Goal: Task Accomplishment & Management: Use online tool/utility

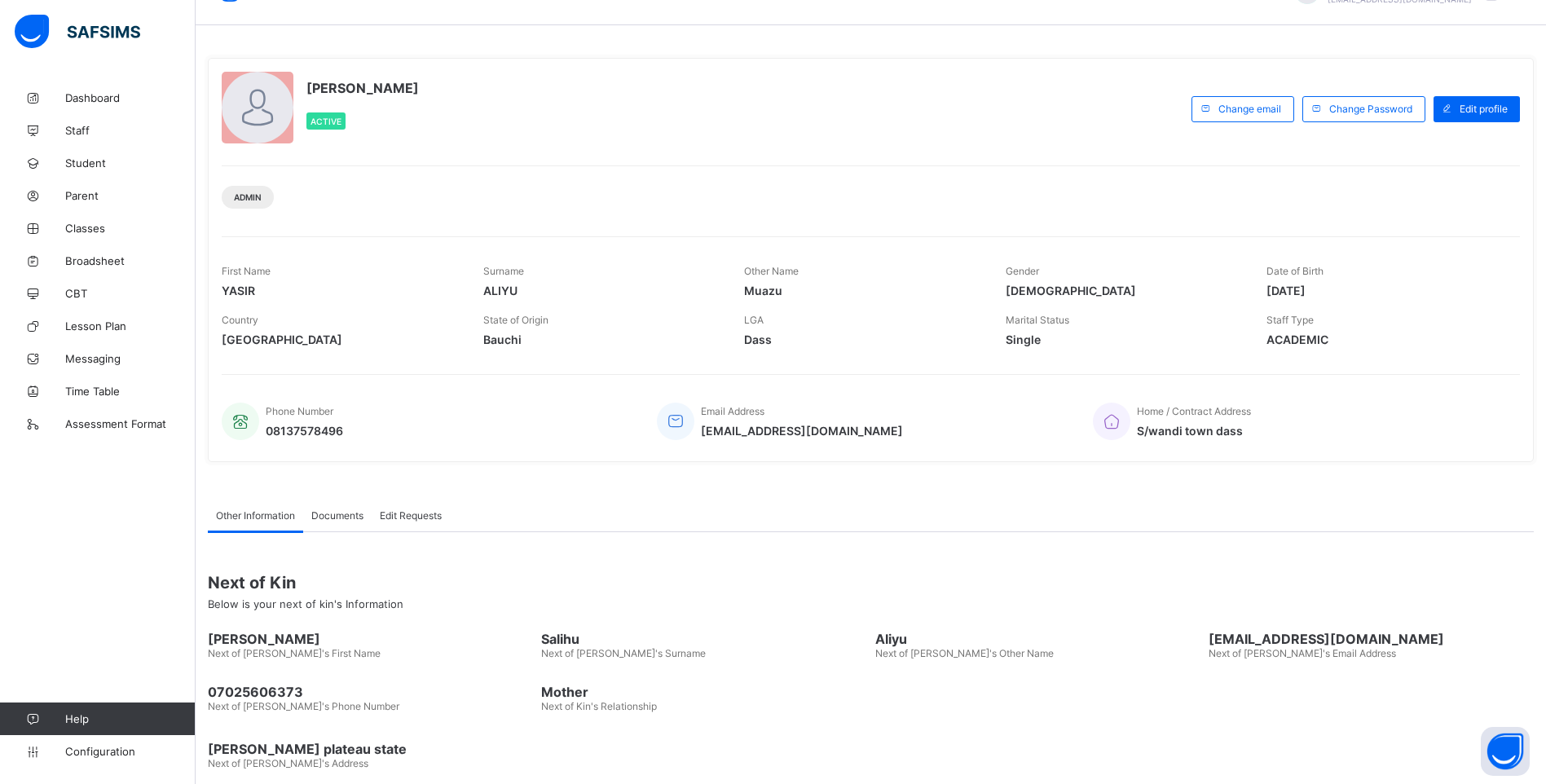
scroll to position [62, 0]
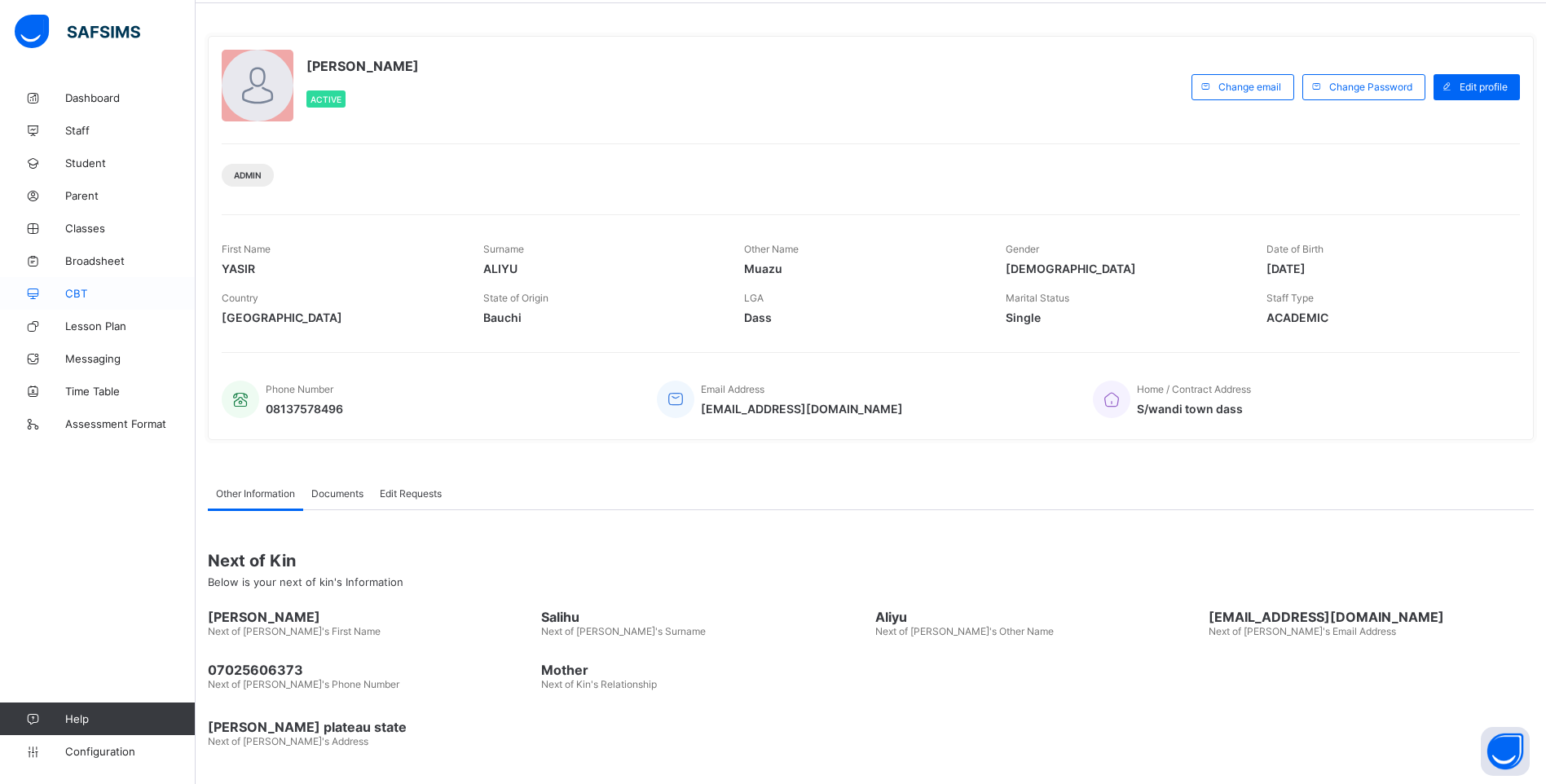
click at [83, 290] on span "CBT" at bounding box center [129, 293] width 130 height 13
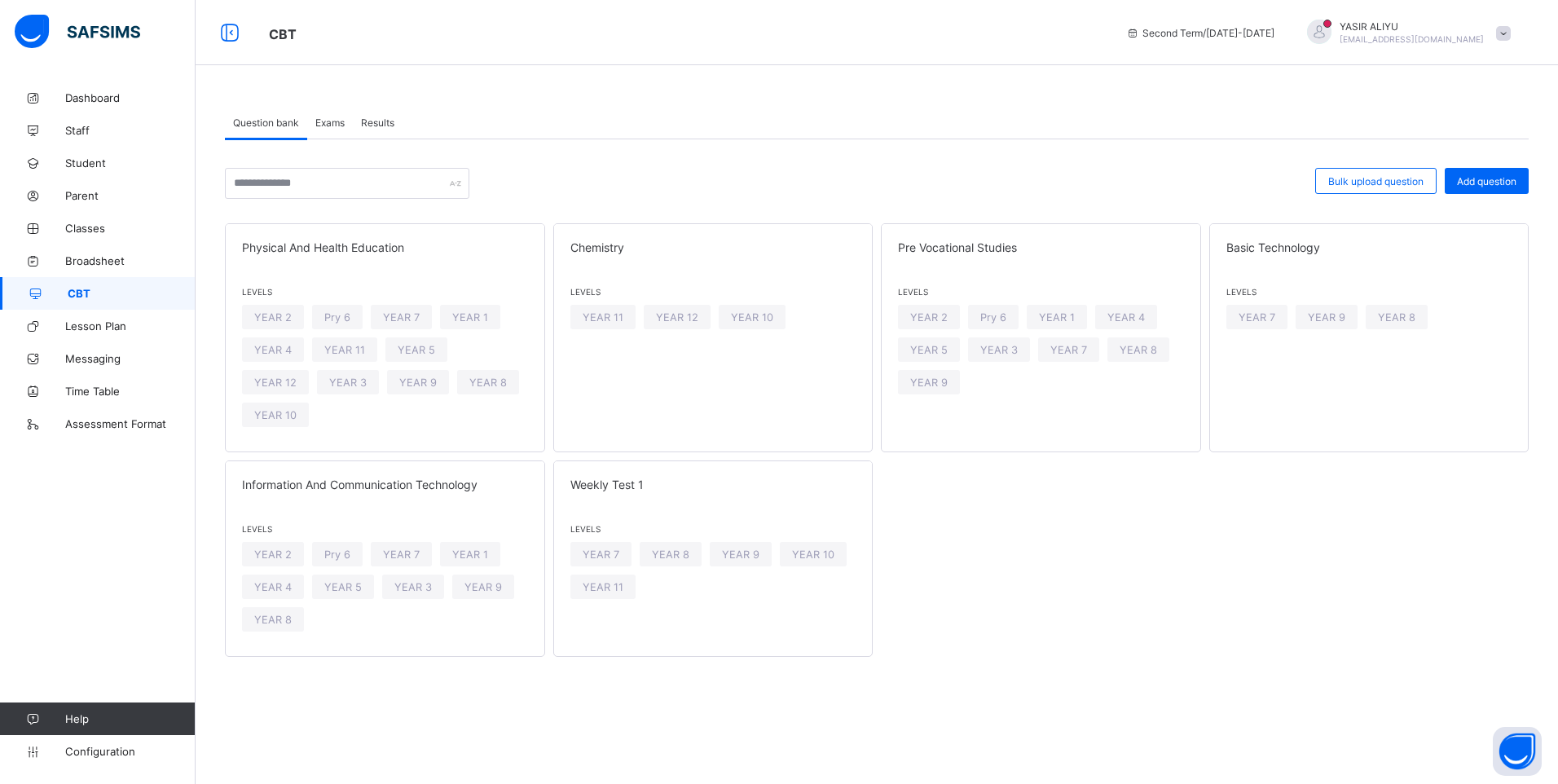
click at [326, 119] on span "Exams" at bounding box center [330, 122] width 29 height 12
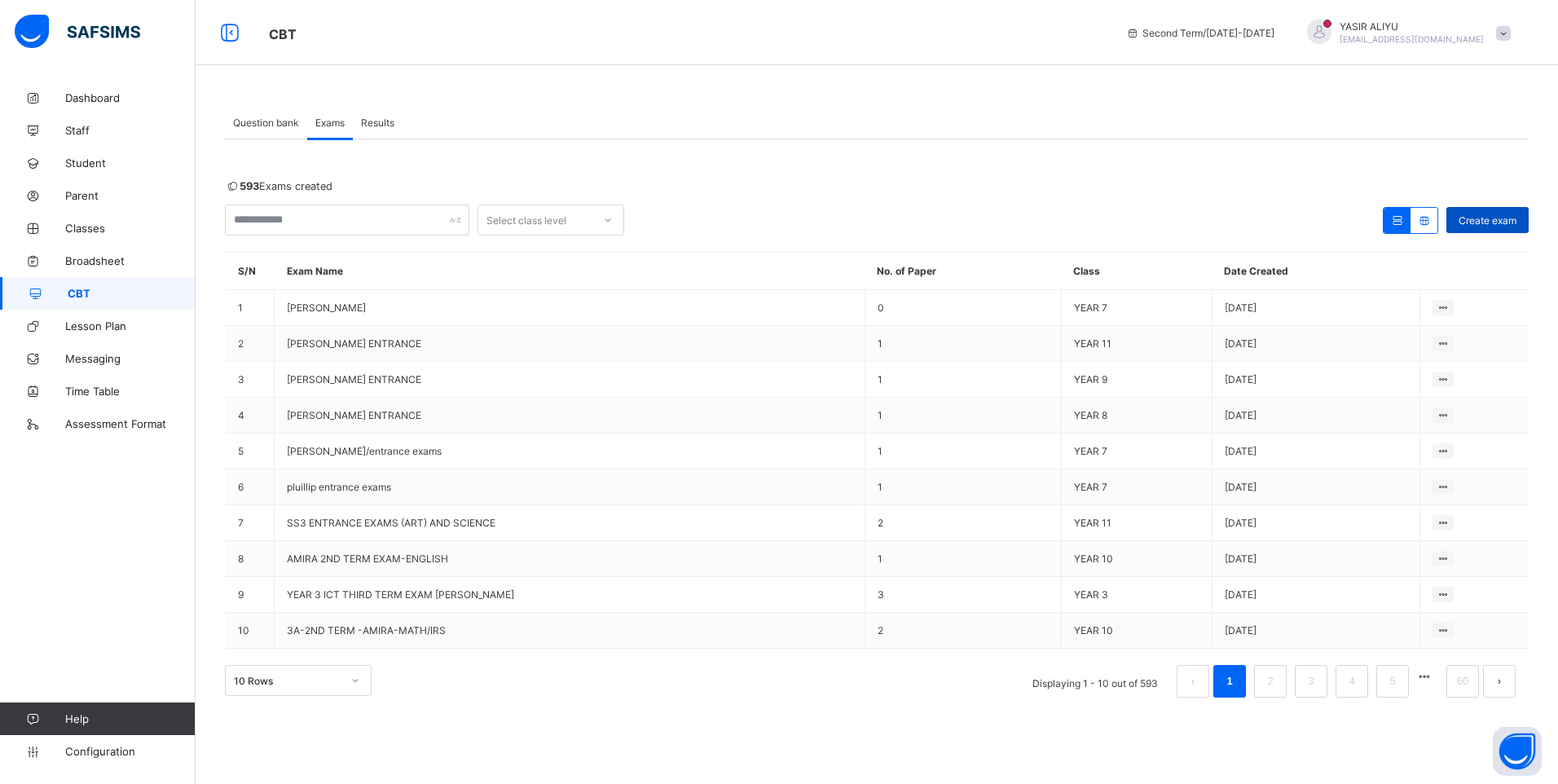
click at [1480, 219] on span "Create exam" at bounding box center [1487, 220] width 58 height 12
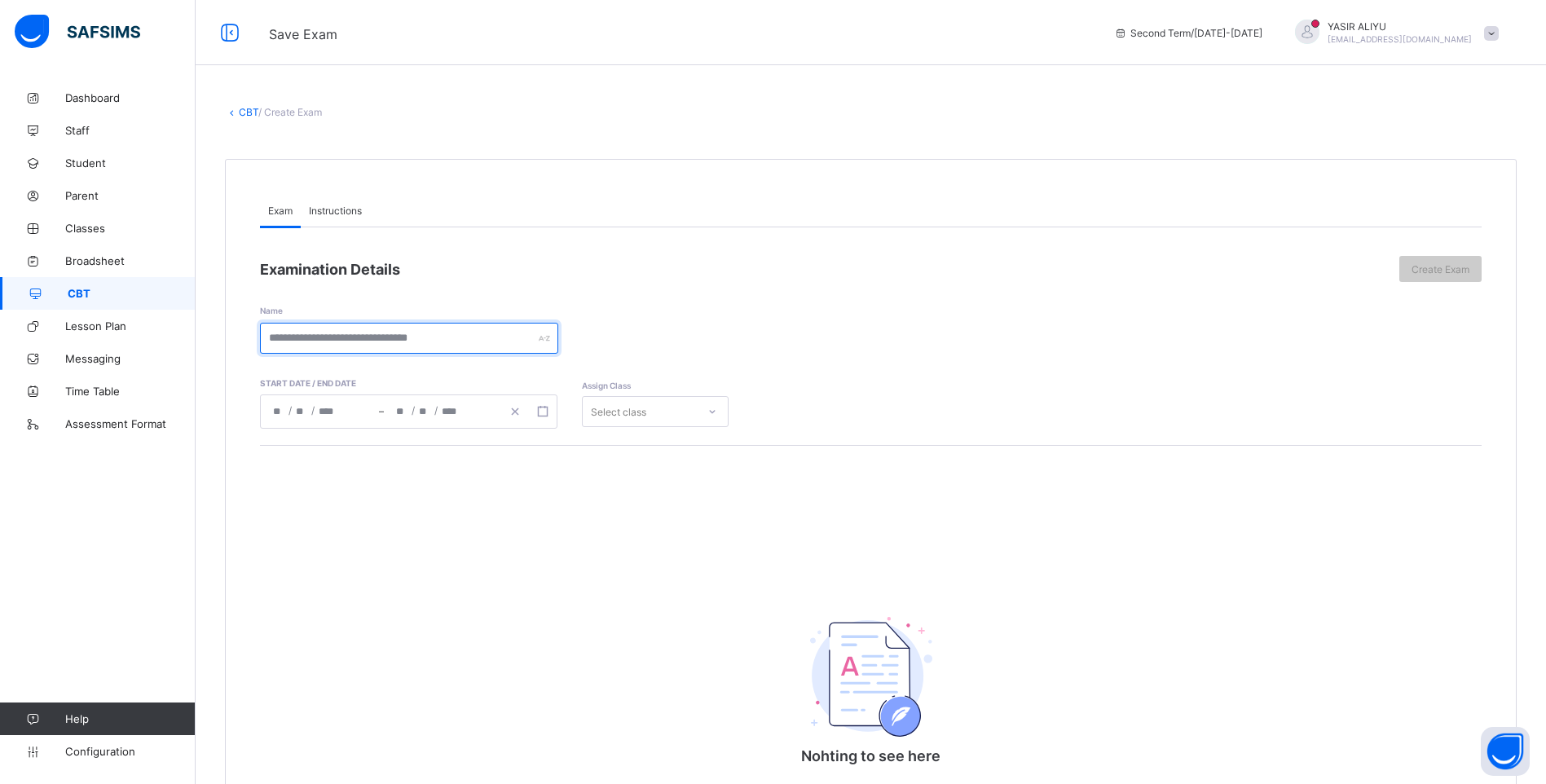
click at [507, 327] on input "text" at bounding box center [409, 337] width 299 height 31
drag, startPoint x: 269, startPoint y: 339, endPoint x: 512, endPoint y: 344, distance: 243.1
click at [512, 344] on input "**********" at bounding box center [409, 337] width 299 height 31
click at [492, 337] on input "**********" at bounding box center [409, 337] width 299 height 31
drag, startPoint x: 268, startPoint y: 340, endPoint x: 548, endPoint y: 349, distance: 280.1
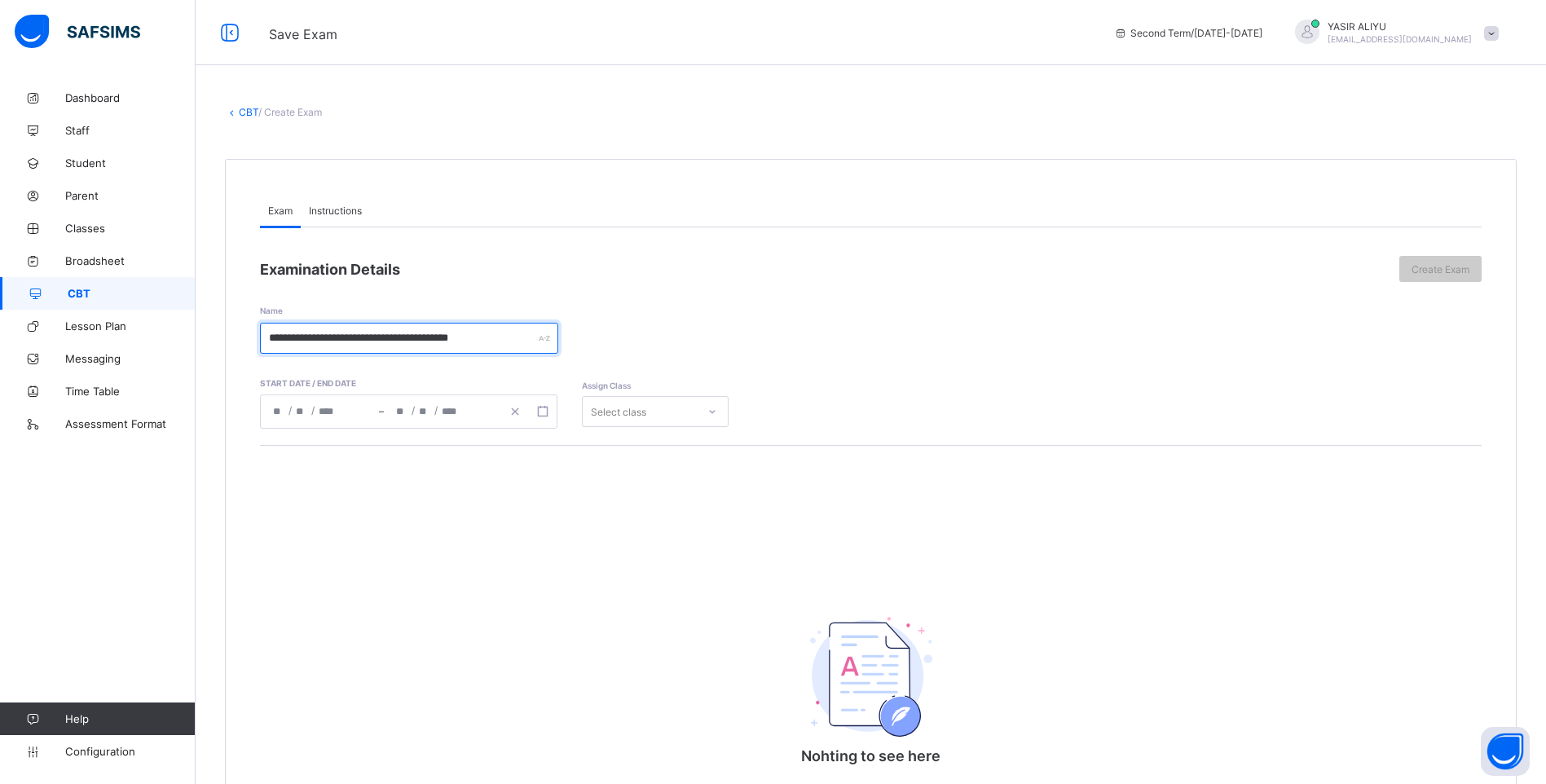
click at [548, 349] on input "**********" at bounding box center [409, 337] width 299 height 31
type input "**********"
click at [544, 416] on rect "button" at bounding box center [542, 411] width 9 height 9
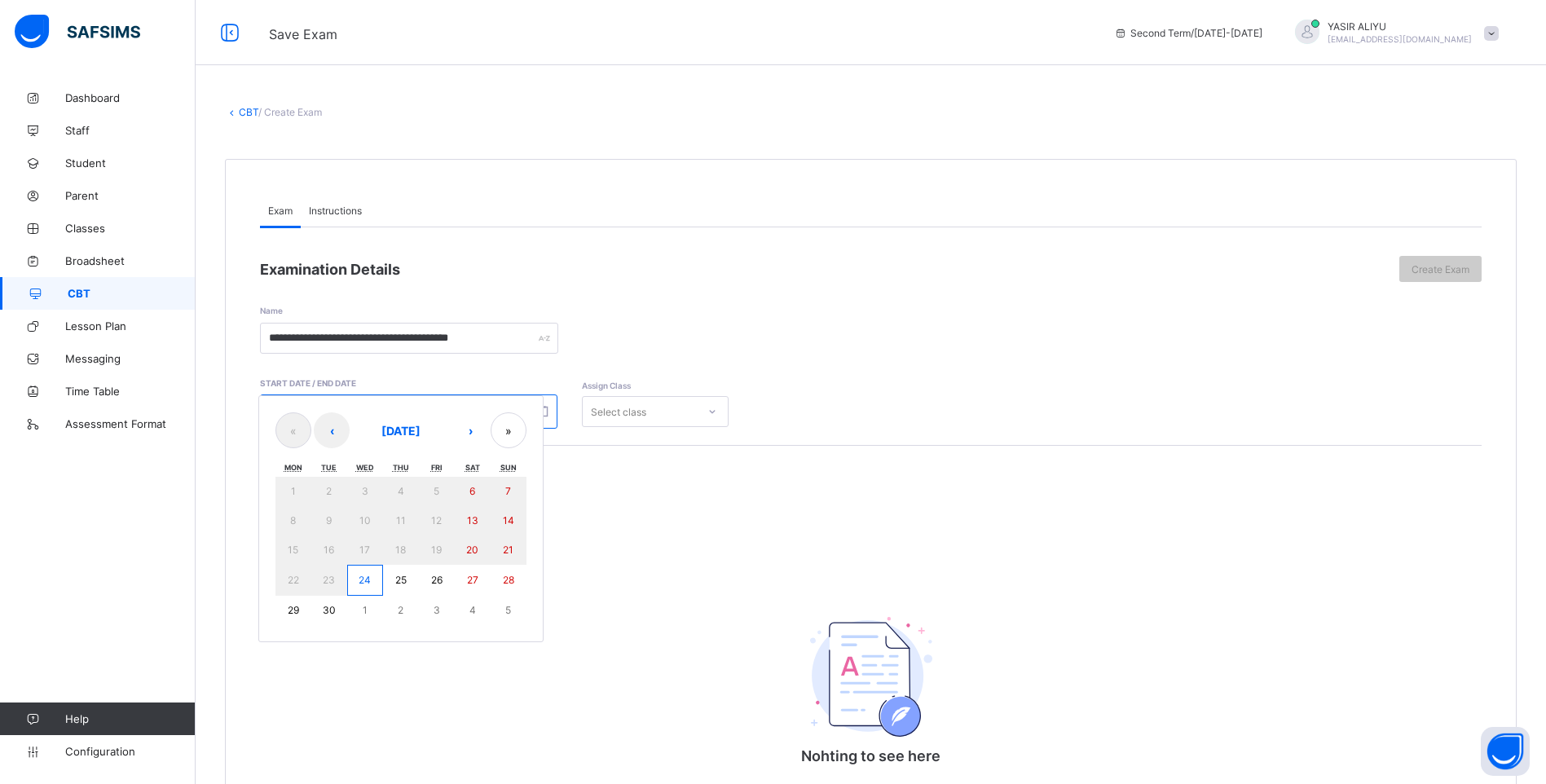
click at [442, 583] on abbr "26" at bounding box center [436, 579] width 11 height 12
type input "**********"
type input "*"
type input "**"
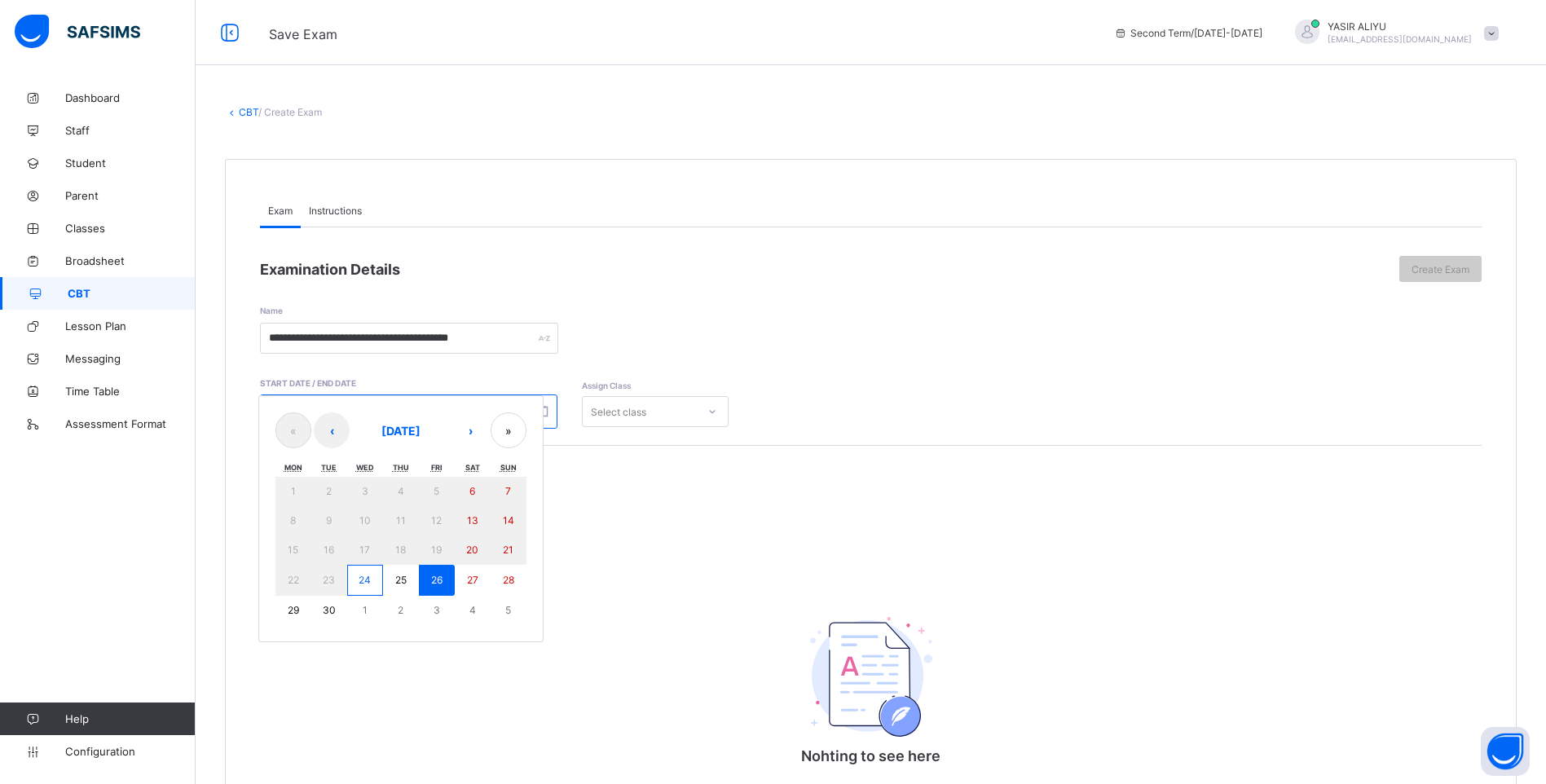
type input "****"
type input "**********"
type input "*"
type input "**"
type input "****"
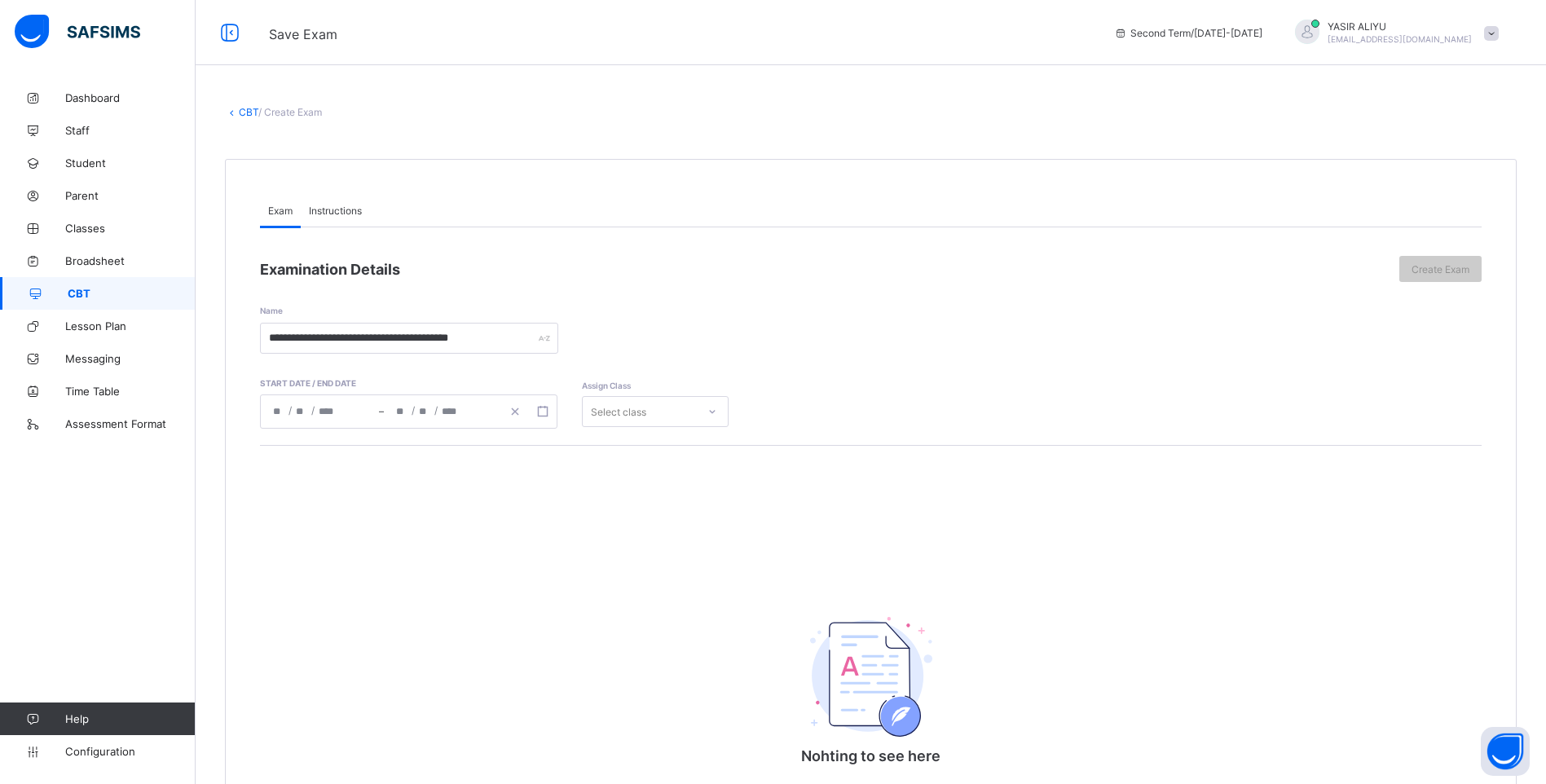
click at [703, 405] on div at bounding box center [713, 411] width 28 height 26
click at [631, 590] on div "YEAR 7" at bounding box center [655, 592] width 145 height 25
click at [336, 208] on span "Instructions" at bounding box center [334, 210] width 53 height 12
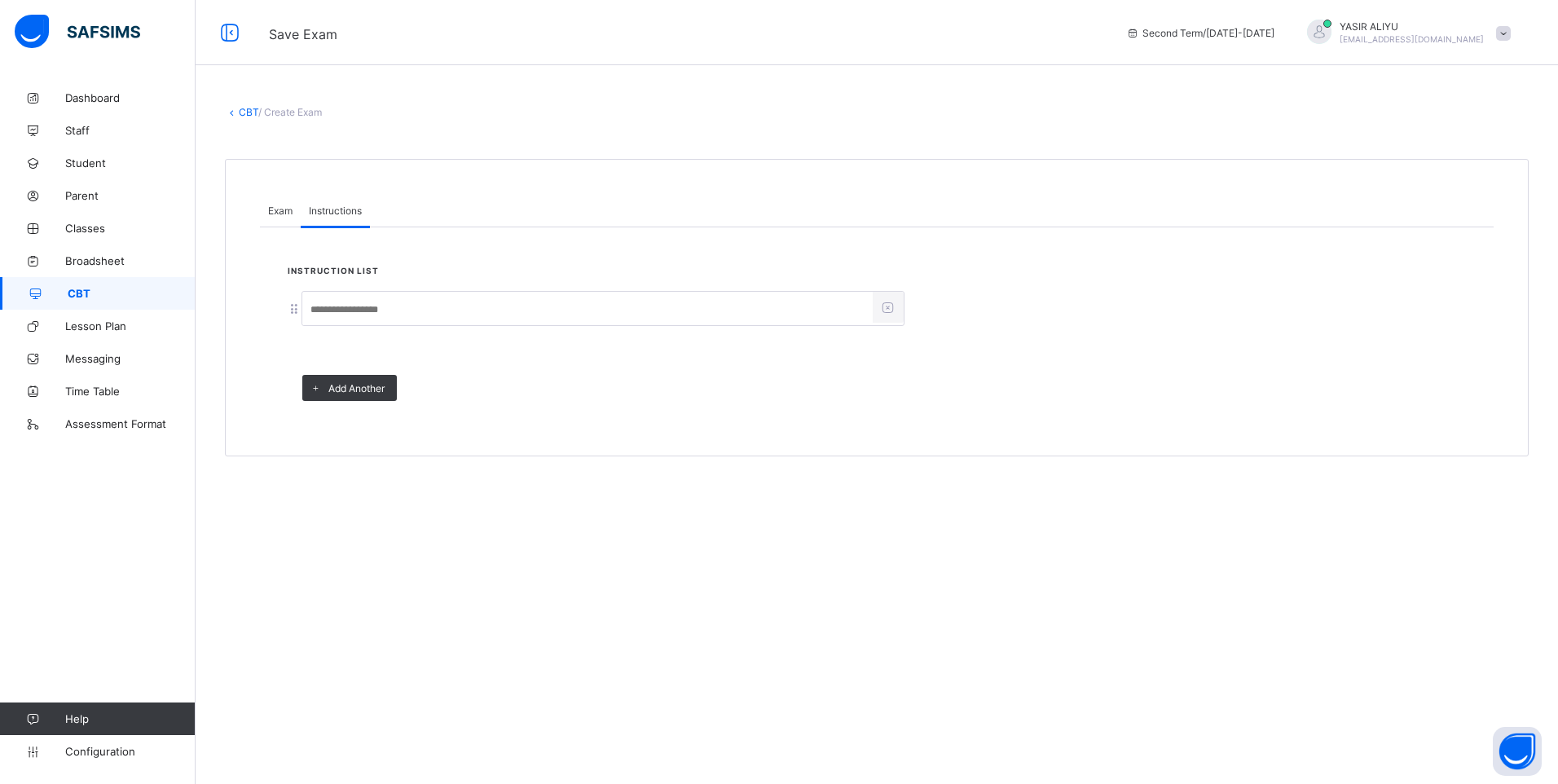
click at [344, 310] on input at bounding box center [587, 309] width 570 height 31
type input "*****"
click at [274, 214] on span "Exam" at bounding box center [280, 210] width 25 height 12
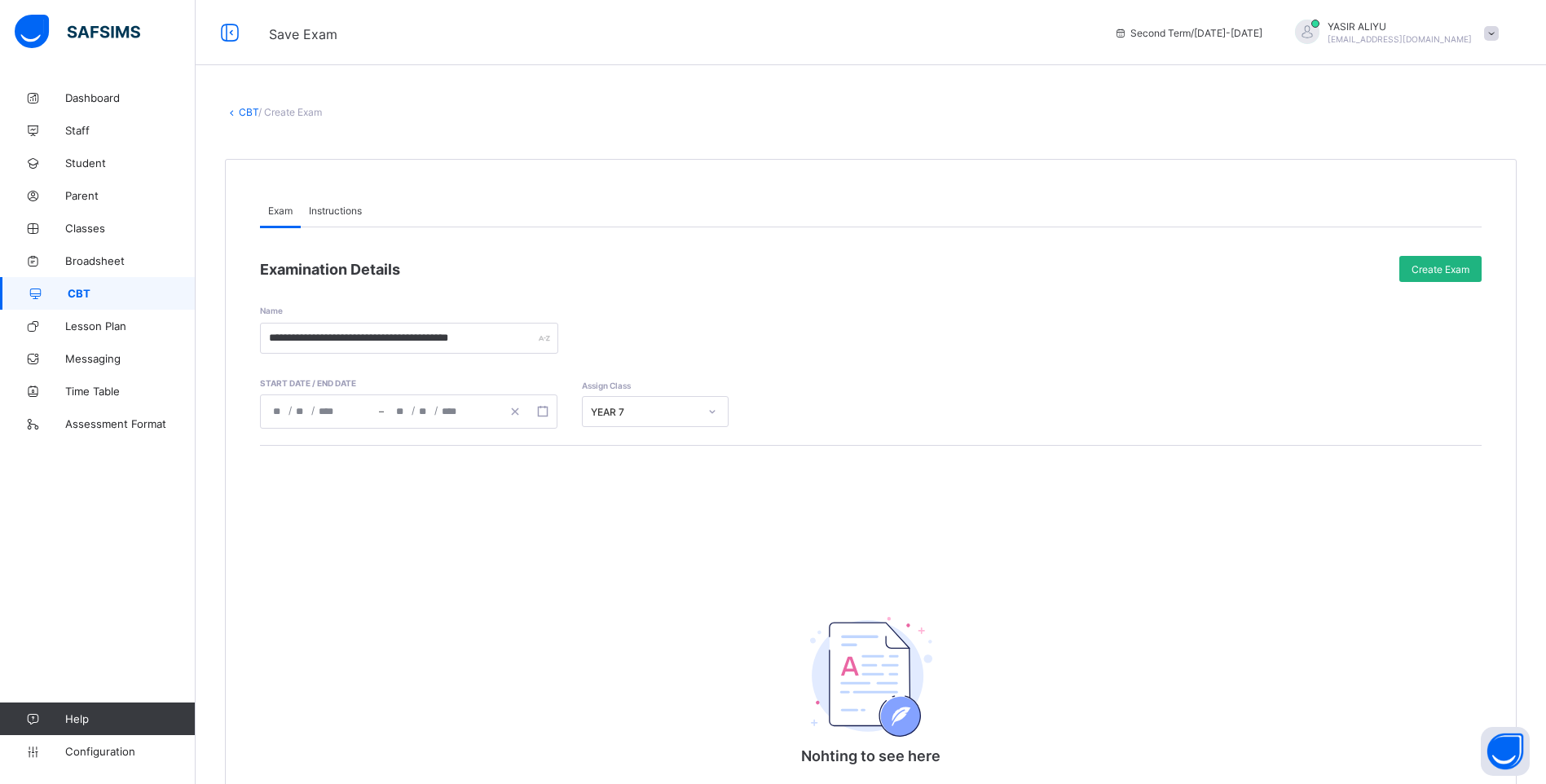
click at [1453, 262] on div "Create Exam" at bounding box center [1440, 269] width 83 height 26
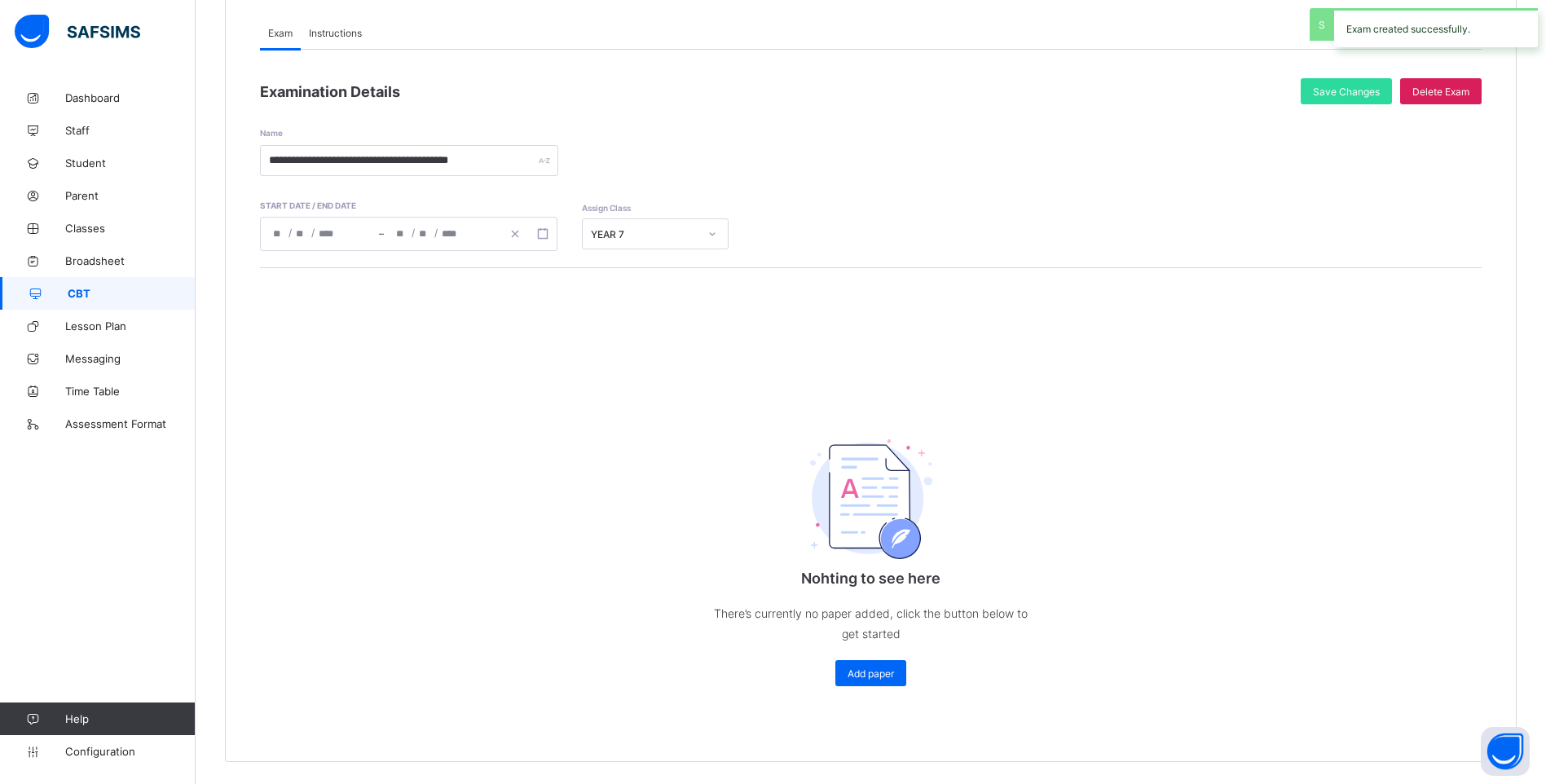
scroll to position [182, 0]
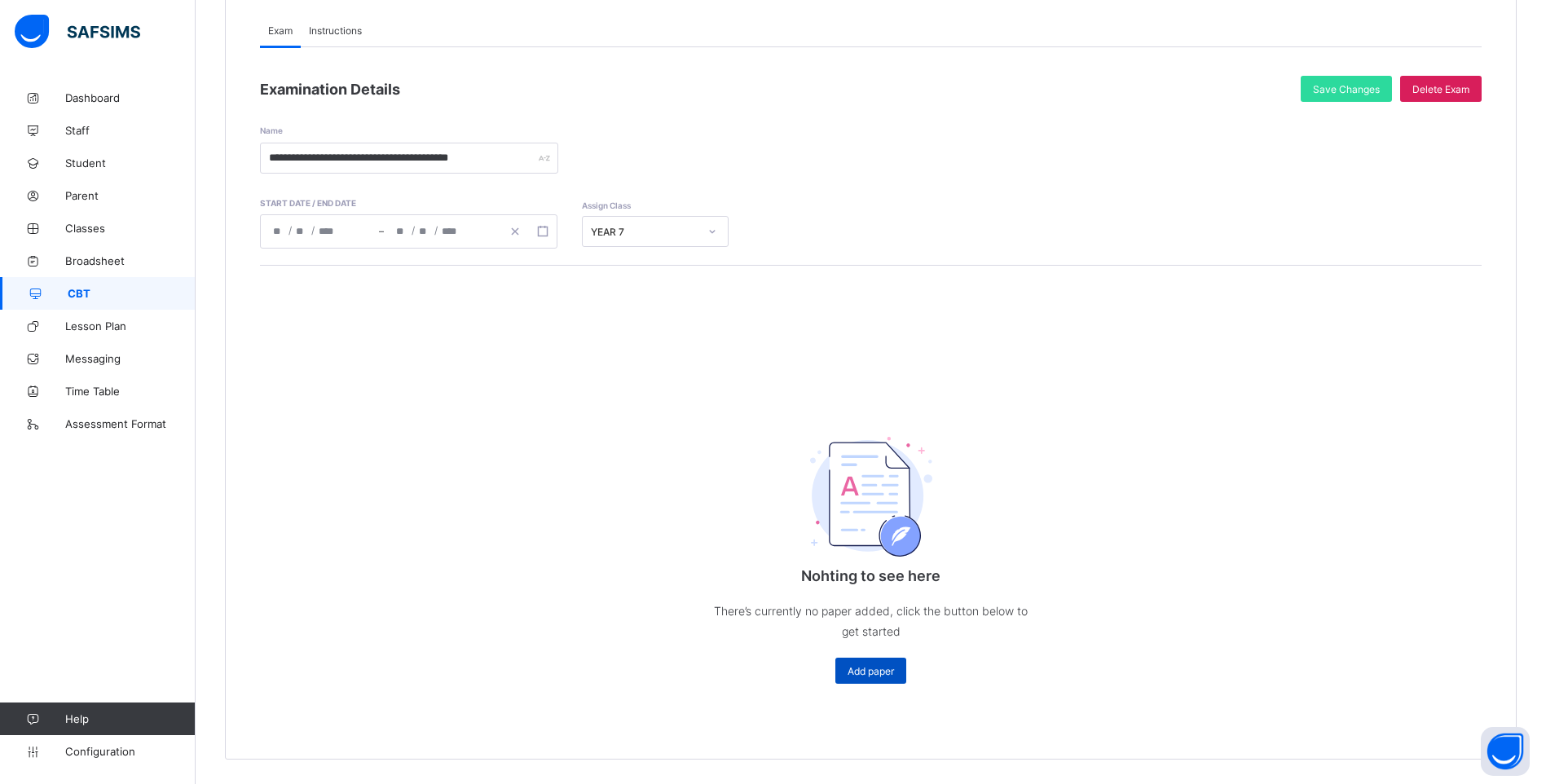
click at [888, 672] on span "Add paper" at bounding box center [870, 671] width 47 height 12
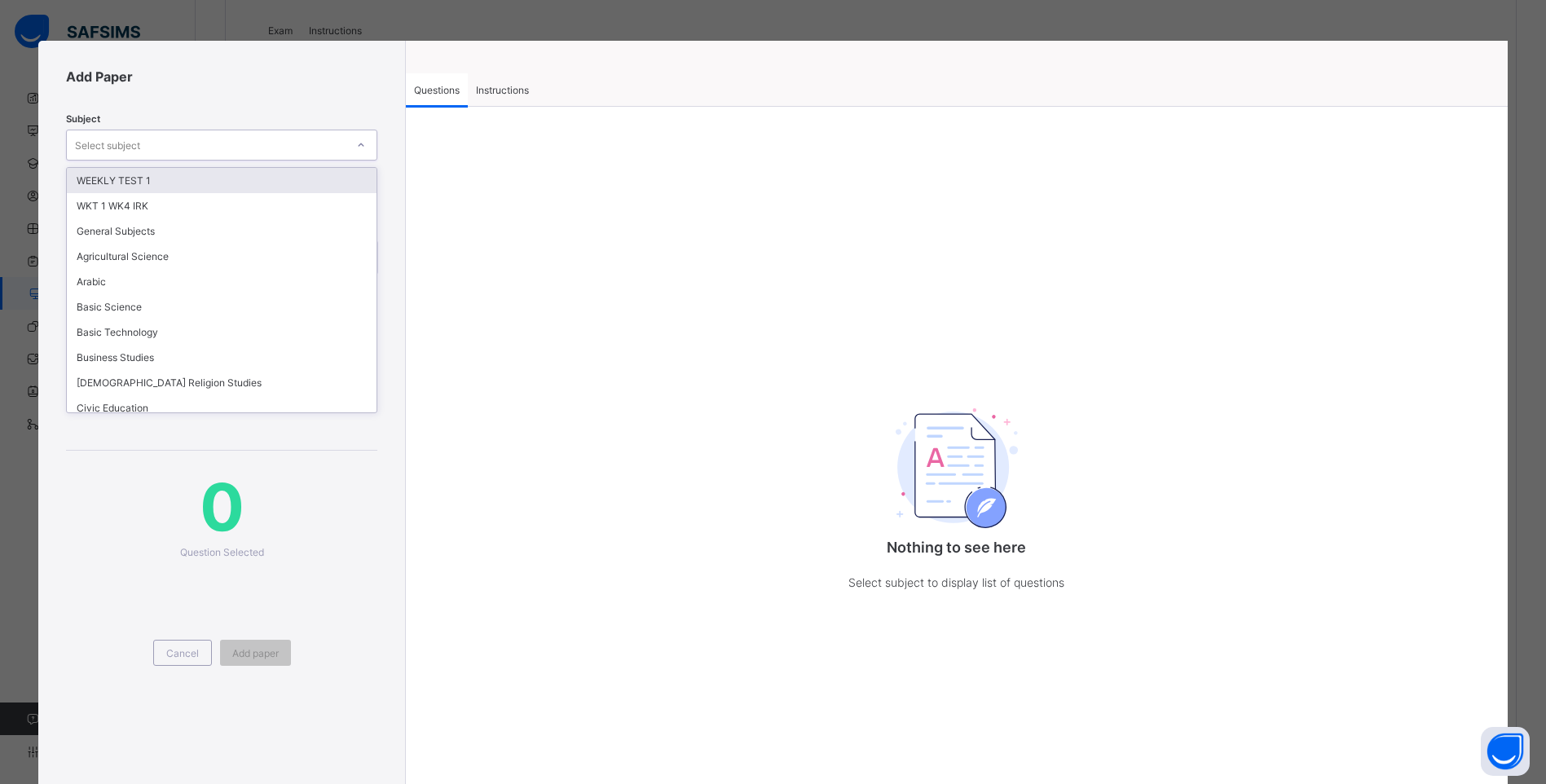
click at [361, 145] on icon at bounding box center [361, 145] width 10 height 16
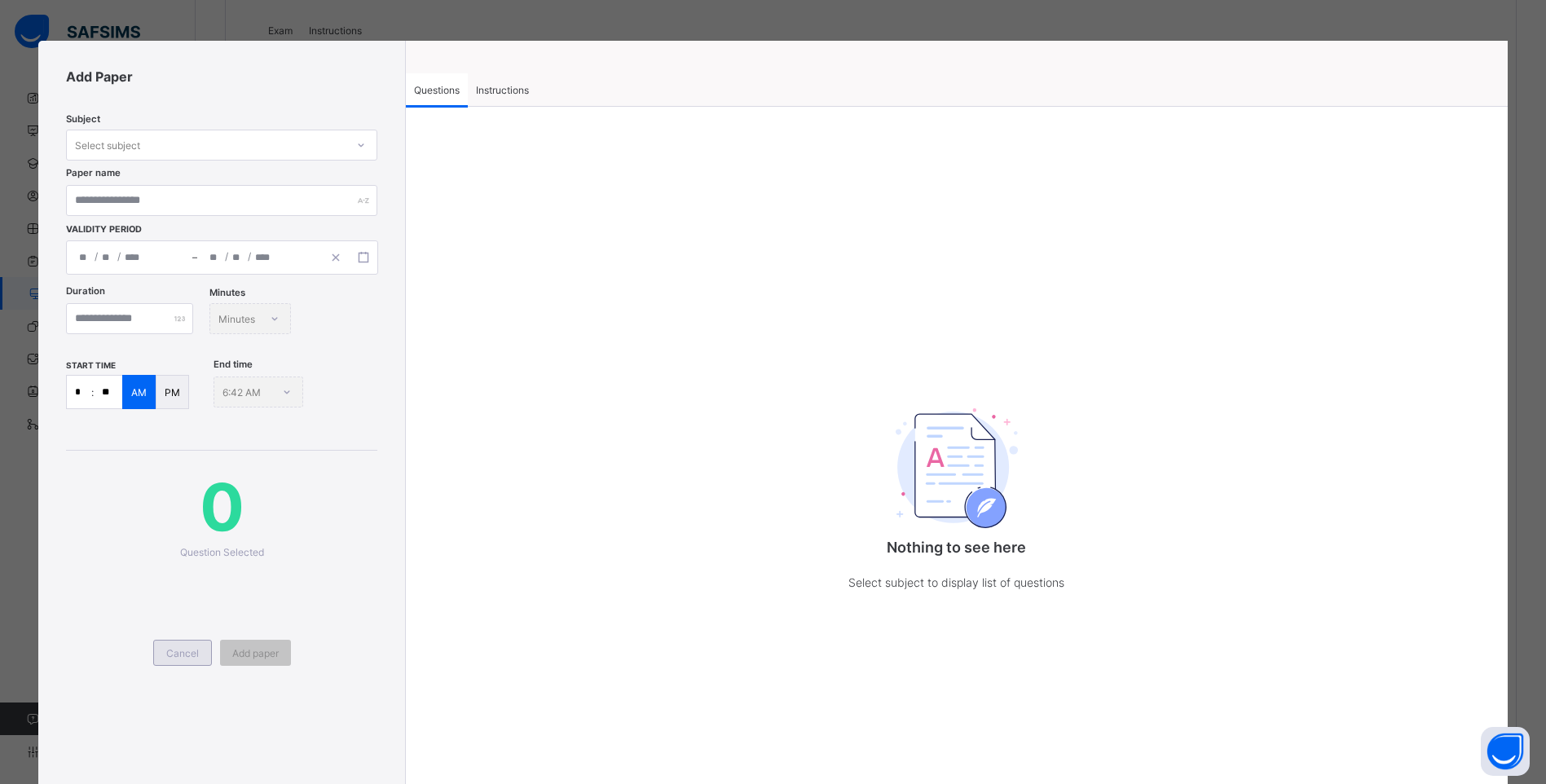
click at [173, 649] on span "Cancel" at bounding box center [182, 653] width 33 height 12
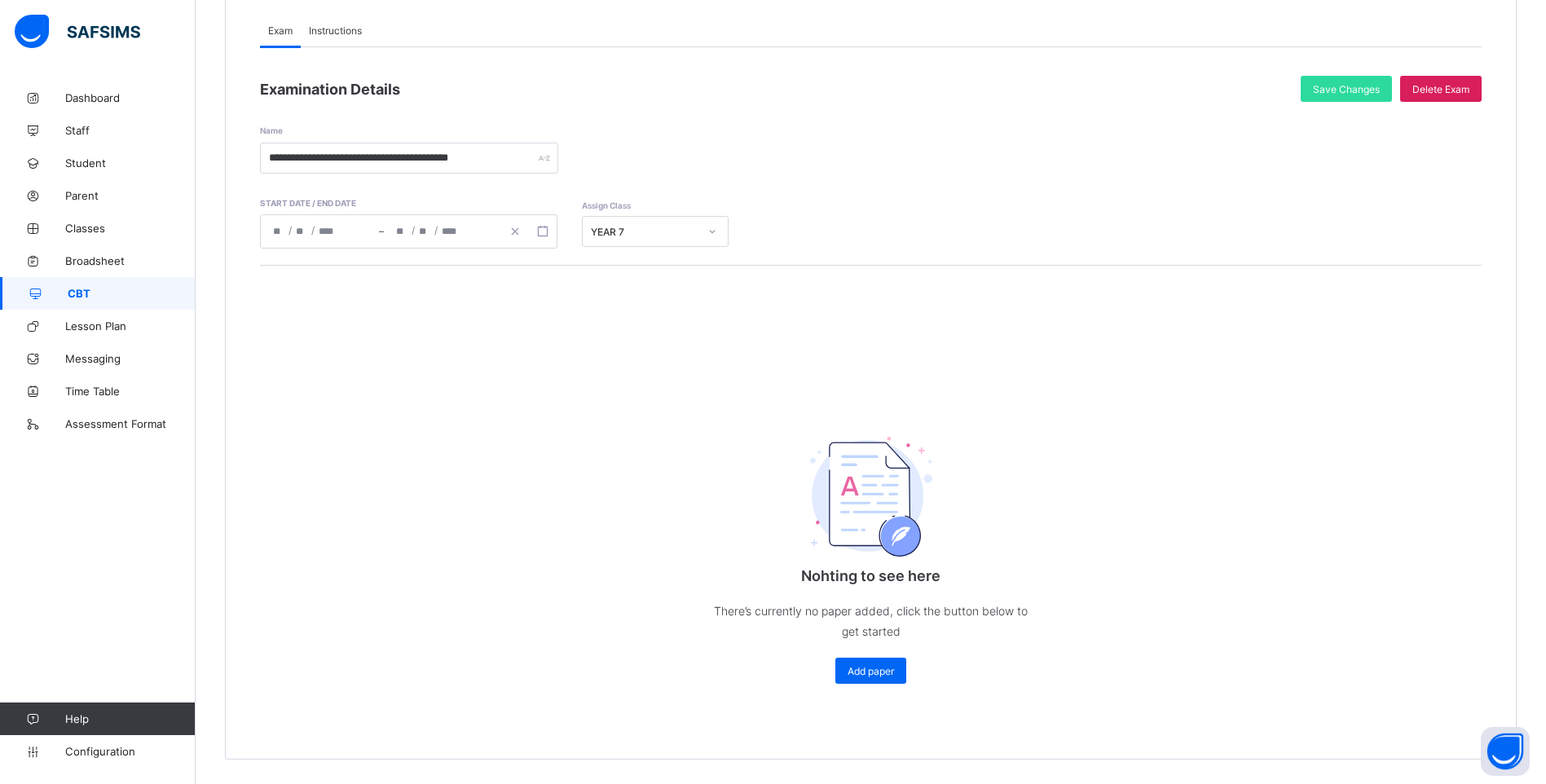
click at [84, 294] on span "CBT" at bounding box center [131, 293] width 128 height 13
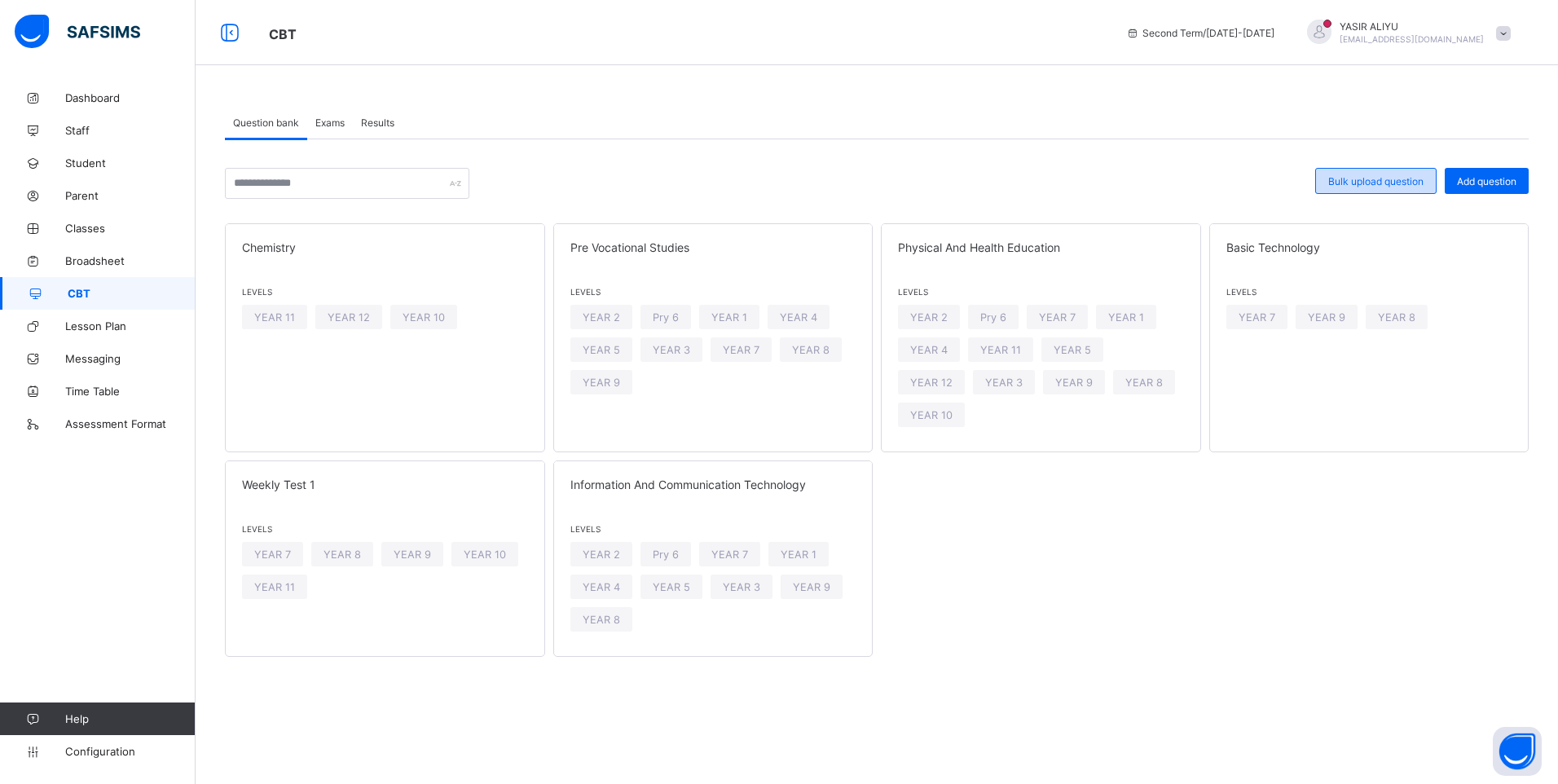
click at [1397, 182] on span "Bulk upload question" at bounding box center [1376, 181] width 96 height 12
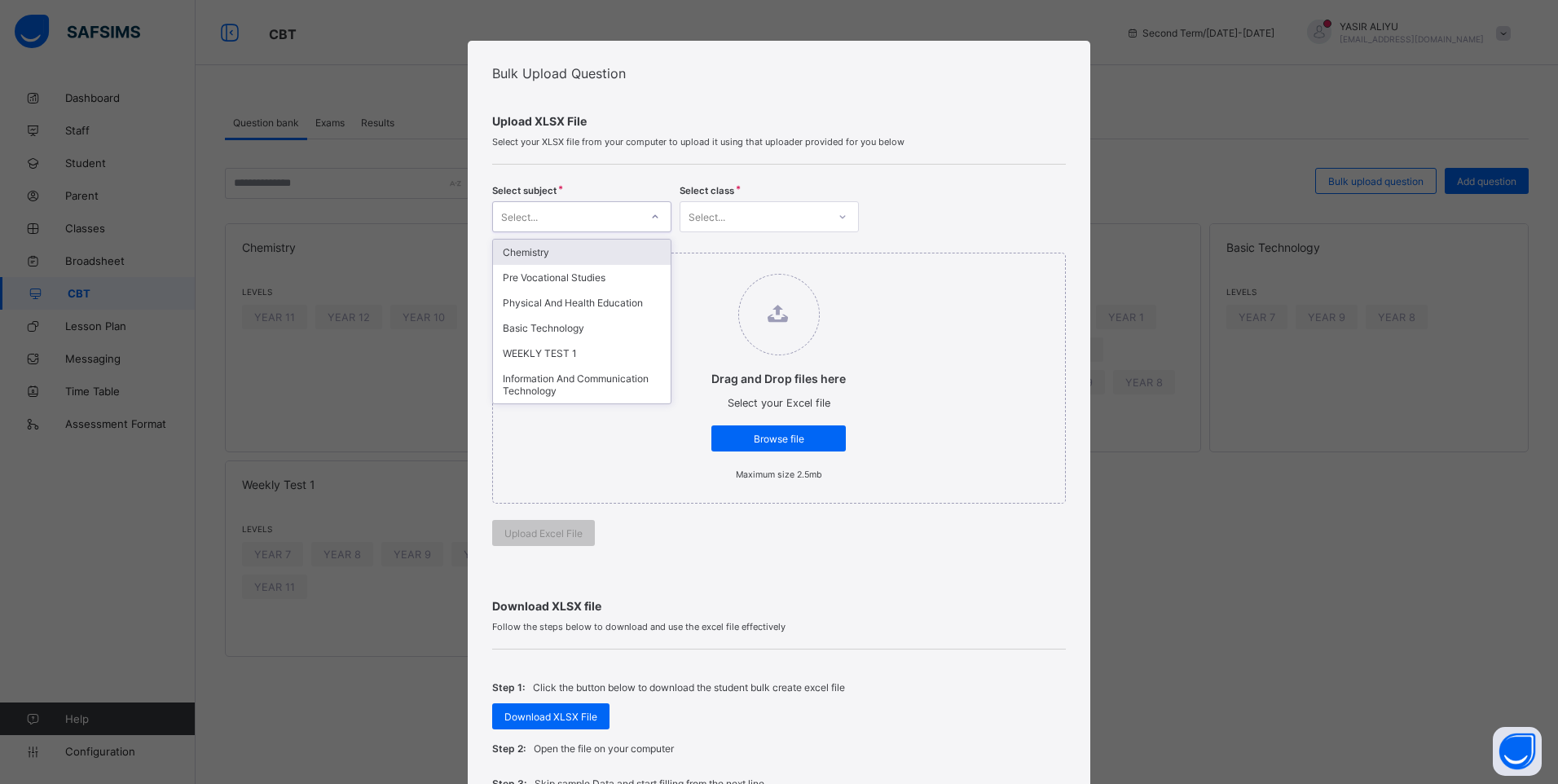
click at [663, 211] on div at bounding box center [655, 217] width 28 height 26
click at [841, 210] on div at bounding box center [843, 217] width 28 height 26
click at [829, 214] on div at bounding box center [843, 217] width 28 height 26
click at [838, 217] on icon at bounding box center [843, 217] width 10 height 16
click at [295, 376] on div "Bulk Upload Question Upload XLSX File Select your XLSX file from your computer …" at bounding box center [779, 392] width 1558 height 784
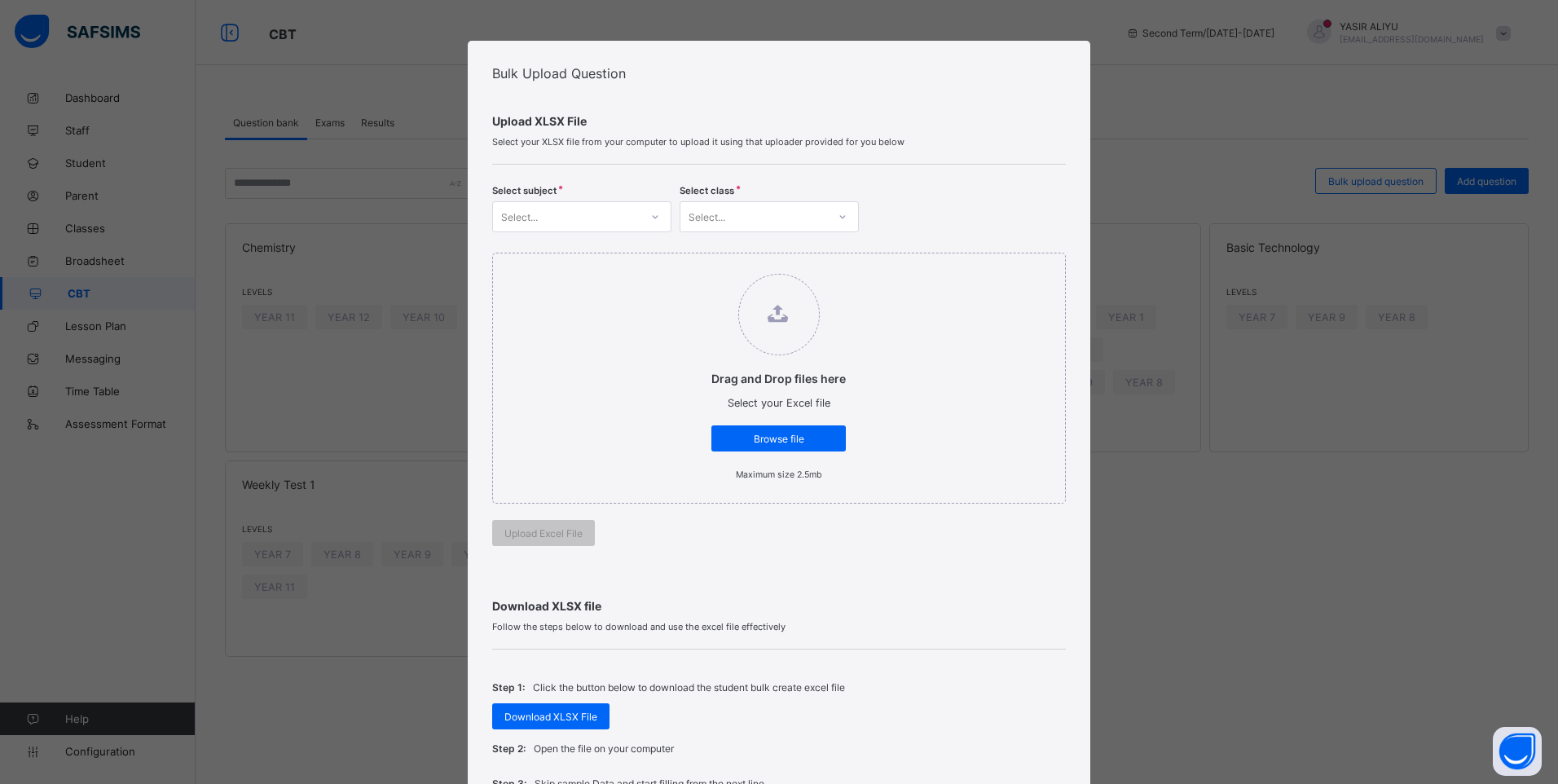
click at [263, 182] on div "Bulk Upload Question Upload XLSX File Select your XLSX file from your computer …" at bounding box center [779, 392] width 1558 height 784
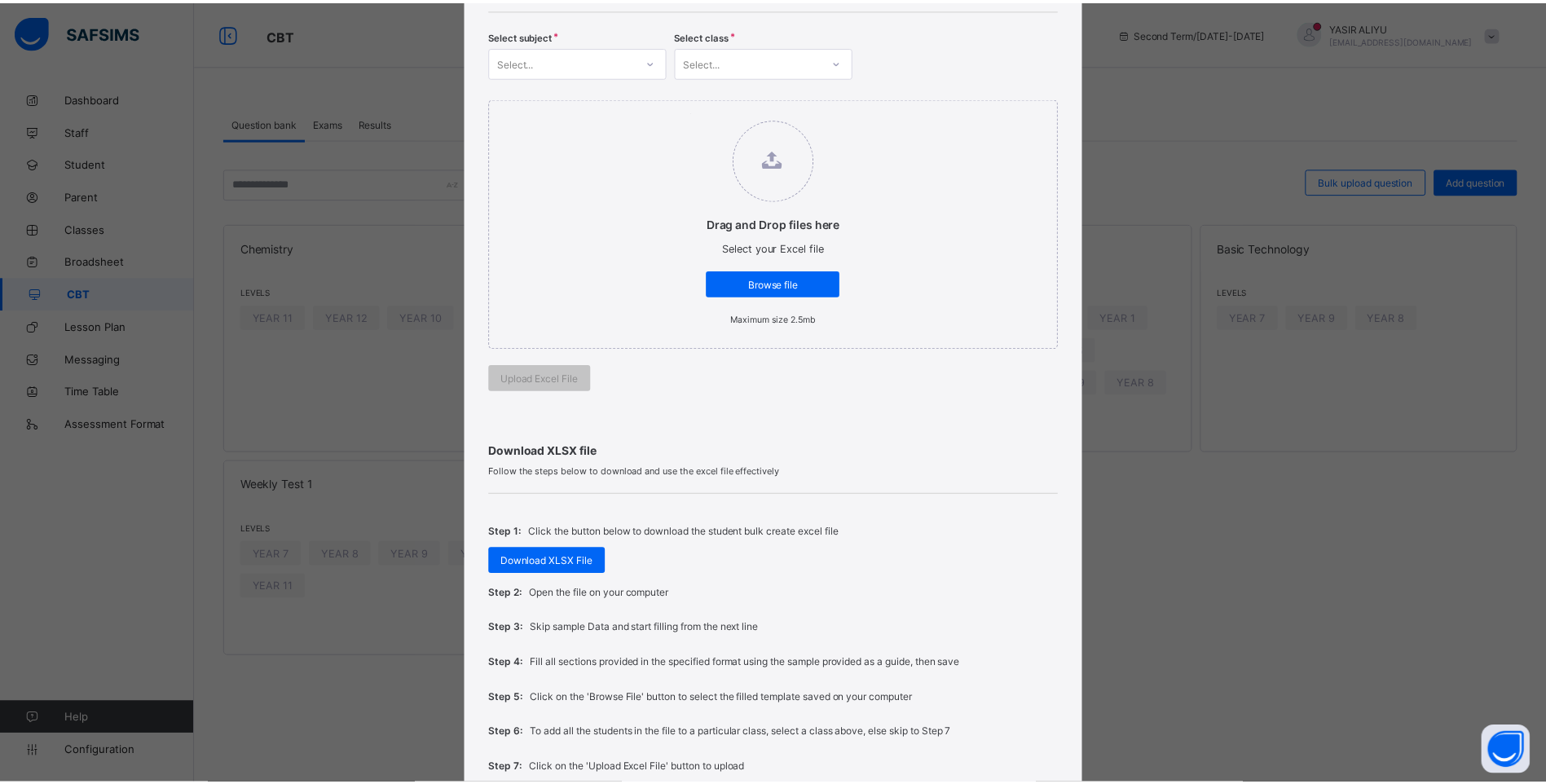
scroll to position [301, 0]
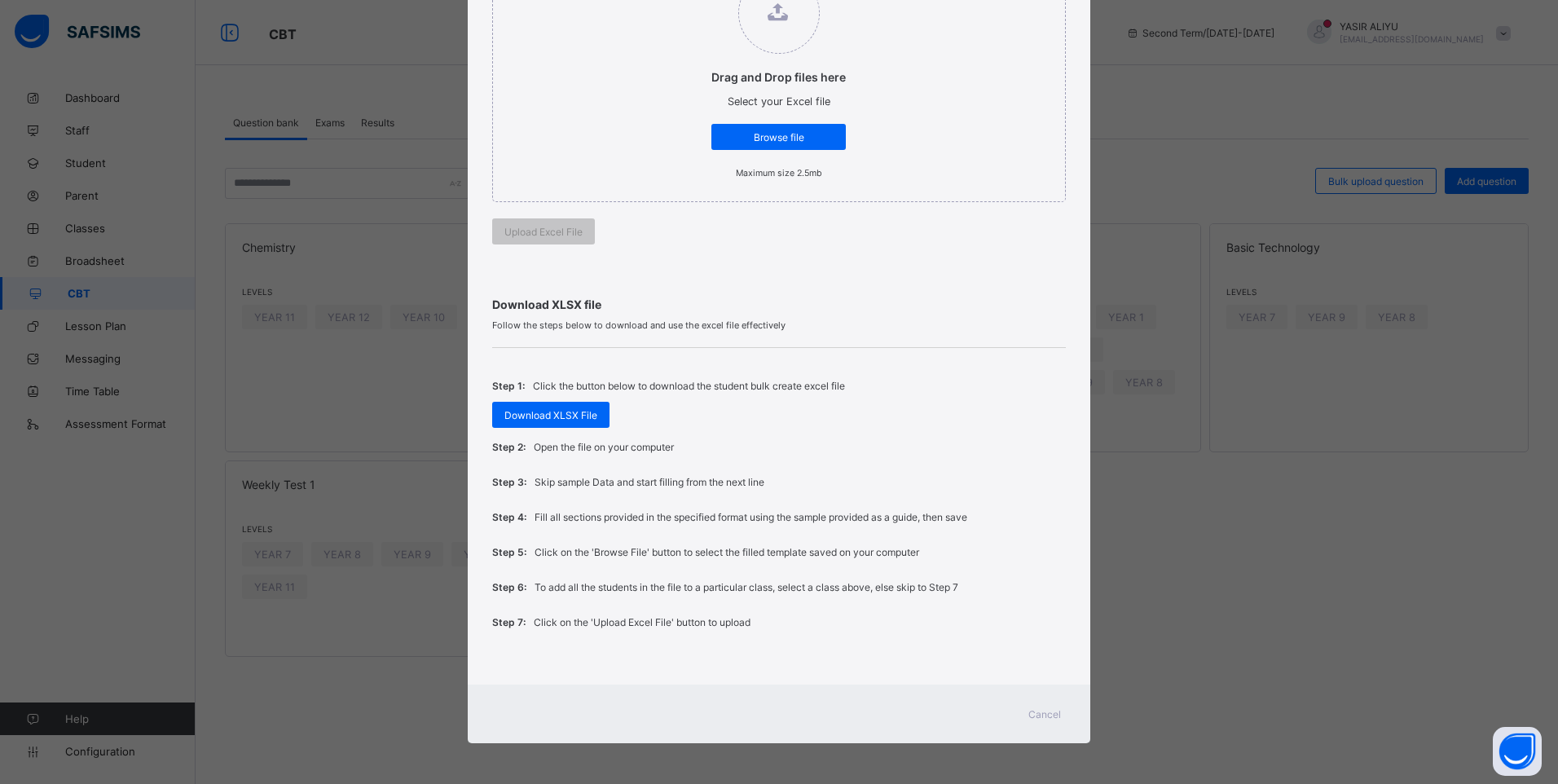
click at [1028, 718] on span "Cancel" at bounding box center [1044, 713] width 33 height 12
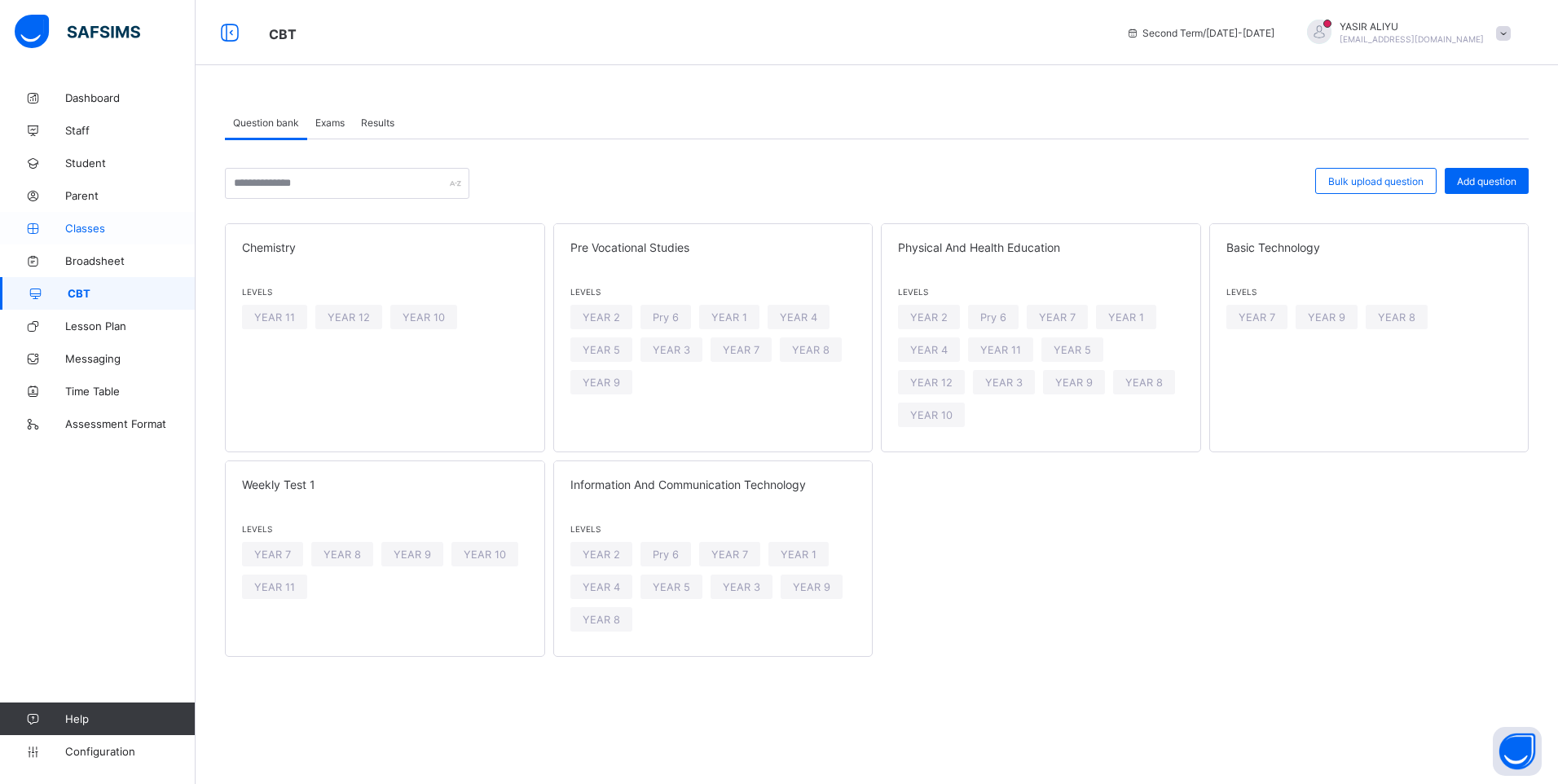
click at [91, 231] on span "Classes" at bounding box center [129, 228] width 130 height 13
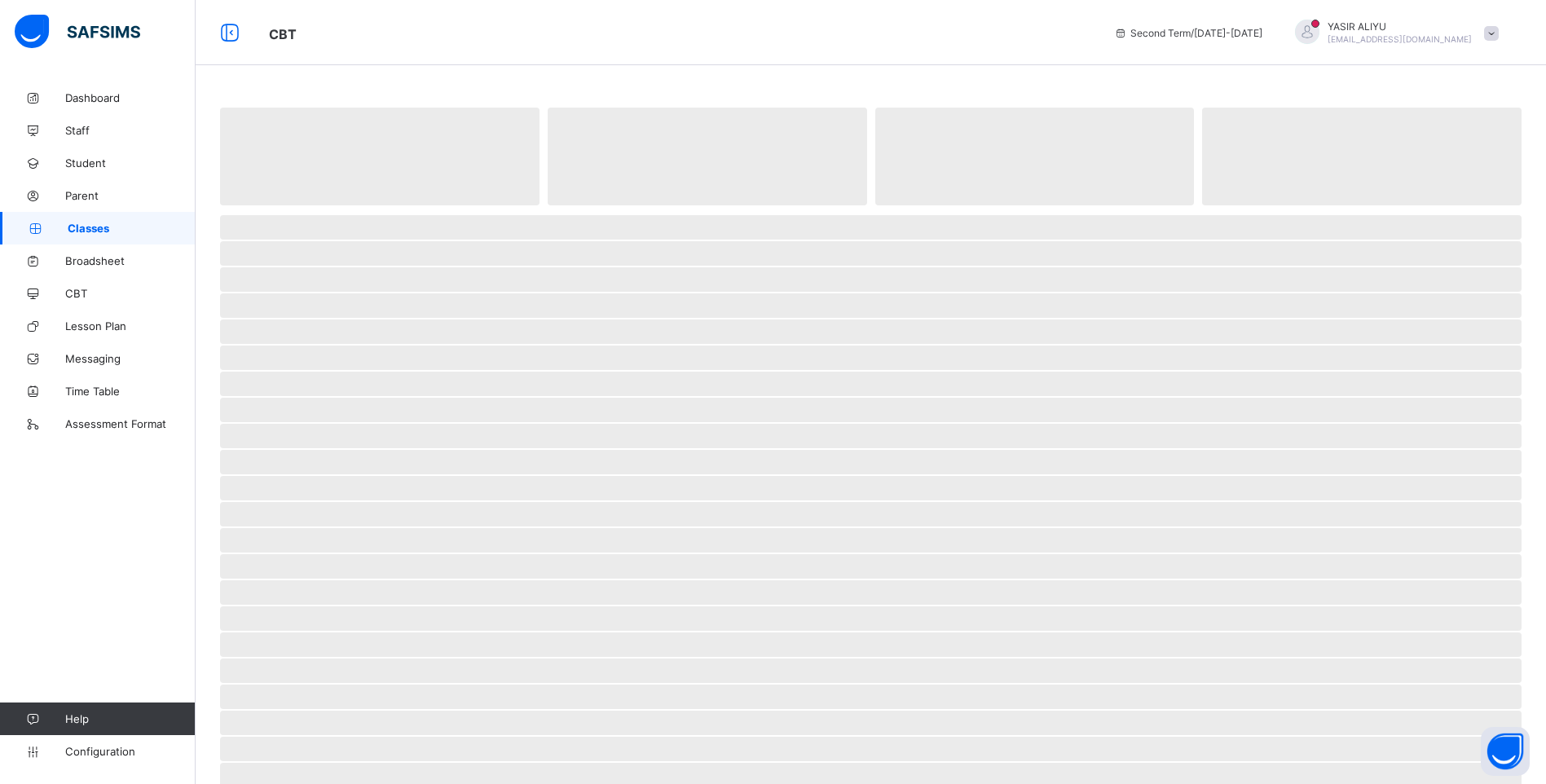
click at [91, 231] on span "Classes" at bounding box center [131, 228] width 128 height 13
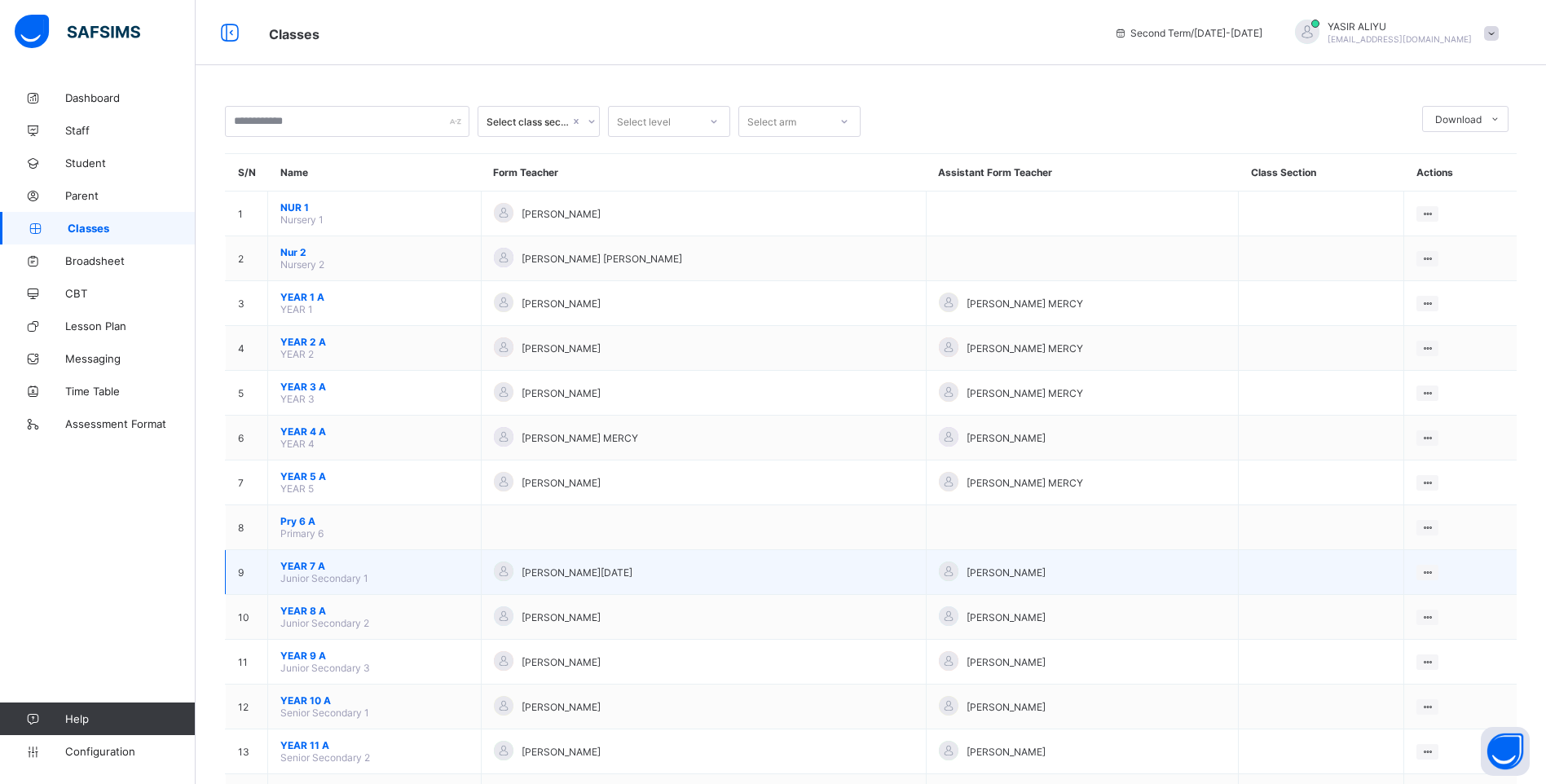
click at [300, 569] on span "YEAR 7 A" at bounding box center [374, 565] width 188 height 12
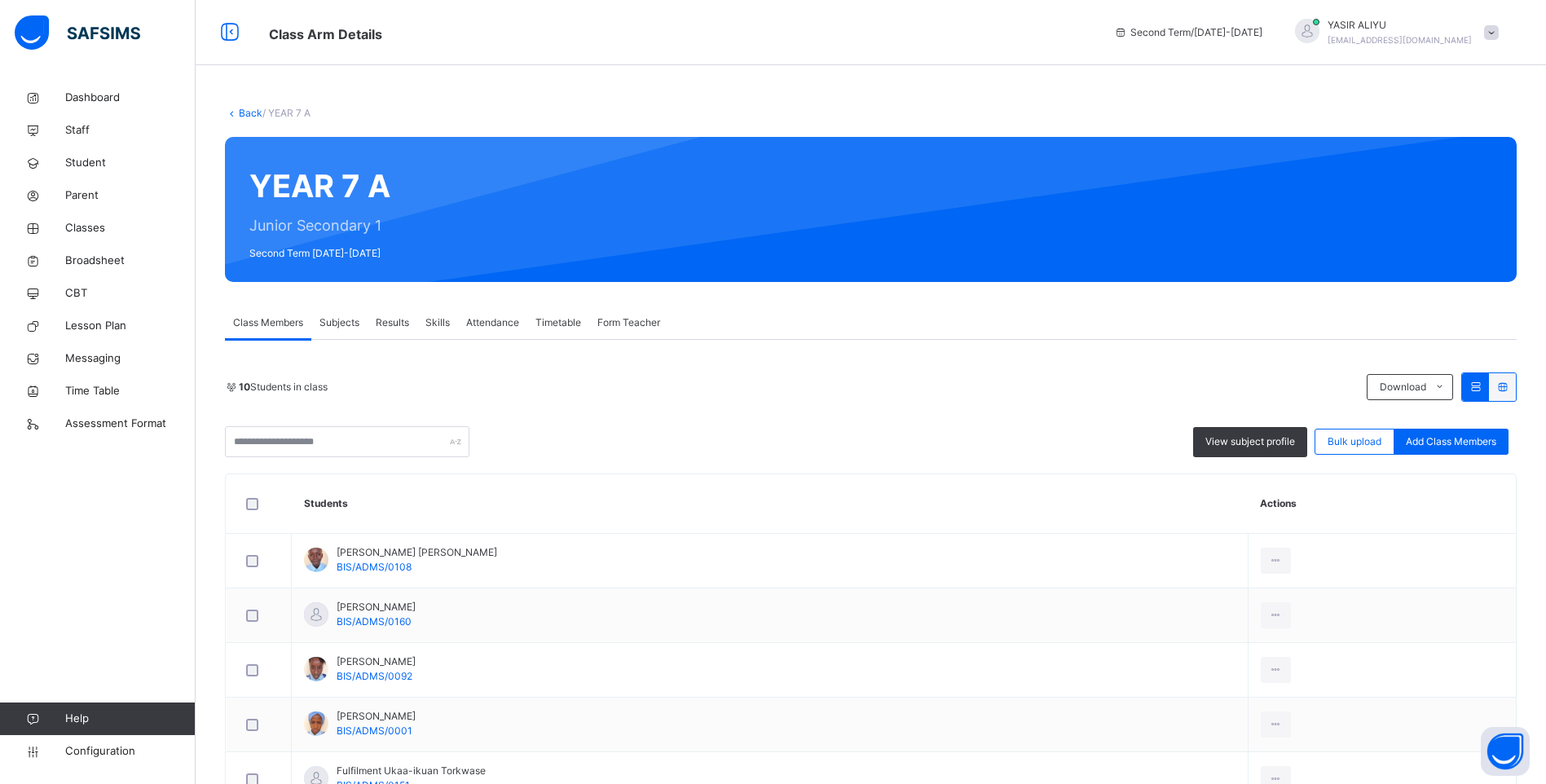
click at [343, 321] on span "Subjects" at bounding box center [339, 322] width 40 height 15
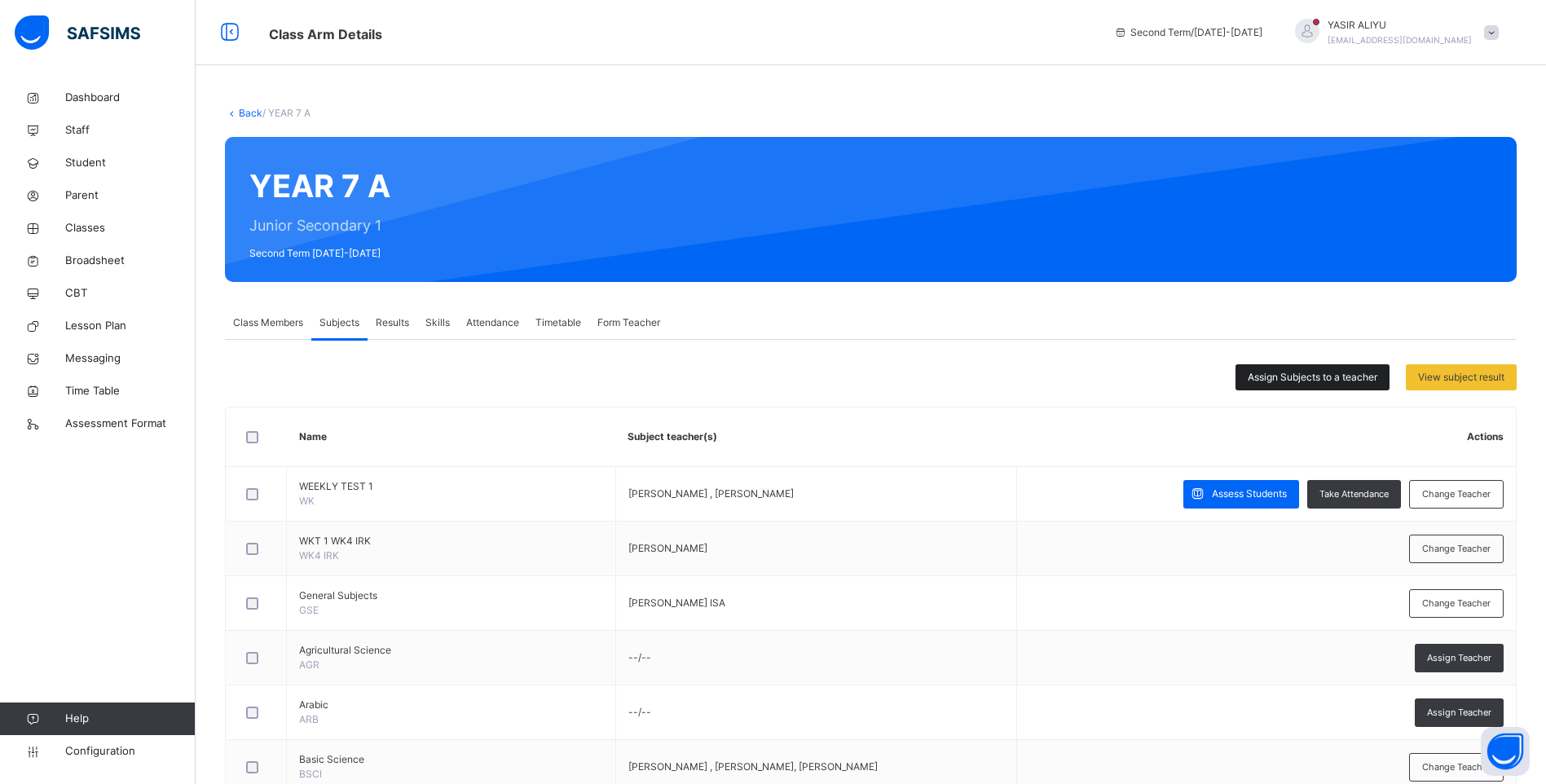
click at [1305, 375] on span "Assign Subjects to a teacher" at bounding box center [1312, 377] width 129 height 15
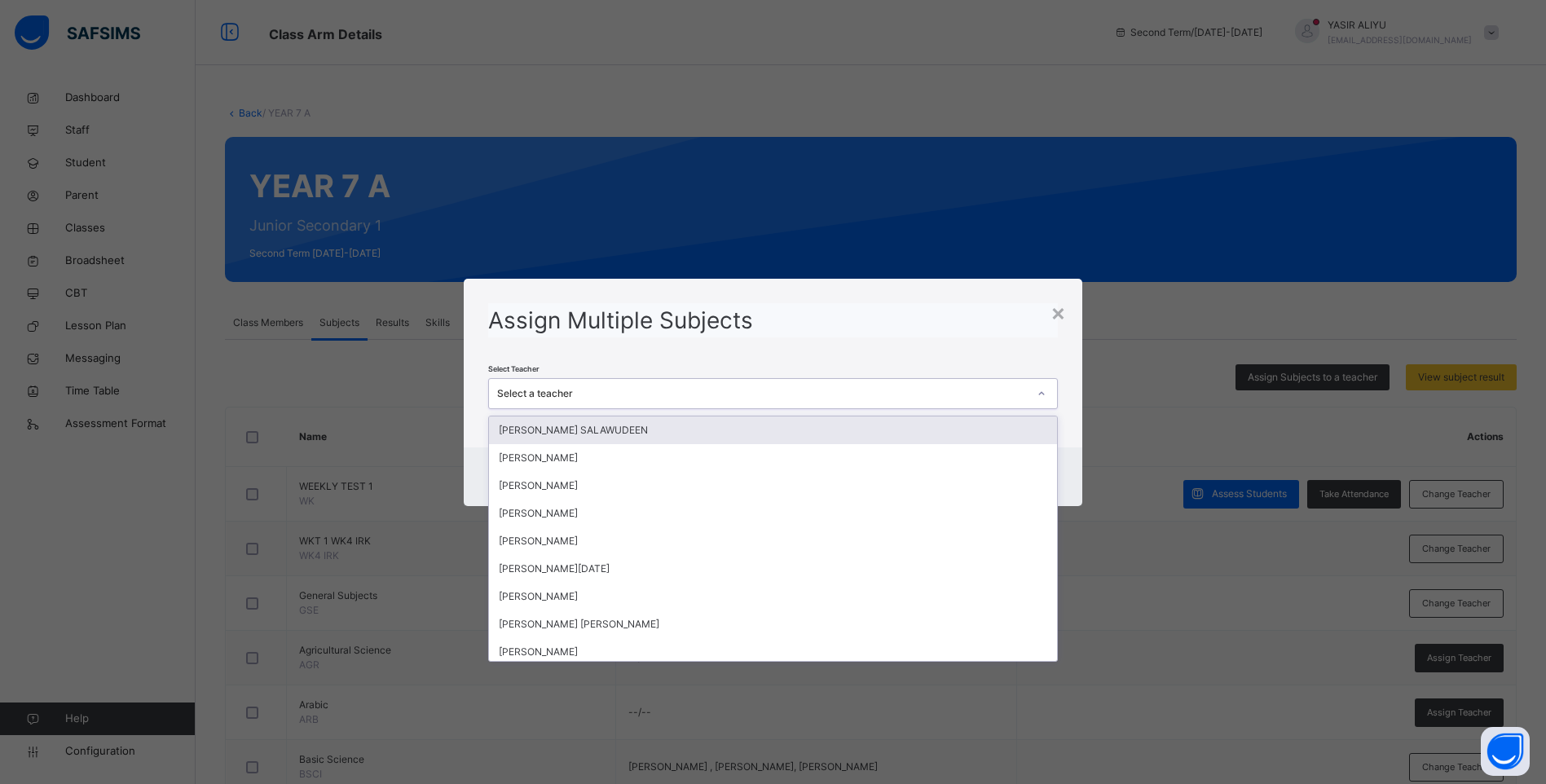
click at [1046, 393] on icon at bounding box center [1041, 393] width 10 height 16
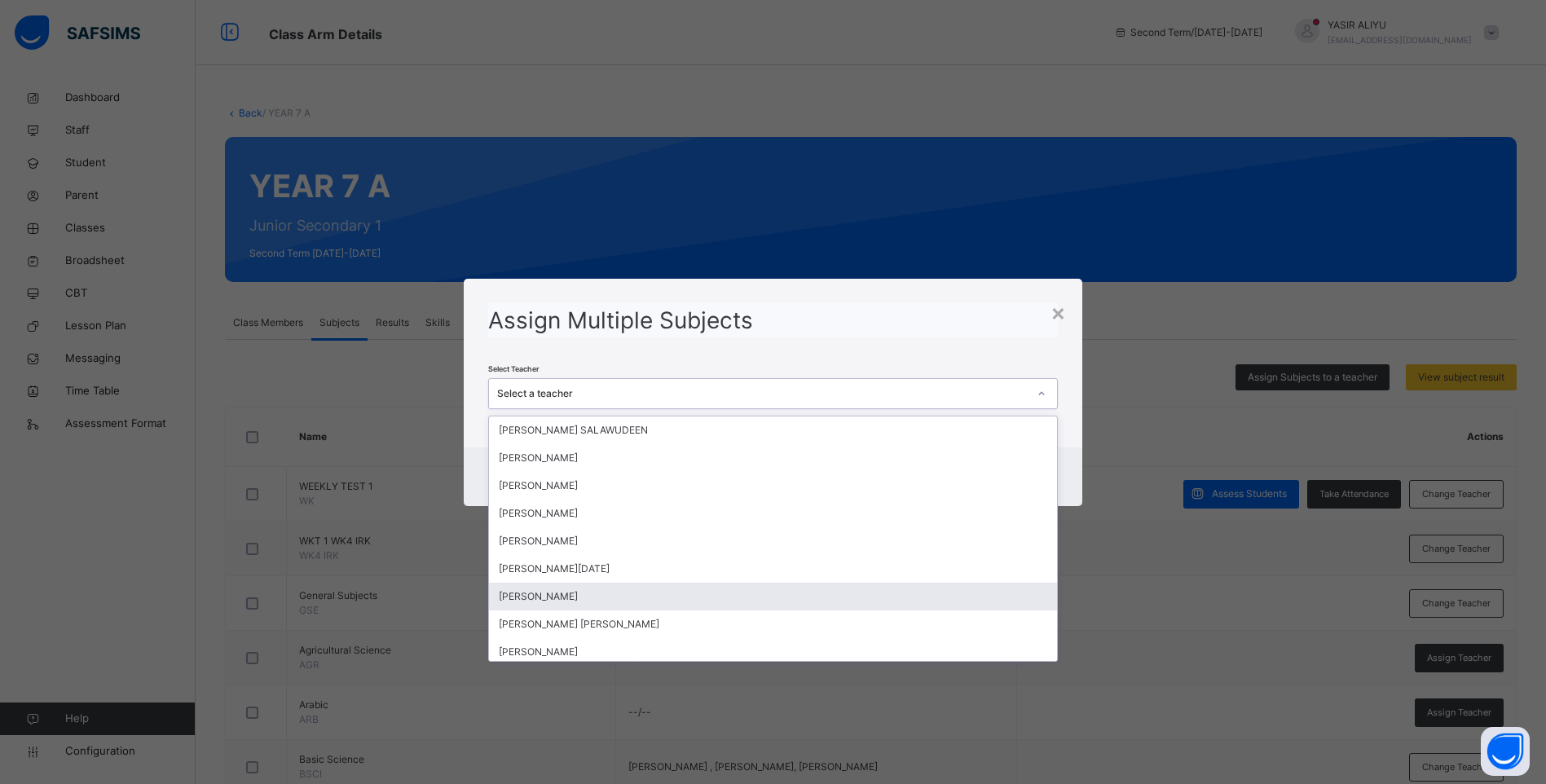
click at [598, 603] on div "[PERSON_NAME]" at bounding box center [773, 596] width 568 height 28
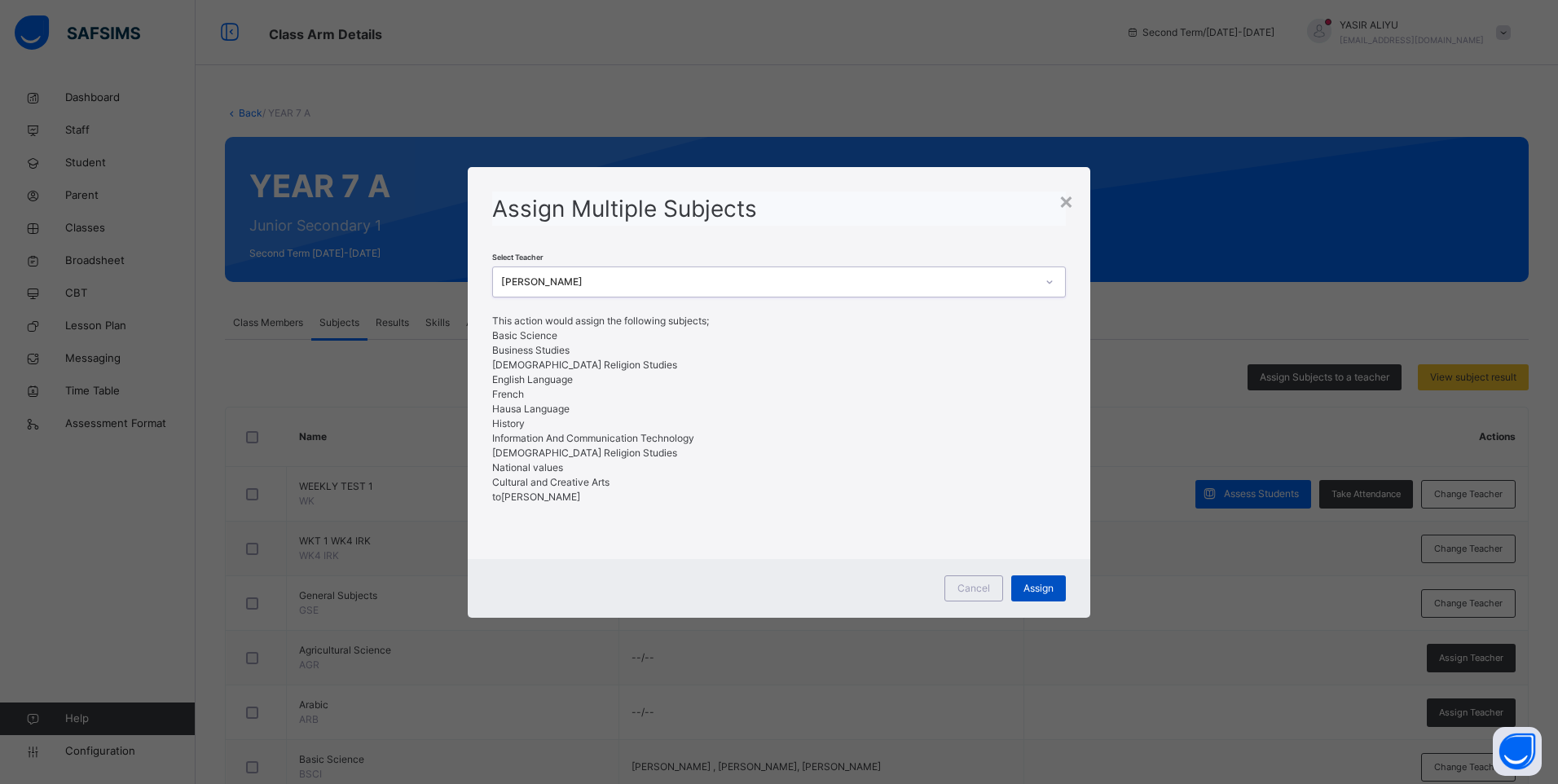
click at [1035, 578] on div "Assign" at bounding box center [1038, 588] width 55 height 26
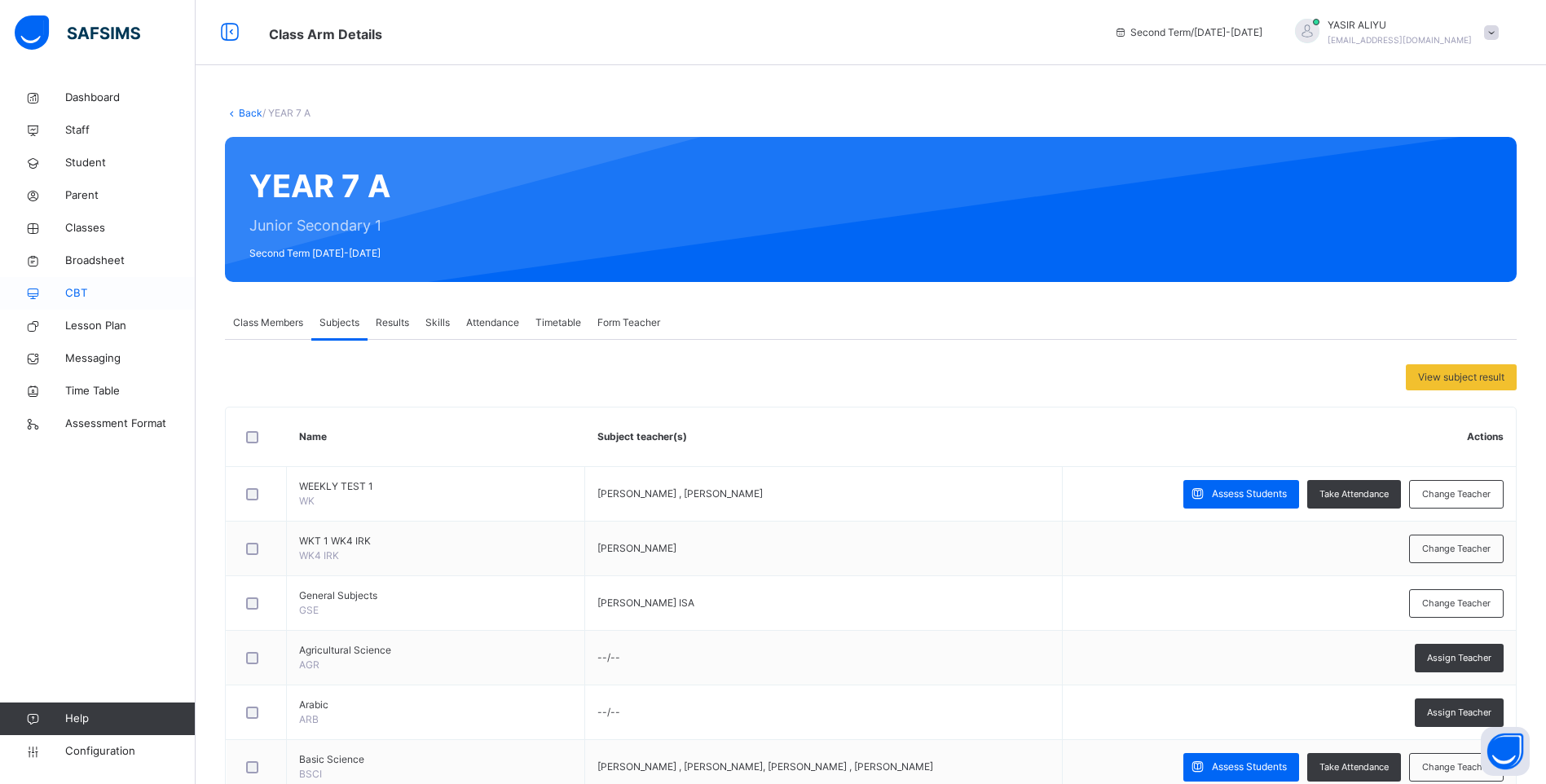
click at [74, 289] on span "CBT" at bounding box center [129, 294] width 130 height 16
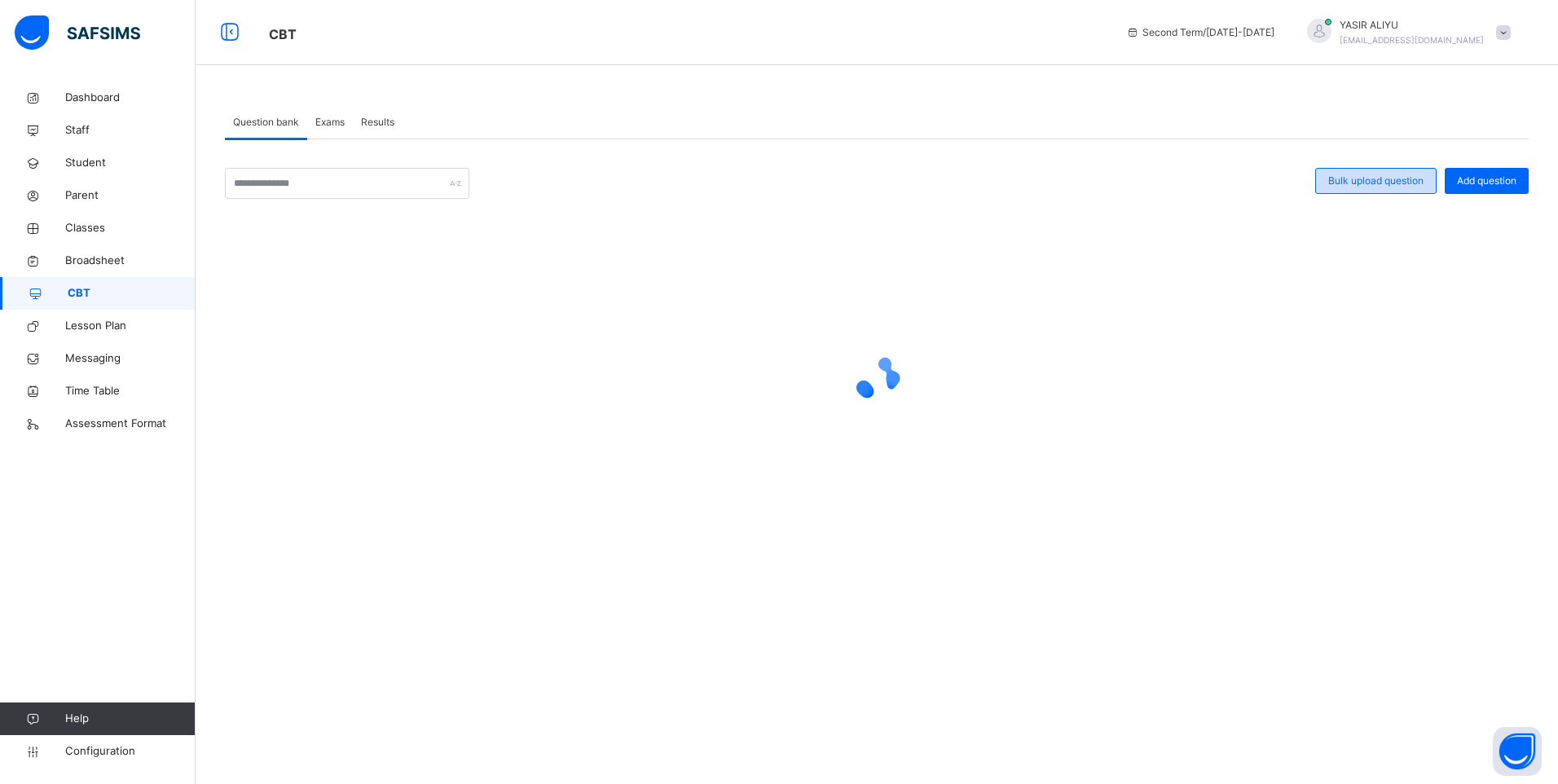
click at [1389, 178] on span "Bulk upload question" at bounding box center [1376, 180] width 96 height 15
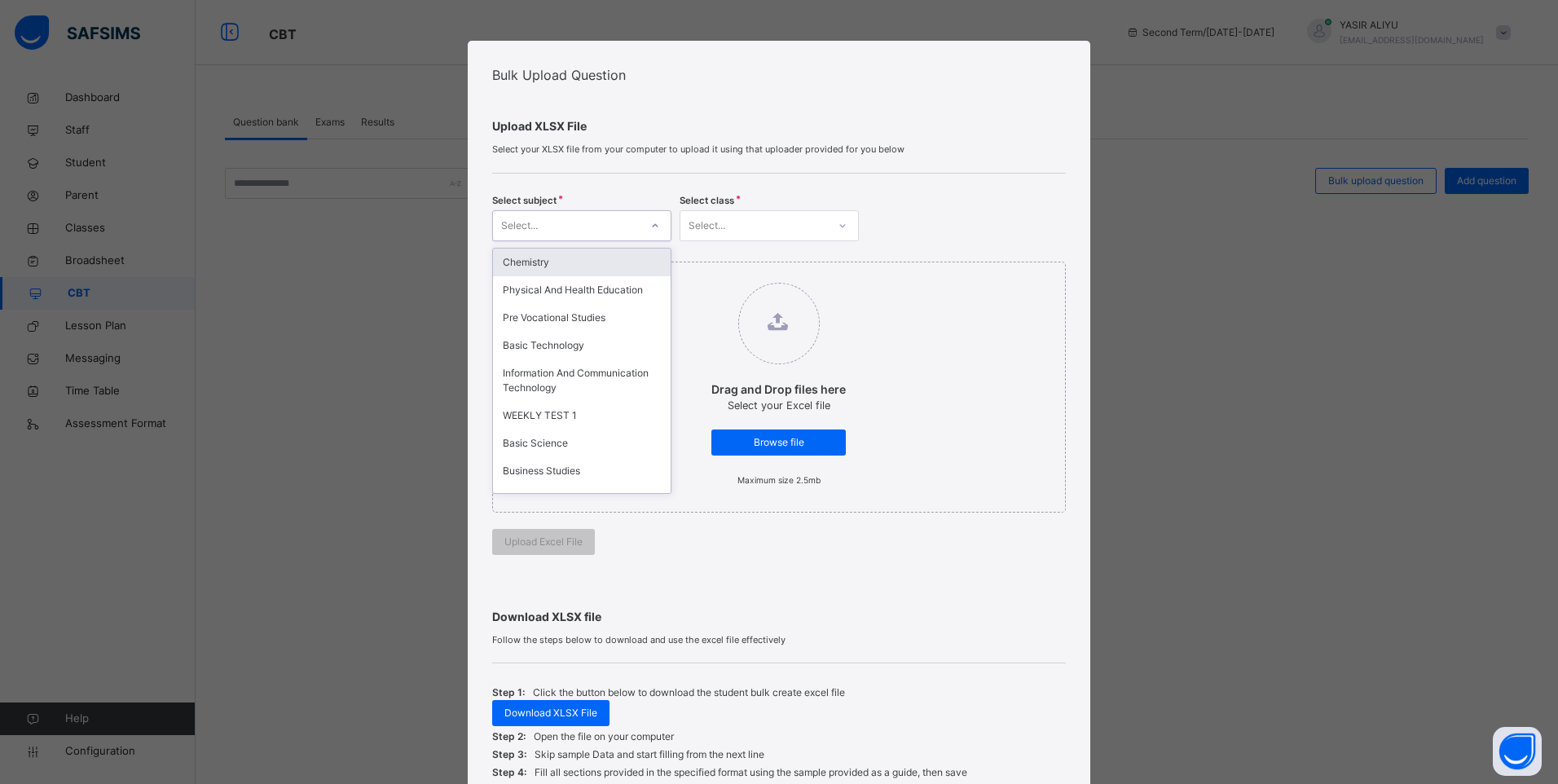
click at [652, 226] on icon at bounding box center [655, 226] width 10 height 16
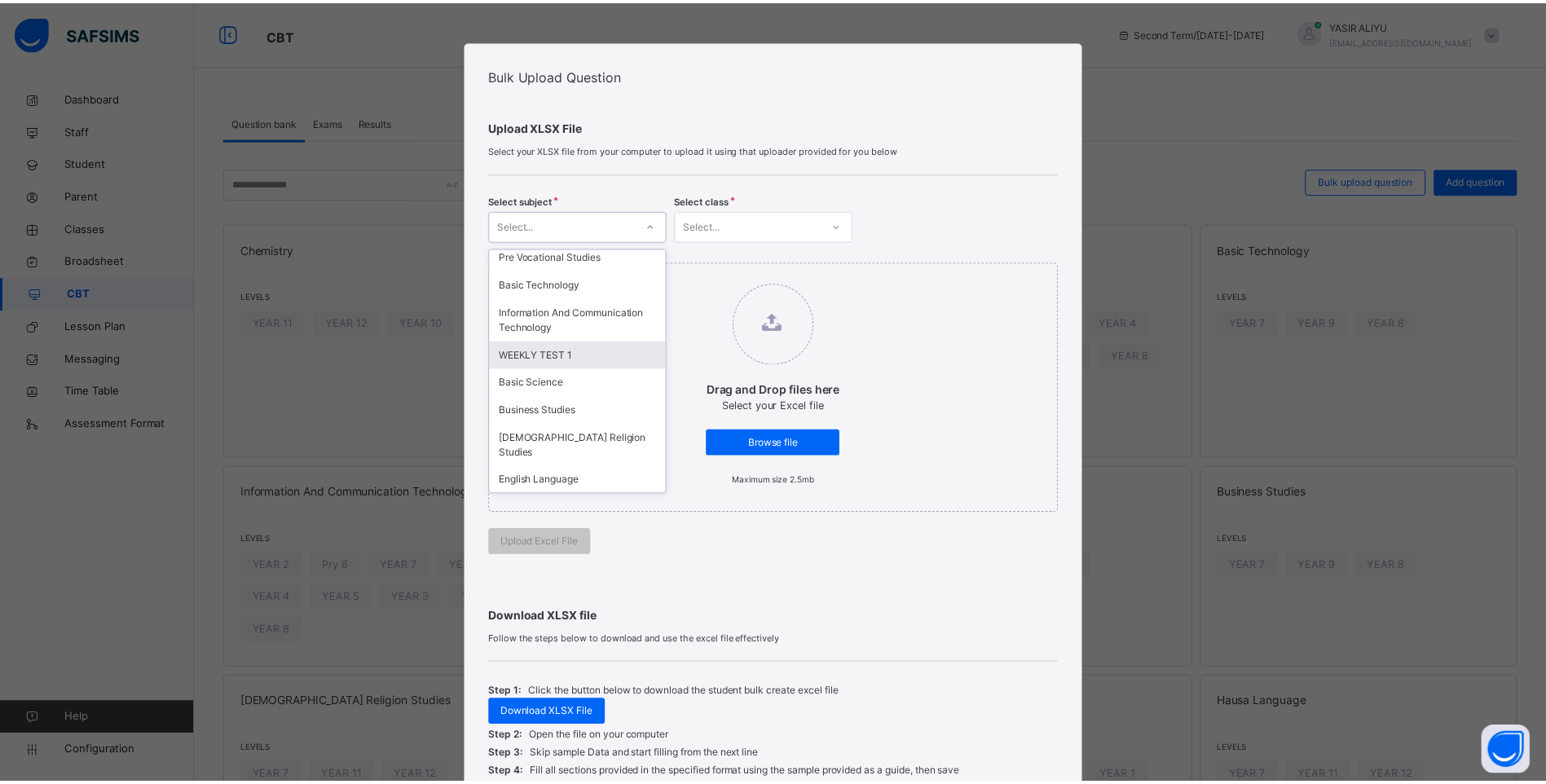
scroll to position [213, 0]
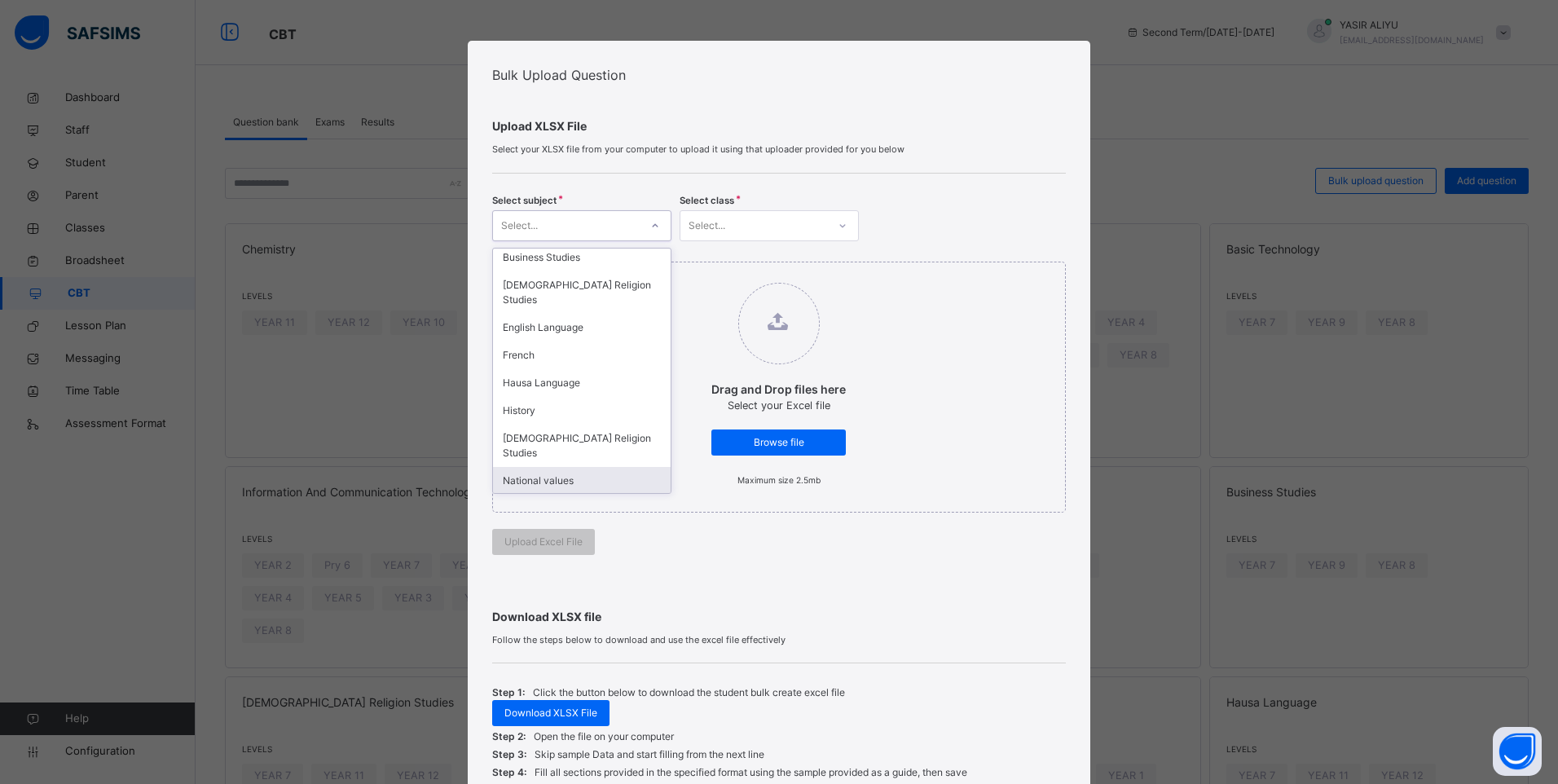
click at [556, 467] on div "National values" at bounding box center [581, 481] width 177 height 28
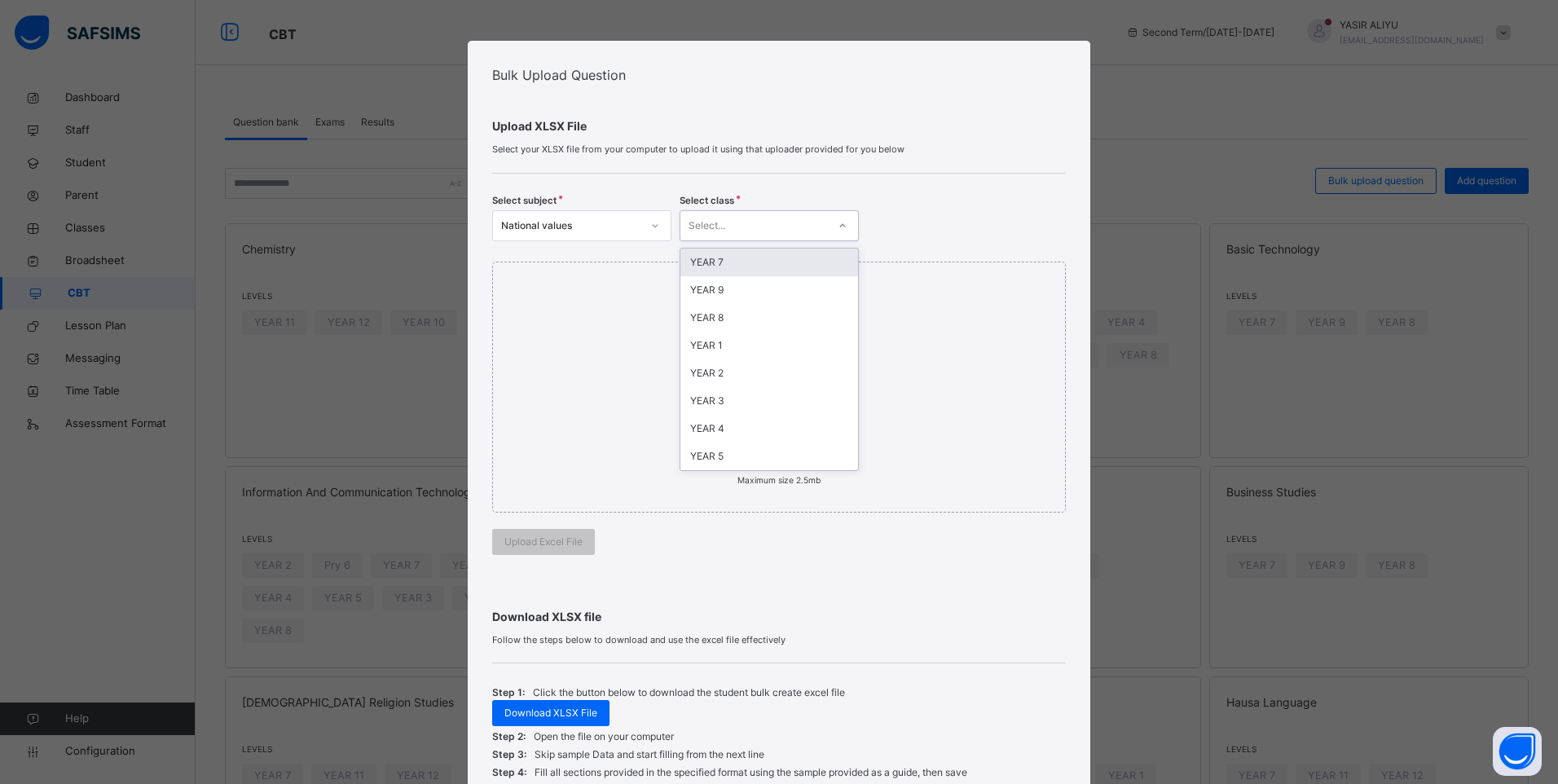
click at [720, 218] on div "Select..." at bounding box center [707, 225] width 37 height 31
click at [729, 254] on div "YEAR 7" at bounding box center [770, 263] width 177 height 28
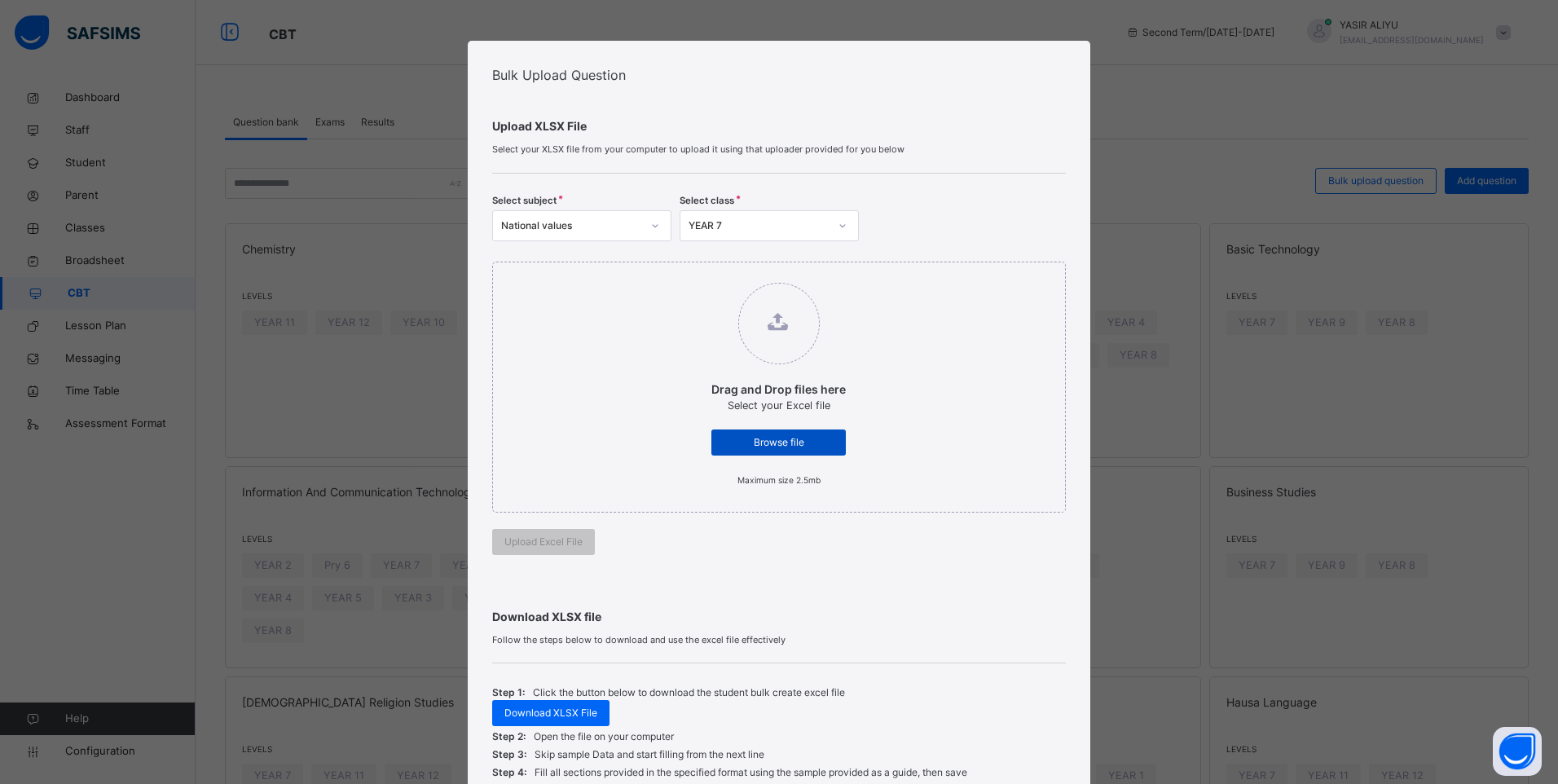
click at [743, 436] on span "Browse file" at bounding box center [779, 442] width 111 height 15
click at [695, 275] on input "Drag and Drop files here Select your Excel file Browse file Maximum size 2.5mb" at bounding box center [695, 275] width 0 height 0
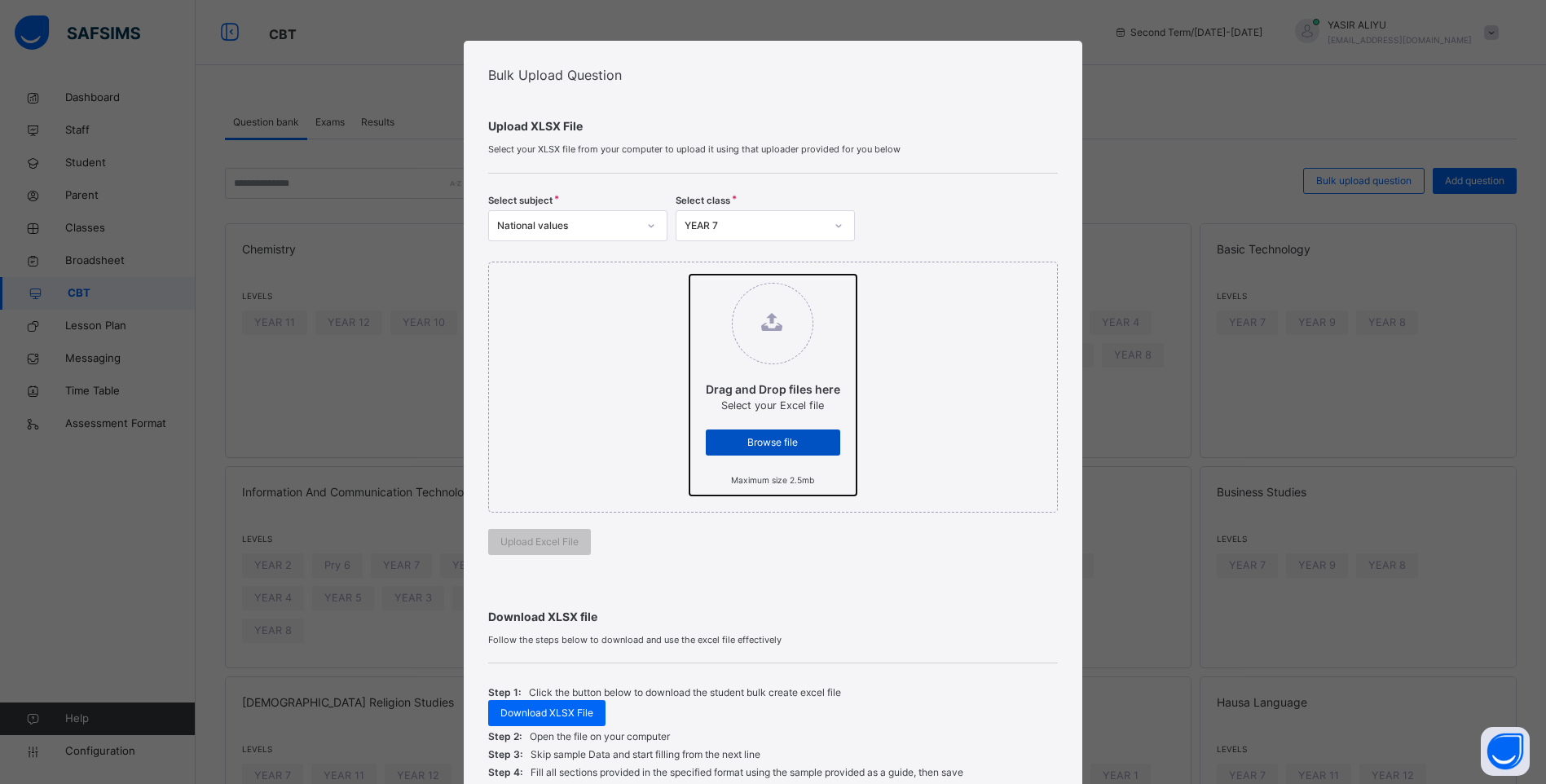
type input "**********"
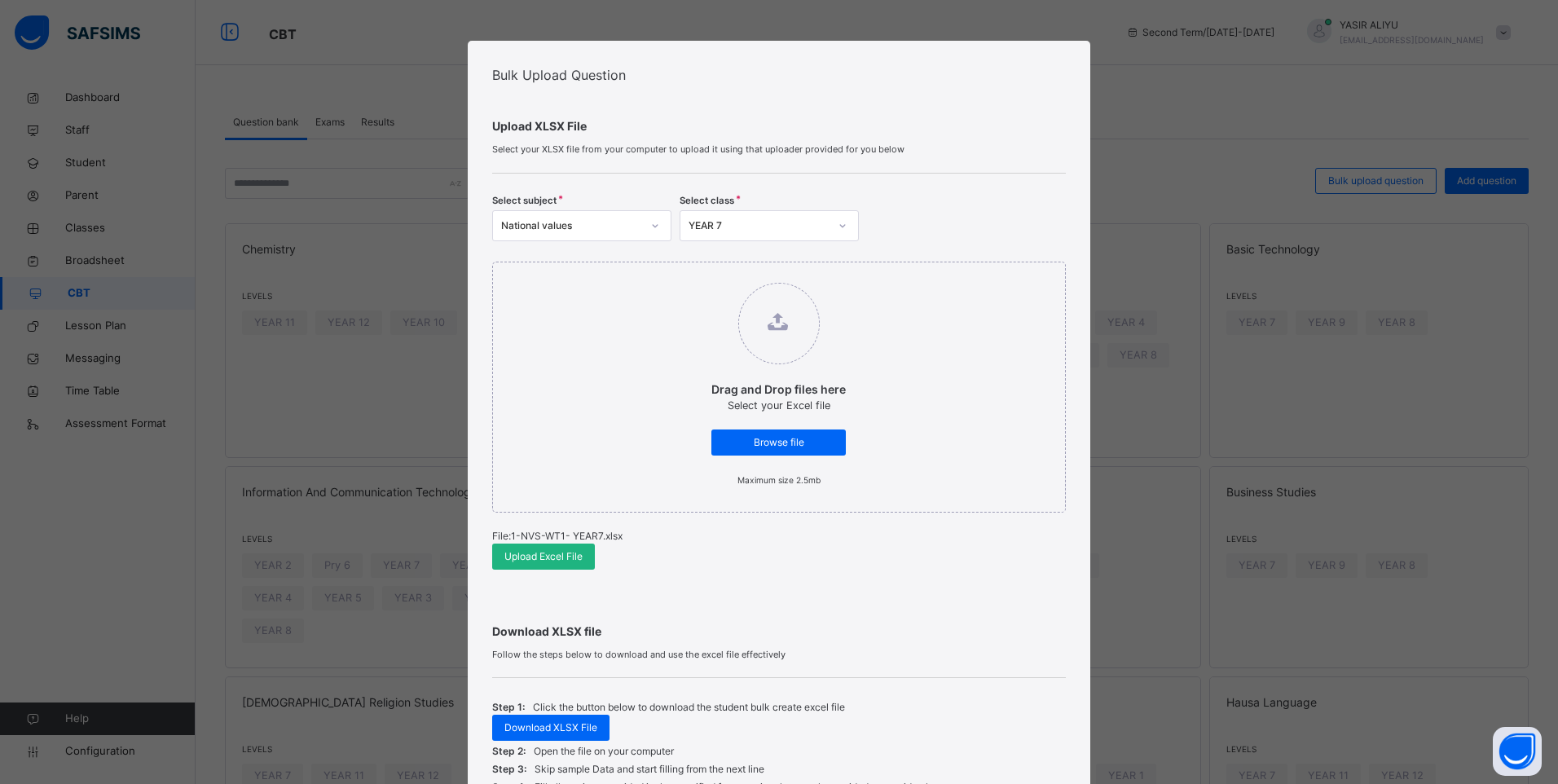
click at [546, 556] on span "Upload Excel File" at bounding box center [544, 556] width 79 height 15
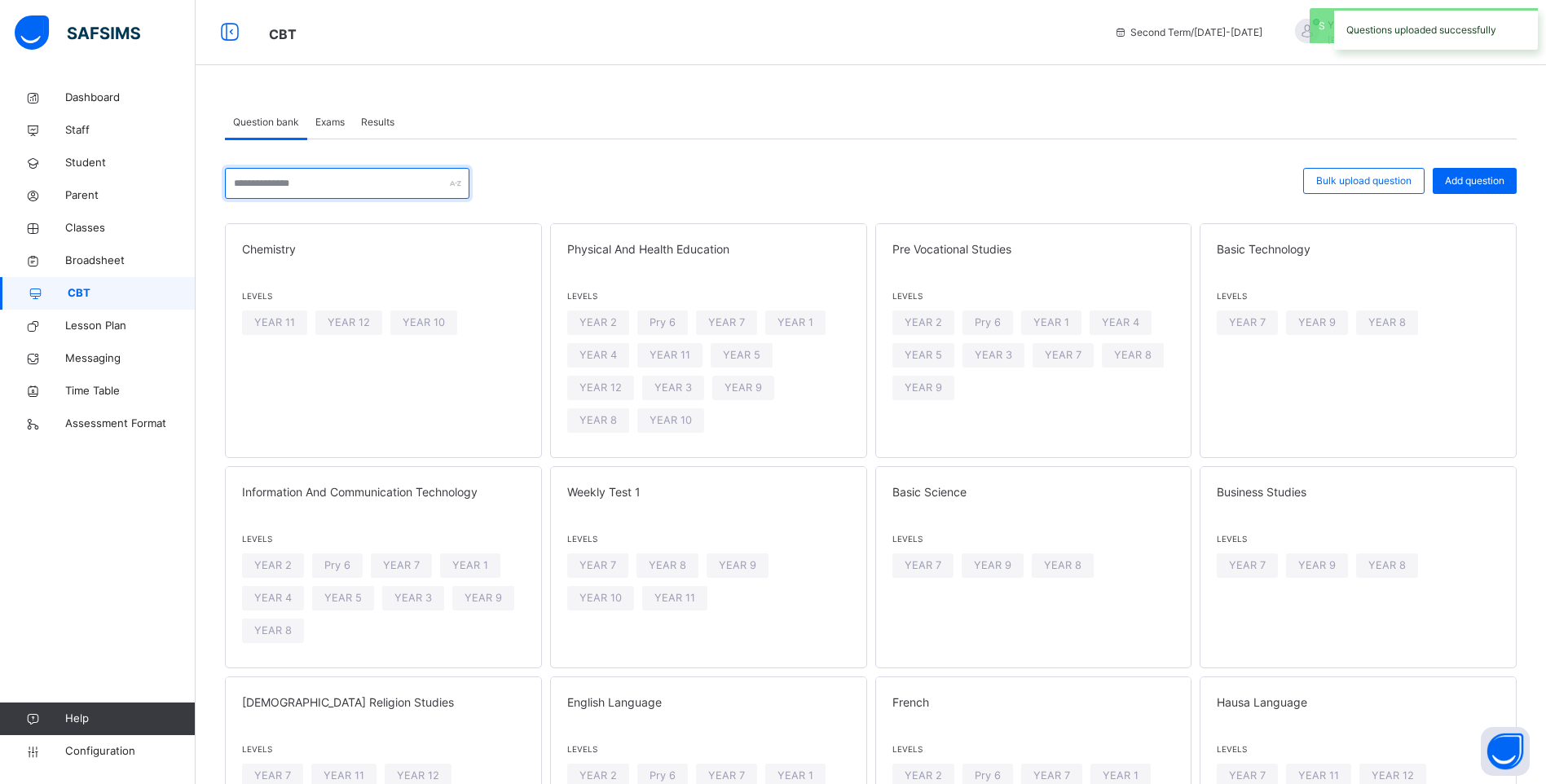
click at [354, 182] on input "text" at bounding box center [347, 183] width 245 height 31
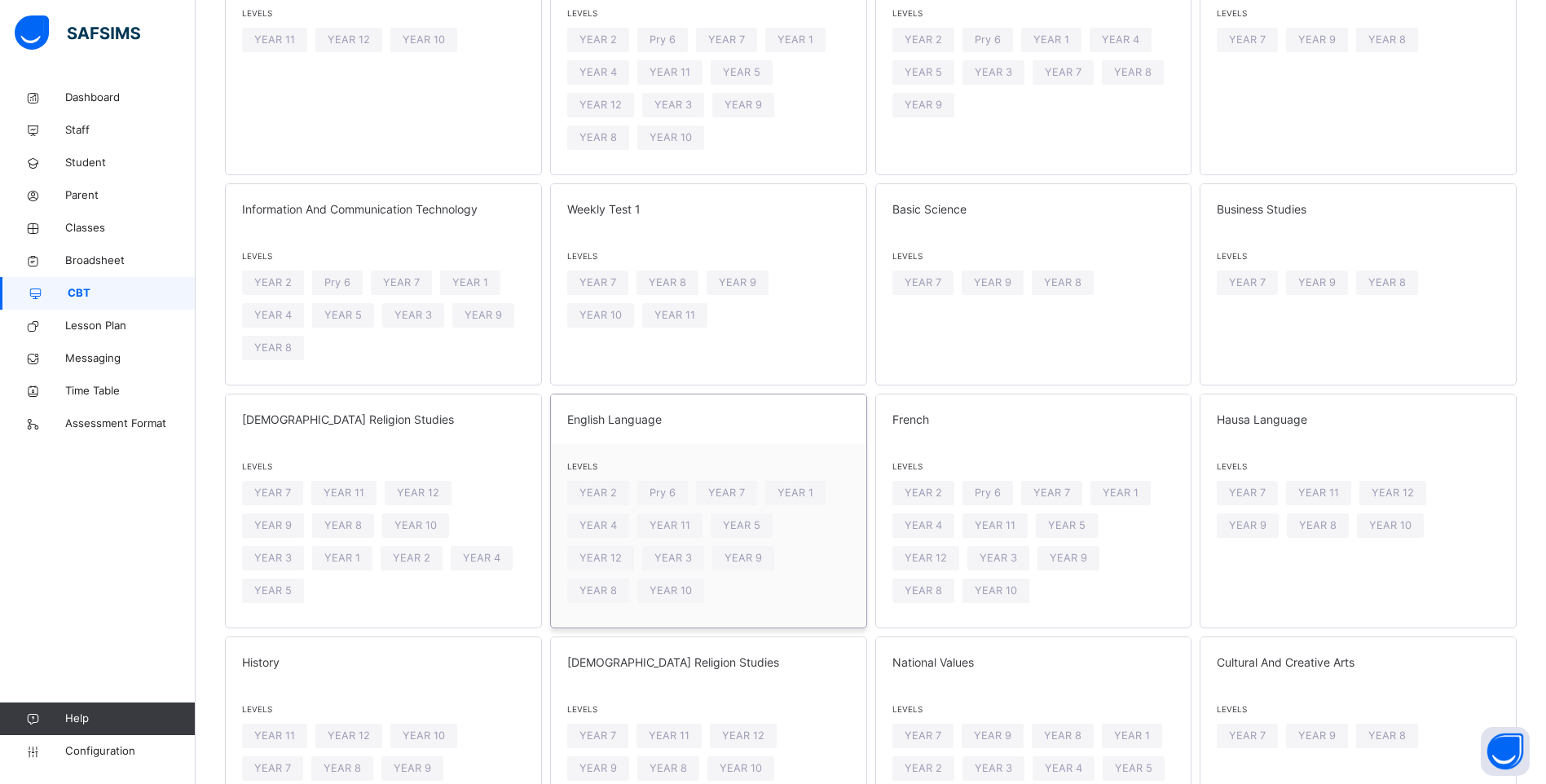
scroll to position [321, 0]
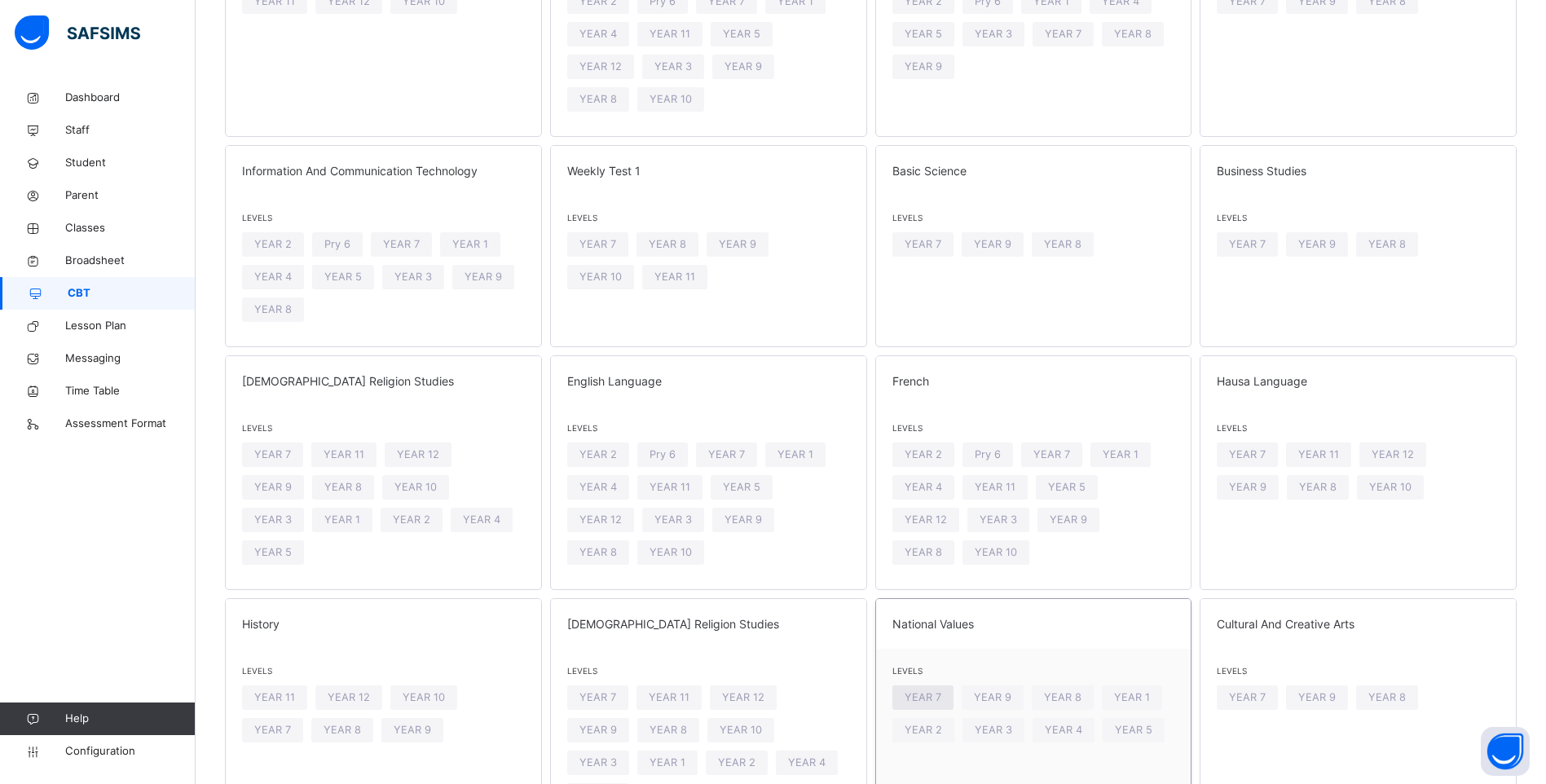
type input "**********"
click at [931, 689] on span "YEAR 7" at bounding box center [923, 697] width 37 height 16
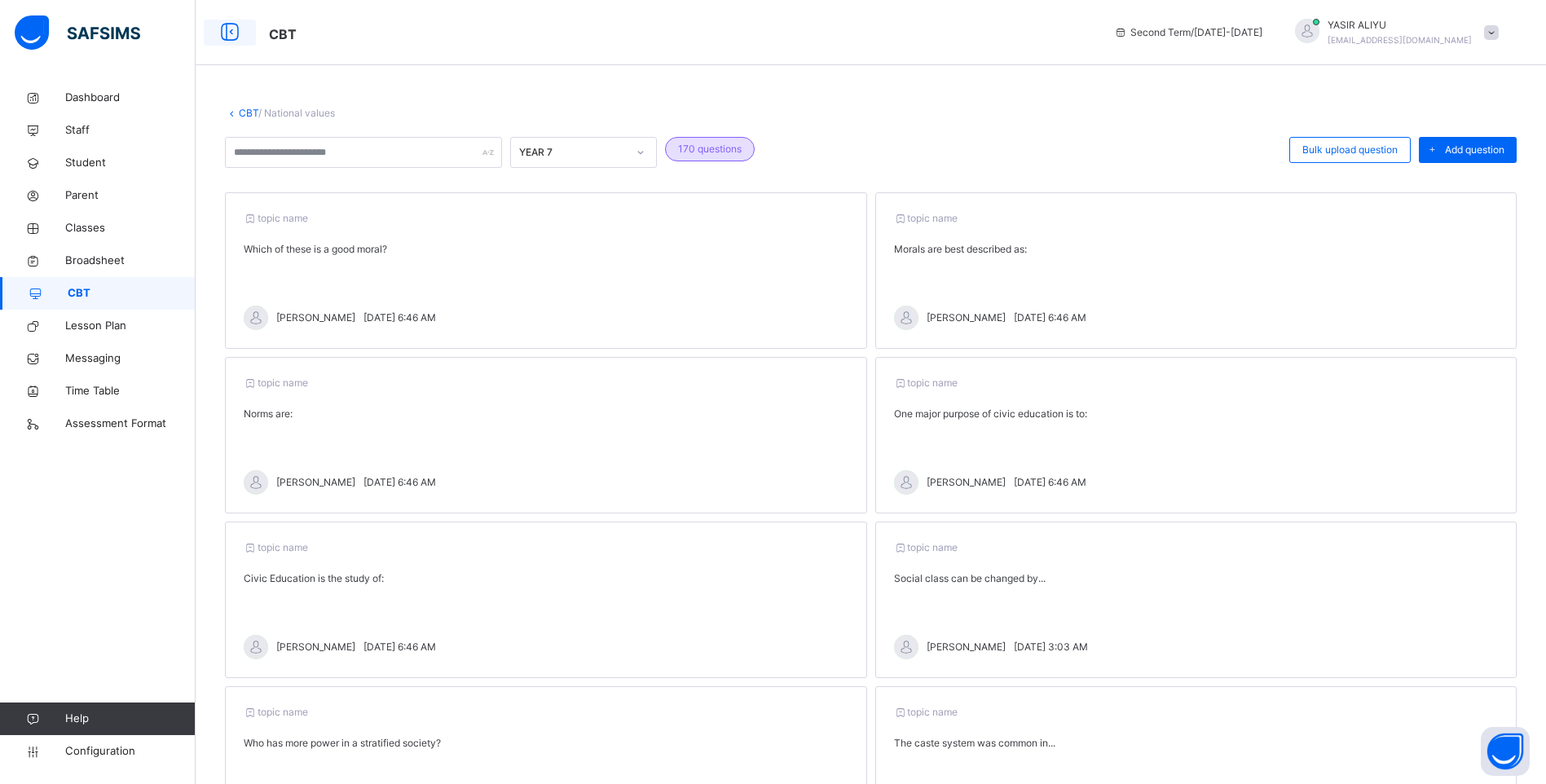
click at [233, 29] on icon at bounding box center [230, 32] width 28 height 29
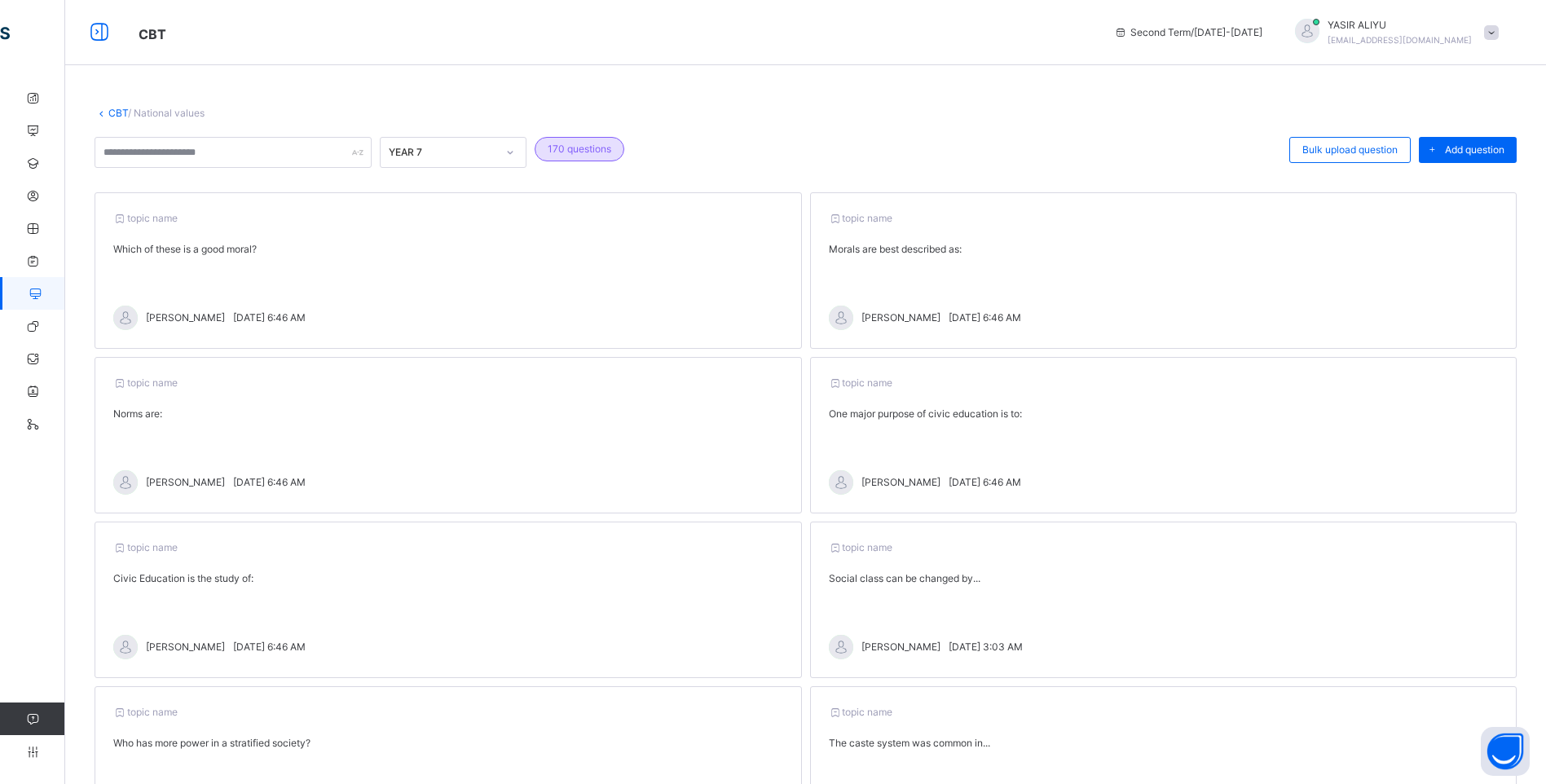
click at [106, 110] on icon at bounding box center [102, 112] width 14 height 12
click at [119, 114] on link "CBT" at bounding box center [118, 112] width 20 height 12
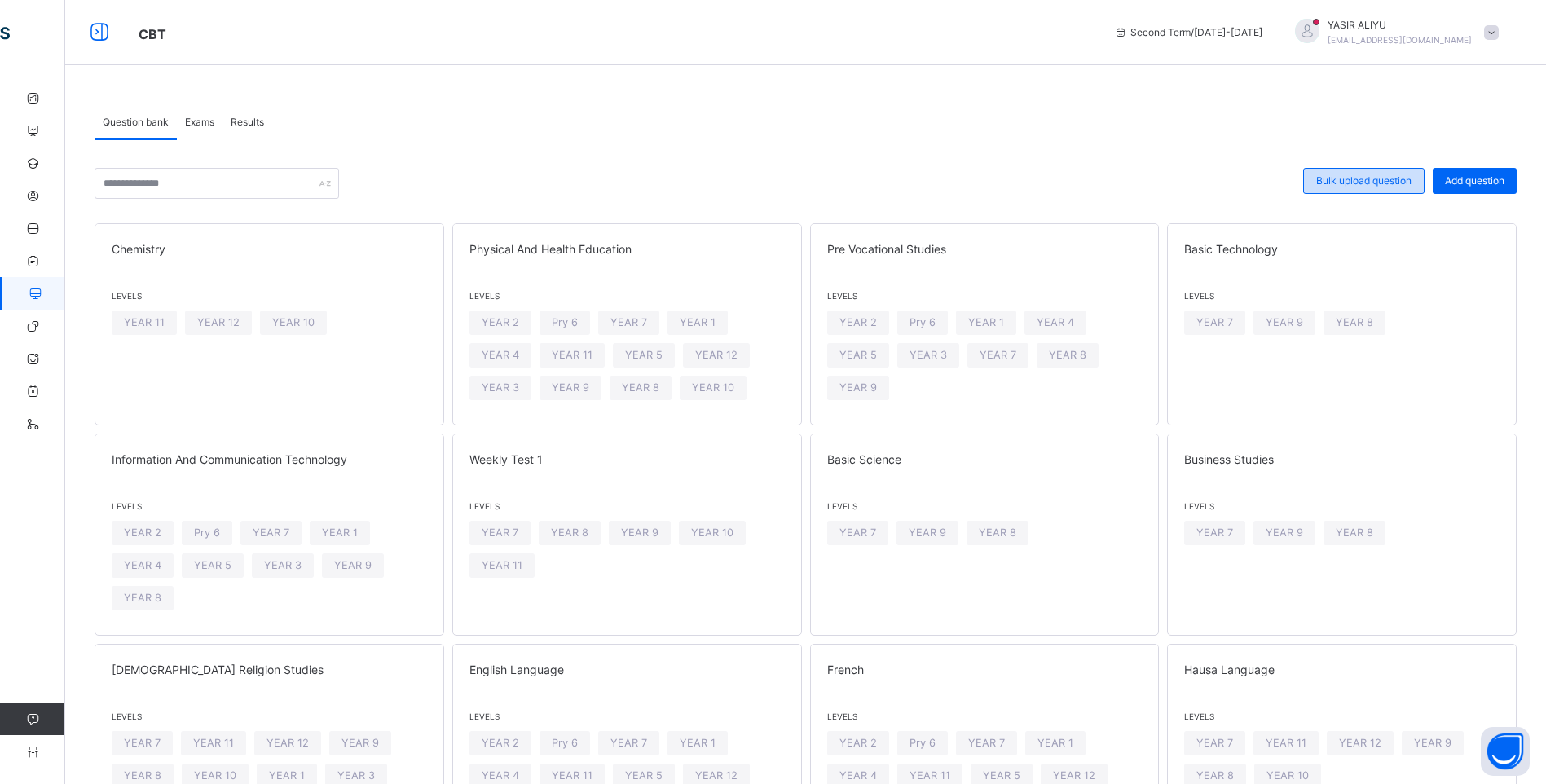
click at [1385, 173] on div "Bulk upload question" at bounding box center [1364, 181] width 121 height 26
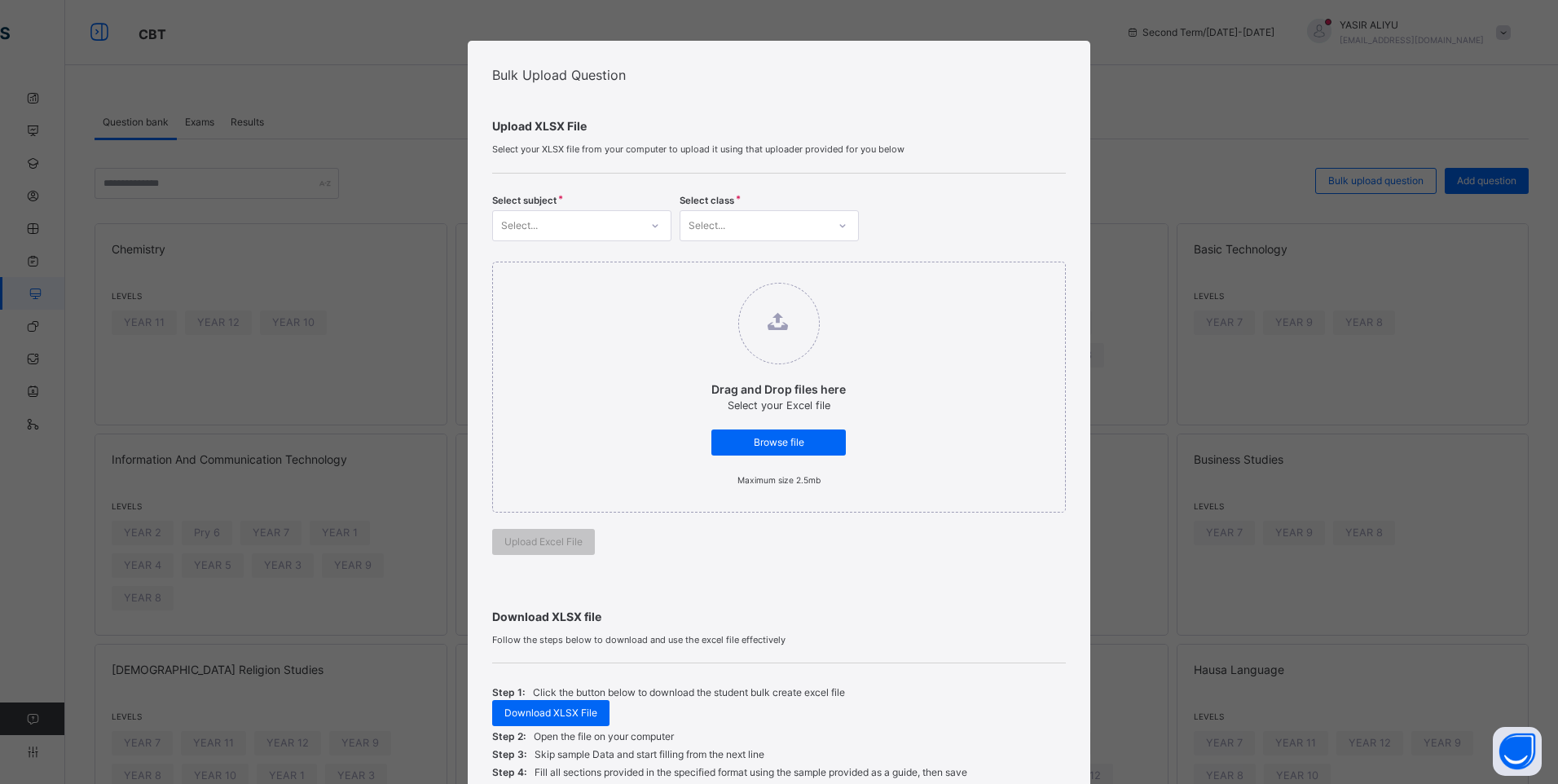
click at [654, 222] on icon at bounding box center [655, 226] width 10 height 16
click at [547, 437] on div "Basic Science" at bounding box center [581, 443] width 177 height 28
click at [725, 222] on div "Select..." at bounding box center [754, 225] width 146 height 25
click at [722, 263] on div "YEAR 7" at bounding box center [770, 263] width 177 height 28
click at [752, 435] on span "Browse file" at bounding box center [779, 442] width 111 height 15
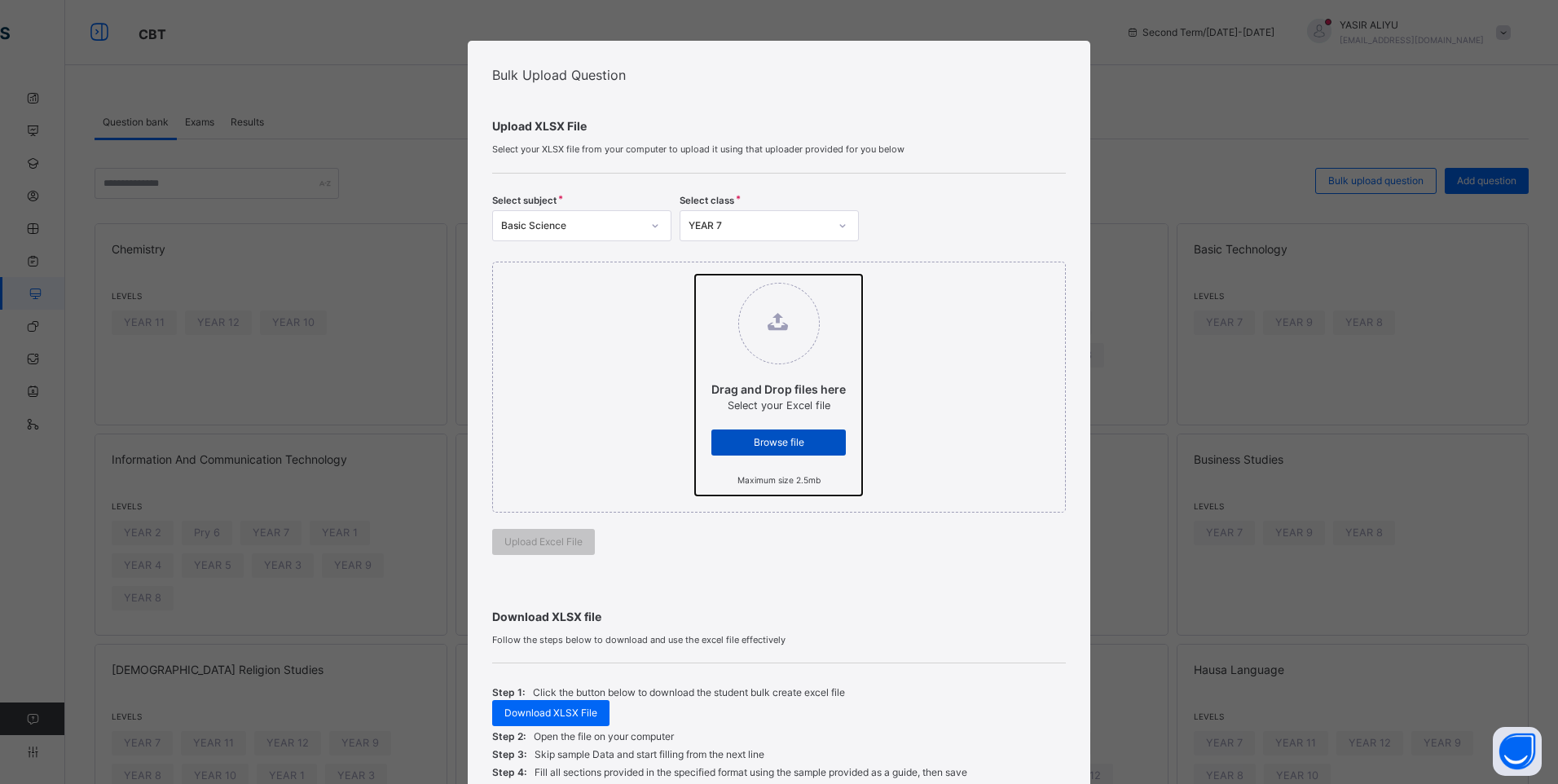
click at [695, 275] on input "Drag and Drop files here Select your Excel file Browse file Maximum size 2.5mb" at bounding box center [695, 275] width 0 height 0
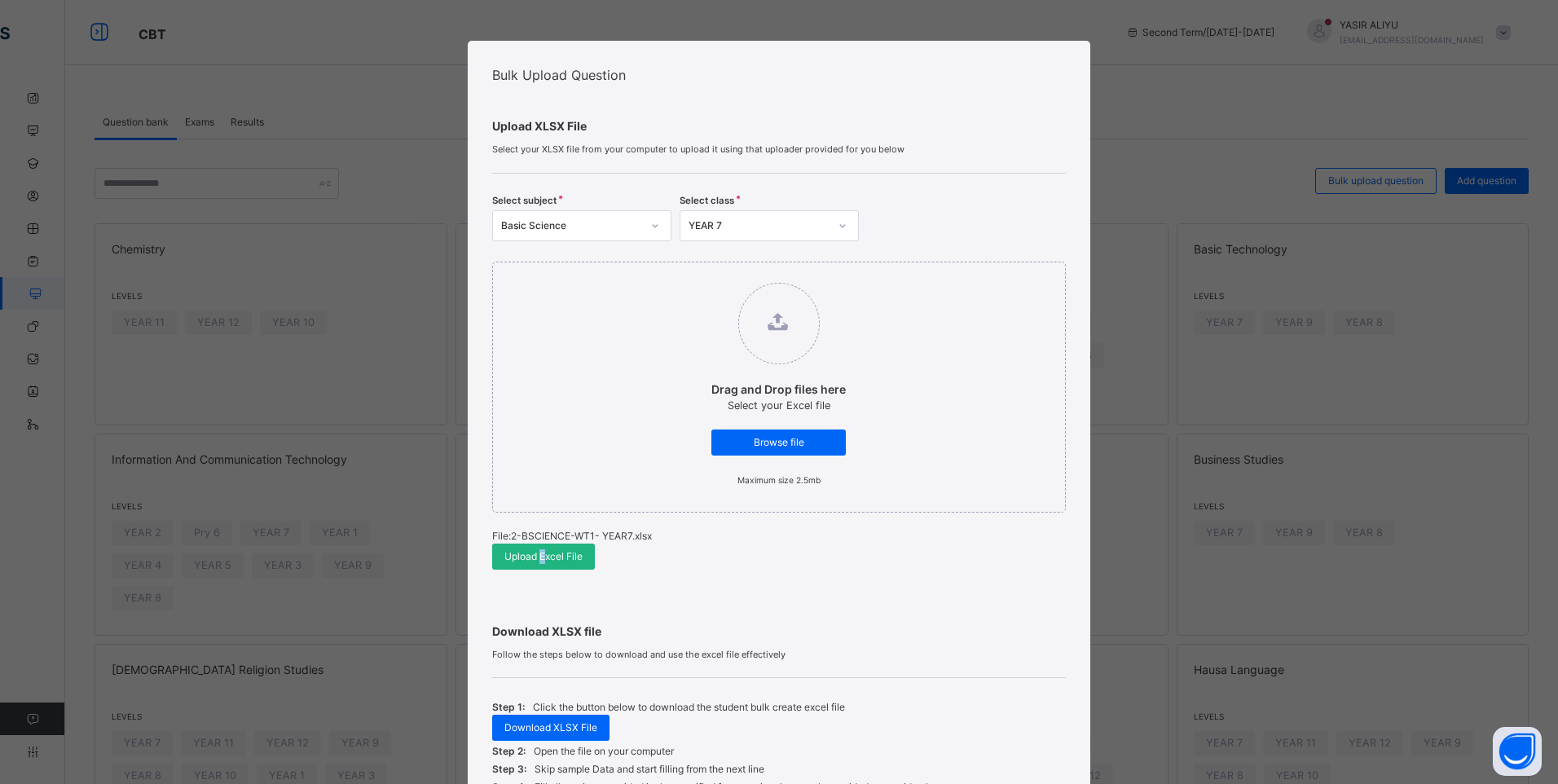
click at [539, 557] on span "Upload Excel File" at bounding box center [544, 556] width 79 height 15
click at [924, 418] on div "Drag and Drop files here Select your Excel file Browse file Maximum size 2.5mb" at bounding box center [779, 387] width 574 height 251
click at [529, 547] on div "Upload Excel File" at bounding box center [543, 556] width 103 height 26
click at [651, 218] on div at bounding box center [655, 226] width 28 height 26
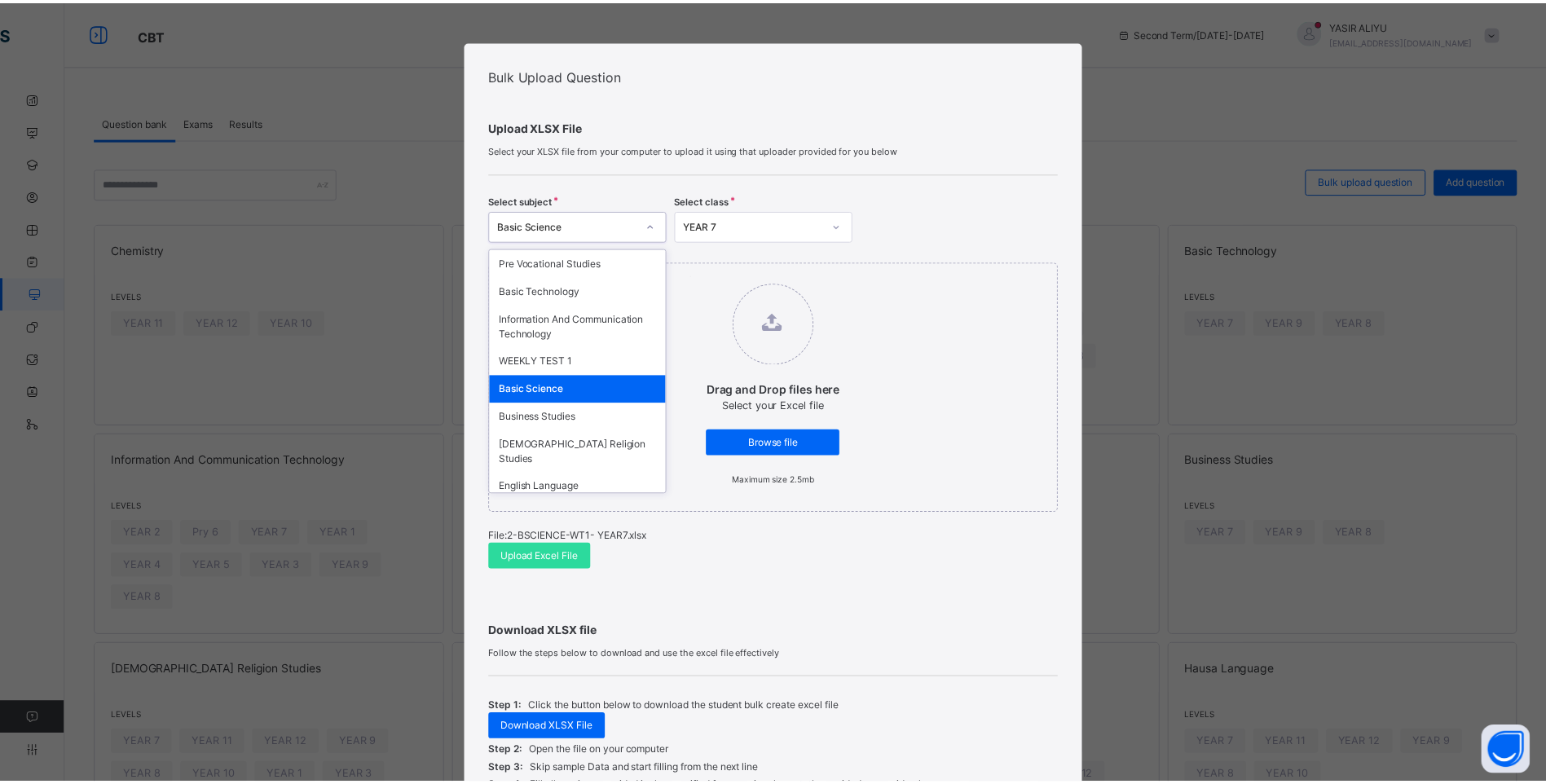
scroll to position [82, 0]
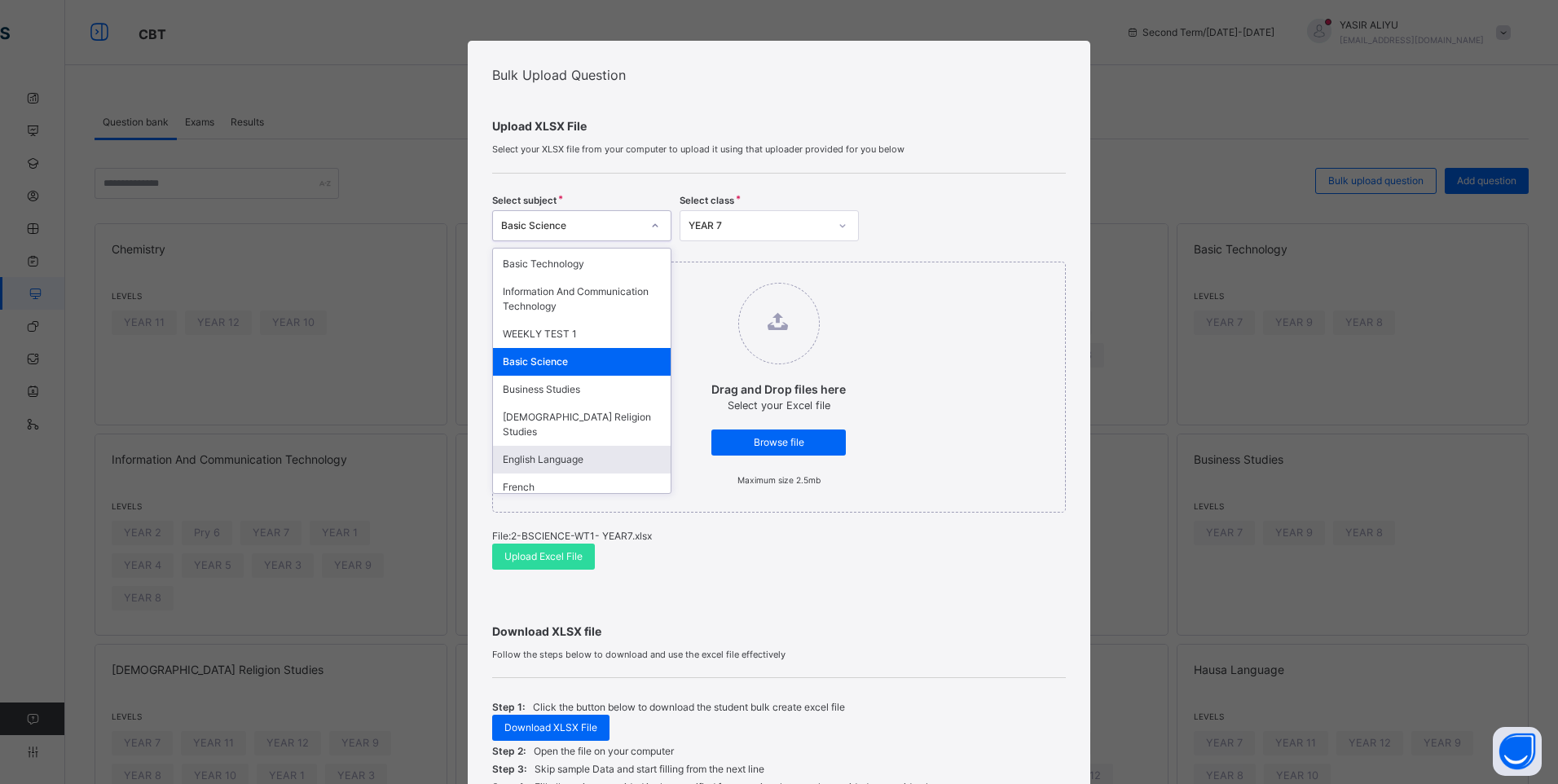
click at [574, 447] on div "English Language" at bounding box center [581, 460] width 177 height 28
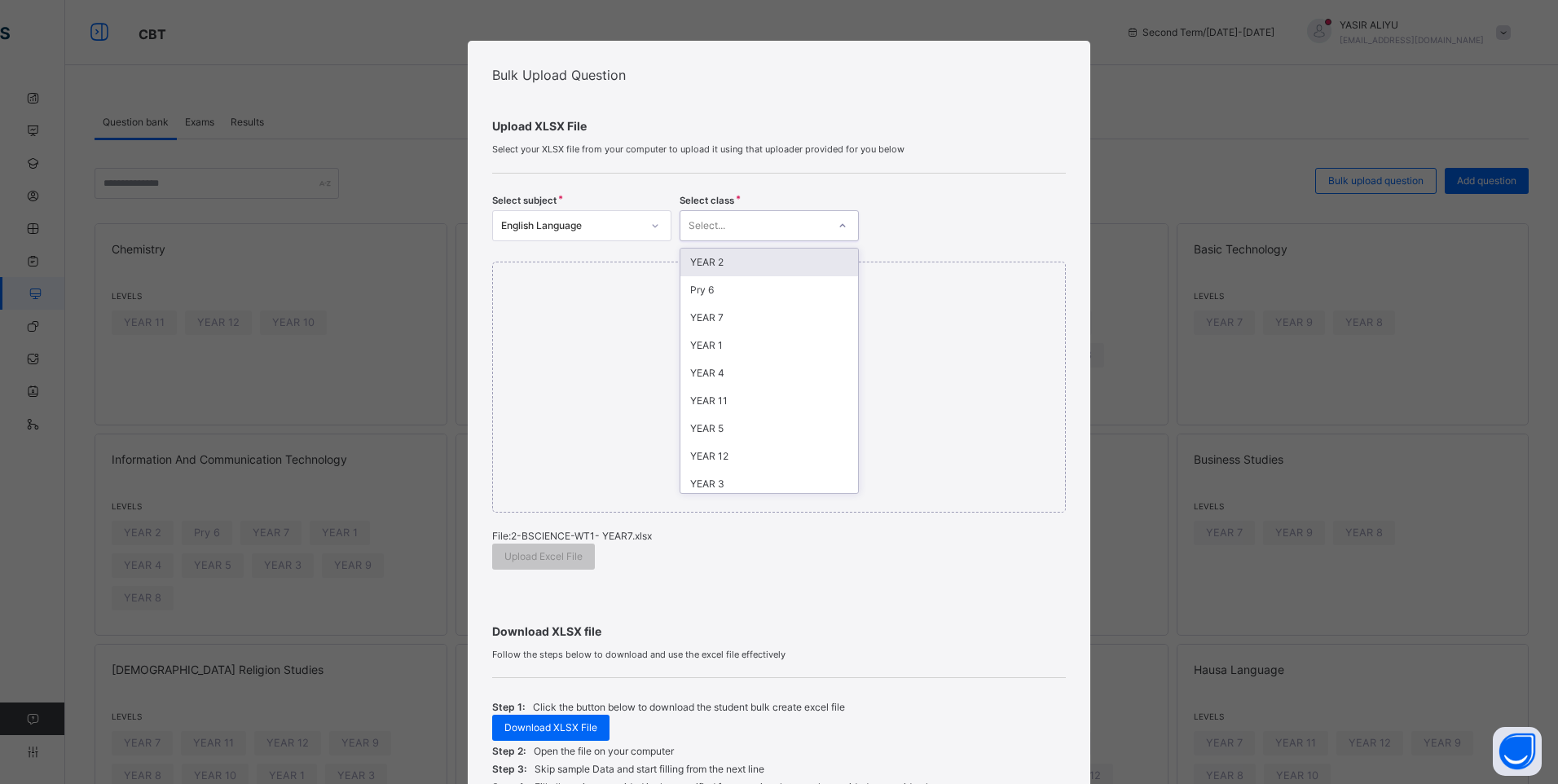
click at [752, 221] on div "Select..." at bounding box center [754, 225] width 146 height 25
click at [746, 314] on div "YEAR 7" at bounding box center [770, 317] width 177 height 28
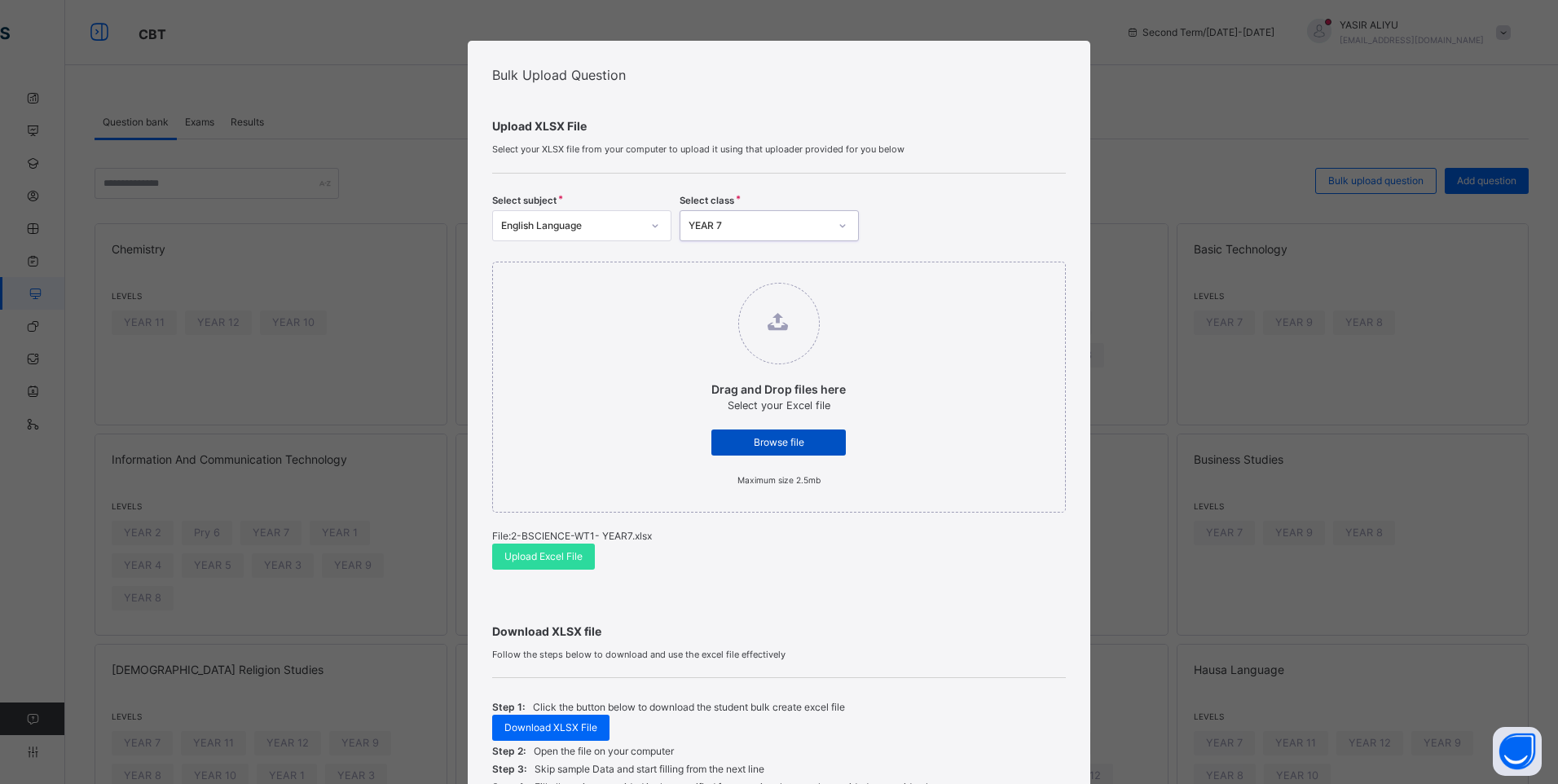
click at [764, 443] on span "Browse file" at bounding box center [779, 442] width 111 height 15
click at [695, 275] on input "Drag and Drop files here Select your Excel file Browse file Maximum size 2.5mb" at bounding box center [695, 275] width 0 height 0
type input "**********"
click at [555, 552] on span "Upload Excel File" at bounding box center [544, 556] width 79 height 15
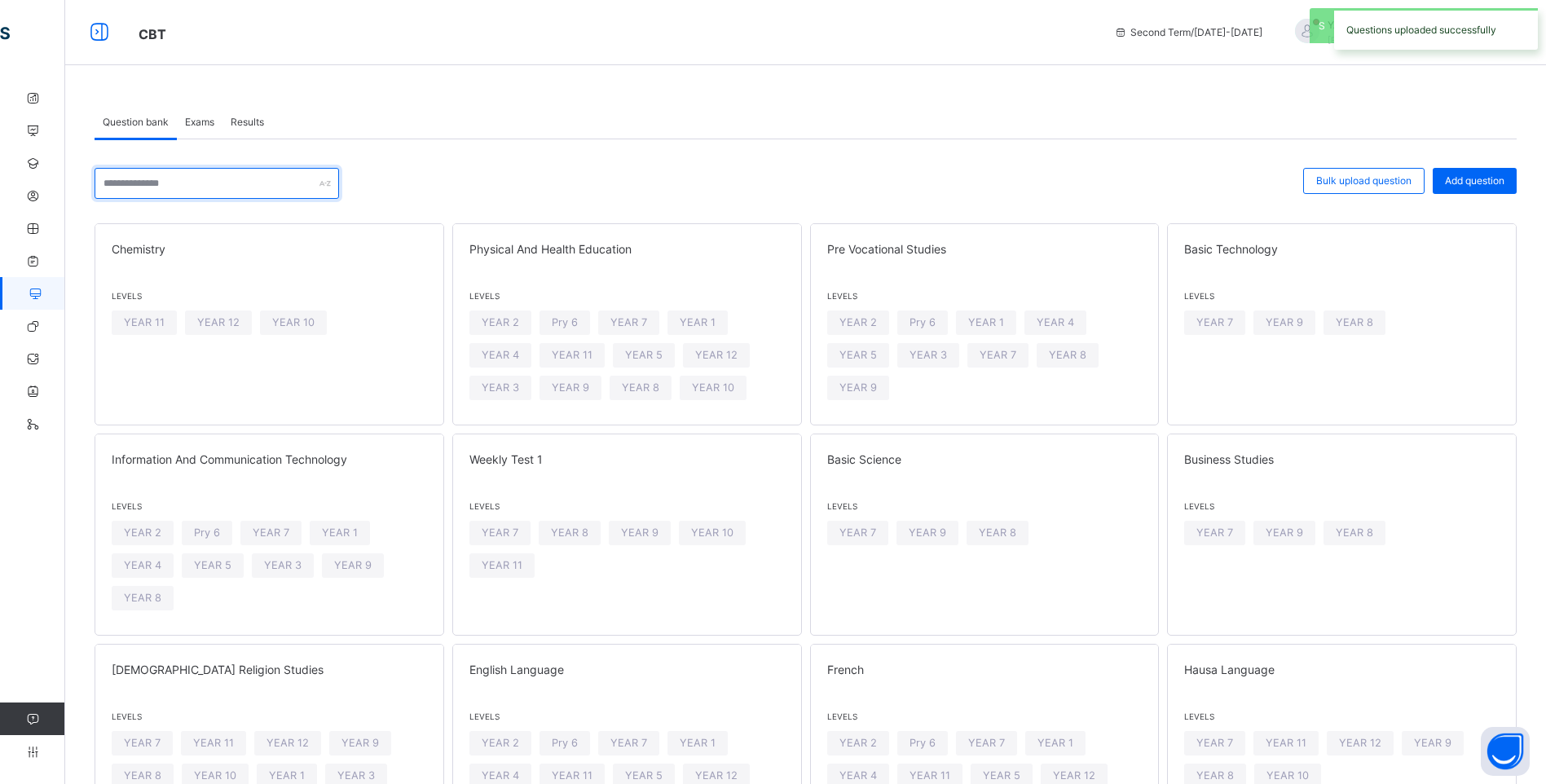
click at [138, 179] on input "text" at bounding box center [217, 183] width 245 height 31
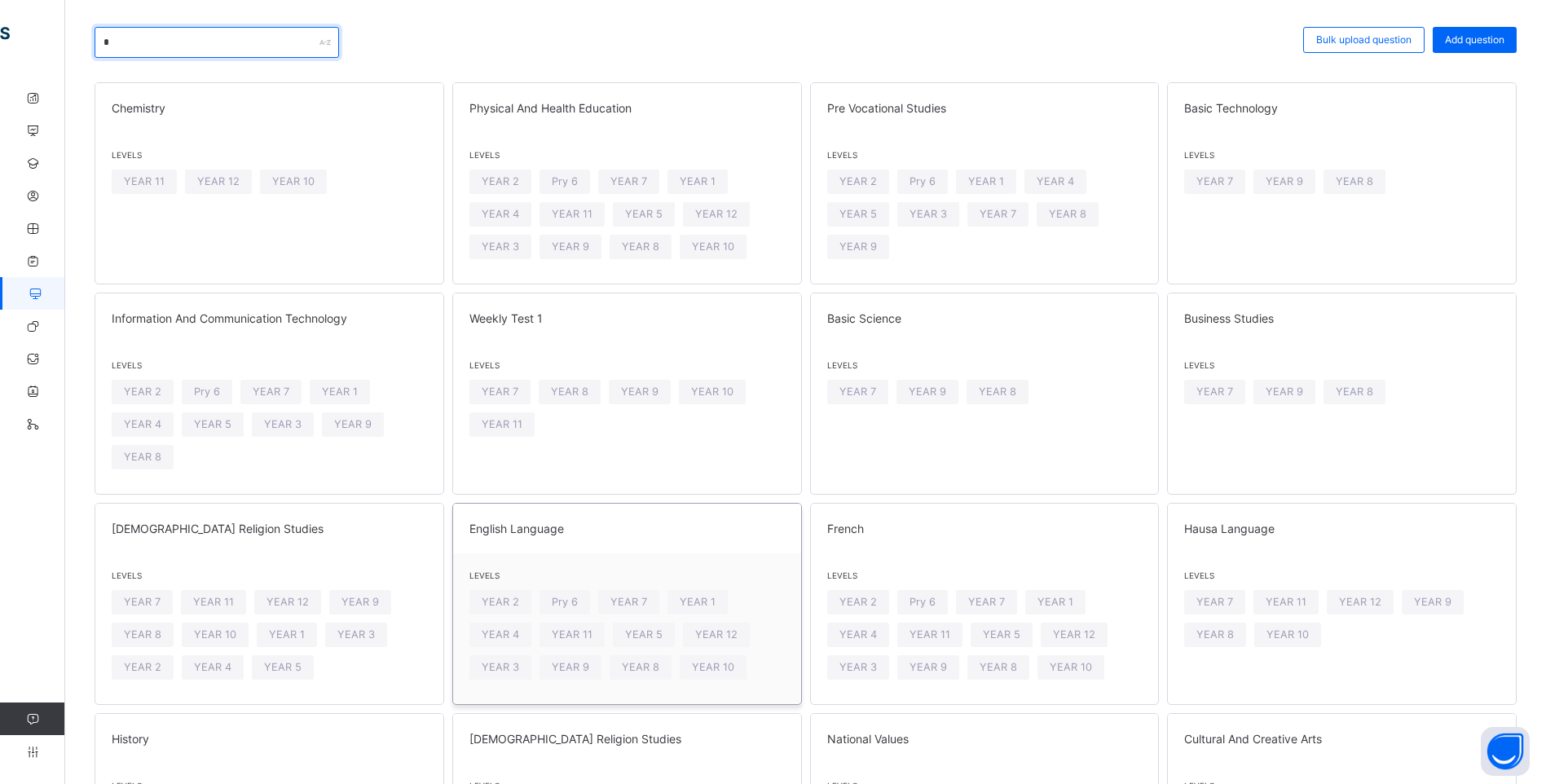
scroll to position [163, 0]
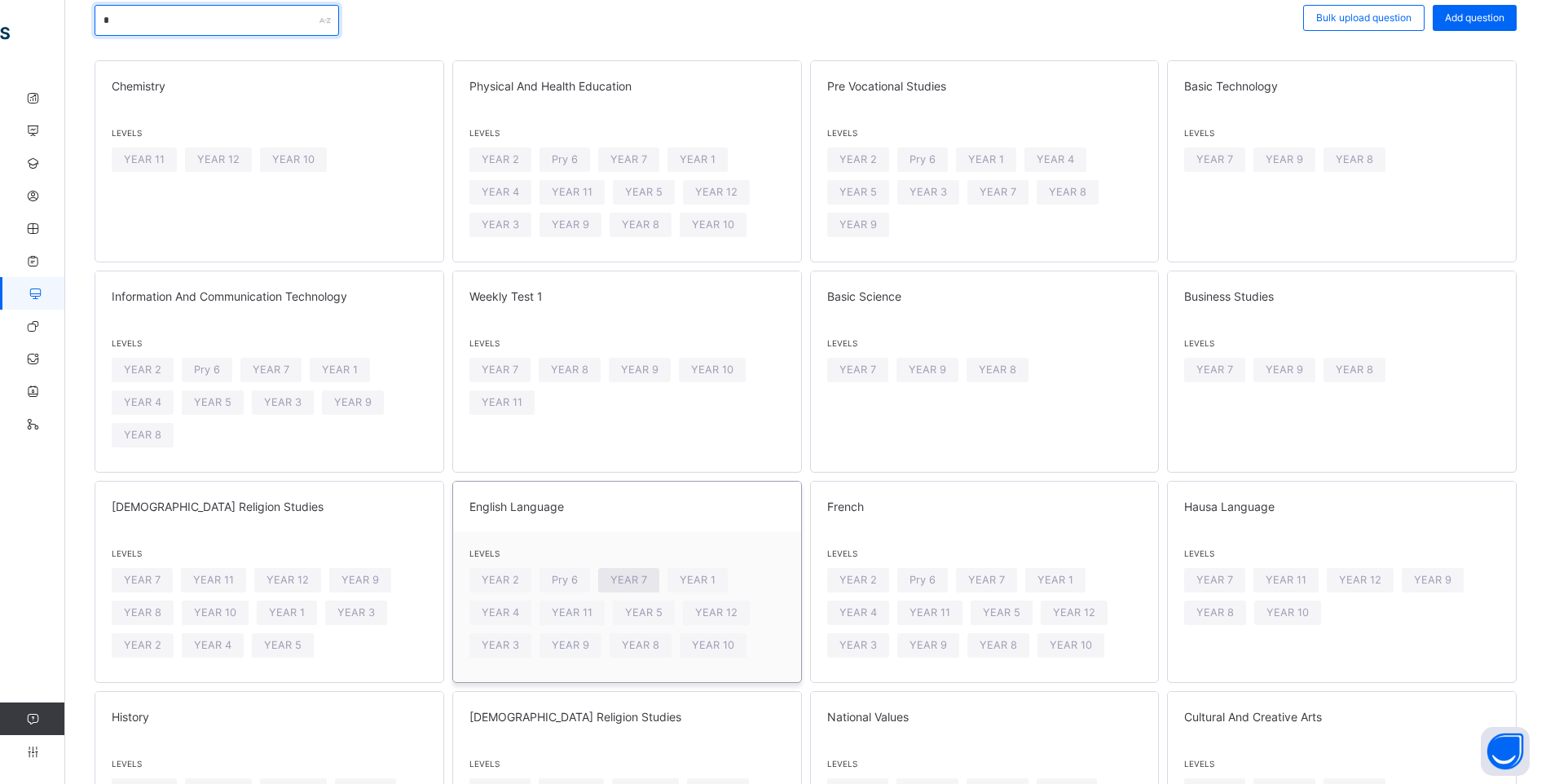
type input "*"
click at [641, 581] on span "YEAR 7" at bounding box center [628, 580] width 37 height 16
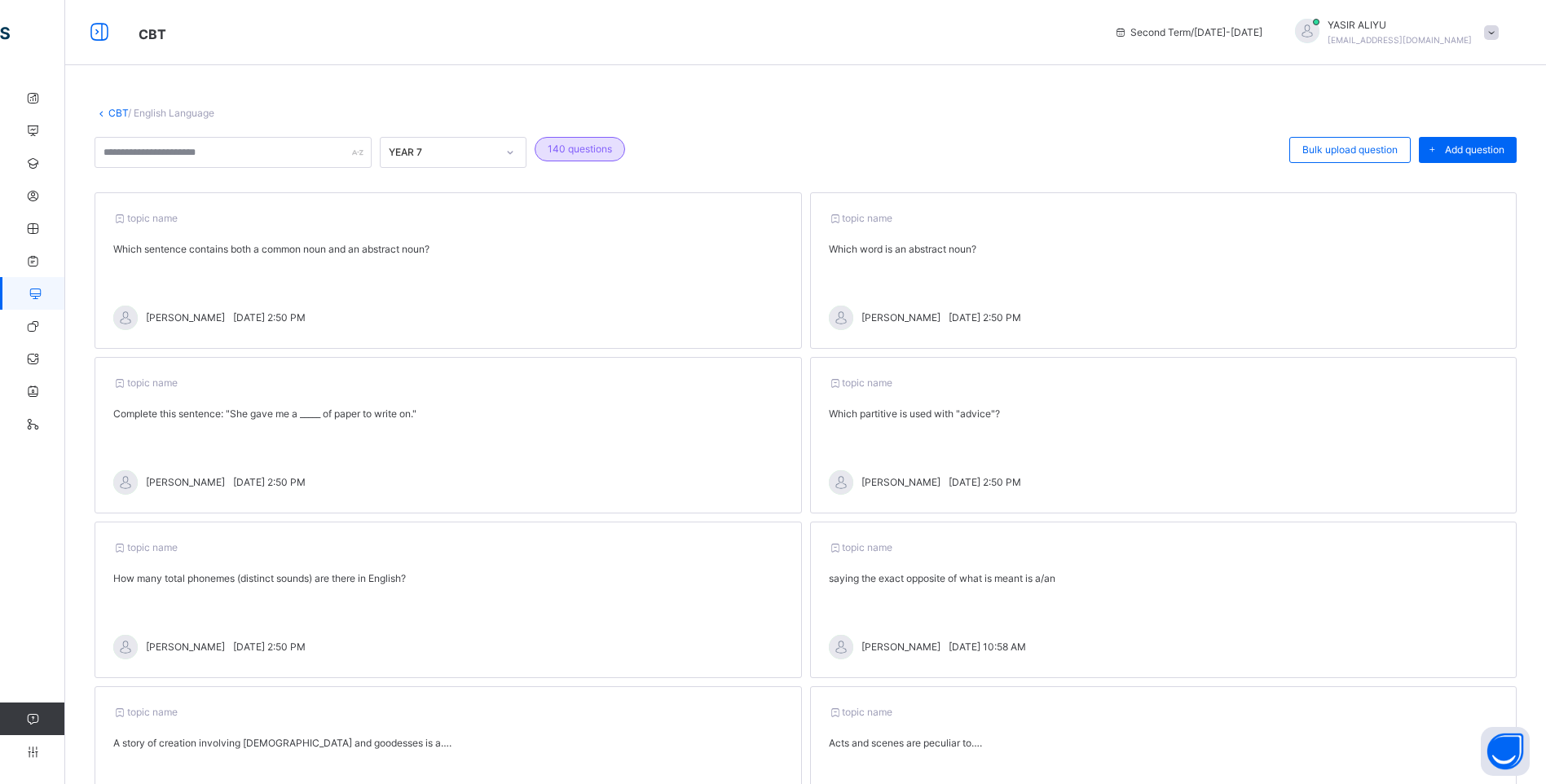
click at [112, 109] on link "CBT" at bounding box center [118, 112] width 20 height 12
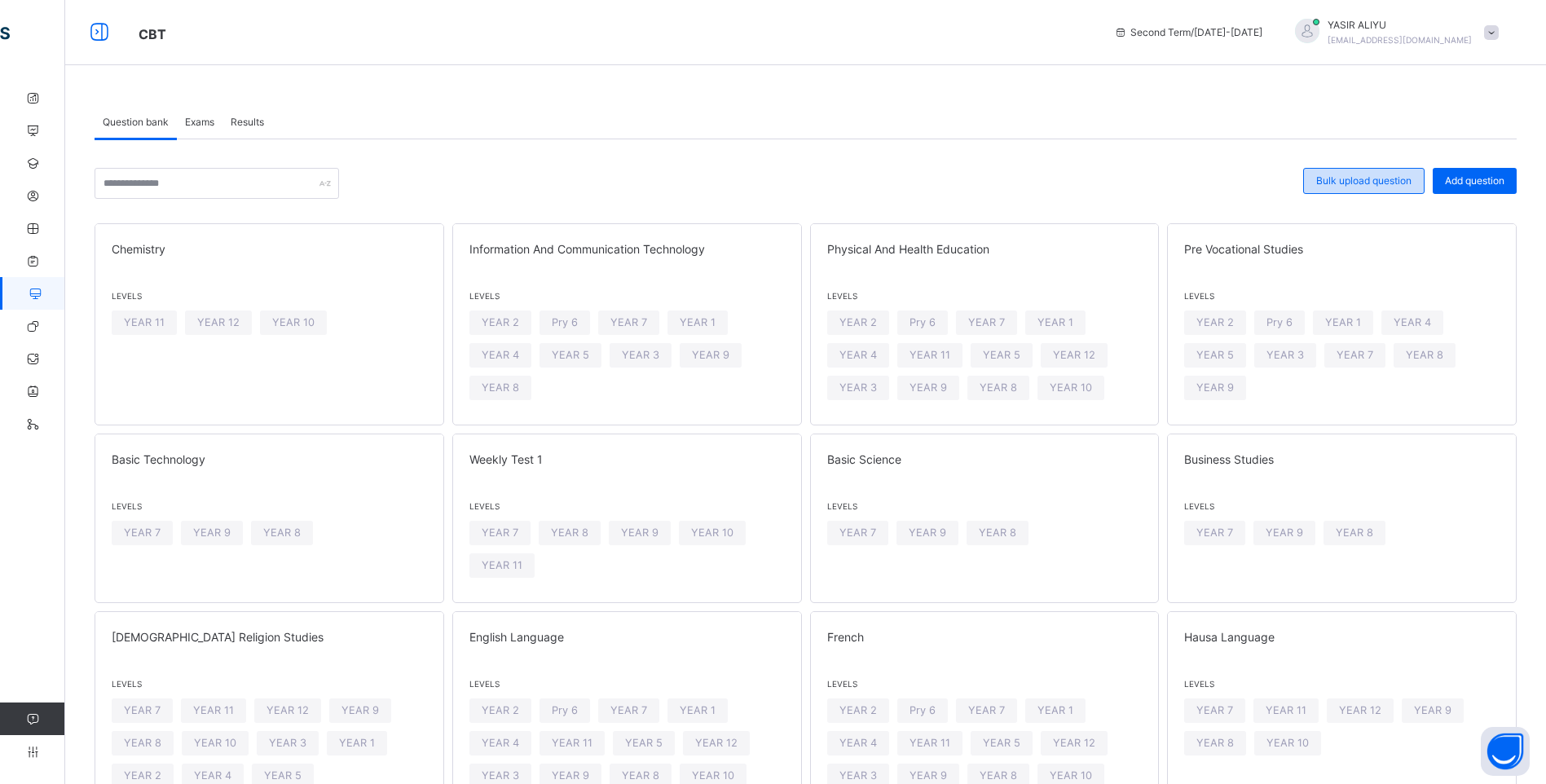
click at [1356, 178] on span "Bulk upload question" at bounding box center [1364, 180] width 96 height 15
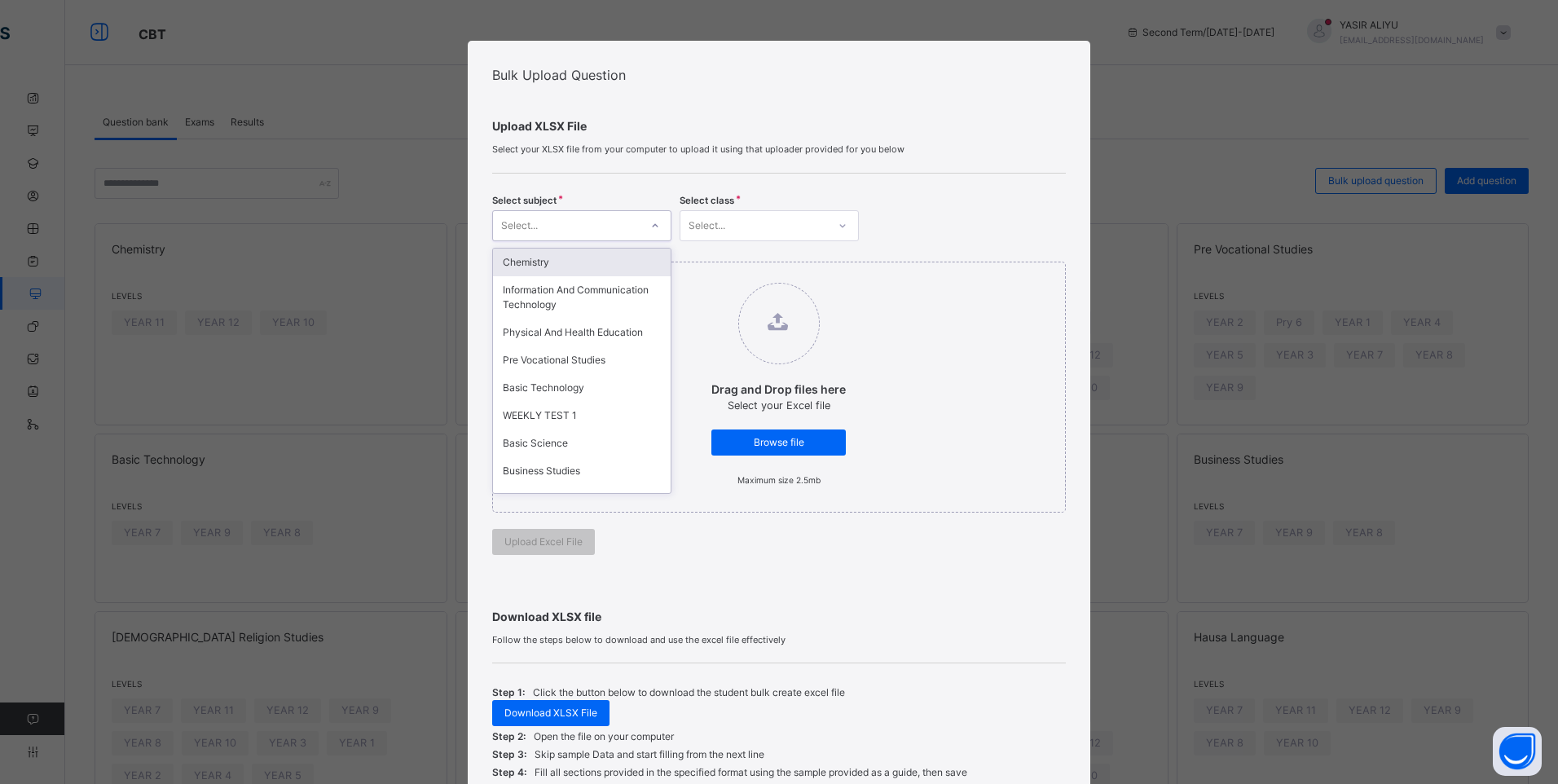
click at [656, 221] on div at bounding box center [655, 226] width 28 height 26
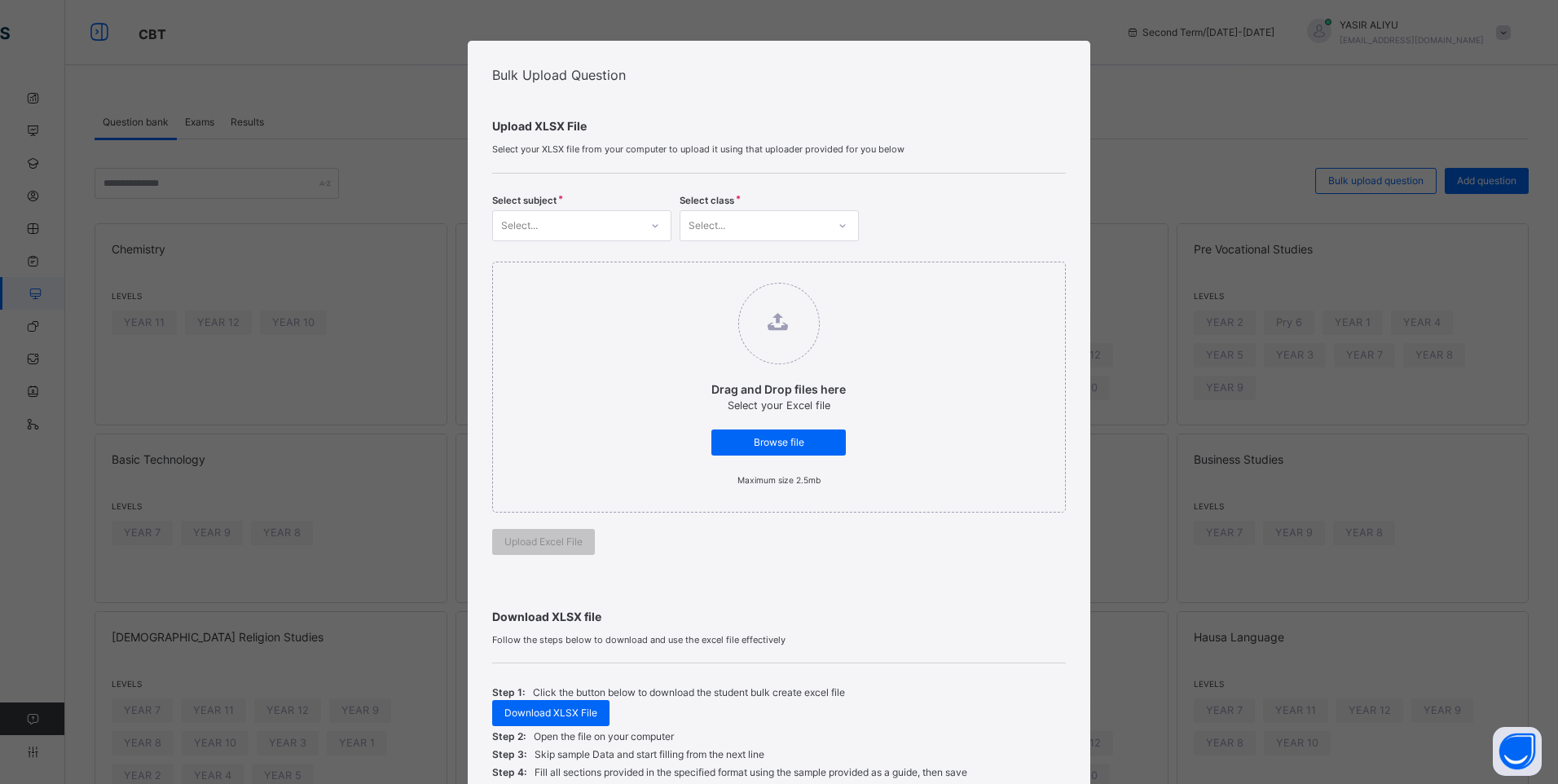
click at [123, 128] on div "Bulk Upload Question Upload XLSX File Select your XLSX file from your computer …" at bounding box center [779, 392] width 1558 height 784
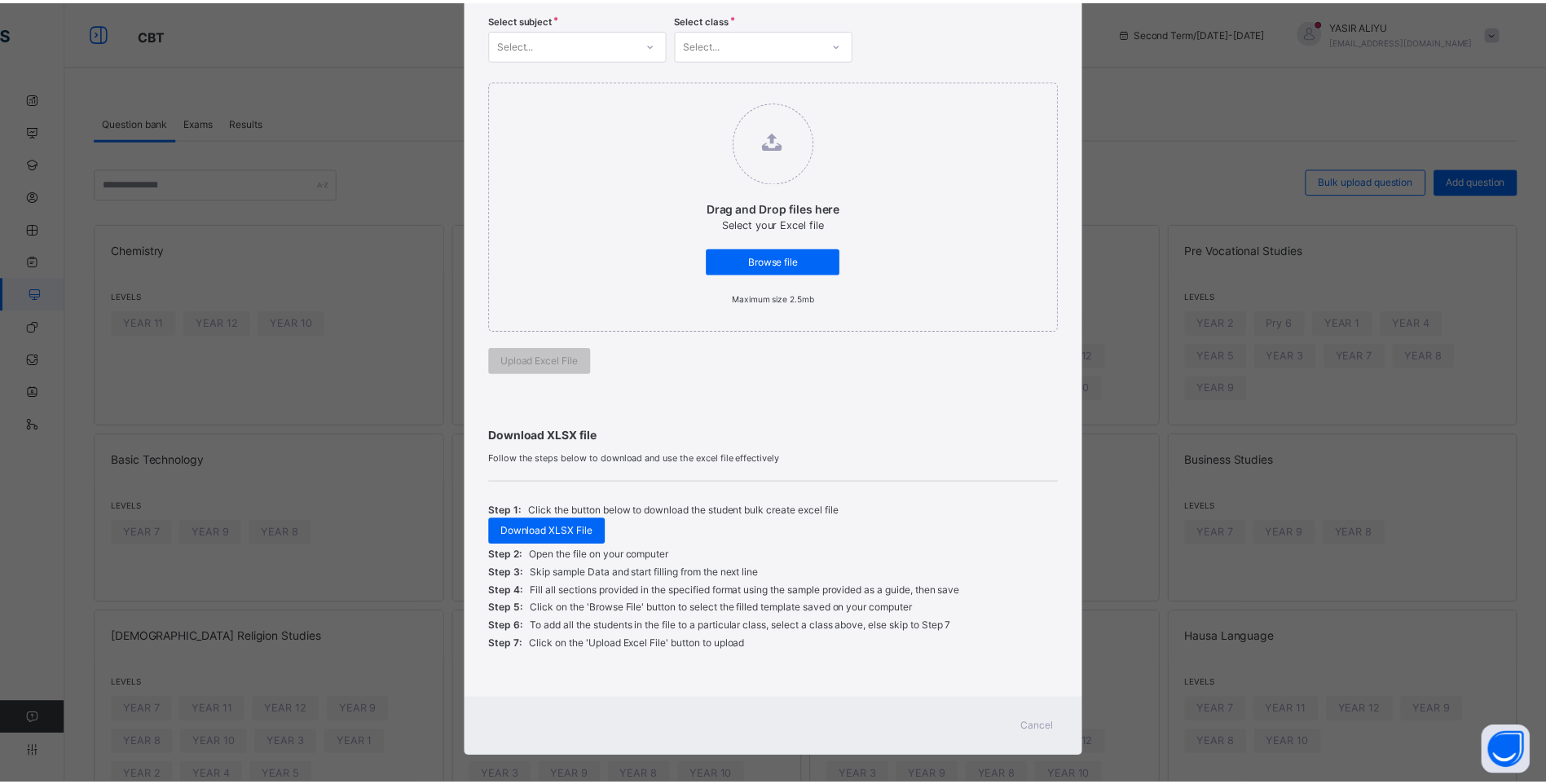
scroll to position [195, 0]
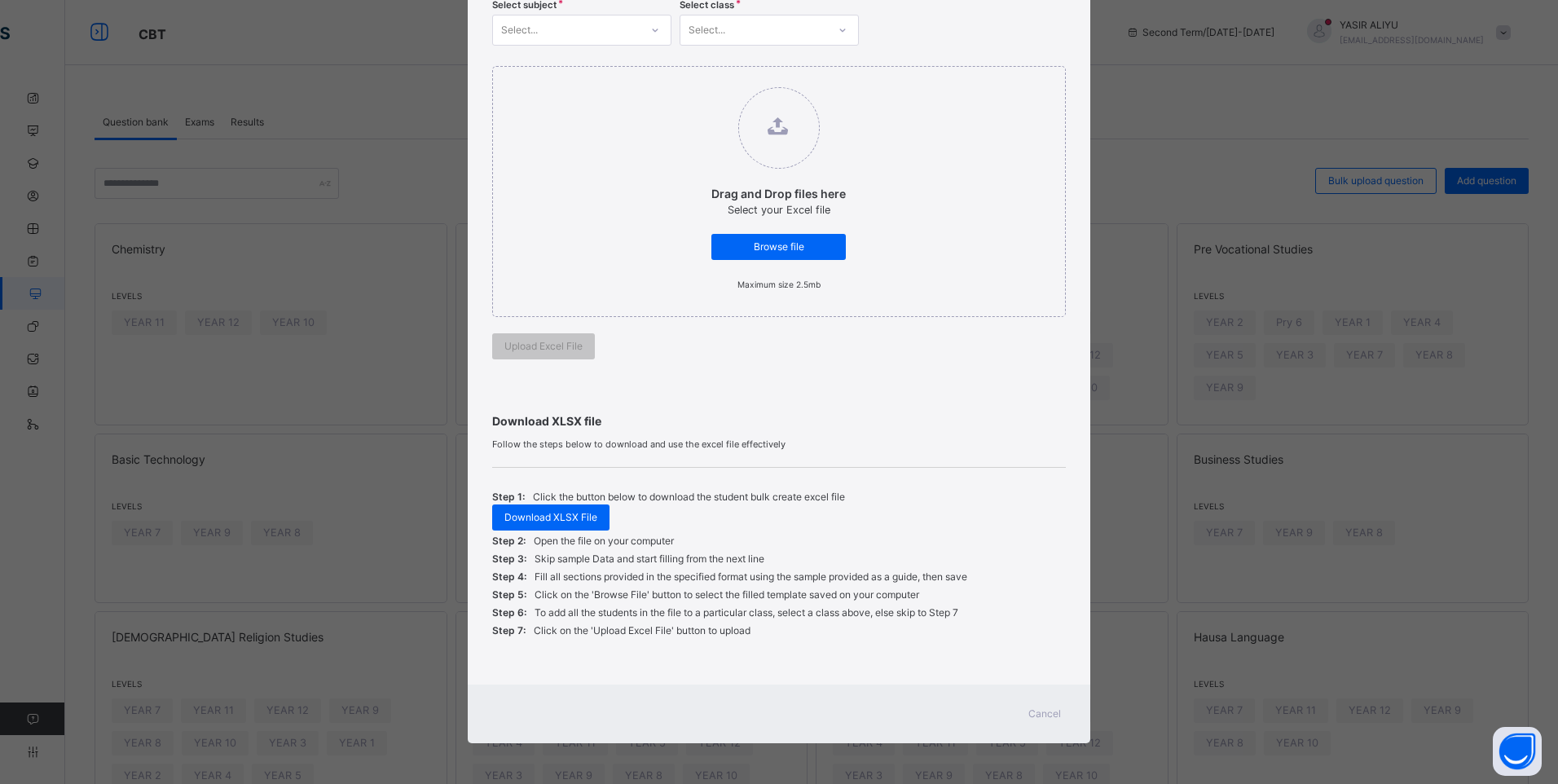
click at [1028, 718] on span "Cancel" at bounding box center [1044, 713] width 33 height 15
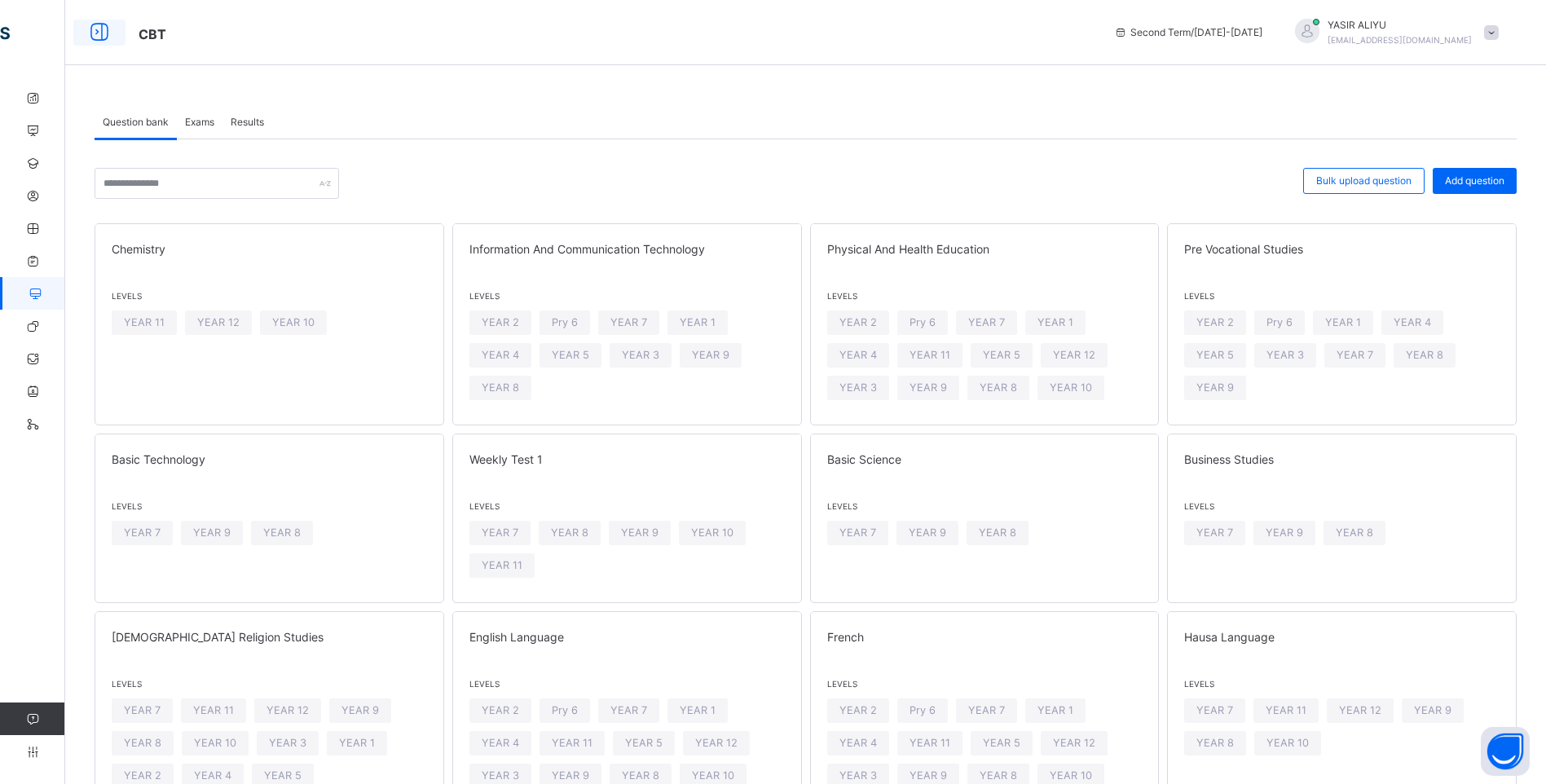
click at [87, 29] on icon at bounding box center [100, 32] width 28 height 29
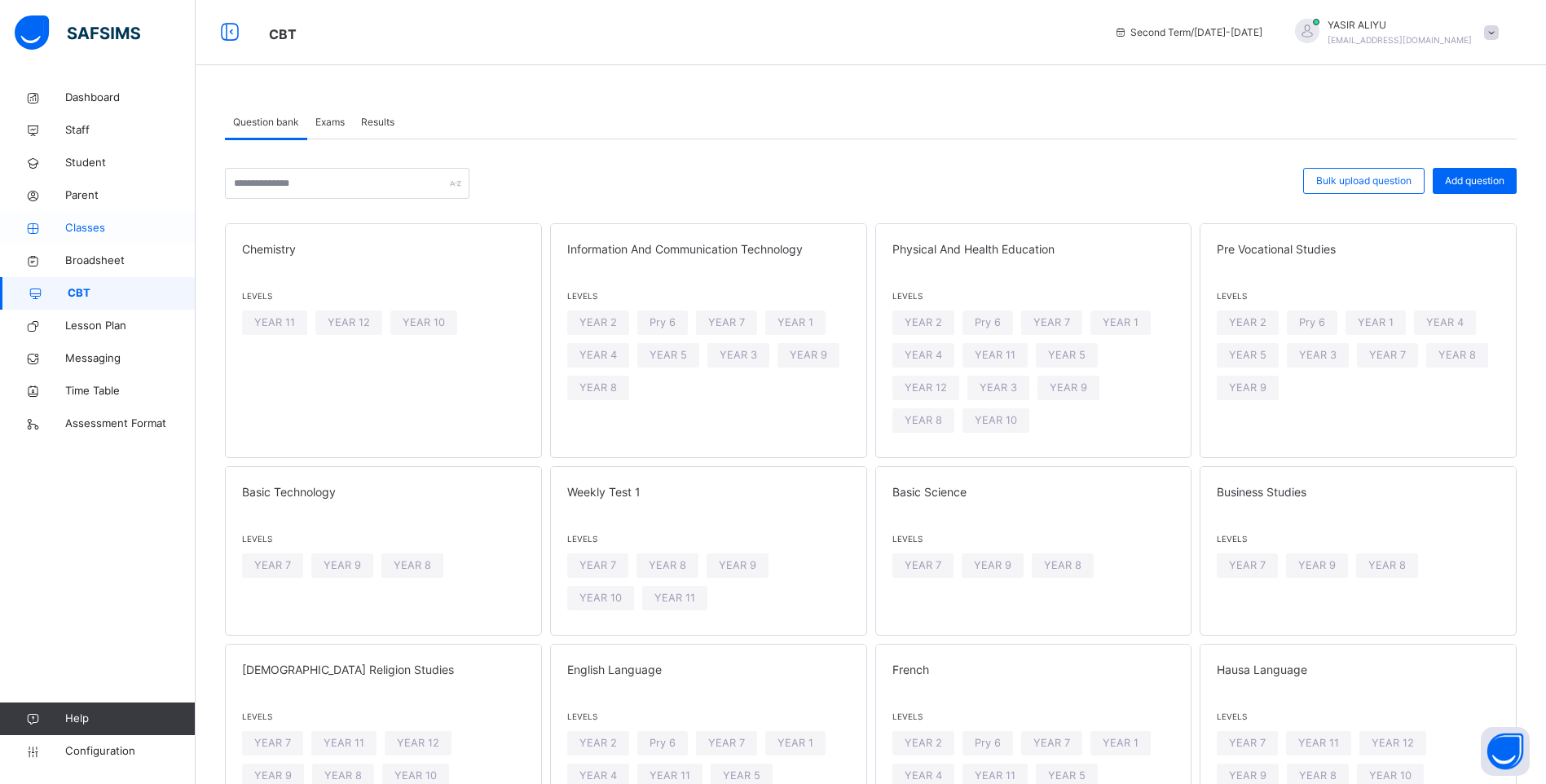
click at [88, 230] on span "Classes" at bounding box center [129, 228] width 130 height 16
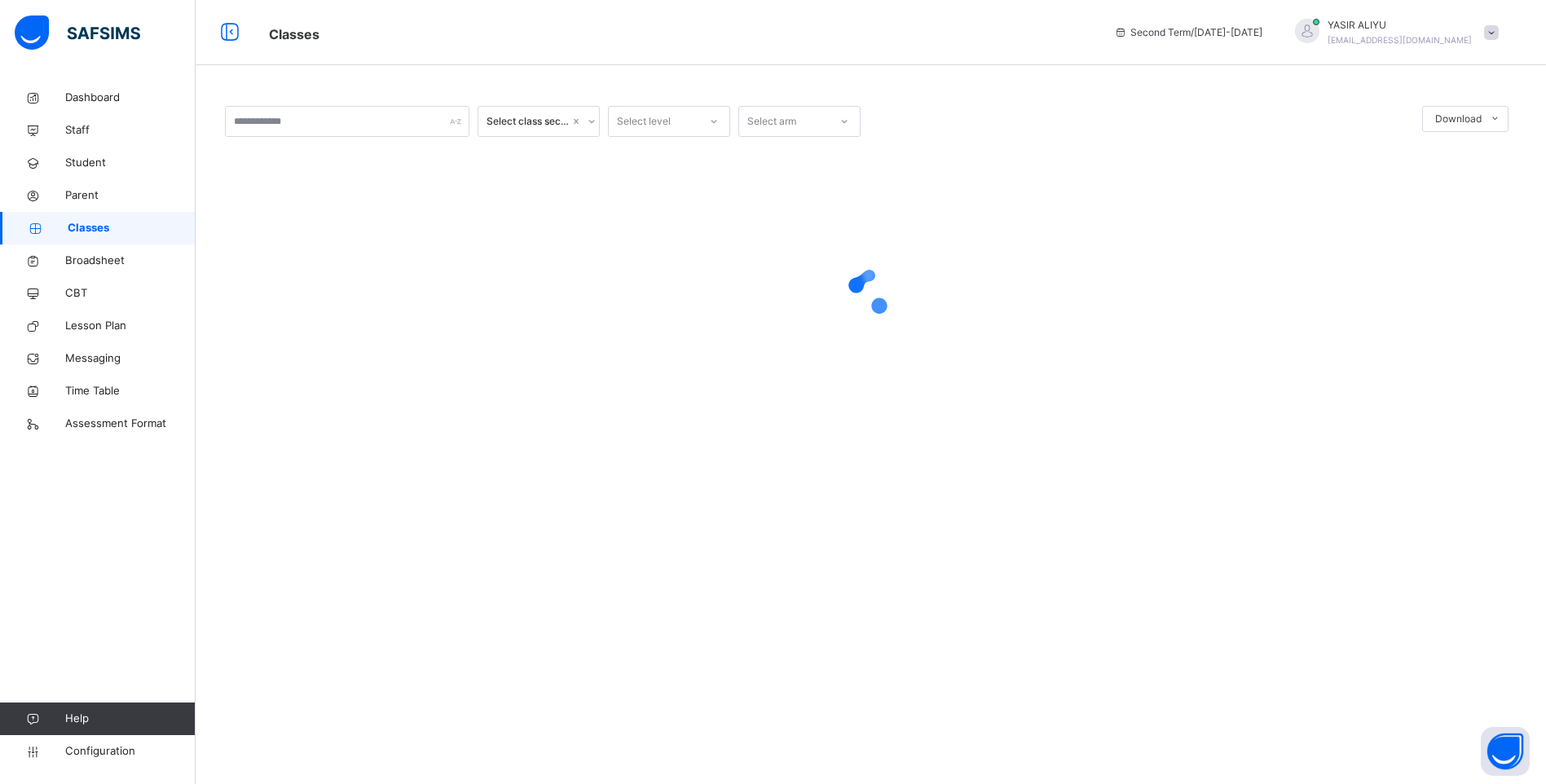
click at [88, 230] on span "Classes" at bounding box center [131, 228] width 128 height 16
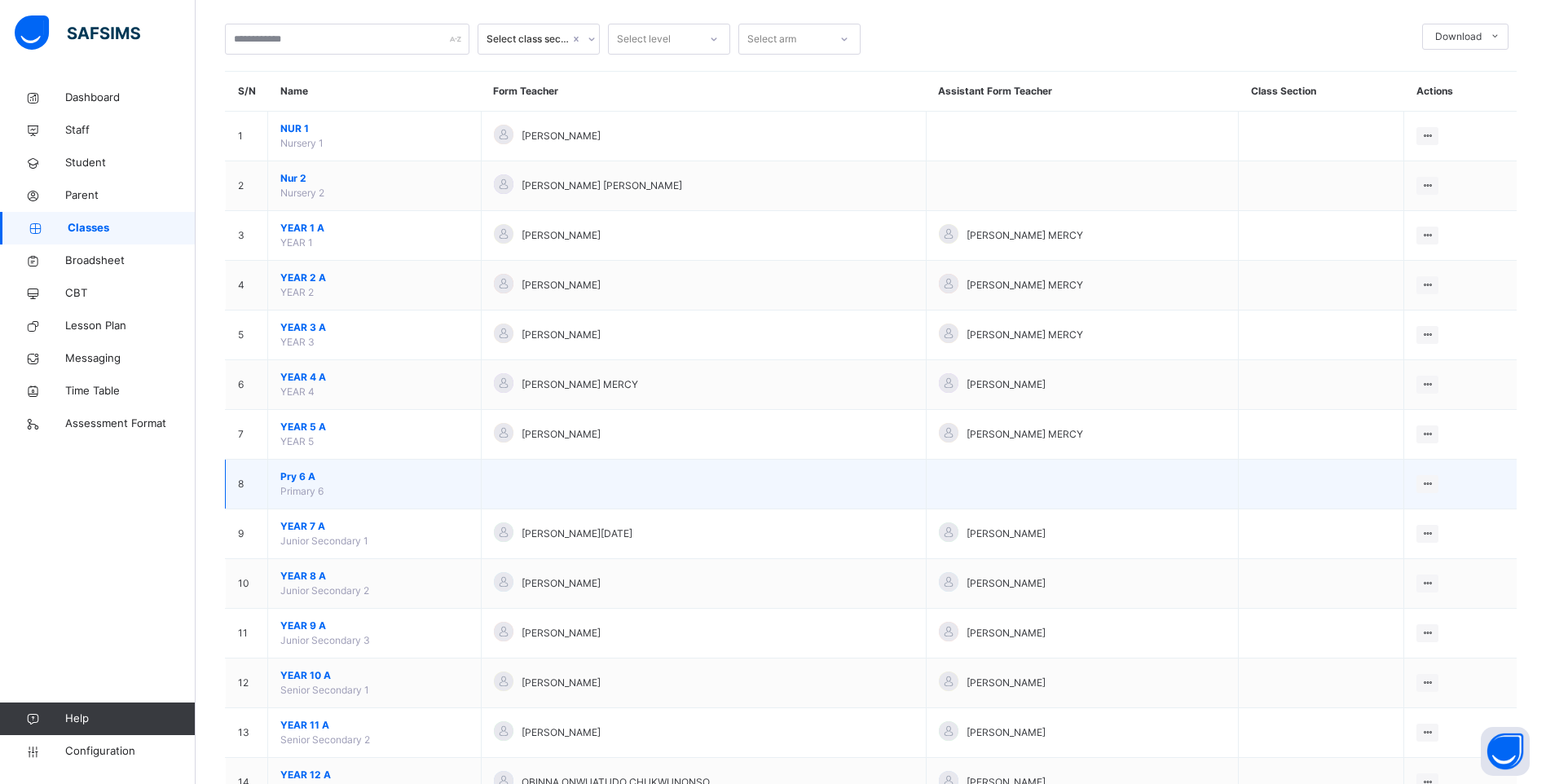
scroll to position [146, 0]
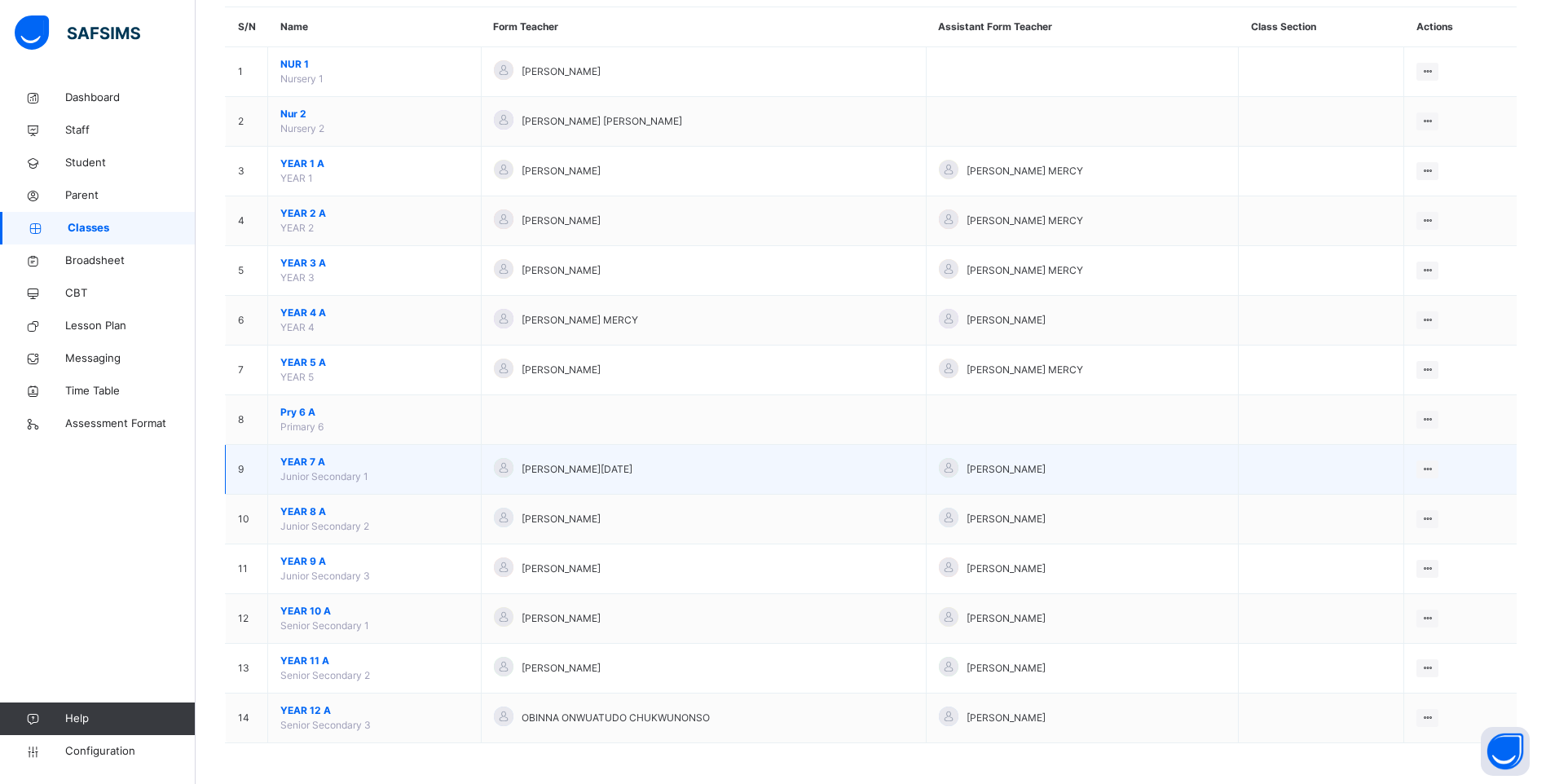
click at [286, 462] on span "YEAR 7 A" at bounding box center [374, 462] width 188 height 15
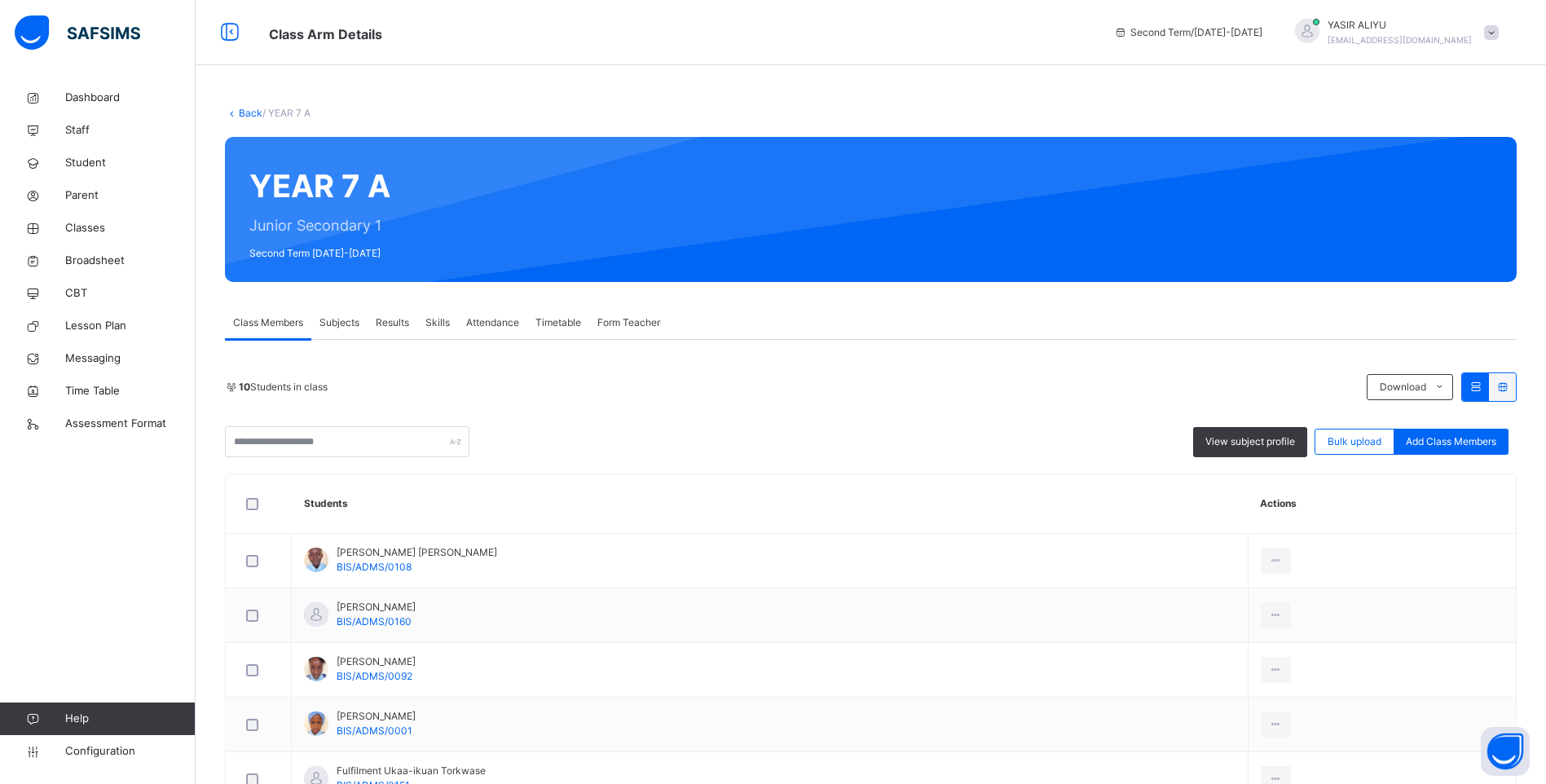
click at [329, 321] on span "Subjects" at bounding box center [339, 322] width 40 height 15
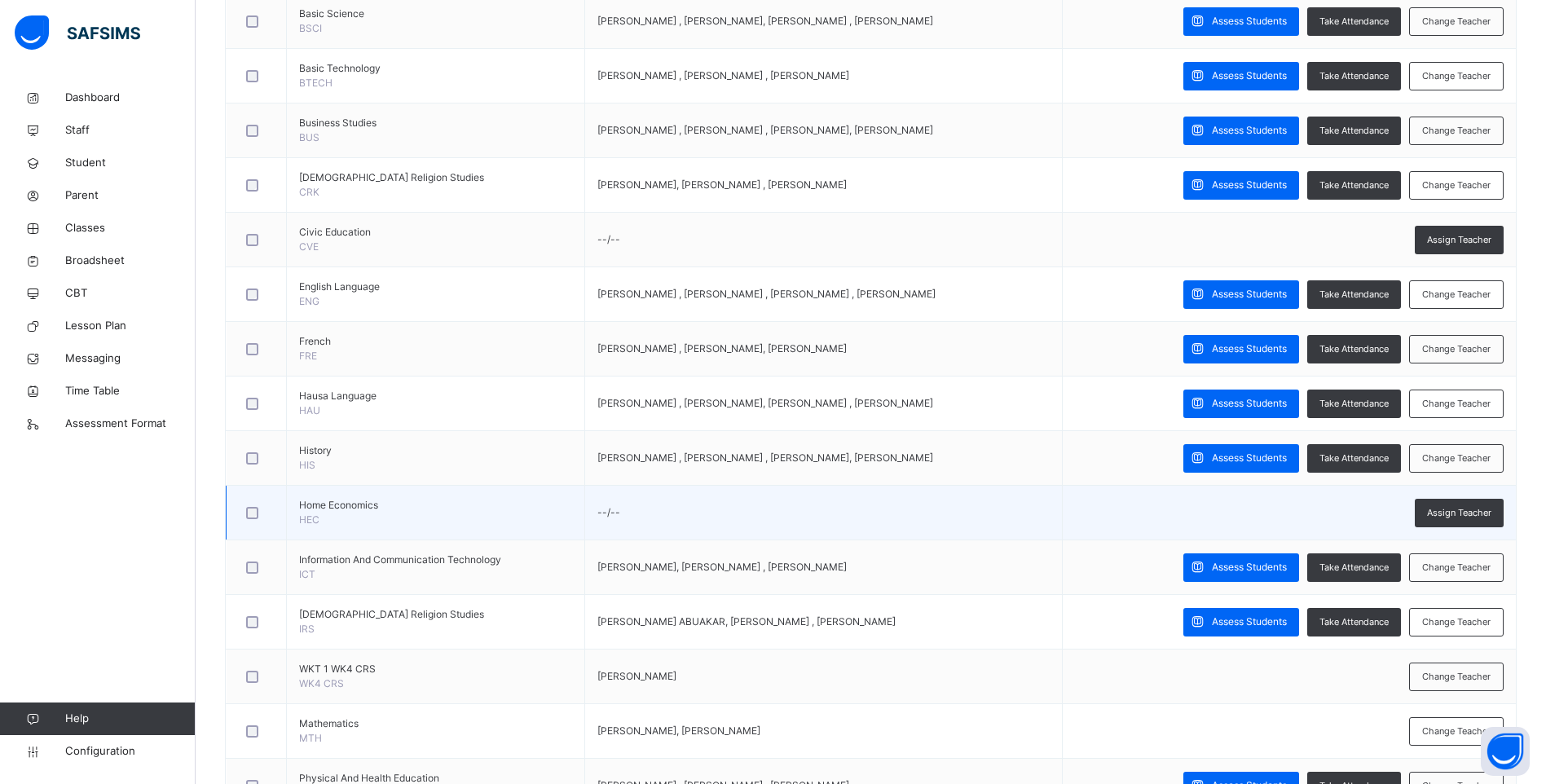
scroll to position [815, 0]
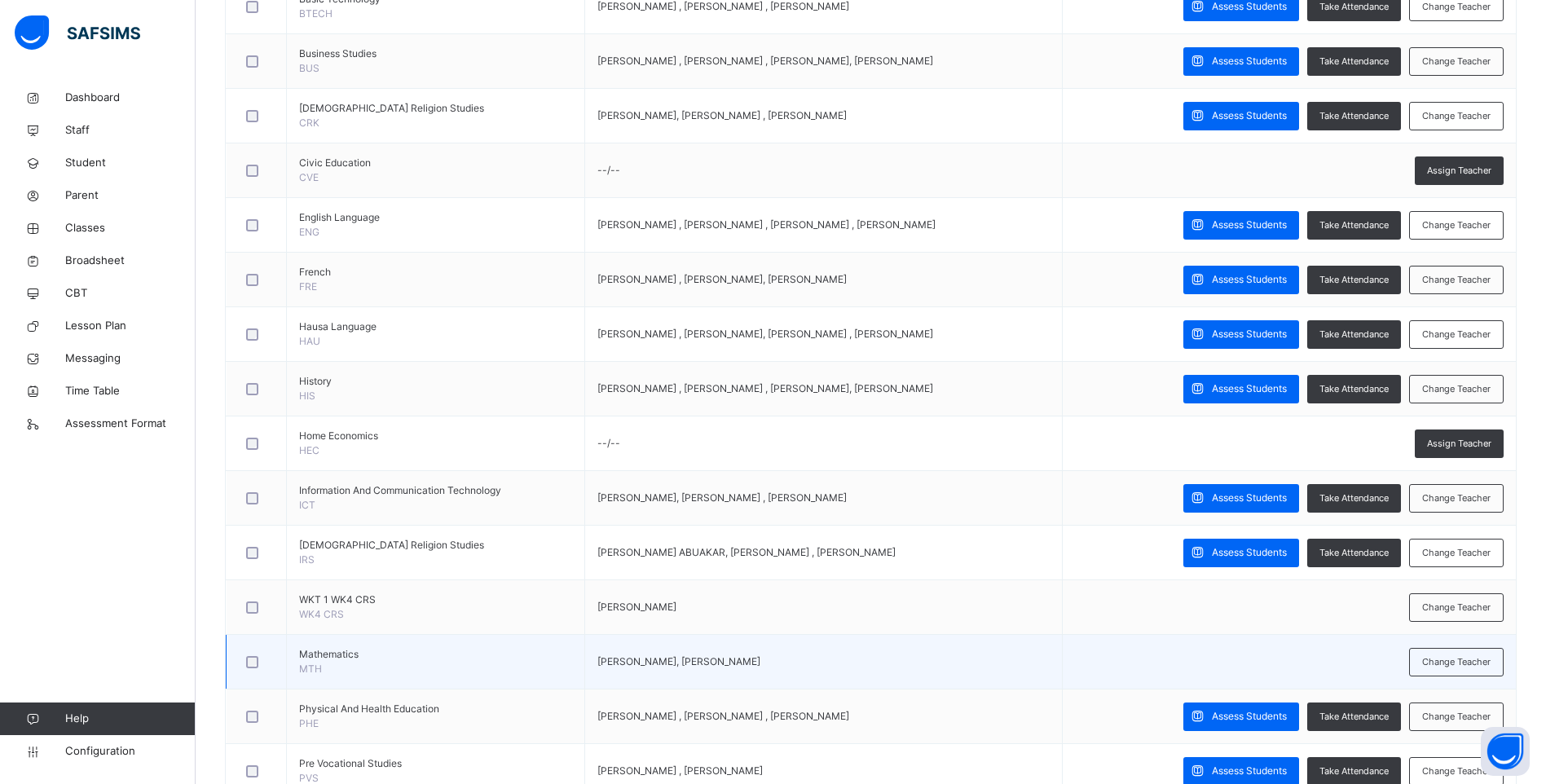
click at [243, 663] on div at bounding box center [256, 662] width 27 height 12
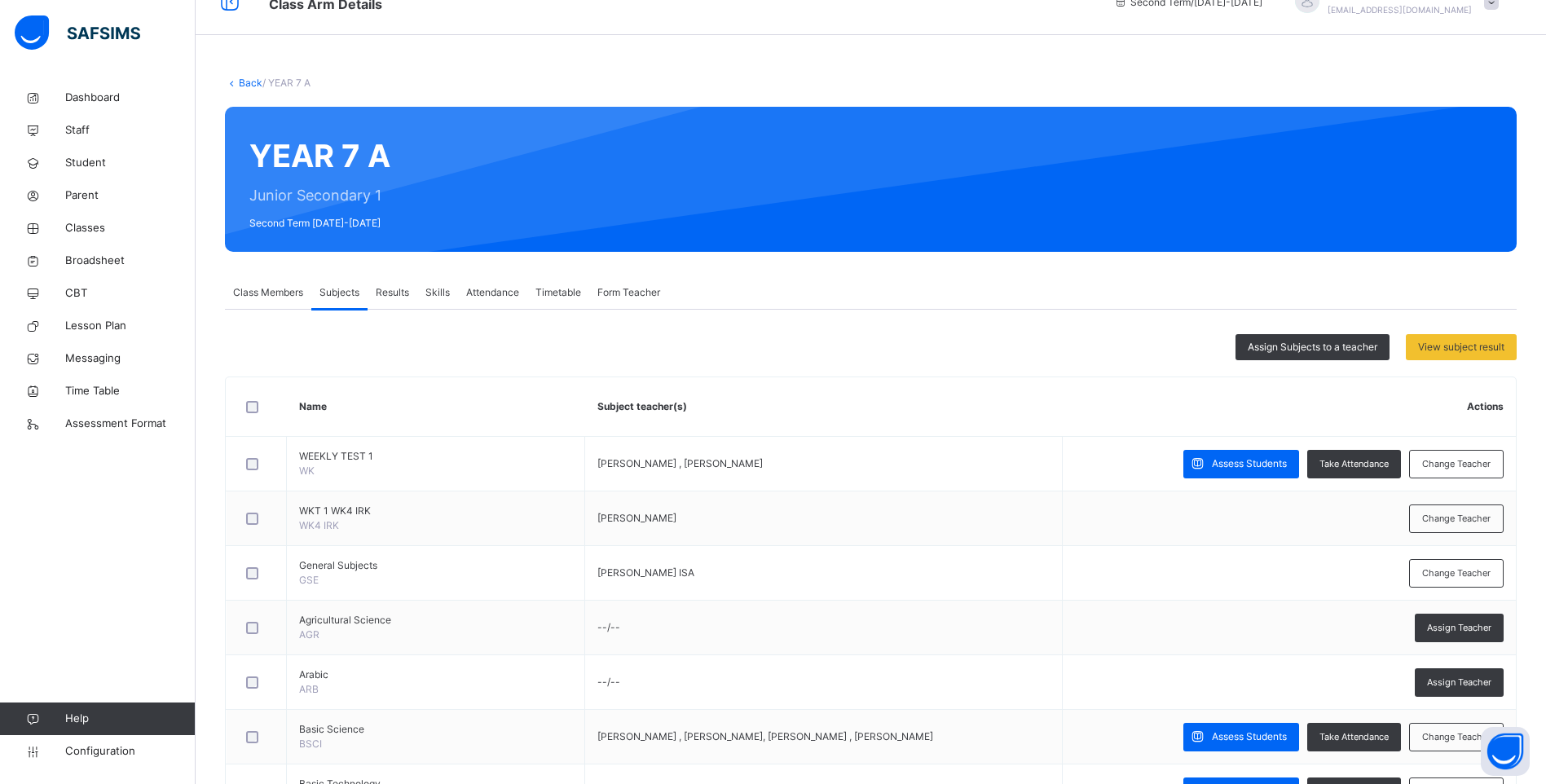
scroll to position [0, 0]
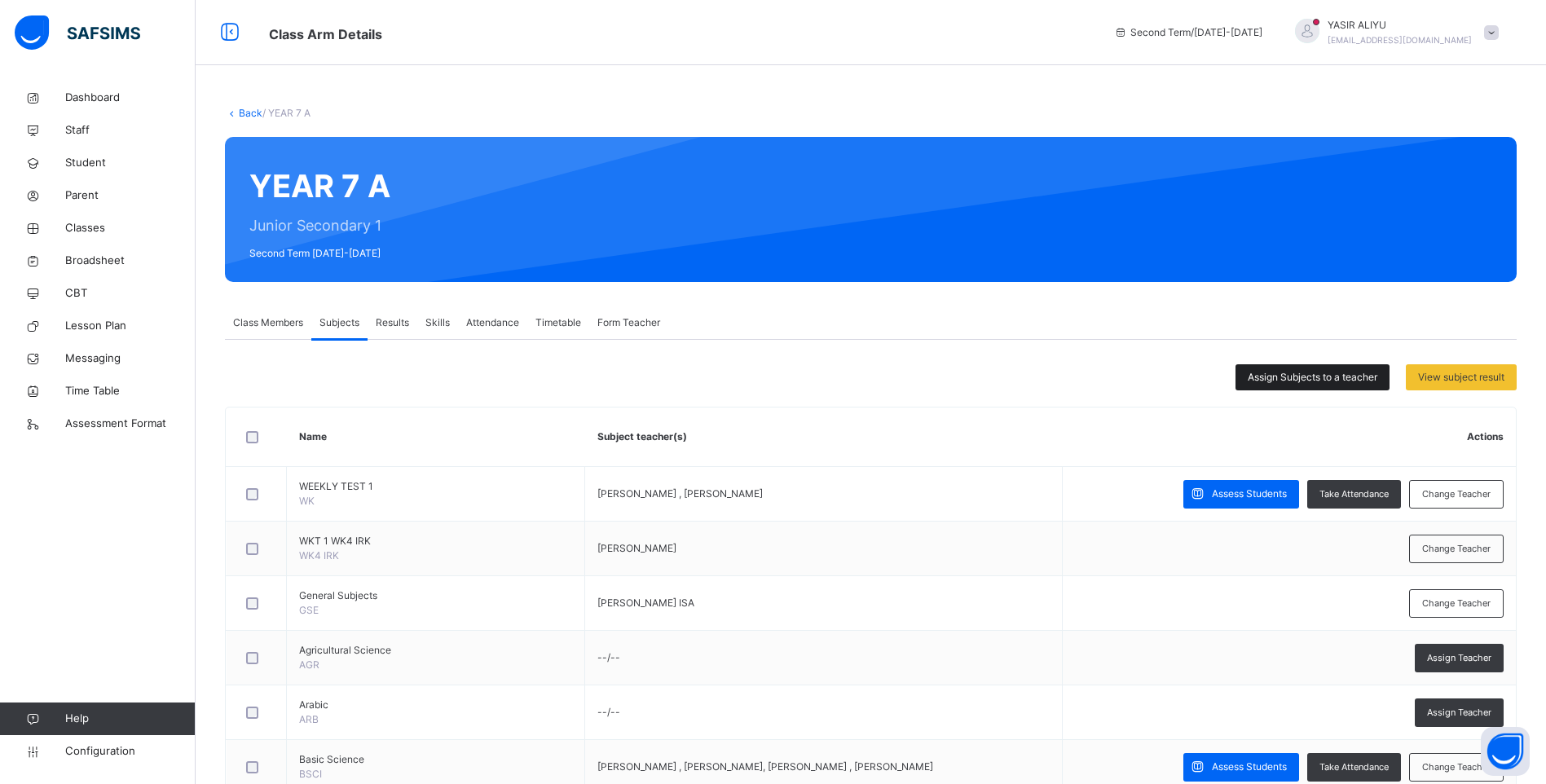
click at [1335, 377] on span "Assign Subjects to a teacher" at bounding box center [1312, 377] width 129 height 15
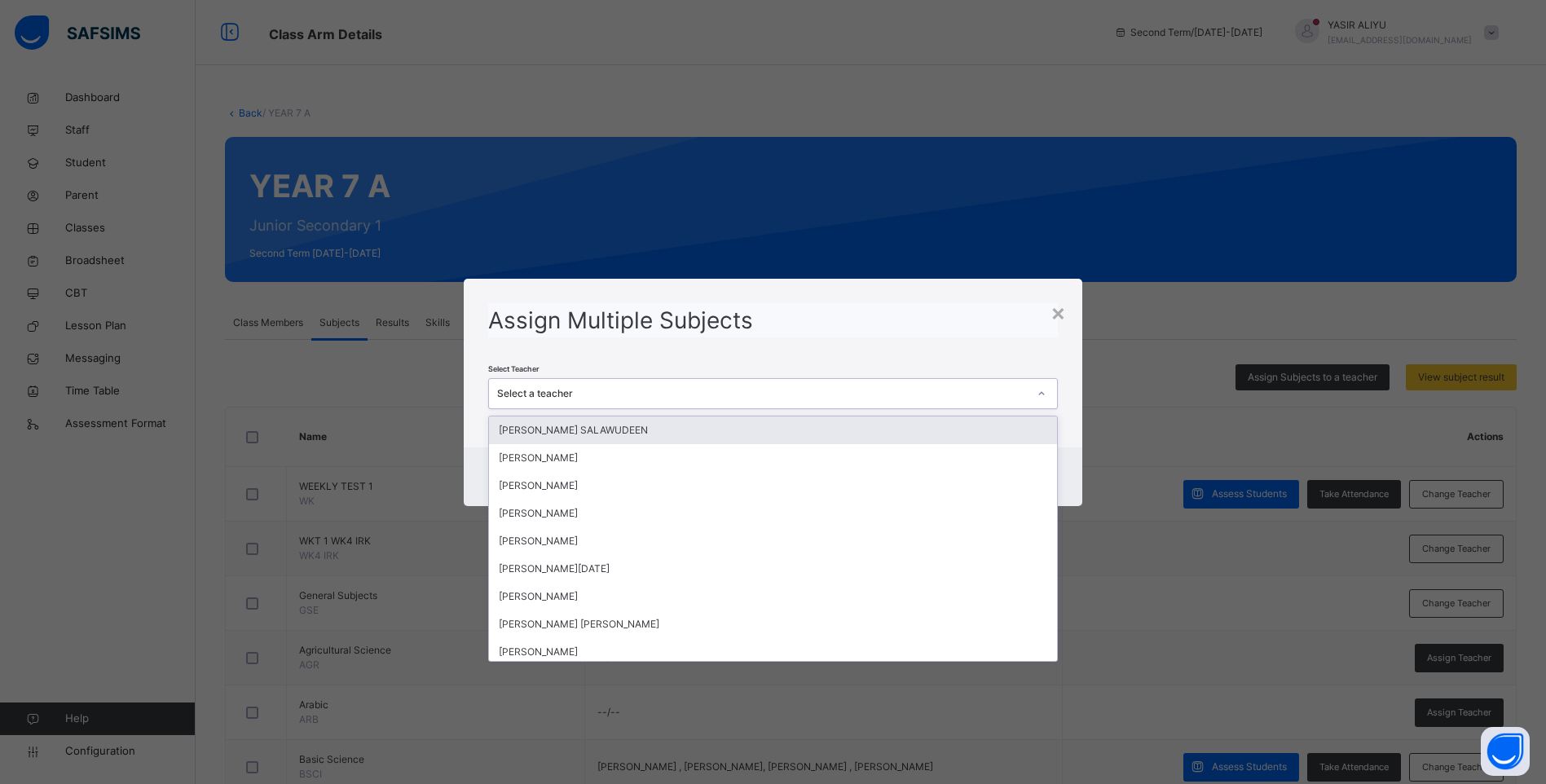
click at [1045, 384] on div at bounding box center [1041, 393] width 28 height 26
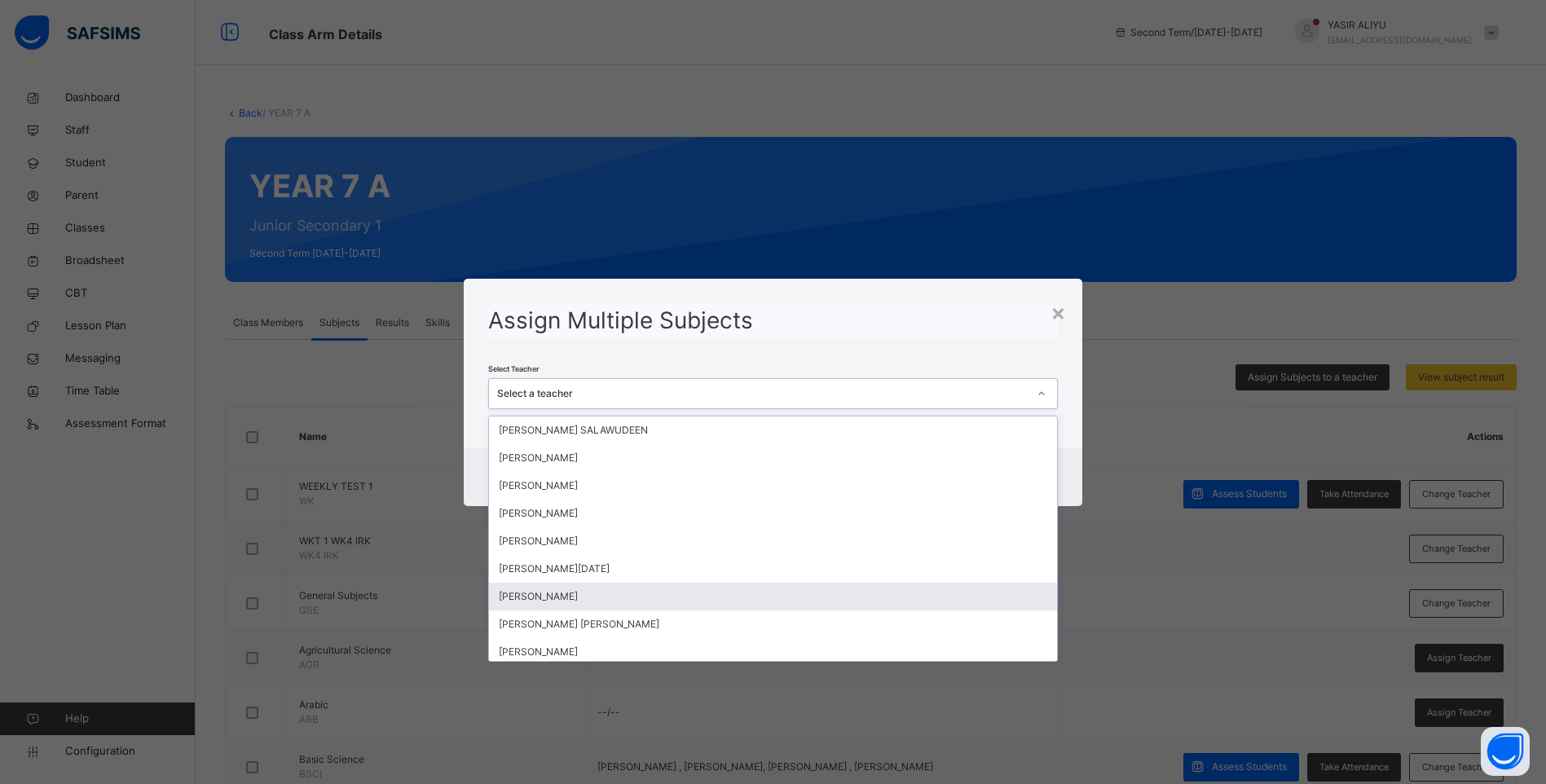
click at [717, 598] on div "[PERSON_NAME]" at bounding box center [773, 596] width 568 height 28
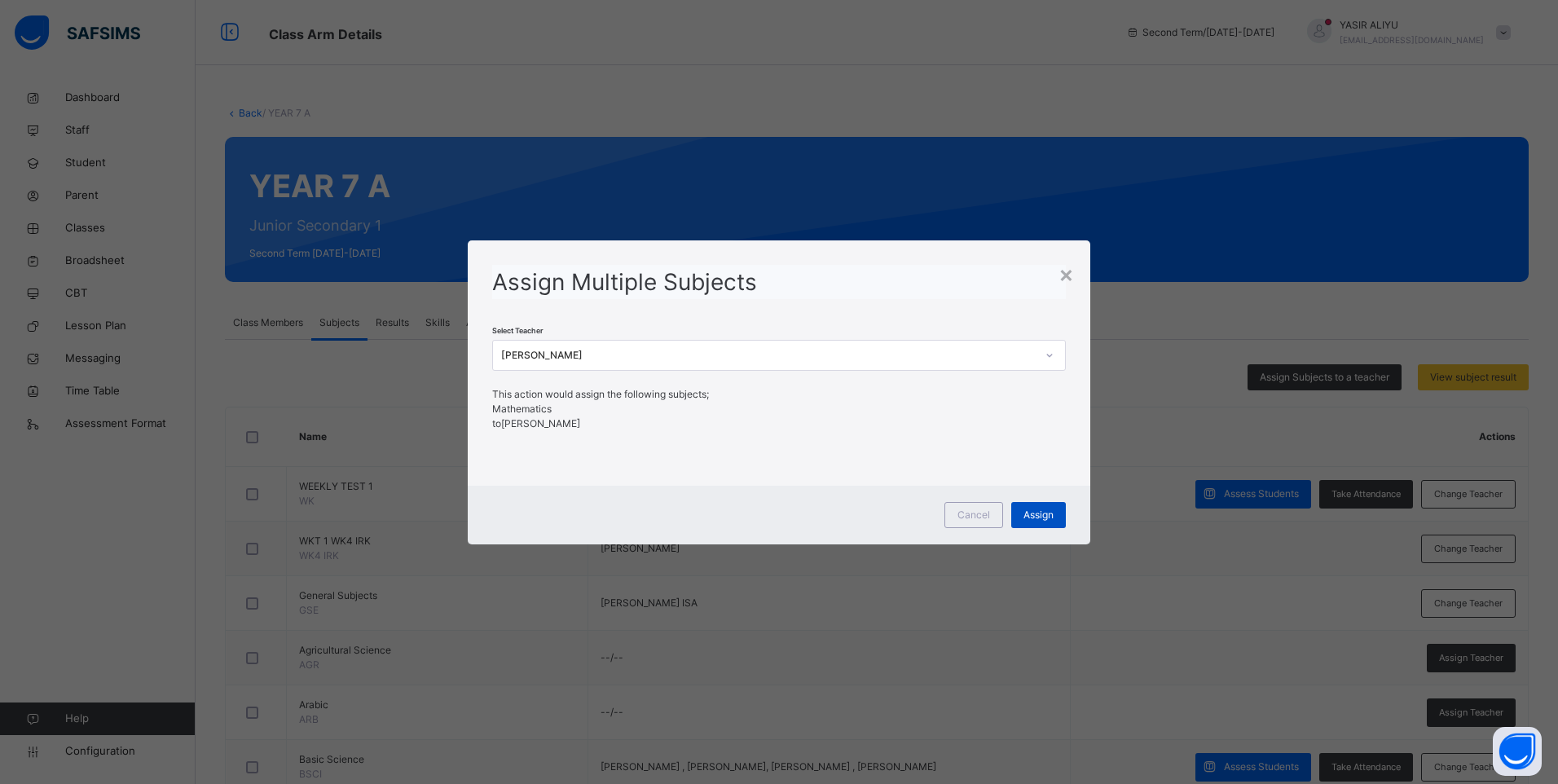
click at [1048, 514] on span "Assign" at bounding box center [1038, 514] width 30 height 15
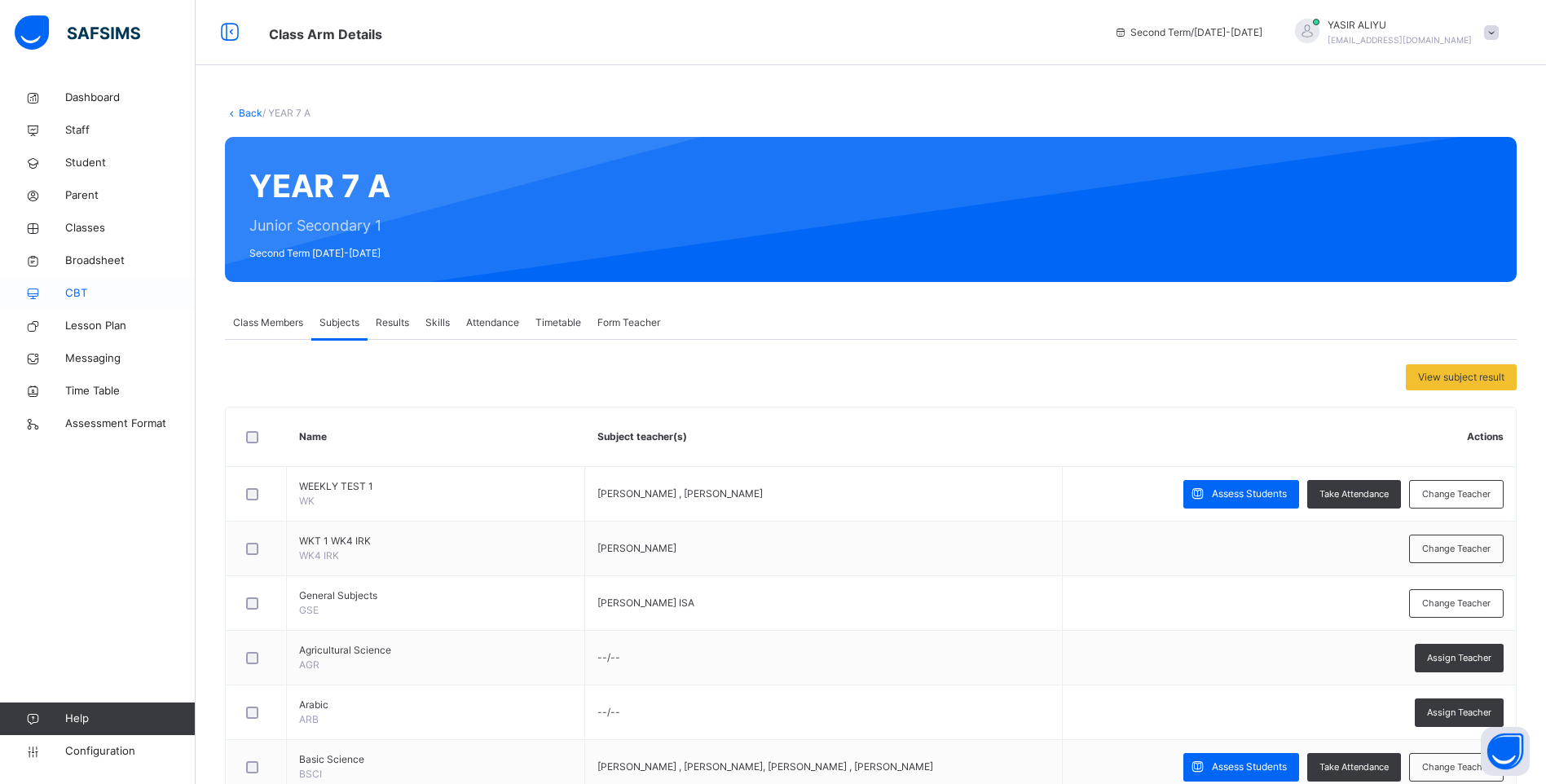
click at [88, 293] on span "CBT" at bounding box center [129, 294] width 130 height 16
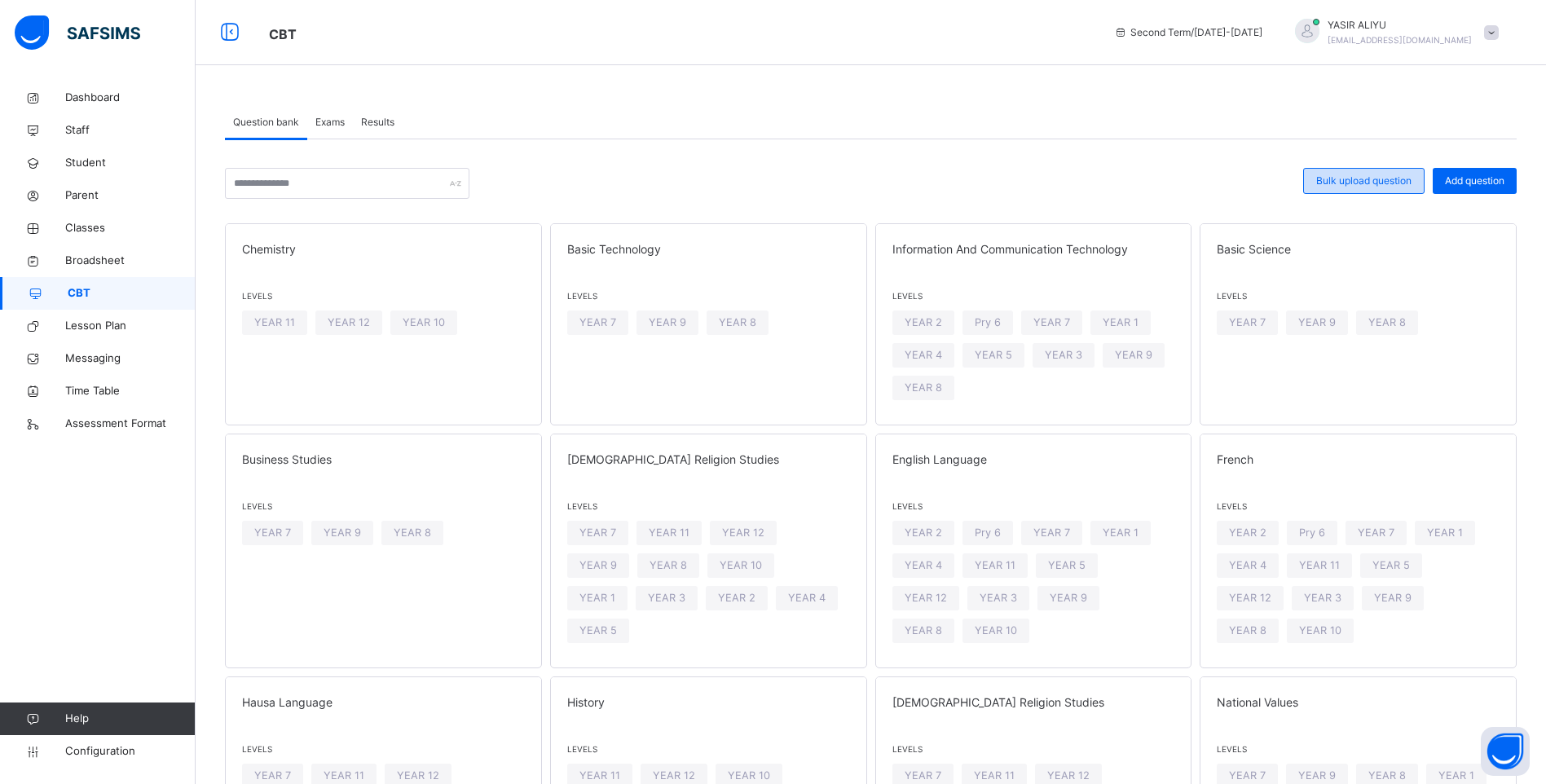
click at [1388, 177] on span "Bulk upload question" at bounding box center [1364, 180] width 96 height 15
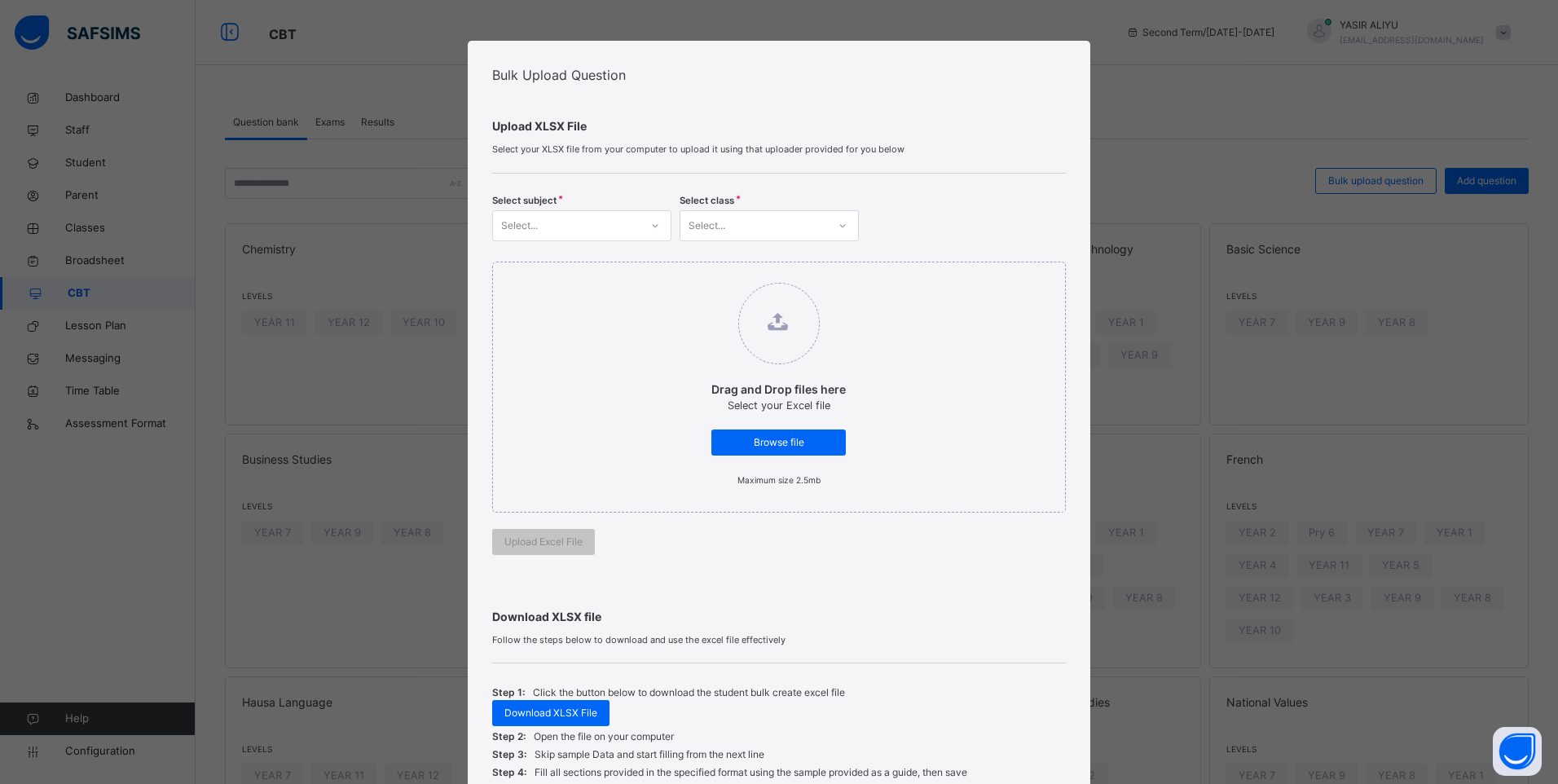
click at [650, 231] on div at bounding box center [655, 226] width 28 height 26
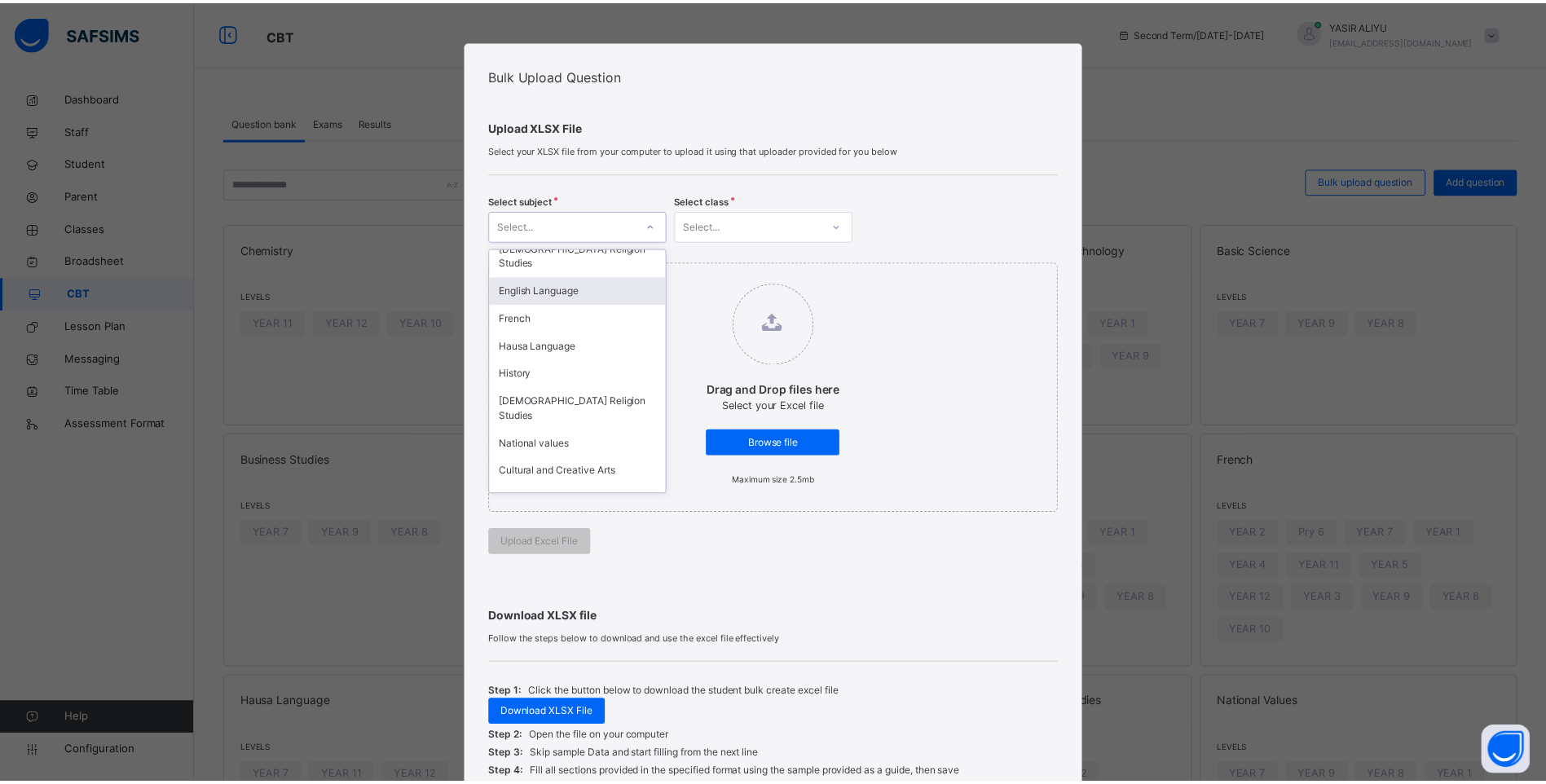
scroll to position [241, 0]
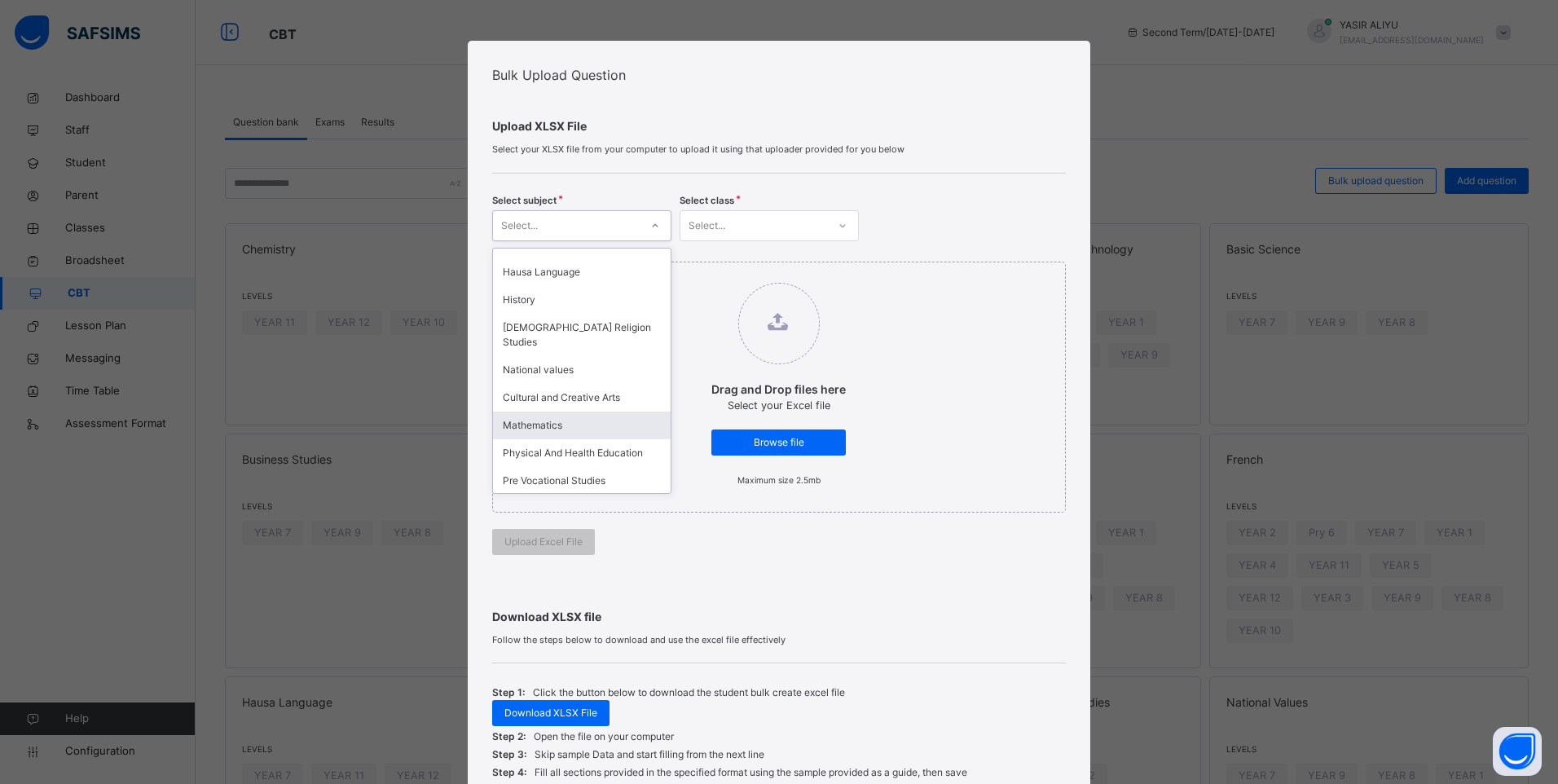
click at [598, 411] on div "Mathematics" at bounding box center [581, 425] width 177 height 28
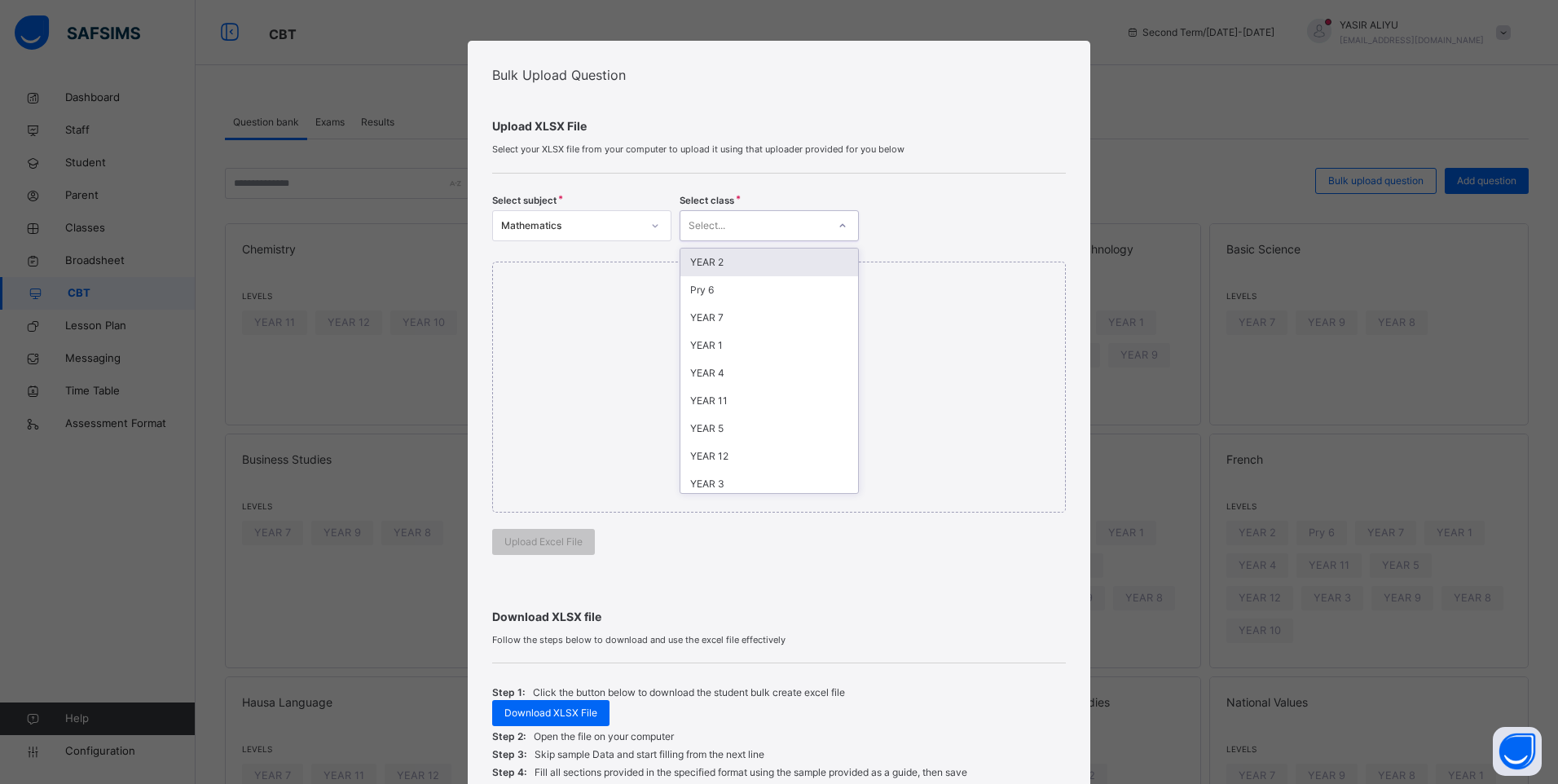
click at [820, 222] on div "Select..." at bounding box center [754, 225] width 146 height 25
click at [742, 312] on div "YEAR 7" at bounding box center [770, 317] width 177 height 28
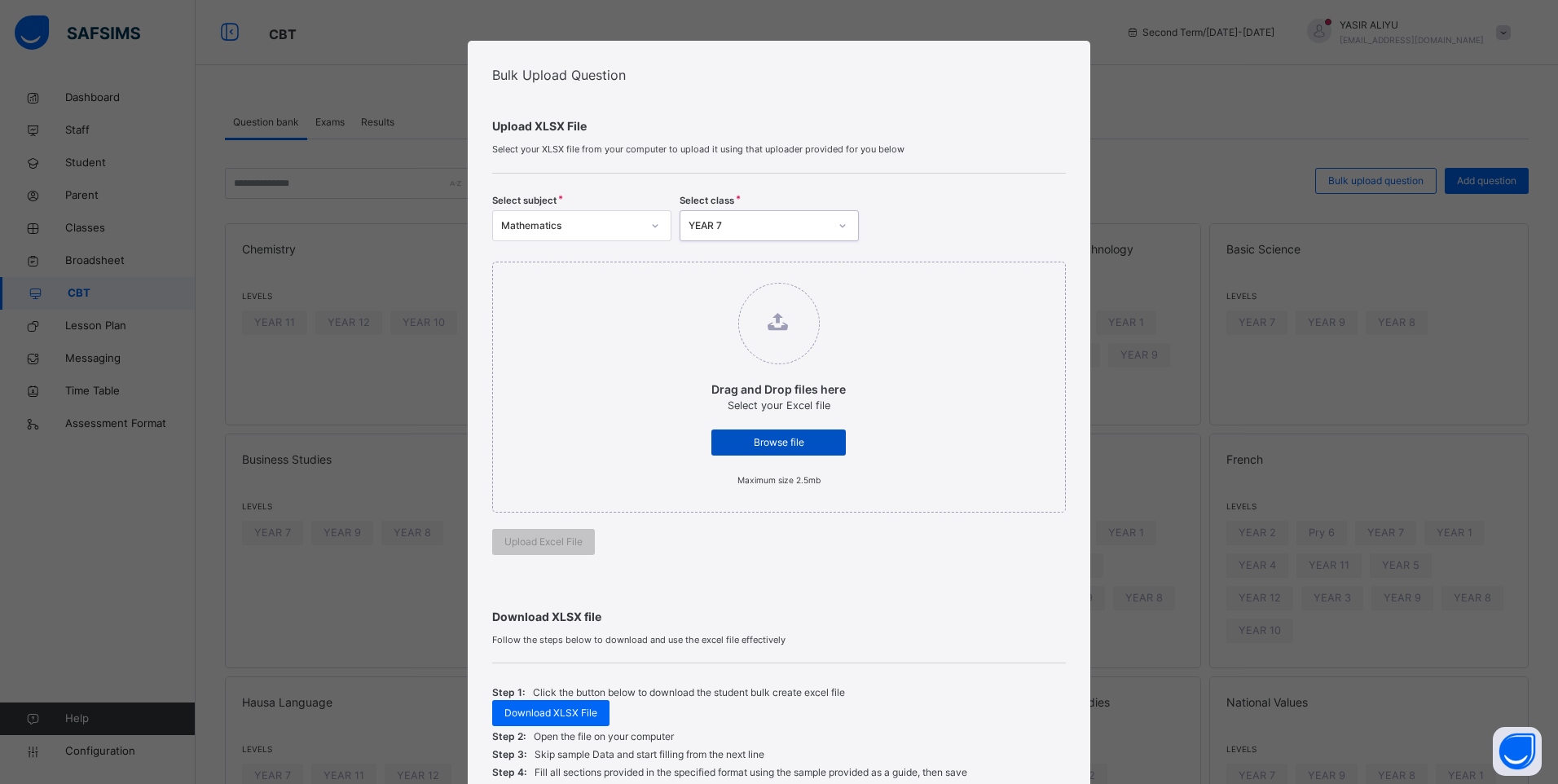
click at [753, 438] on span "Browse file" at bounding box center [779, 442] width 111 height 15
click at [695, 275] on input "Drag and Drop files here Select your Excel file Browse file Maximum size 2.5mb" at bounding box center [695, 275] width 0 height 0
type input "**********"
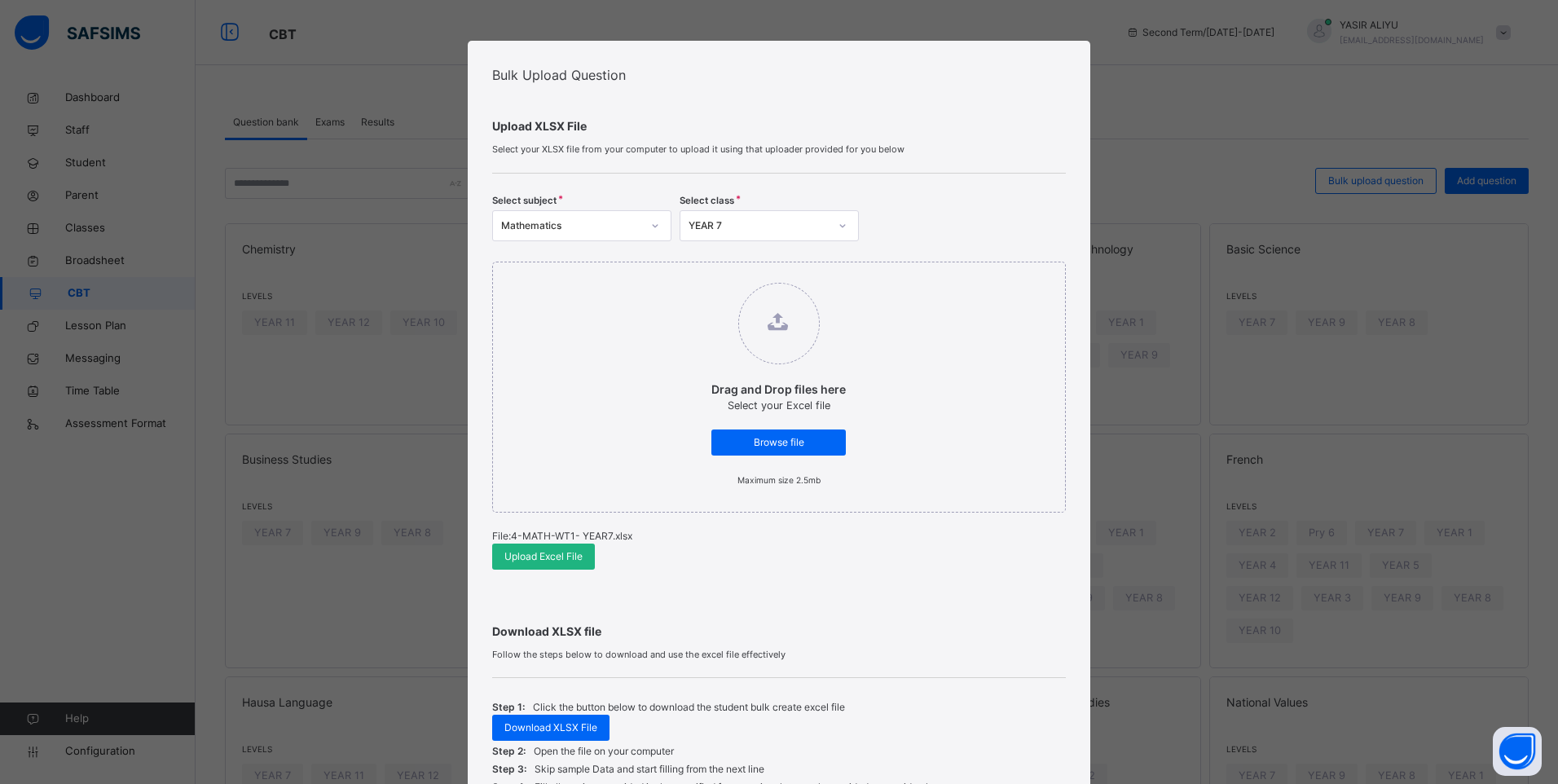
click at [532, 551] on span "Upload Excel File" at bounding box center [544, 556] width 79 height 15
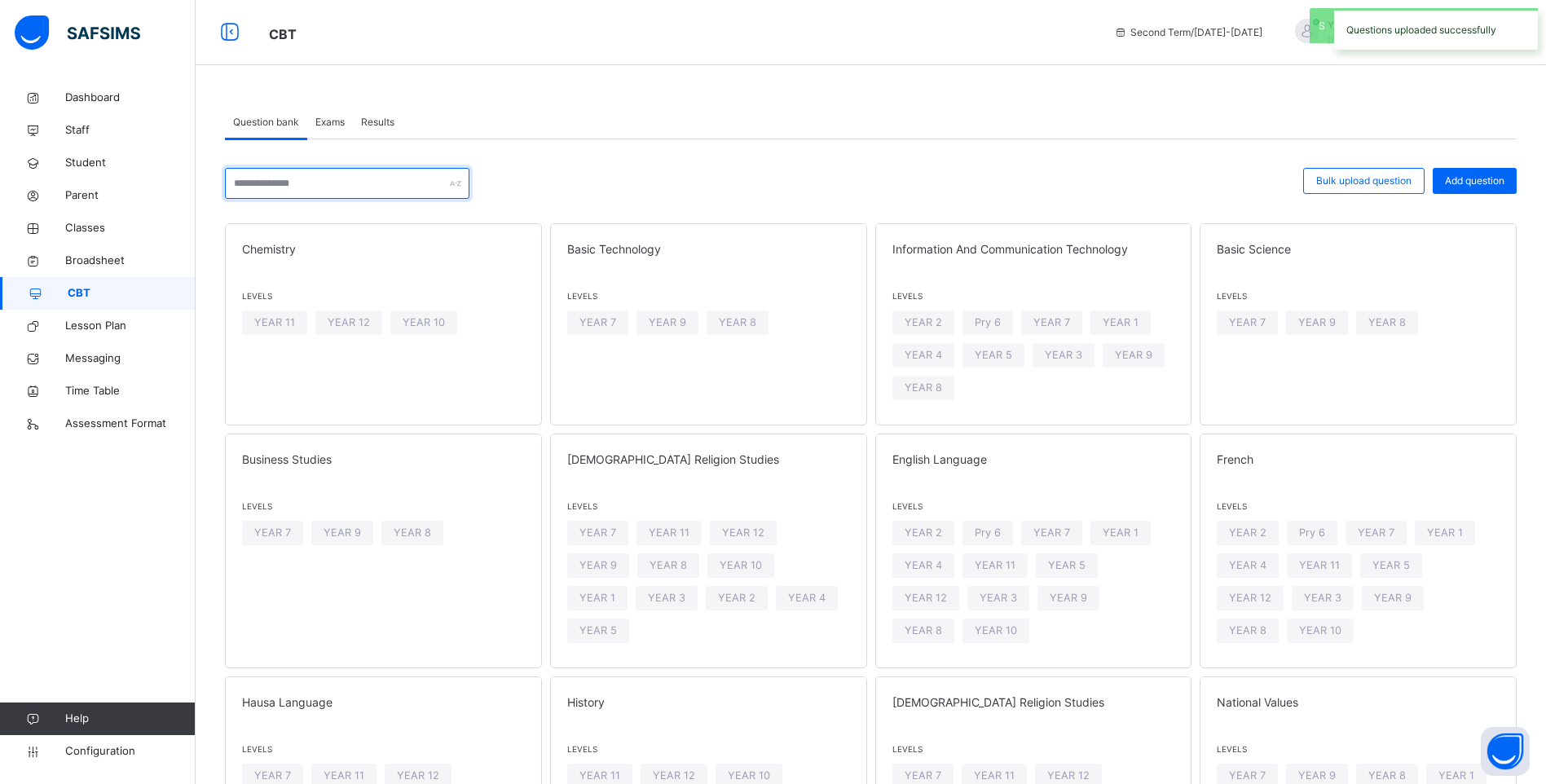
click at [297, 178] on input "text" at bounding box center [347, 183] width 245 height 31
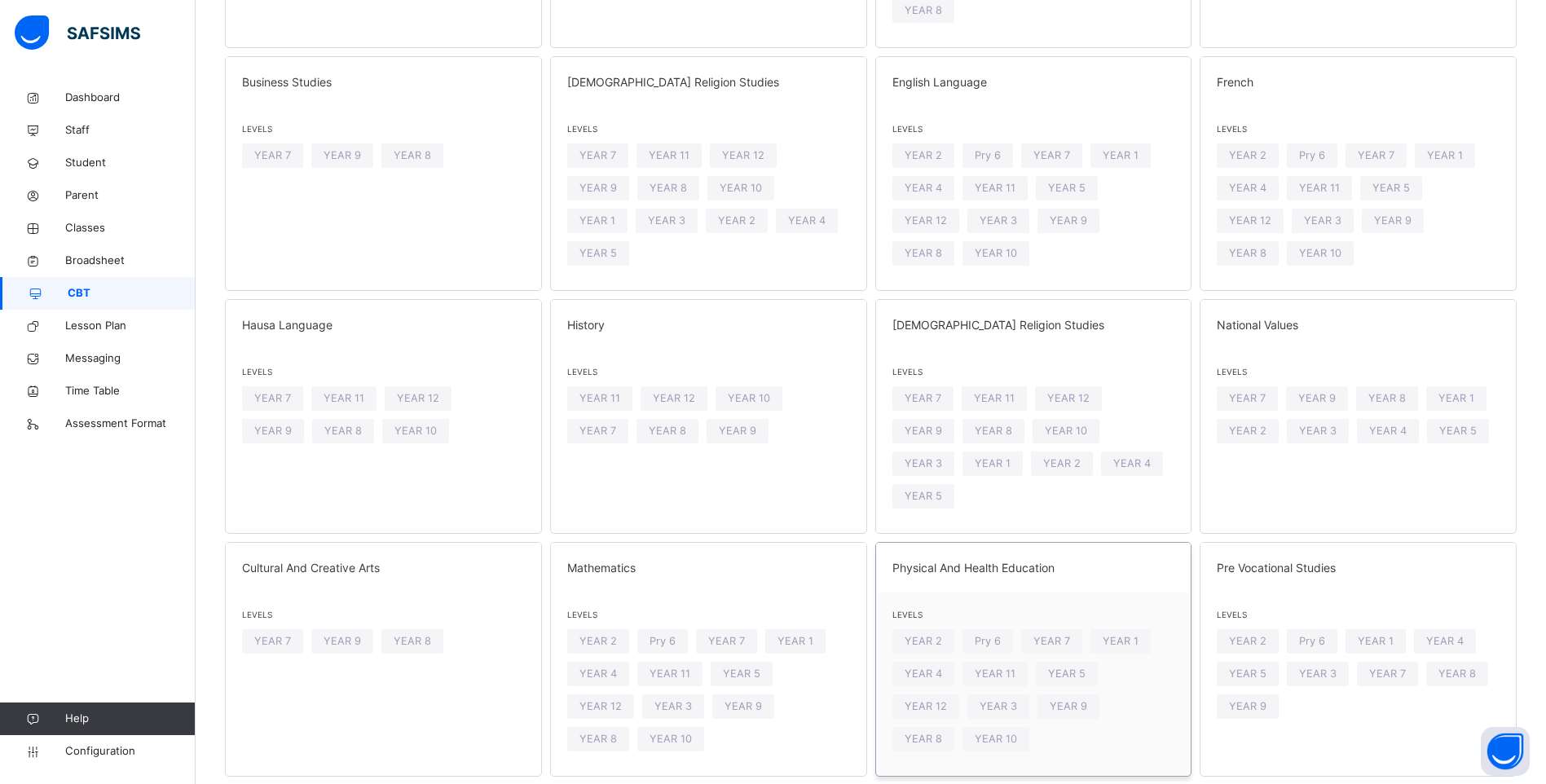
scroll to position [407, 0]
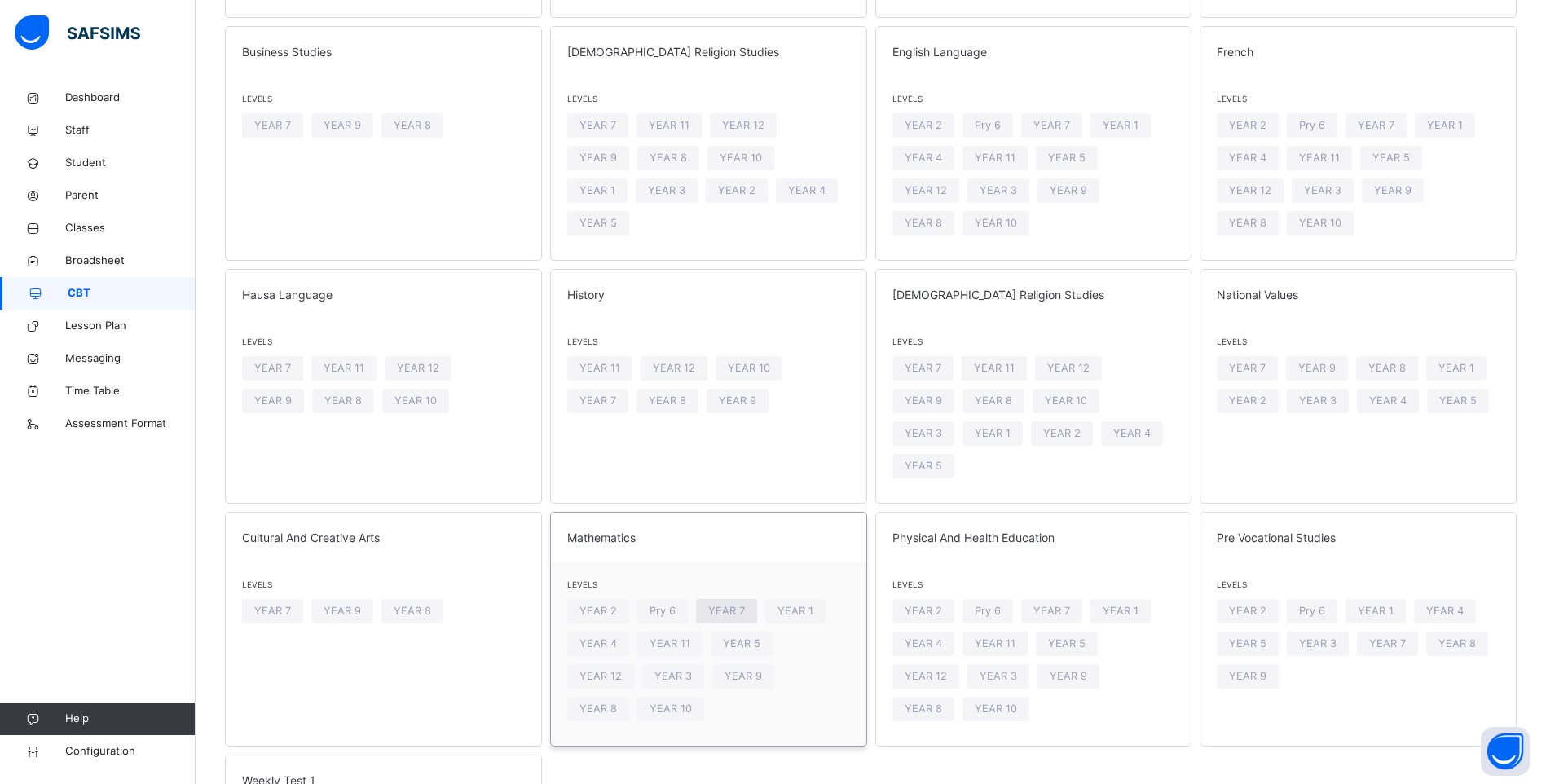
type input "*"
click at [744, 603] on span "YEAR 7" at bounding box center [726, 611] width 37 height 16
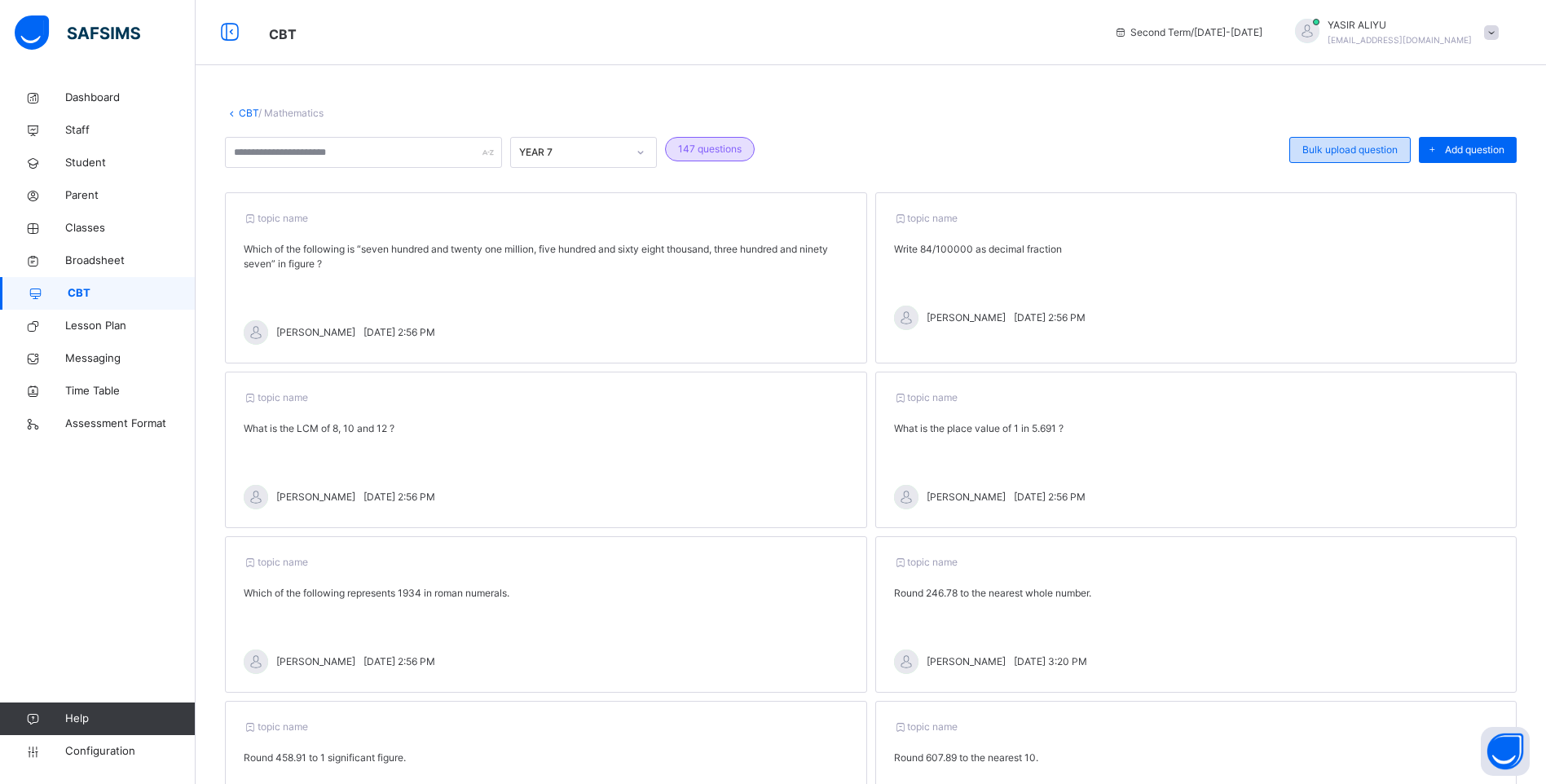
click at [1386, 146] on span "Bulk upload question" at bounding box center [1350, 149] width 96 height 15
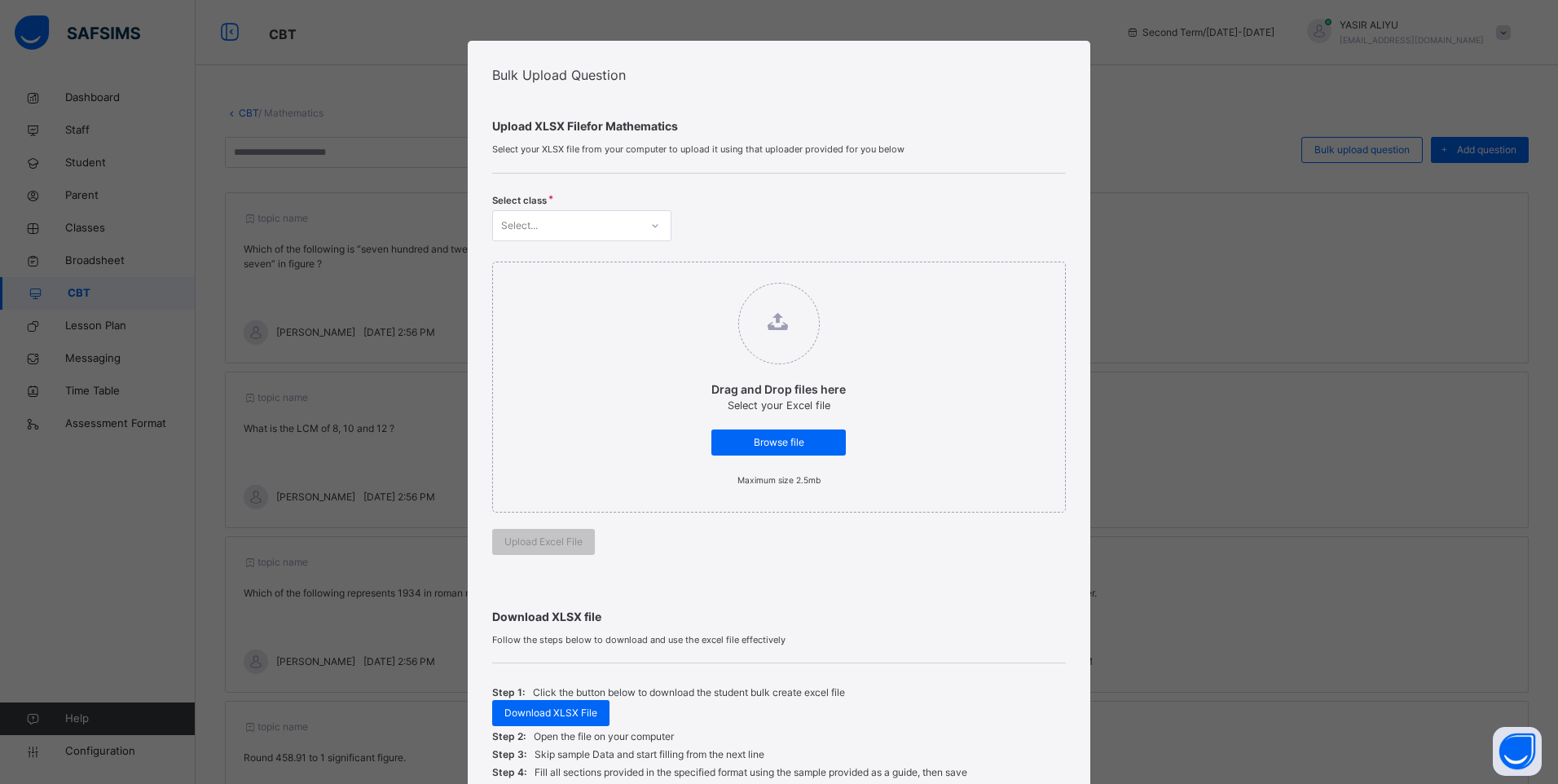
click at [443, 269] on div "Bulk Upload Question Upload XLSX File for Mathematics Select your XLSX file fro…" at bounding box center [779, 392] width 1558 height 784
click at [341, 168] on div "Bulk Upload Question Upload XLSX File for Mathematics Select your XLSX file fro…" at bounding box center [779, 392] width 1558 height 784
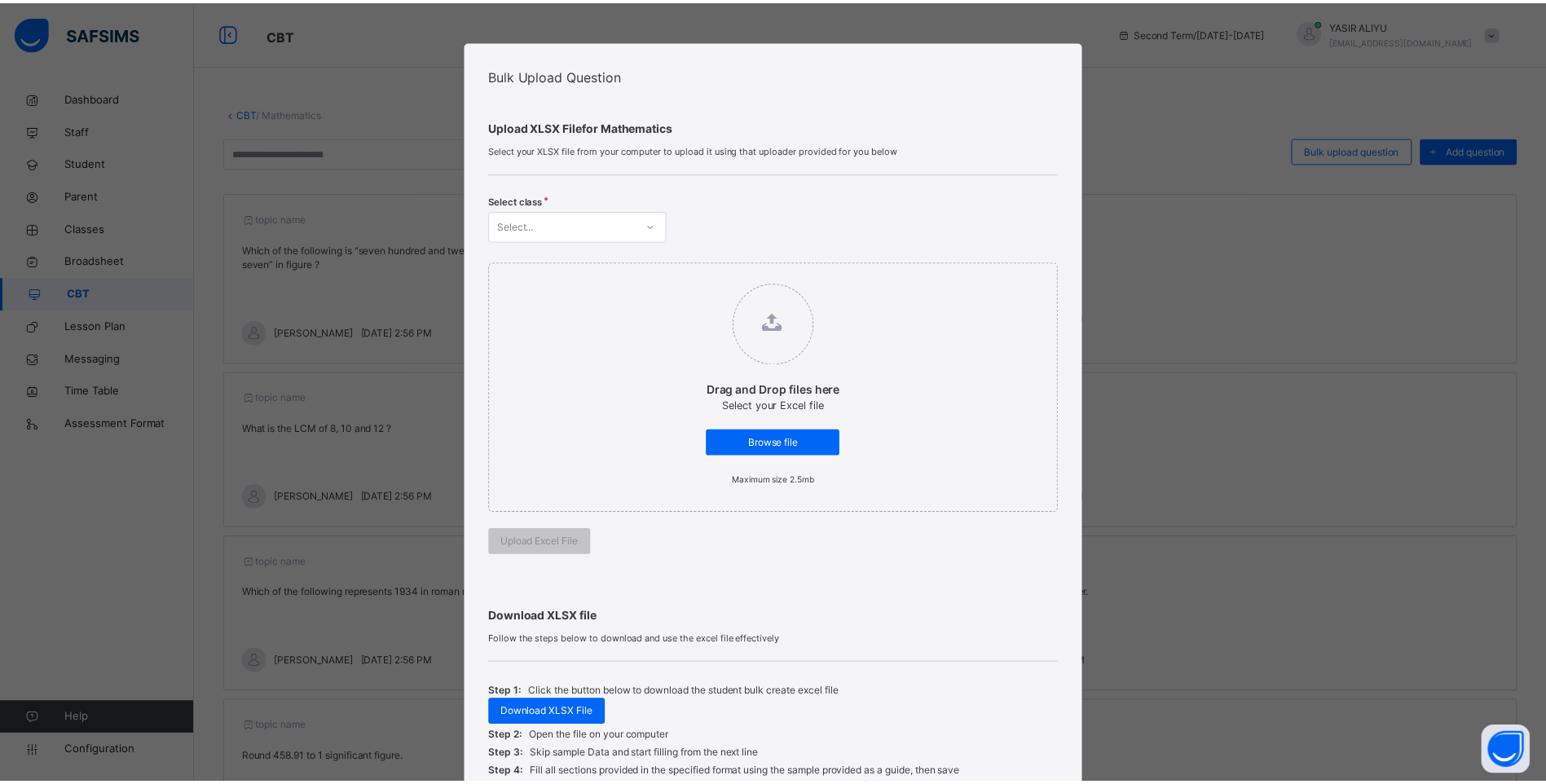
scroll to position [195, 0]
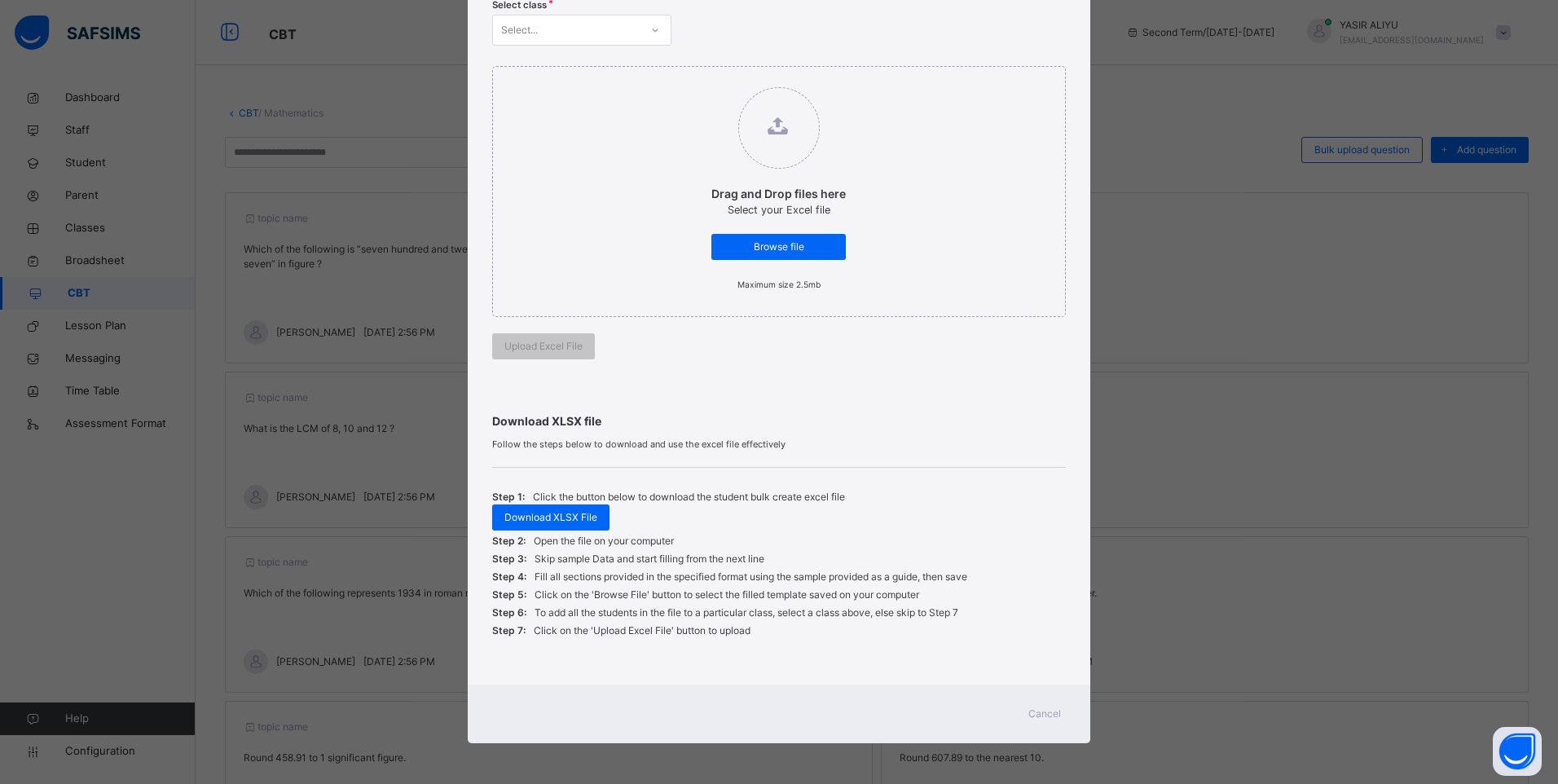
click at [1052, 718] on span "Cancel" at bounding box center [1044, 713] width 33 height 15
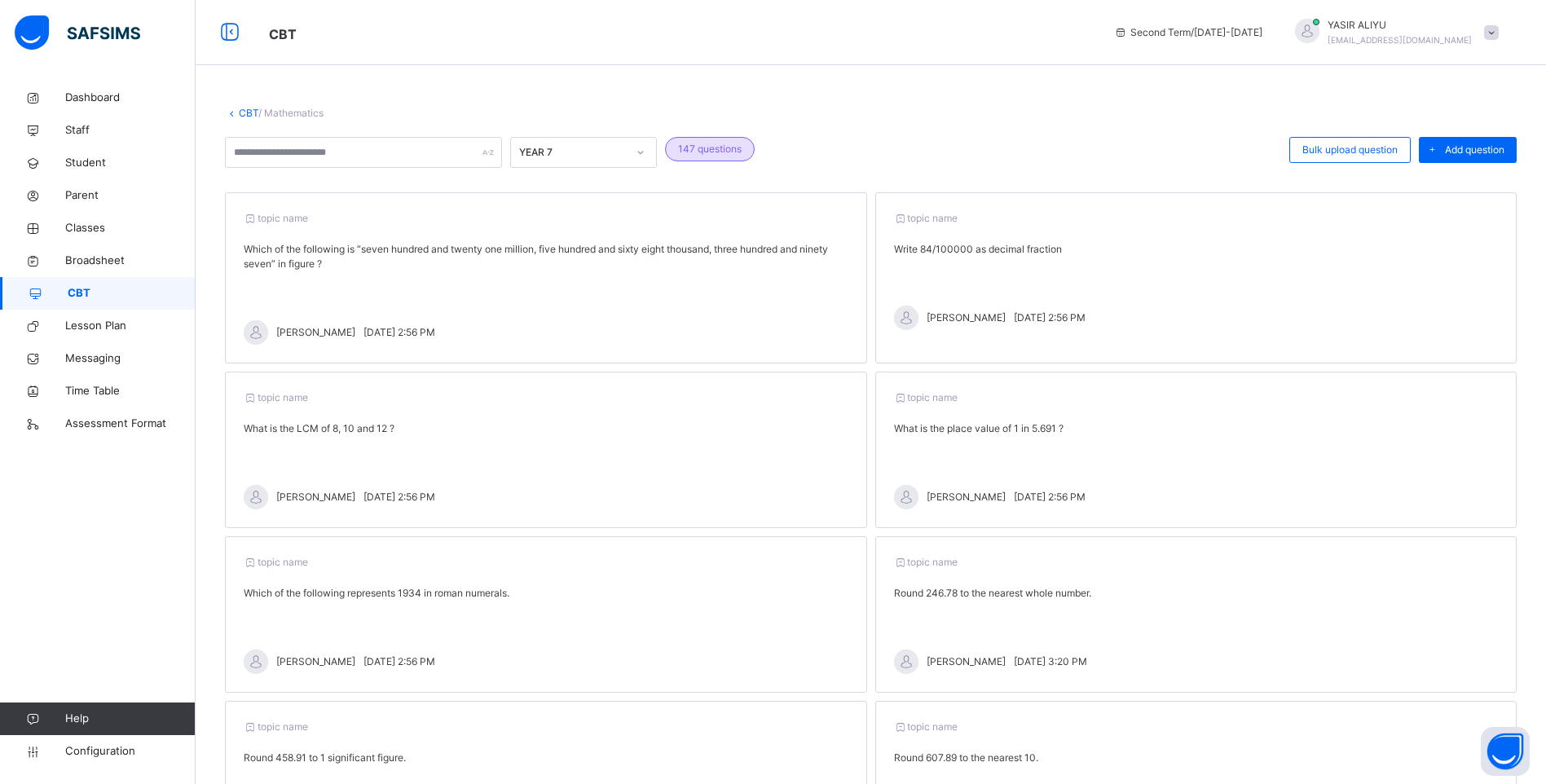
click at [239, 110] on link "CBT" at bounding box center [249, 112] width 20 height 12
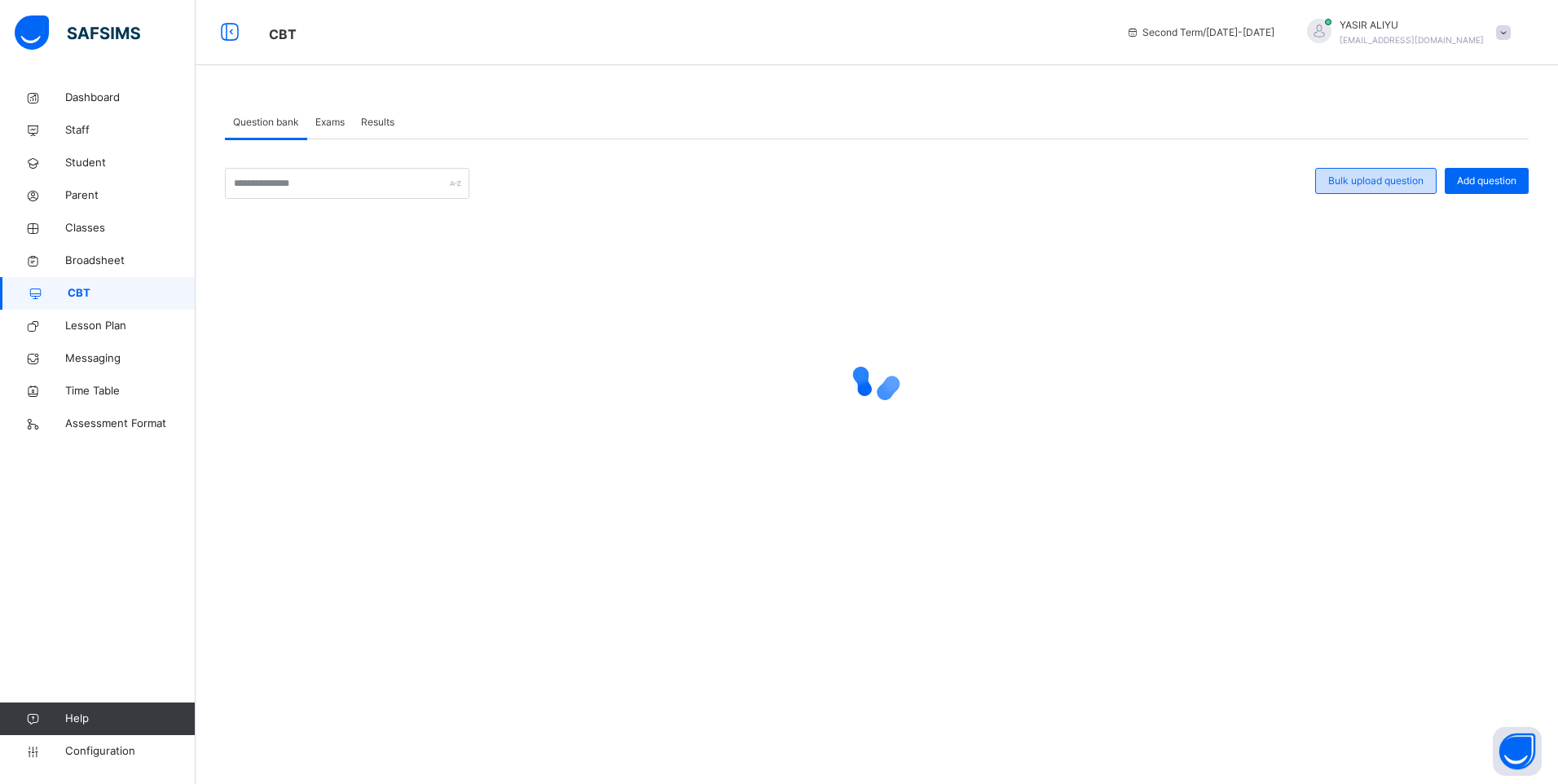
click at [1369, 185] on span "Bulk upload question" at bounding box center [1376, 180] width 96 height 15
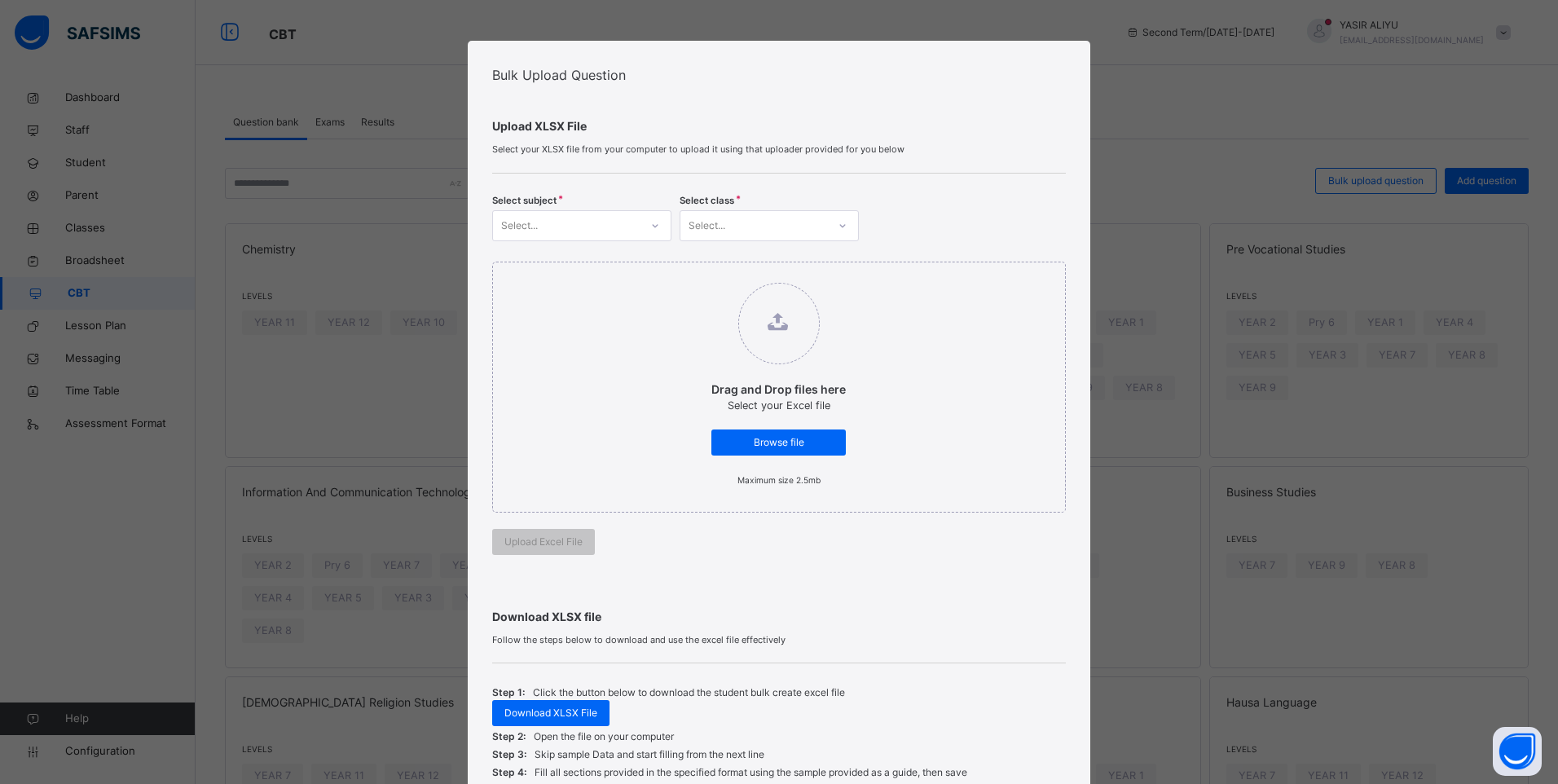
click at [646, 218] on div at bounding box center [655, 226] width 28 height 26
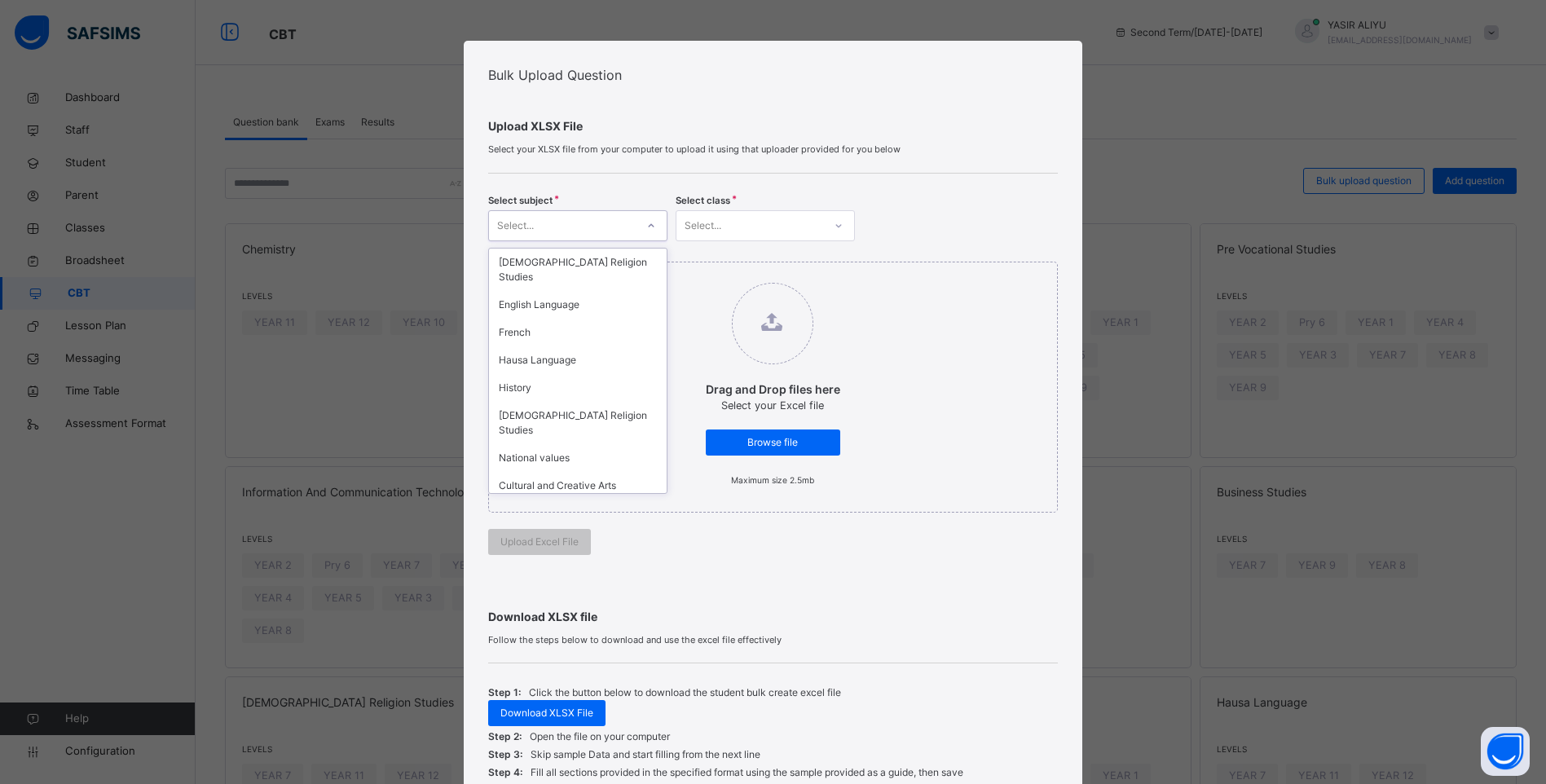
scroll to position [241, 0]
click at [545, 313] on div "French" at bounding box center [577, 327] width 177 height 28
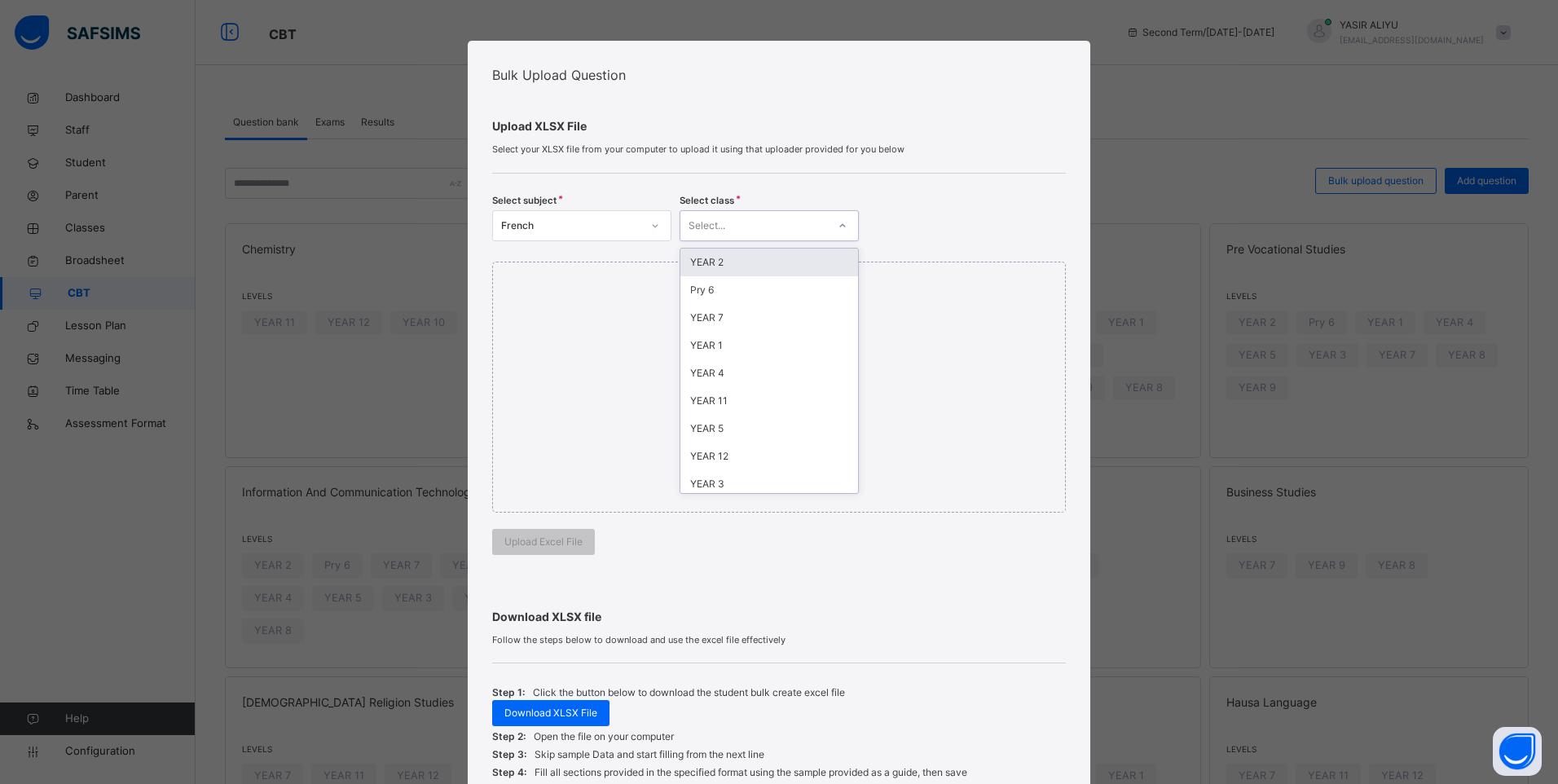
click at [837, 218] on div at bounding box center [843, 226] width 28 height 26
click at [760, 317] on div "YEAR 7" at bounding box center [770, 317] width 177 height 28
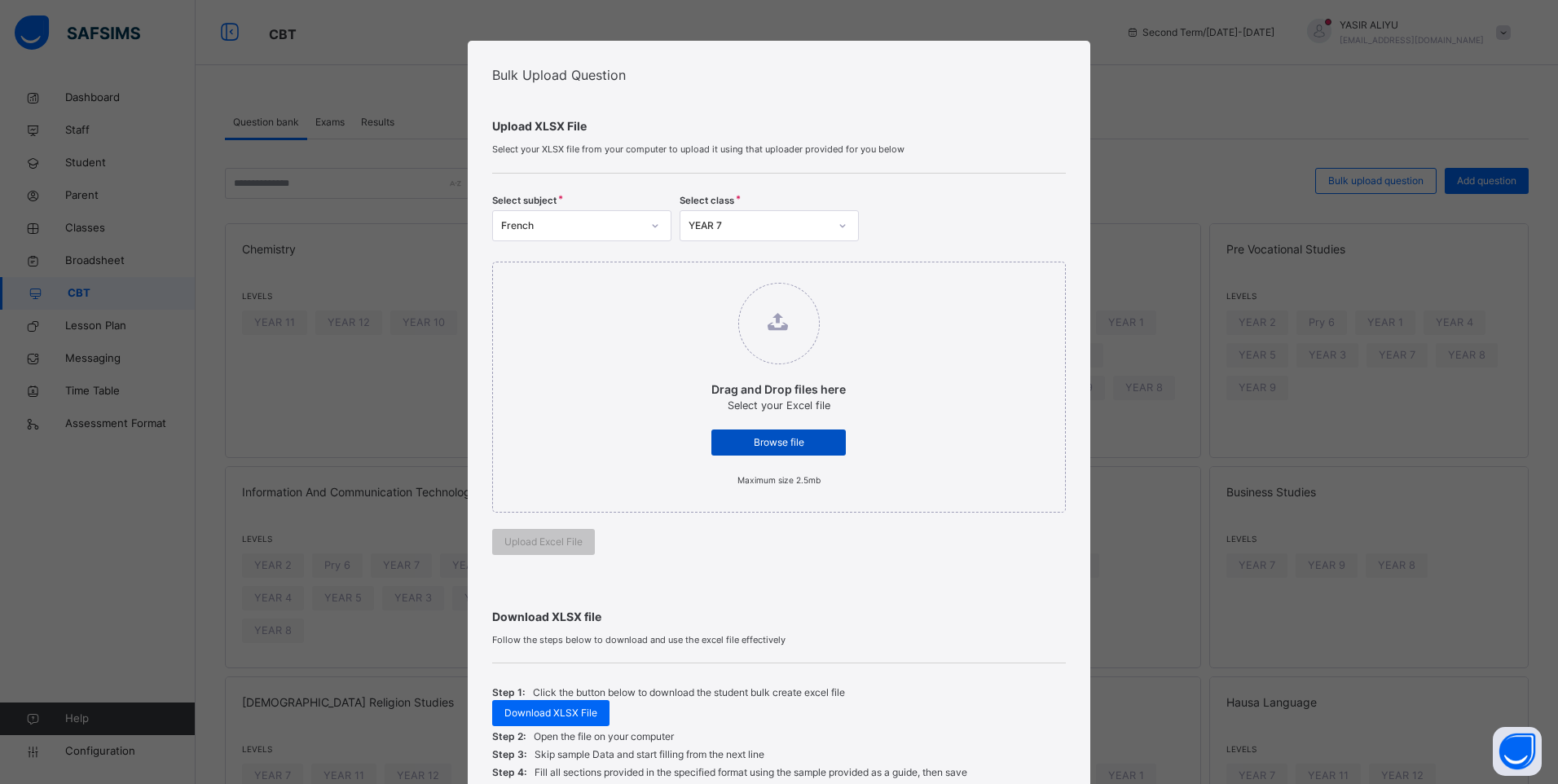
click at [771, 438] on span "Browse file" at bounding box center [779, 442] width 111 height 15
click at [695, 275] on input "Drag and Drop files here Select your Excel file Browse file Maximum size 2.5mb" at bounding box center [695, 275] width 0 height 0
type input "**********"
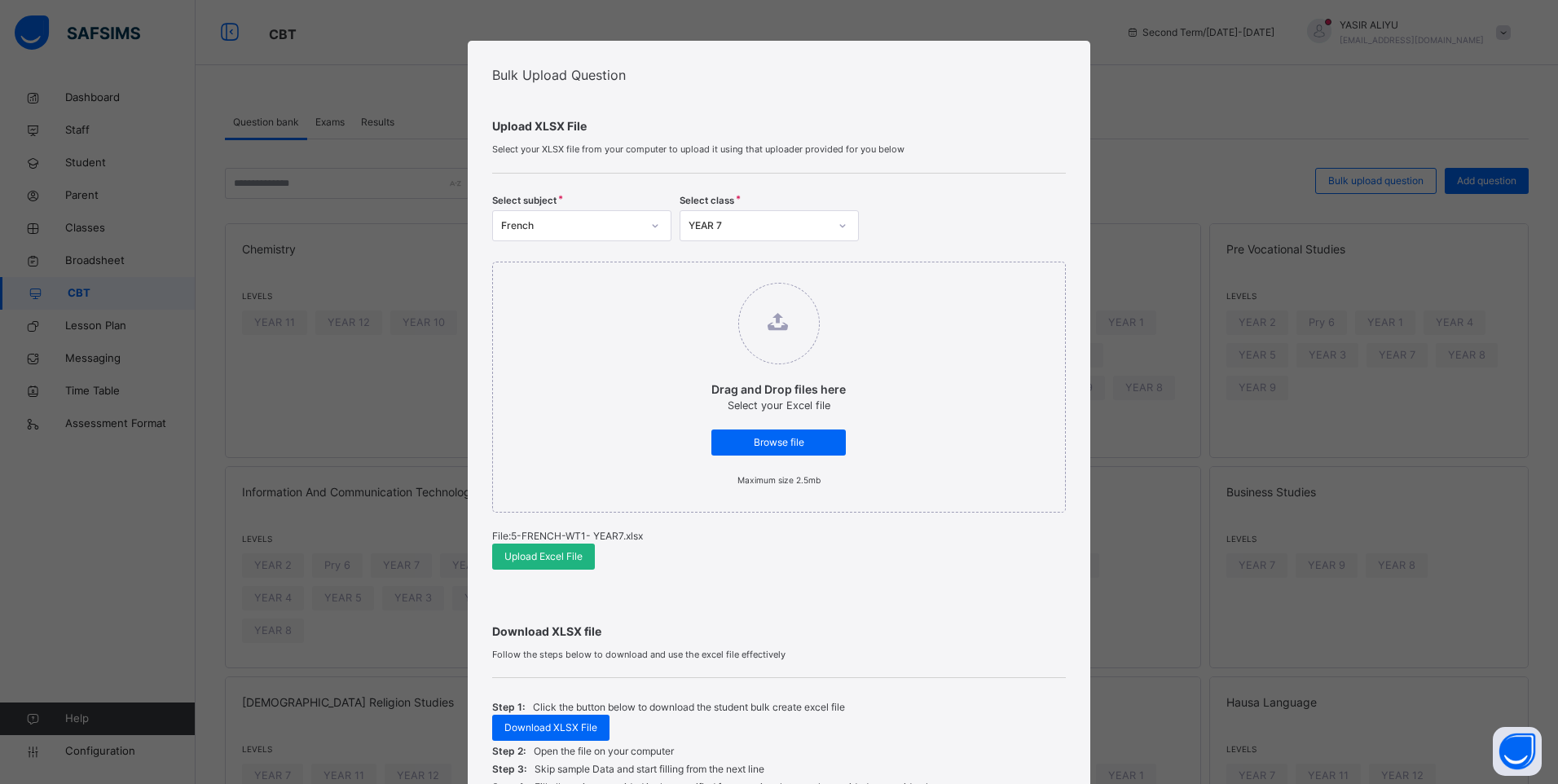
click at [517, 556] on span "Upload Excel File" at bounding box center [544, 556] width 79 height 15
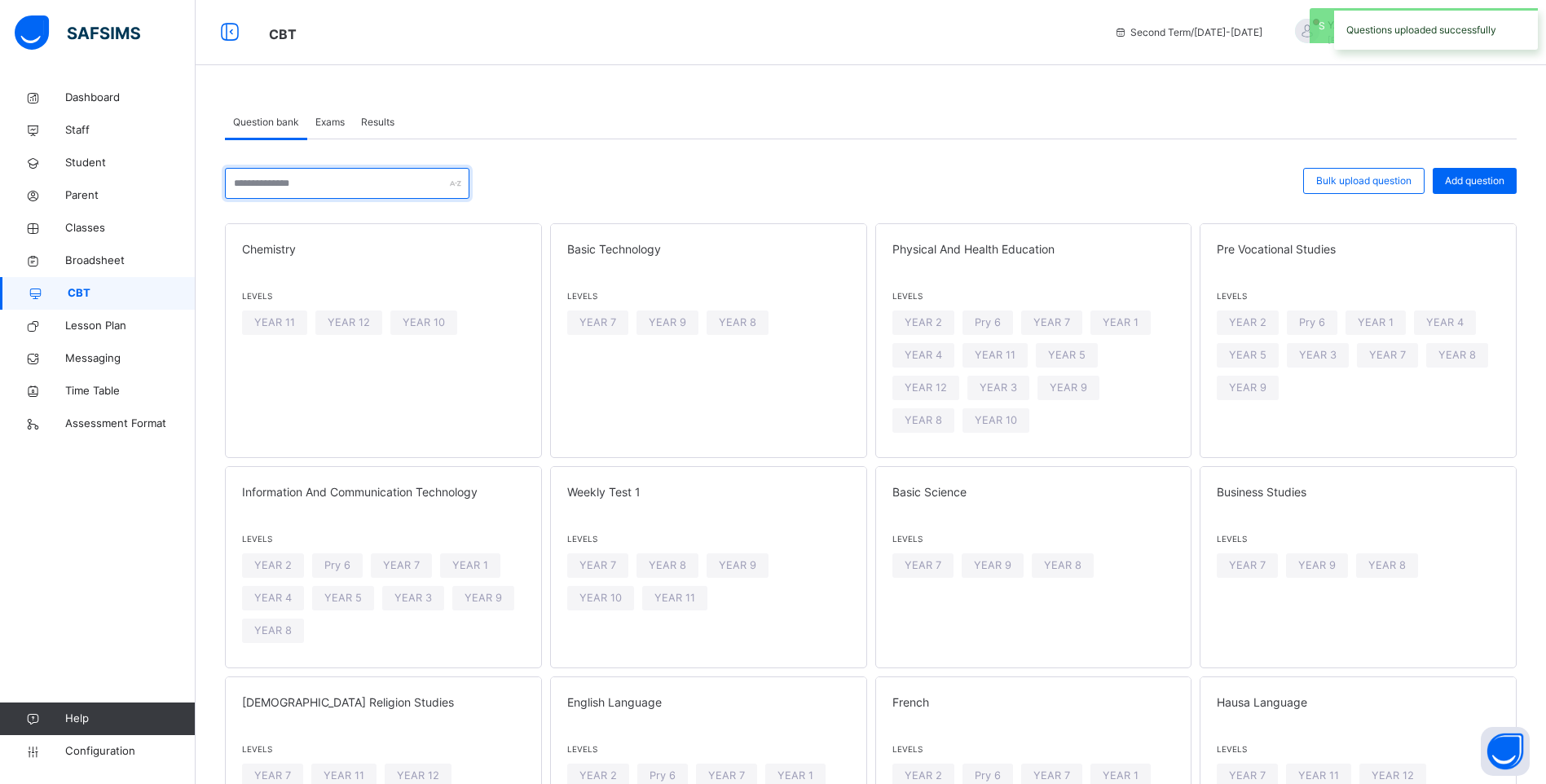
click at [322, 168] on input "text" at bounding box center [347, 183] width 245 height 31
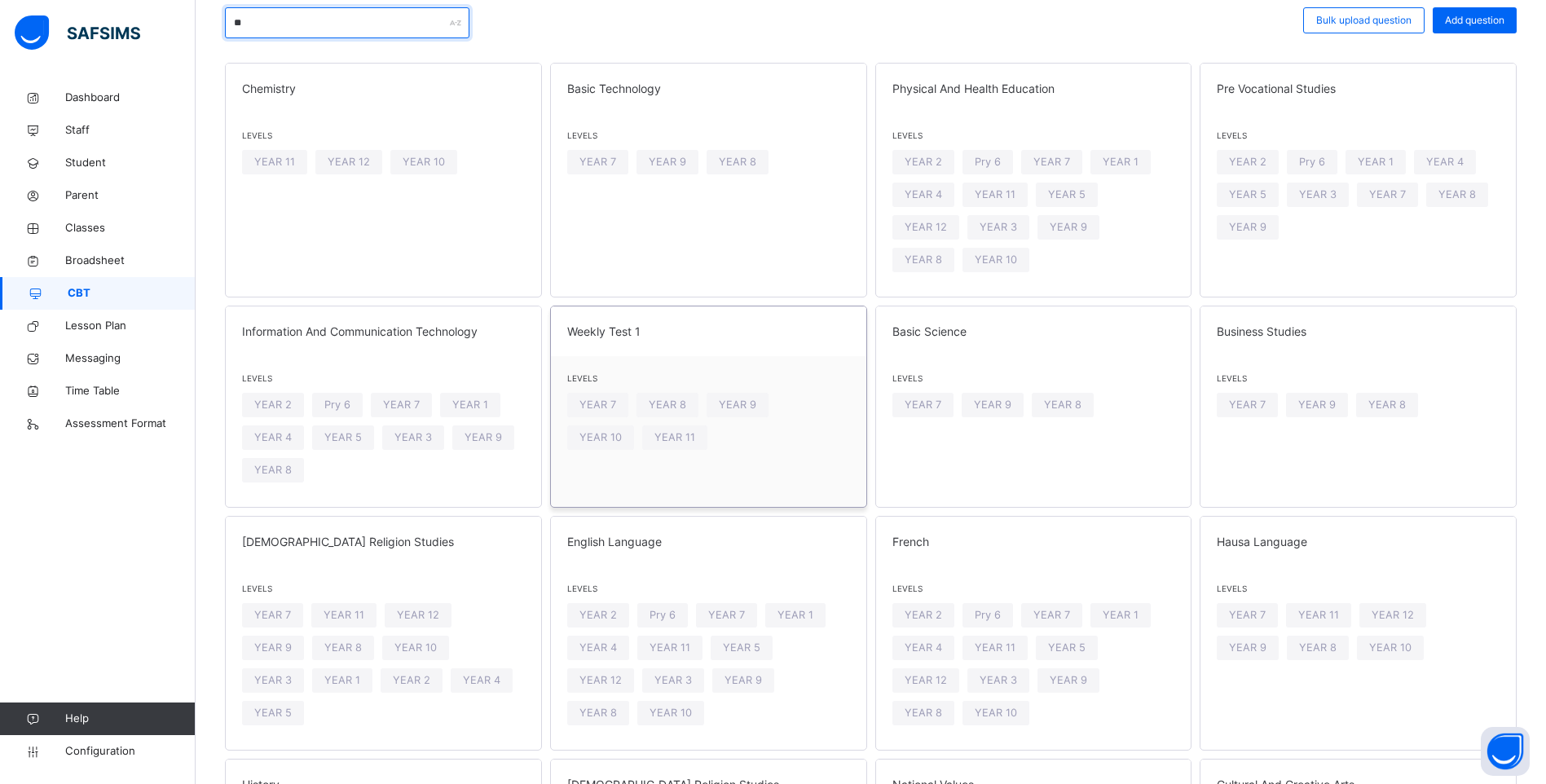
scroll to position [163, 0]
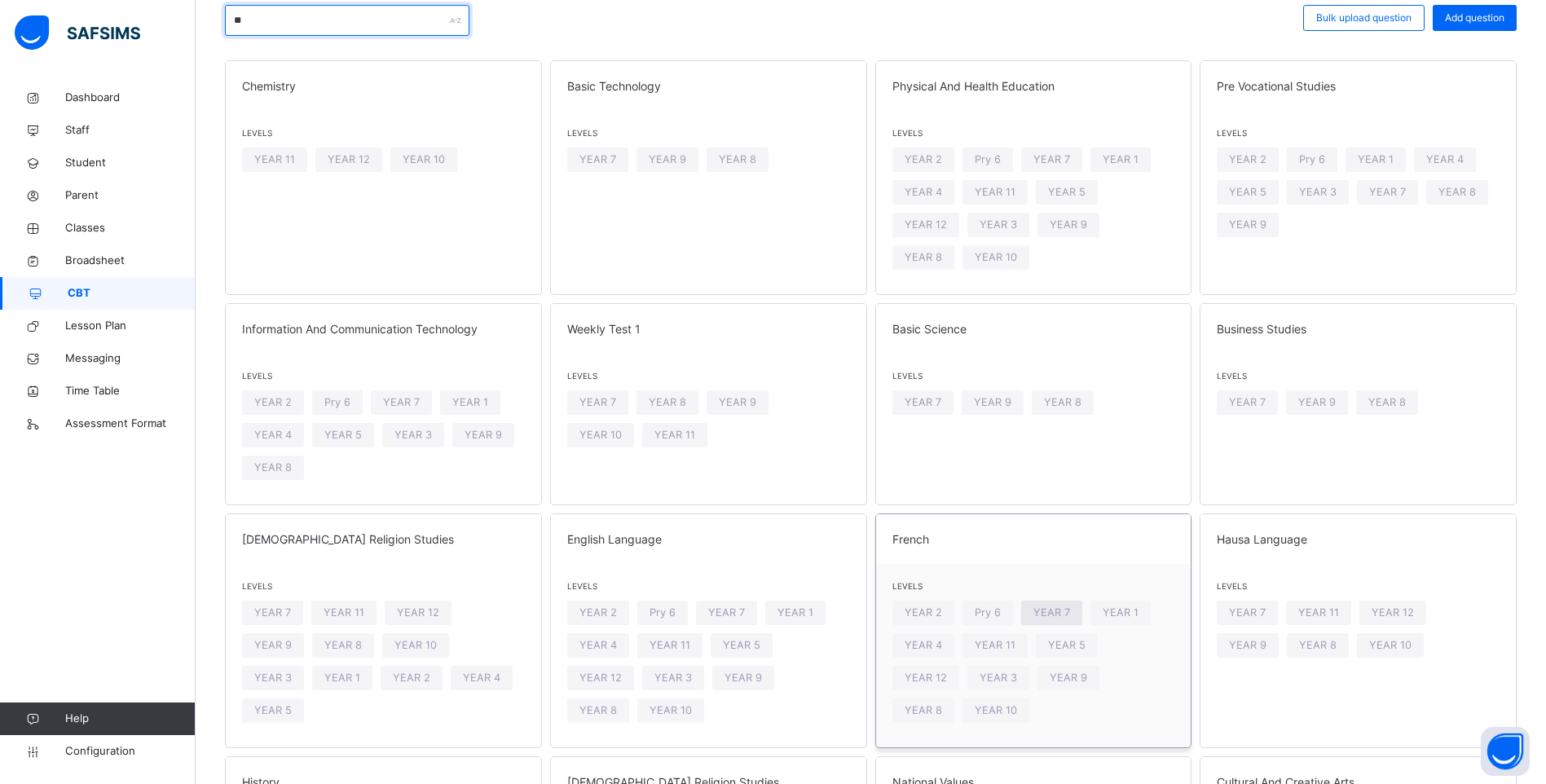
type input "**"
click at [1058, 604] on span "YEAR 7" at bounding box center [1051, 612] width 37 height 16
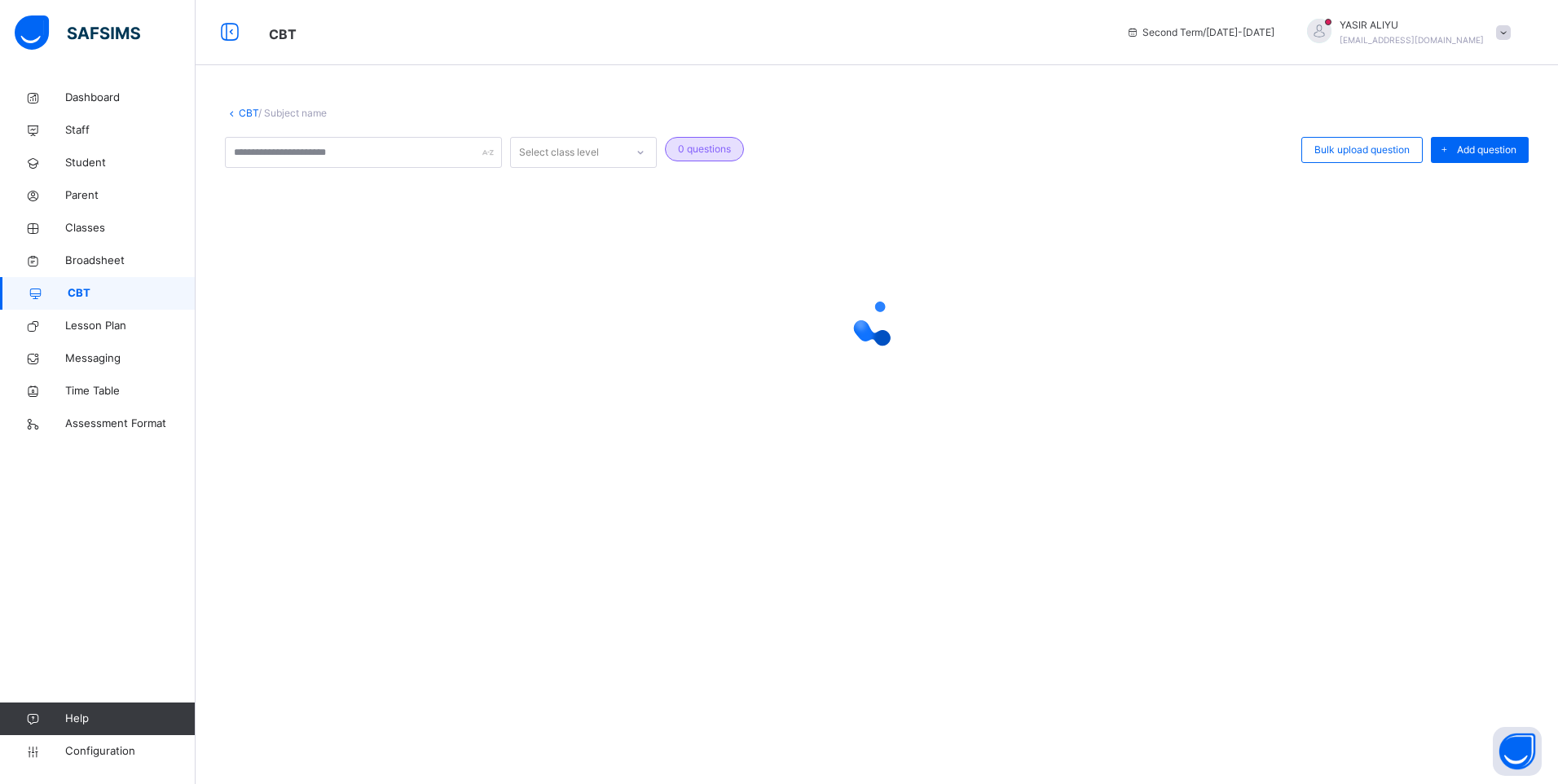
click at [1058, 578] on div "CBT / Subject name Select class level 0 questions Bulk upload question Add ques…" at bounding box center [876, 392] width 1363 height 784
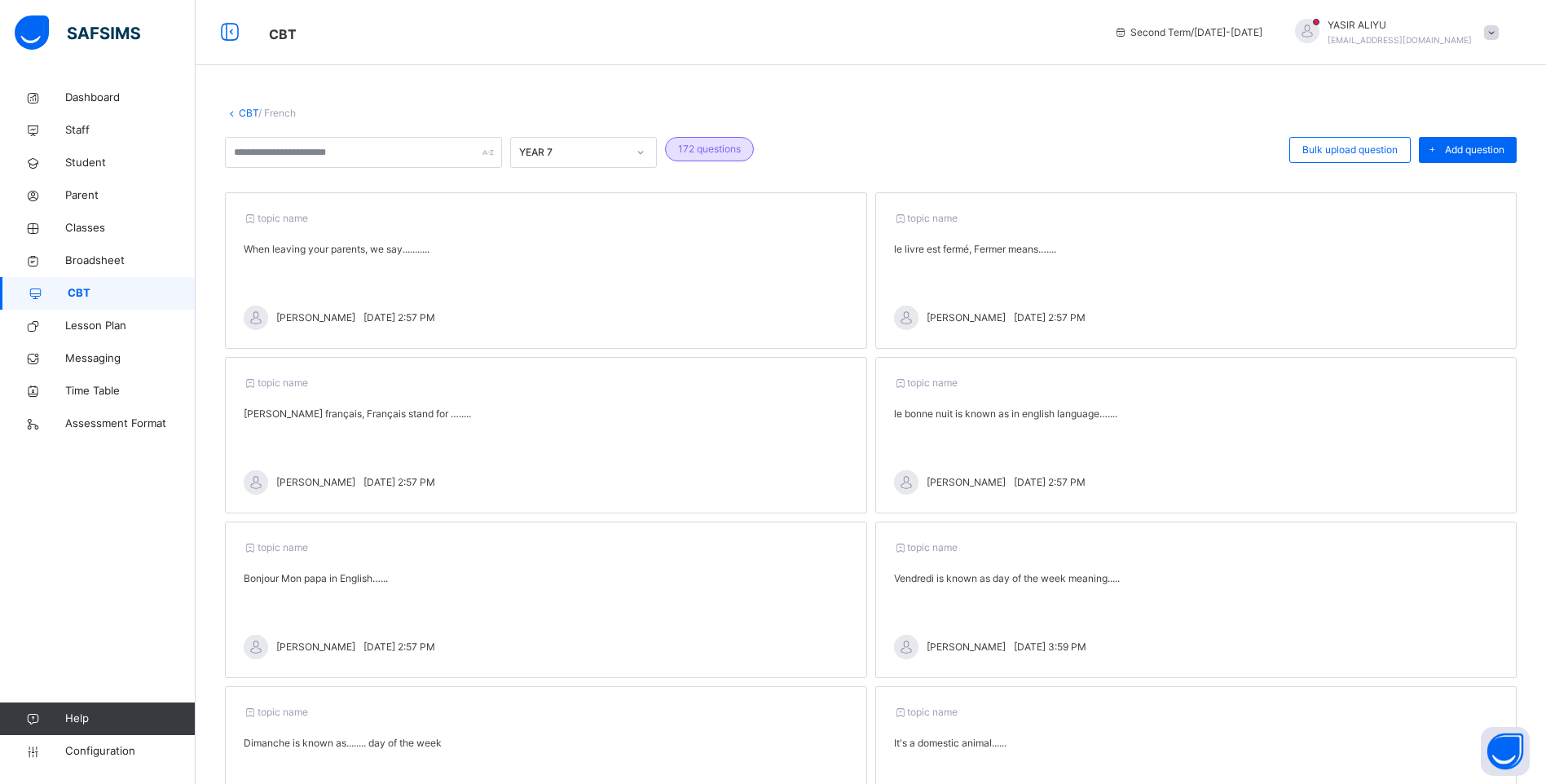
click at [241, 110] on link "CBT" at bounding box center [249, 112] width 20 height 12
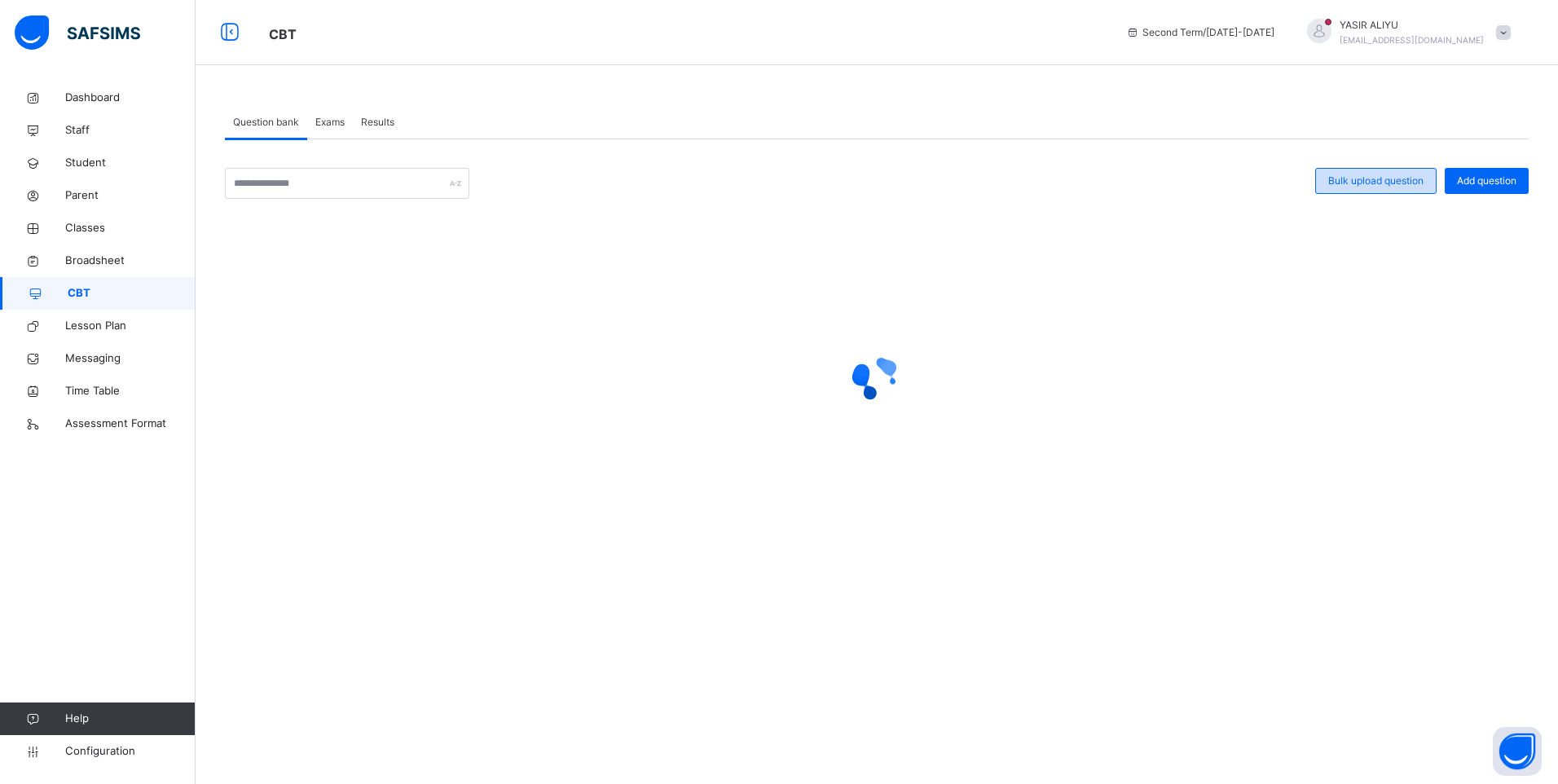
click at [1376, 173] on div "Bulk upload question" at bounding box center [1376, 181] width 121 height 26
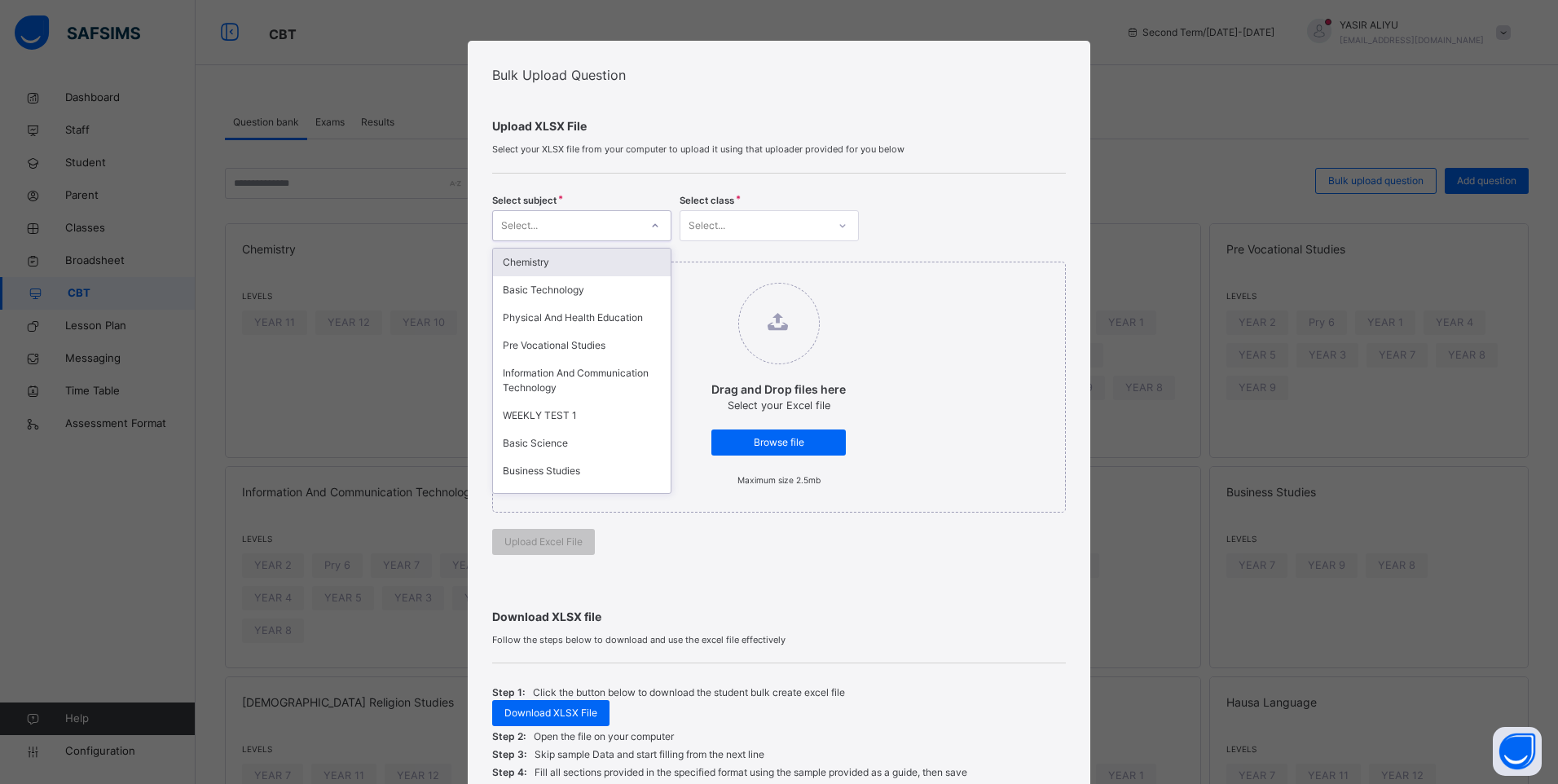
click at [654, 220] on div at bounding box center [655, 226] width 28 height 26
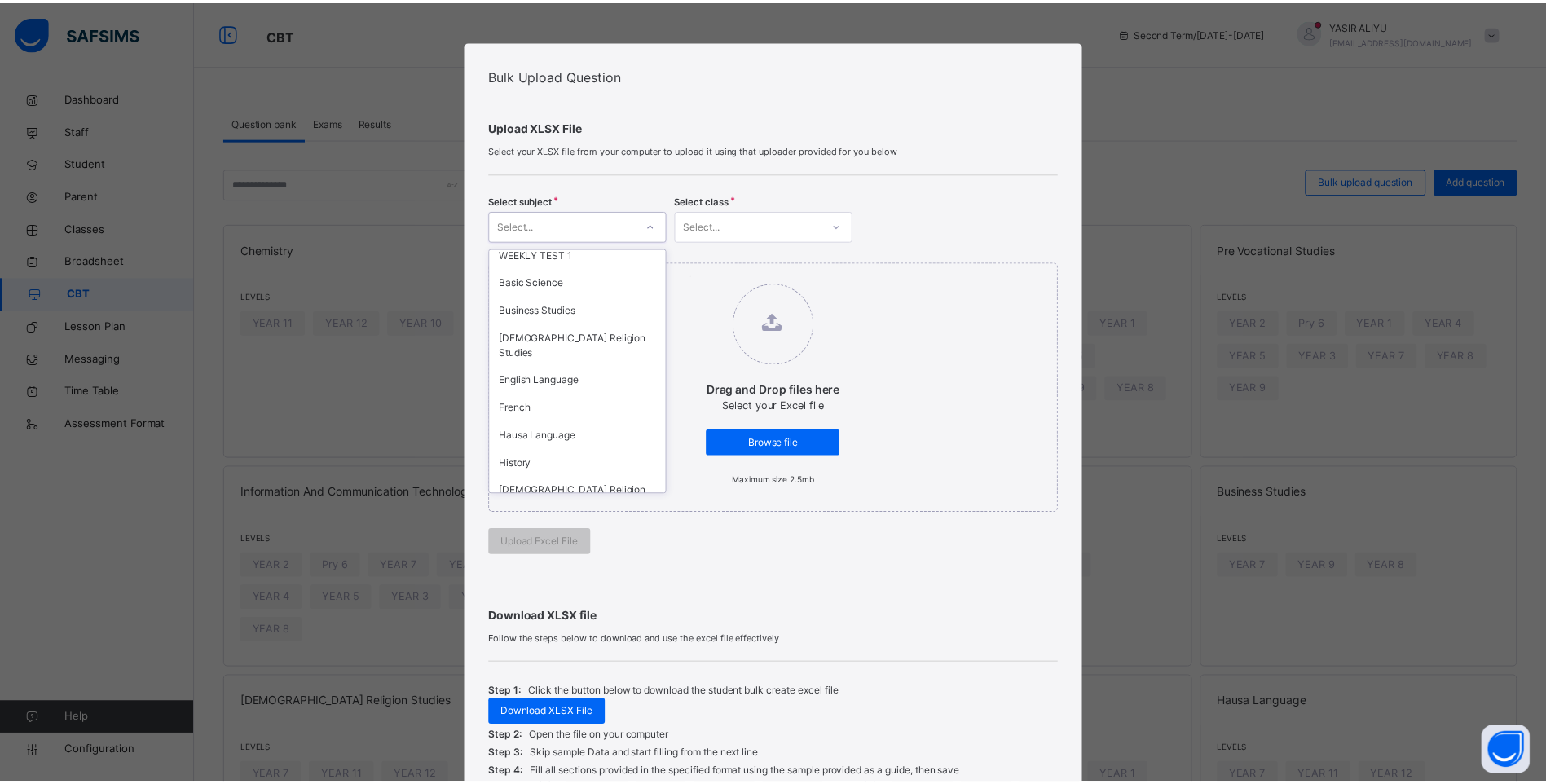
scroll to position [163, 0]
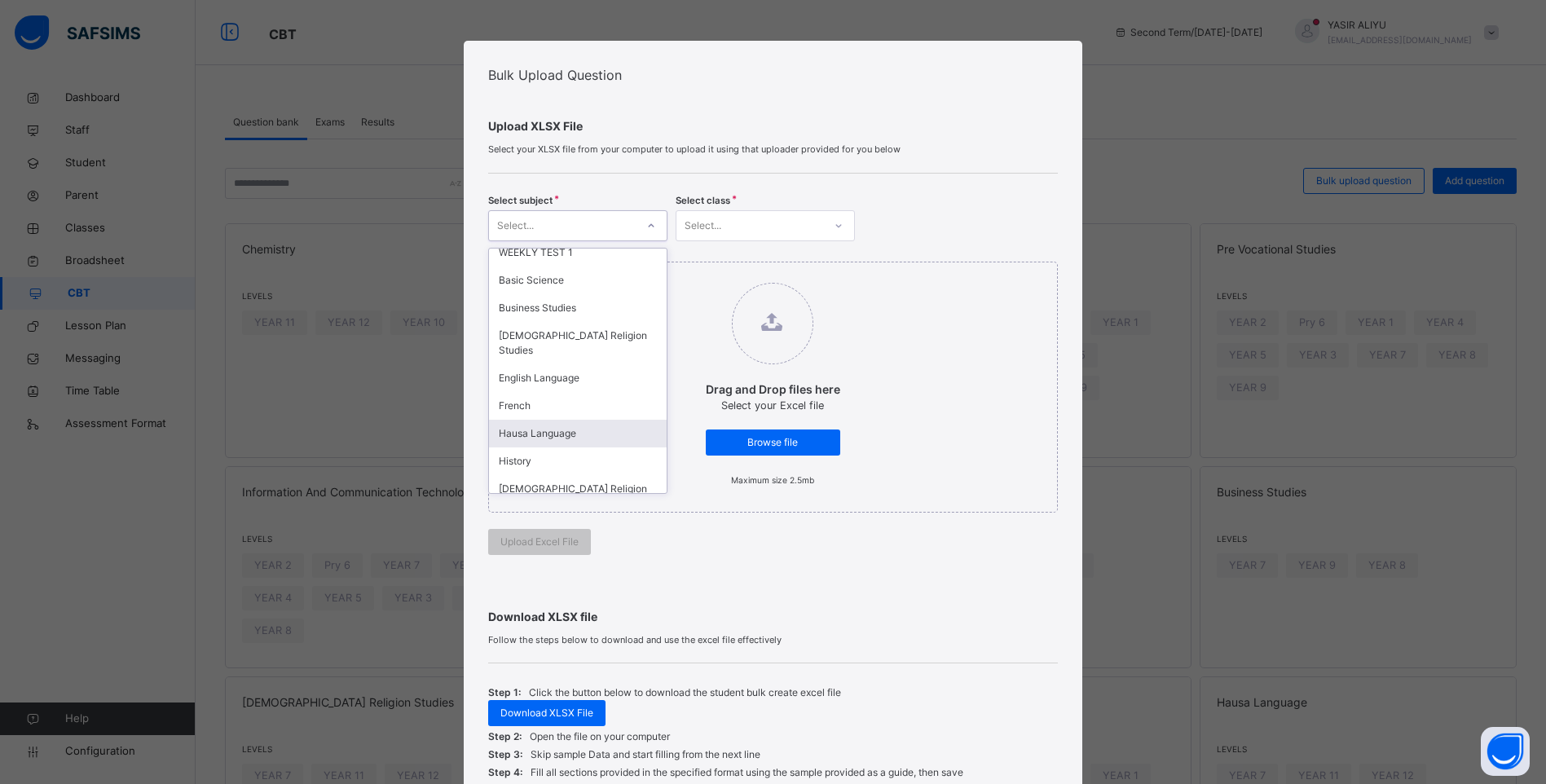
click at [533, 420] on div "Hausa Language" at bounding box center [577, 434] width 177 height 28
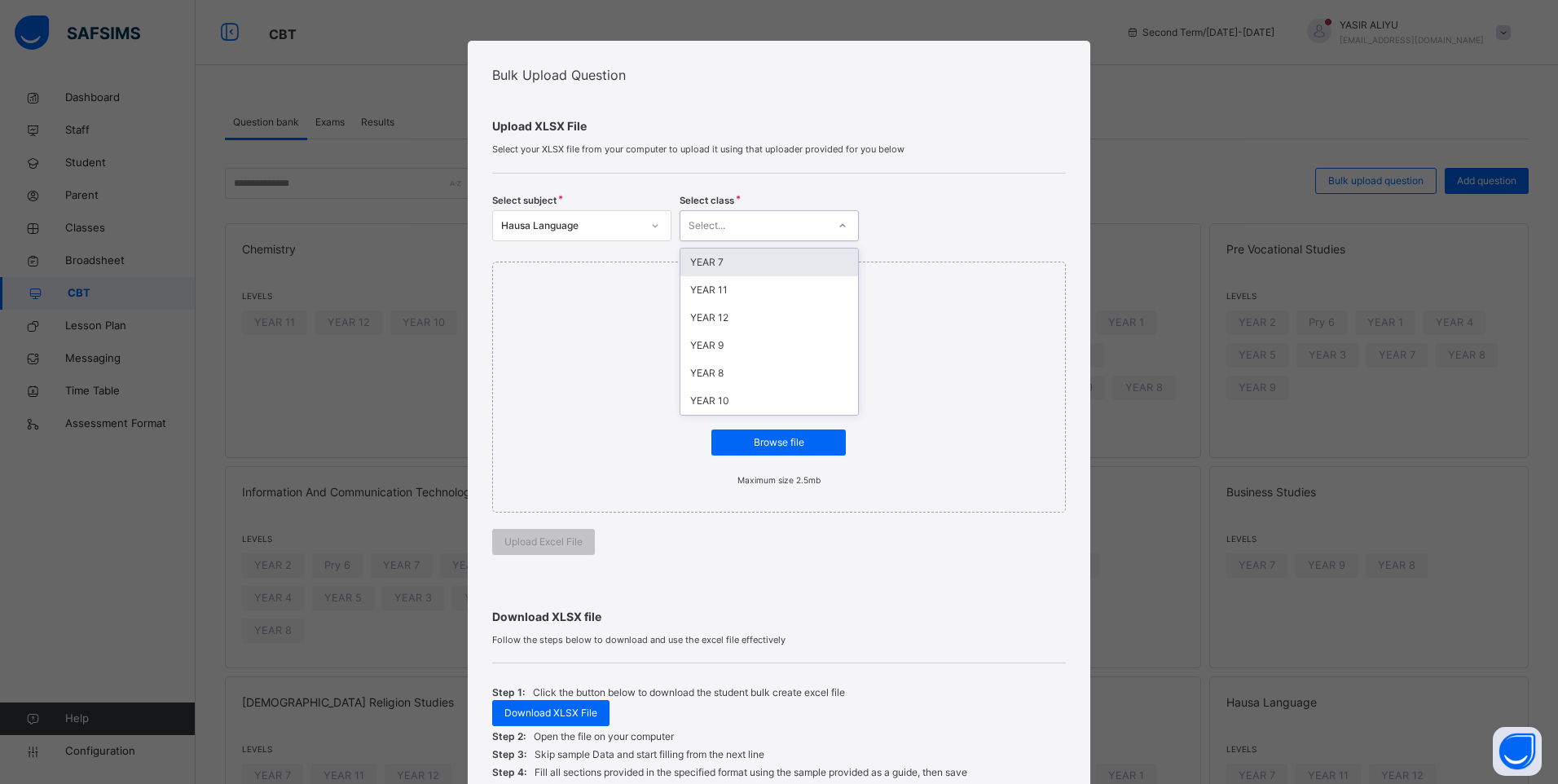
click at [744, 226] on div "Select..." at bounding box center [754, 225] width 146 height 25
click at [740, 262] on div "YEAR 7" at bounding box center [770, 263] width 177 height 28
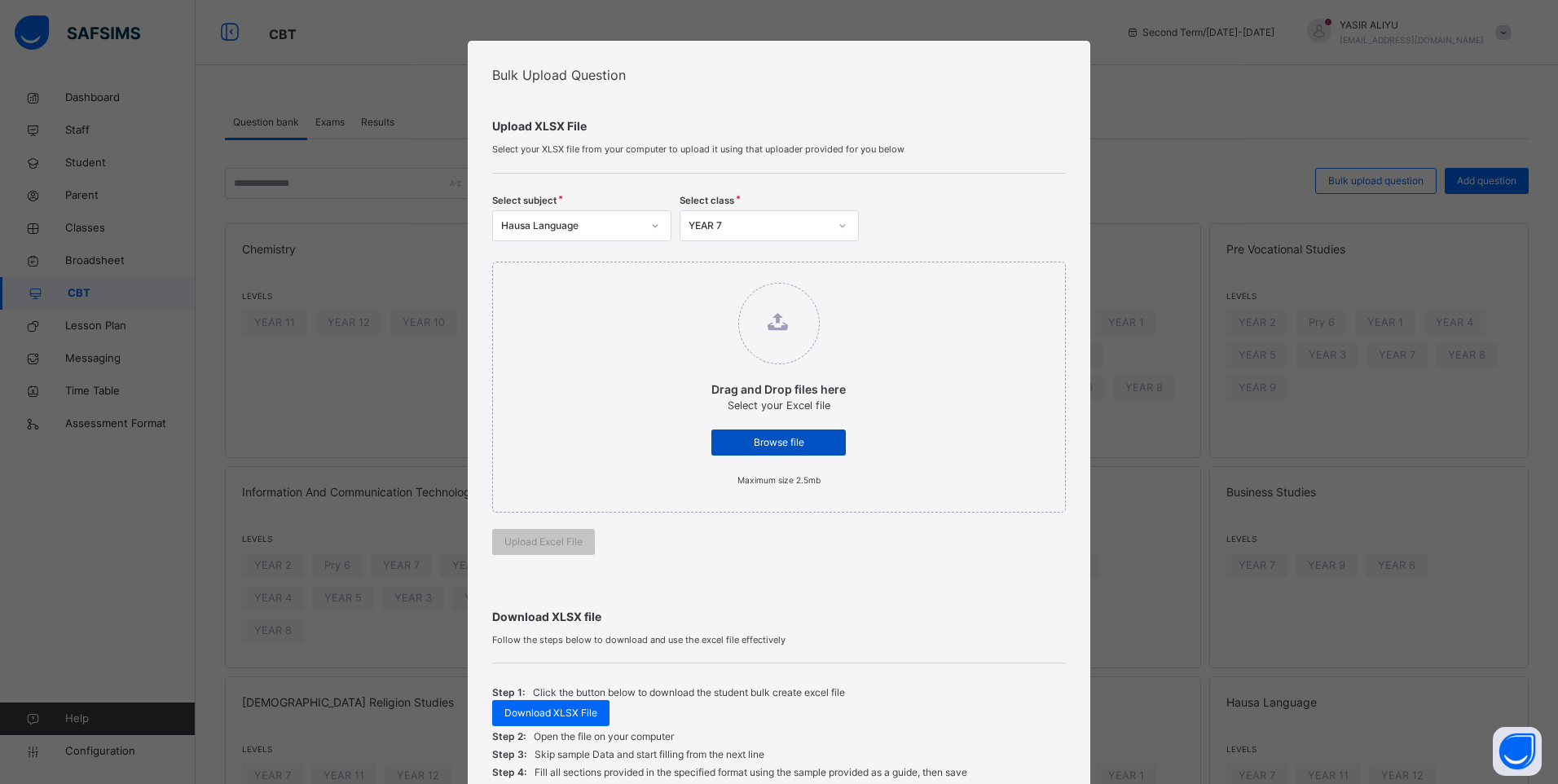
click at [732, 445] on span "Browse file" at bounding box center [779, 442] width 111 height 15
click at [695, 275] on input "Drag and Drop files here Select your Excel file Browse file Maximum size 2.5mb" at bounding box center [695, 275] width 0 height 0
type input "**********"
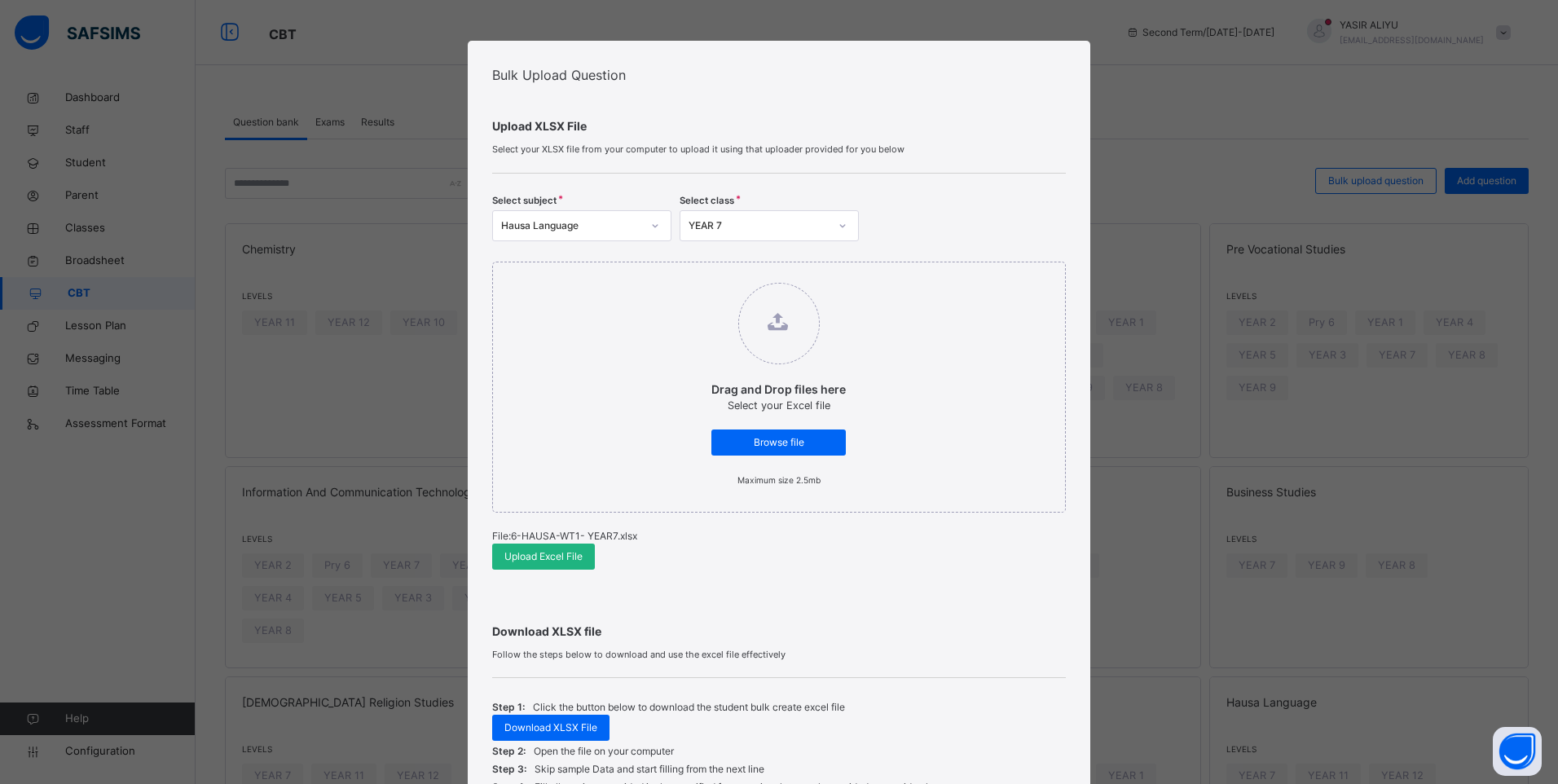
click at [527, 551] on span "Upload Excel File" at bounding box center [544, 556] width 79 height 15
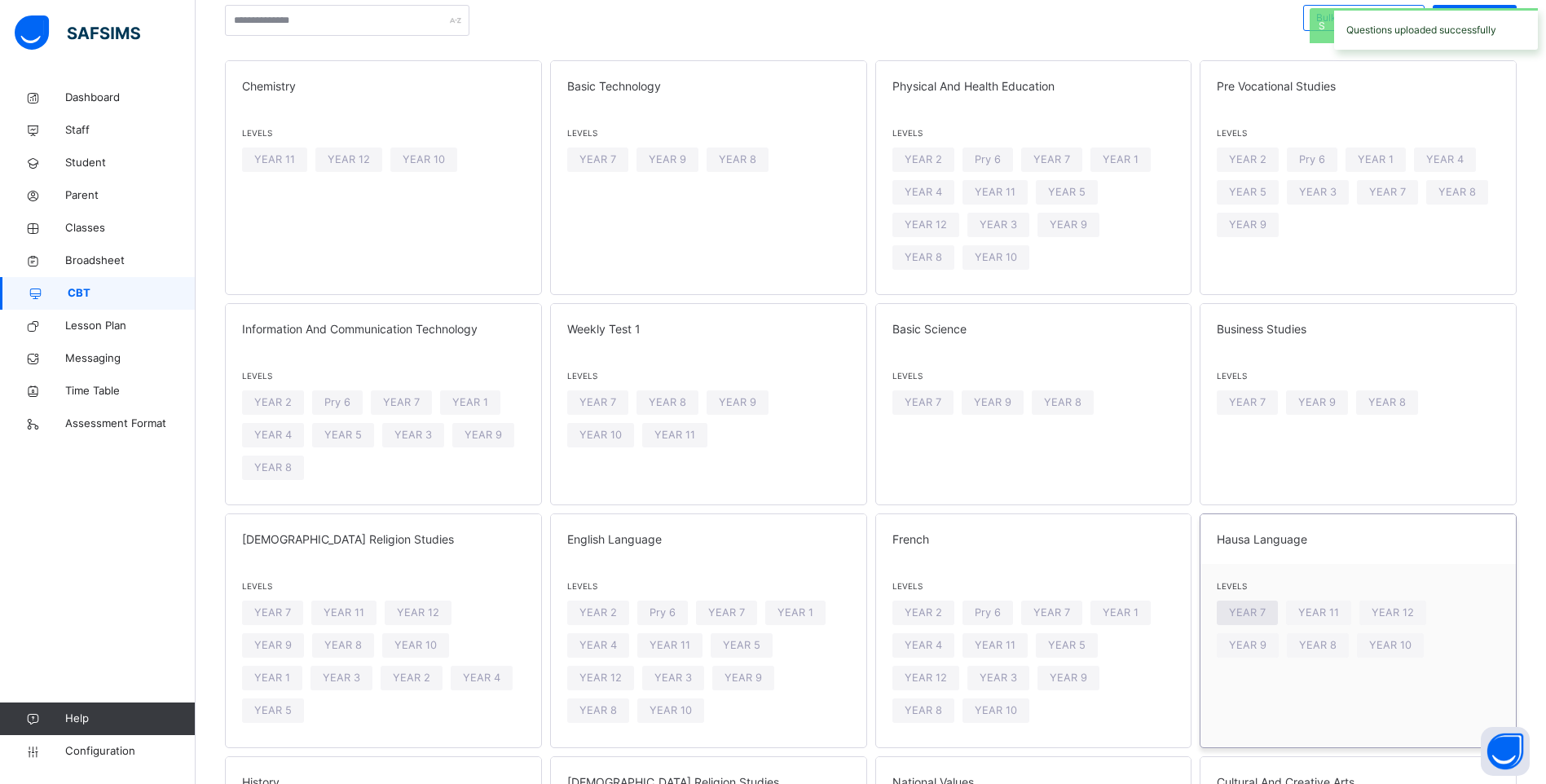
click at [1261, 604] on span "YEAR 7" at bounding box center [1247, 612] width 37 height 16
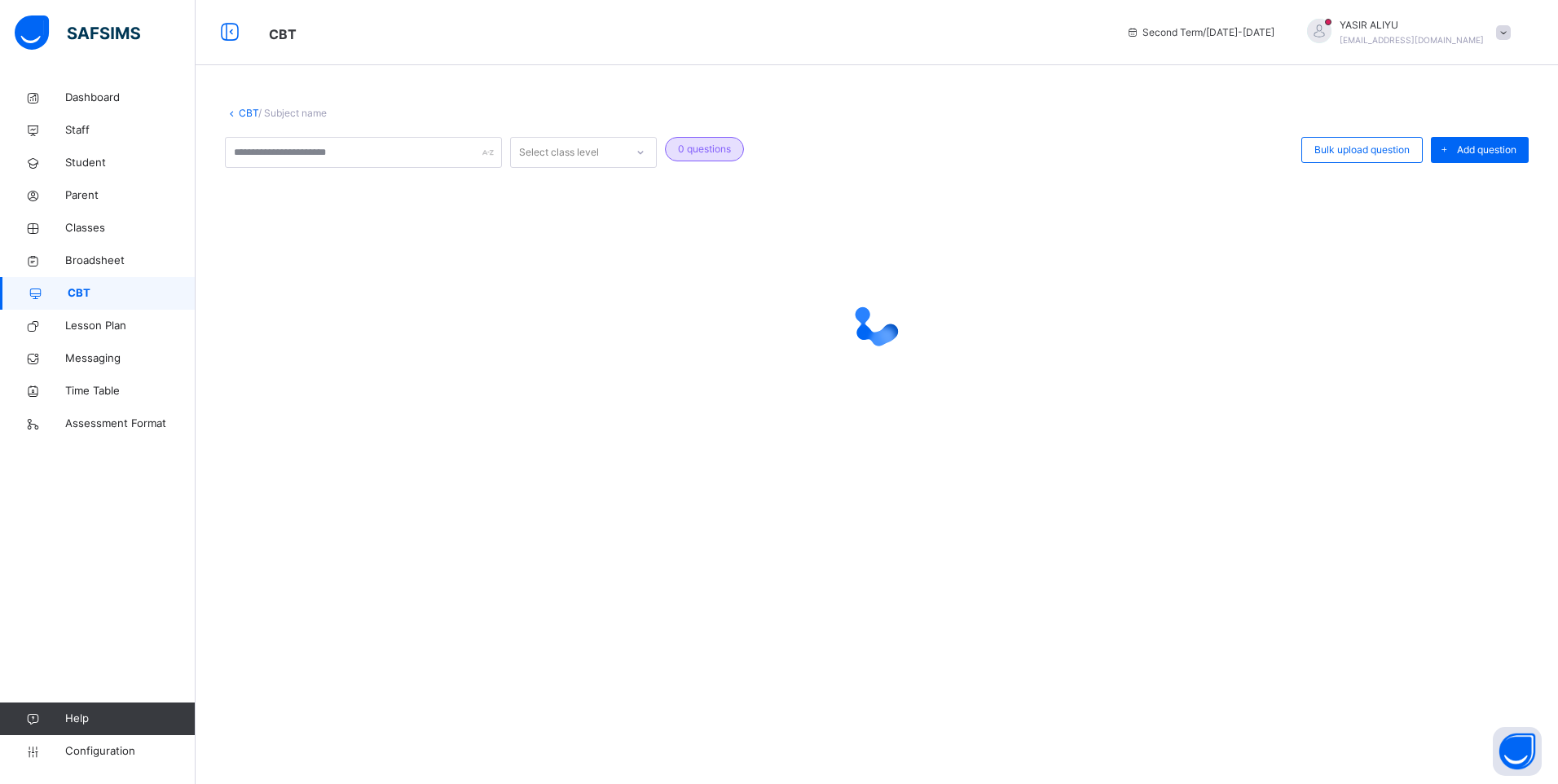
click at [1261, 584] on div "CBT / Subject name Select class level 0 questions Bulk upload question Add ques…" at bounding box center [876, 392] width 1363 height 784
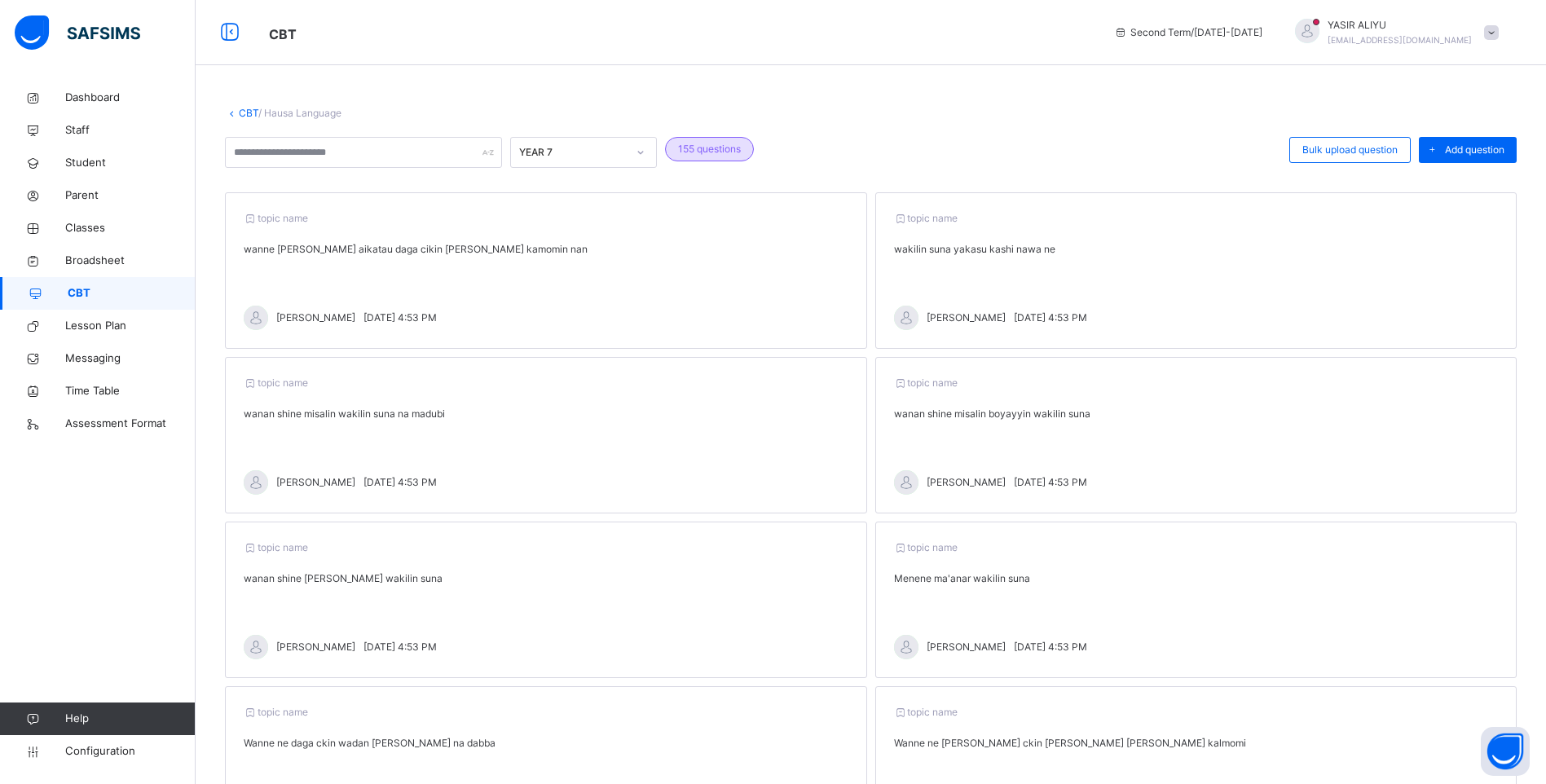
click at [247, 112] on link "CBT" at bounding box center [249, 112] width 20 height 12
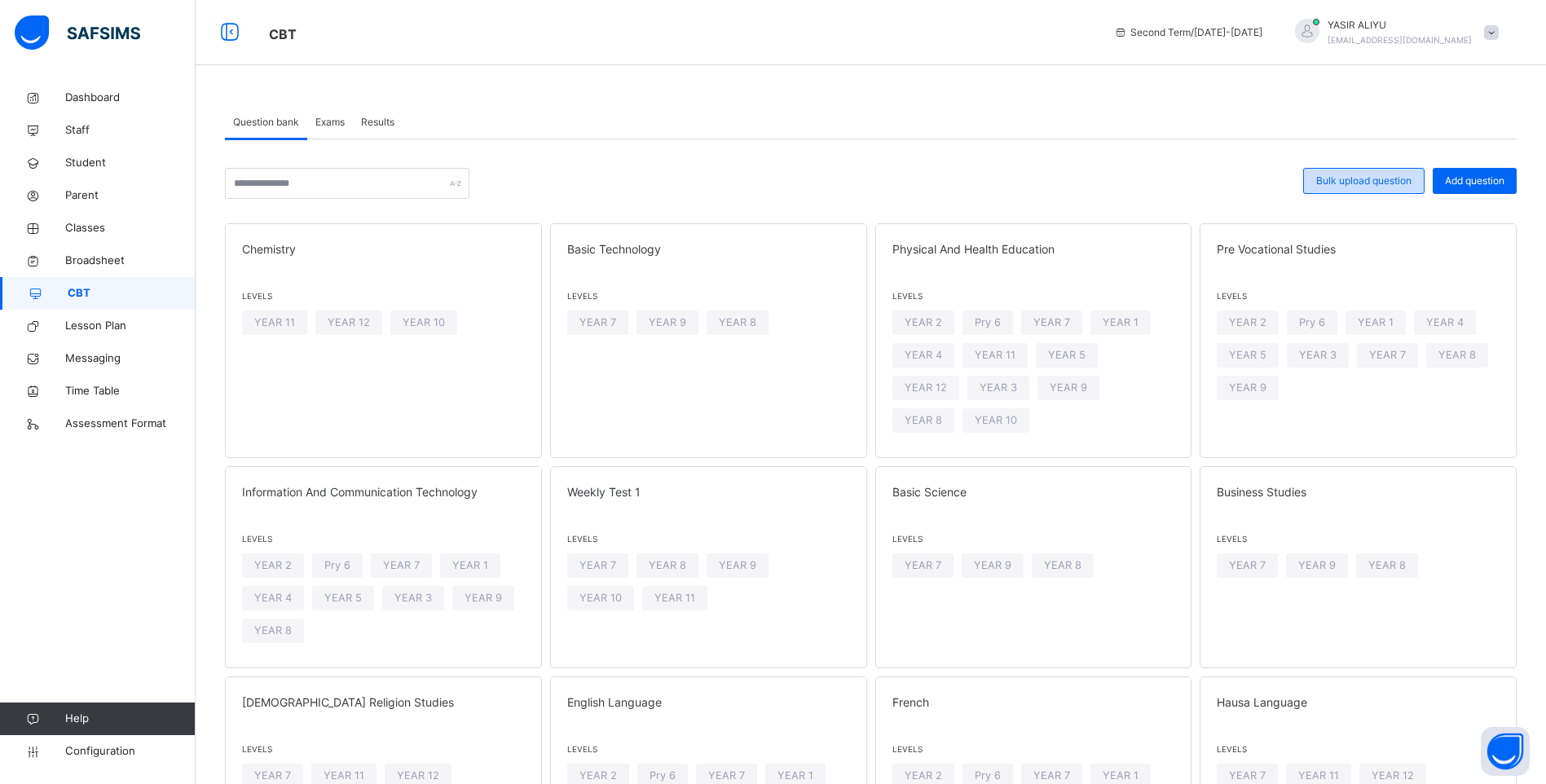
click at [1348, 179] on span "Bulk upload question" at bounding box center [1364, 180] width 96 height 15
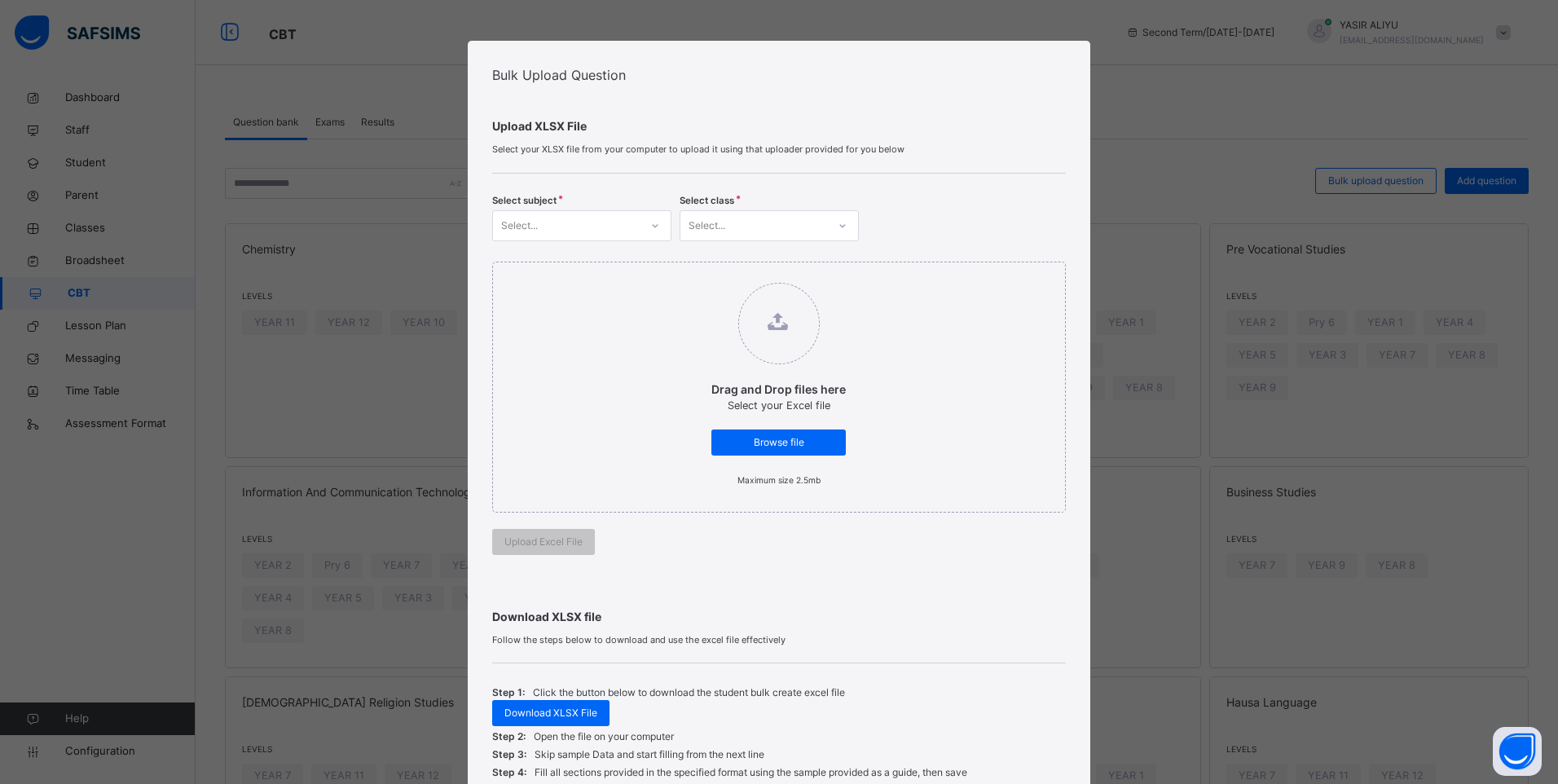
click at [645, 220] on div at bounding box center [655, 226] width 28 height 26
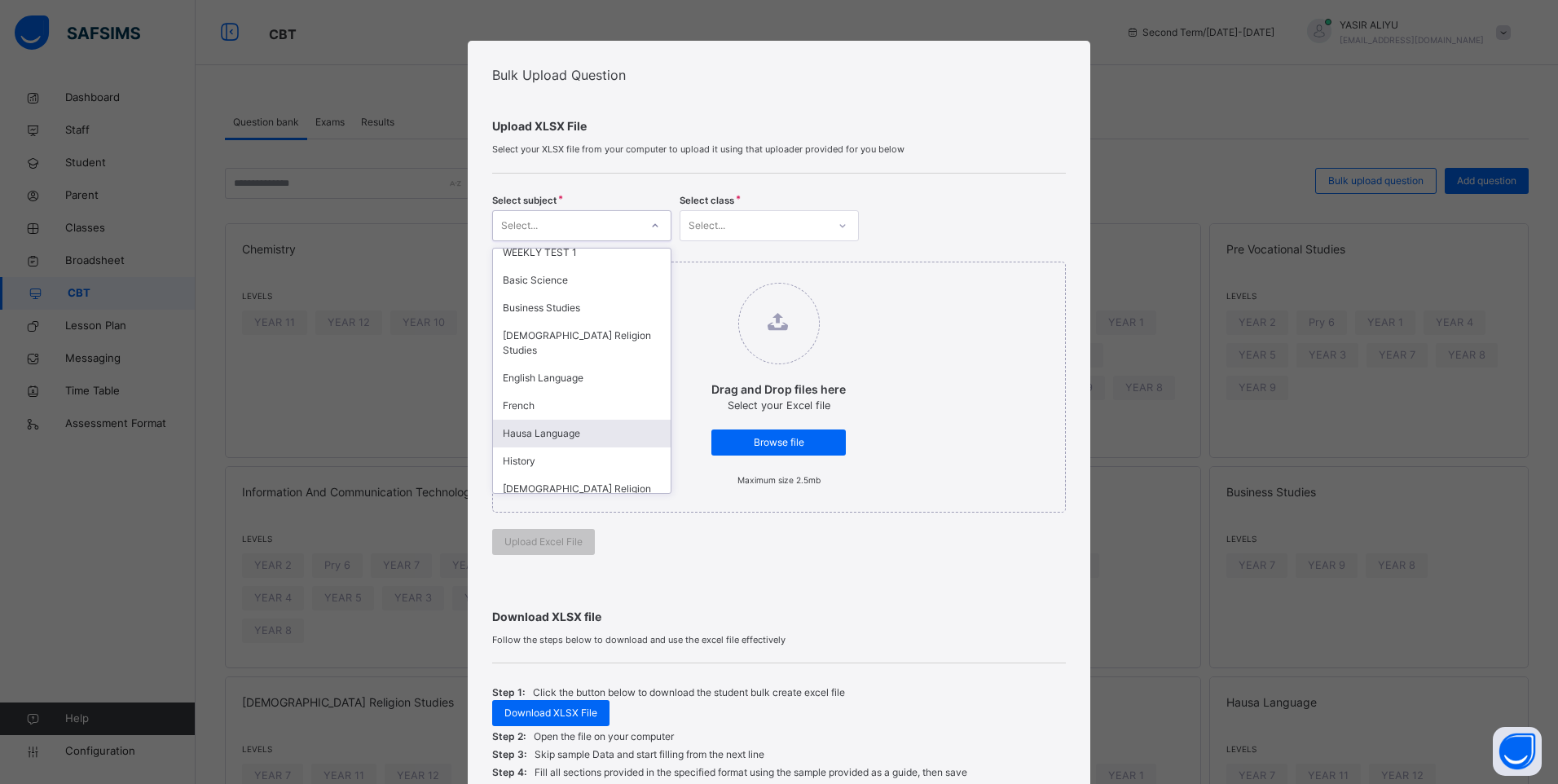
click at [548, 425] on div "Hausa Language" at bounding box center [581, 434] width 177 height 28
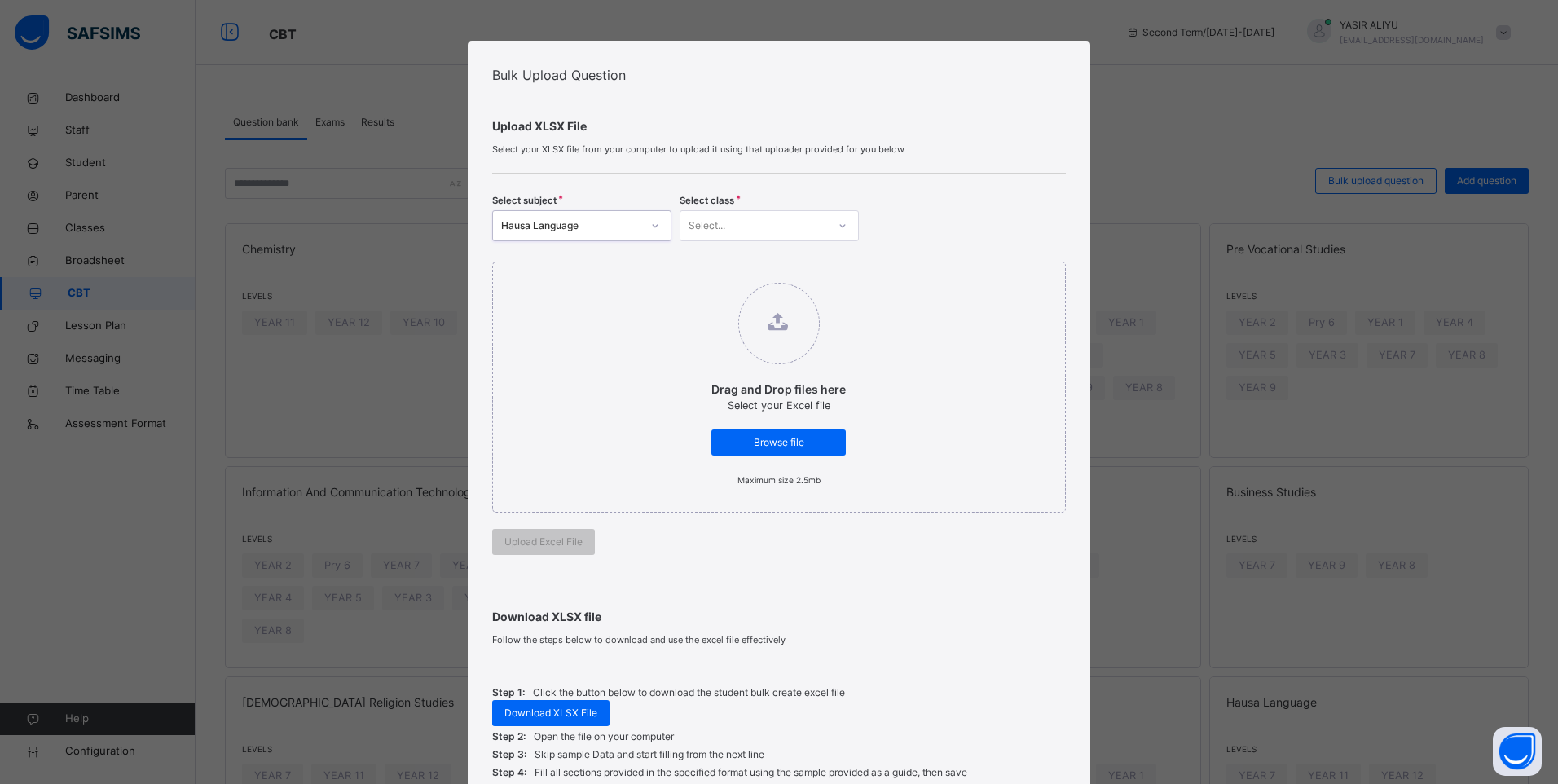
click at [775, 224] on div "Select..." at bounding box center [754, 225] width 146 height 25
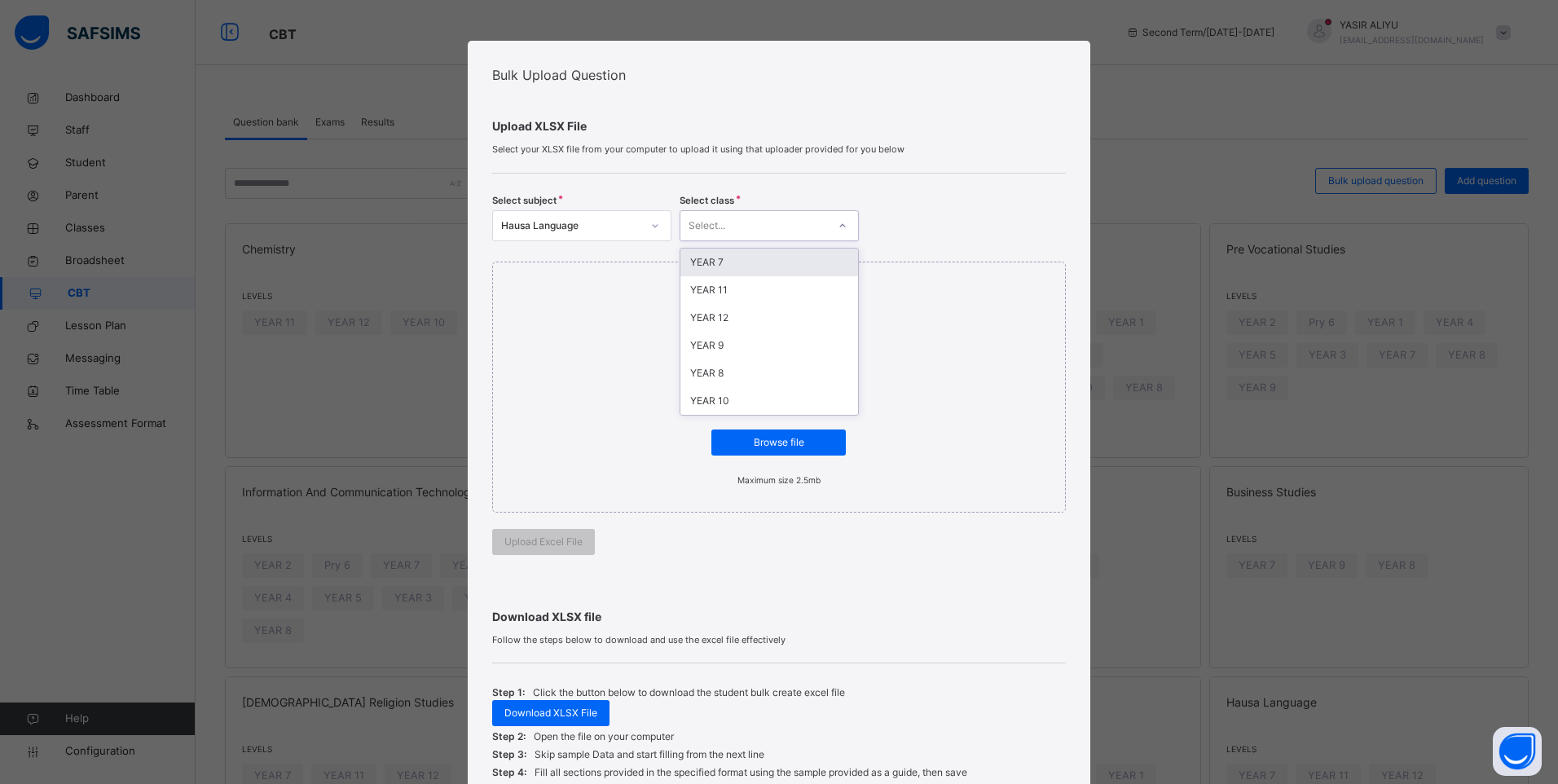
click at [758, 256] on div "YEAR 7" at bounding box center [770, 263] width 177 height 28
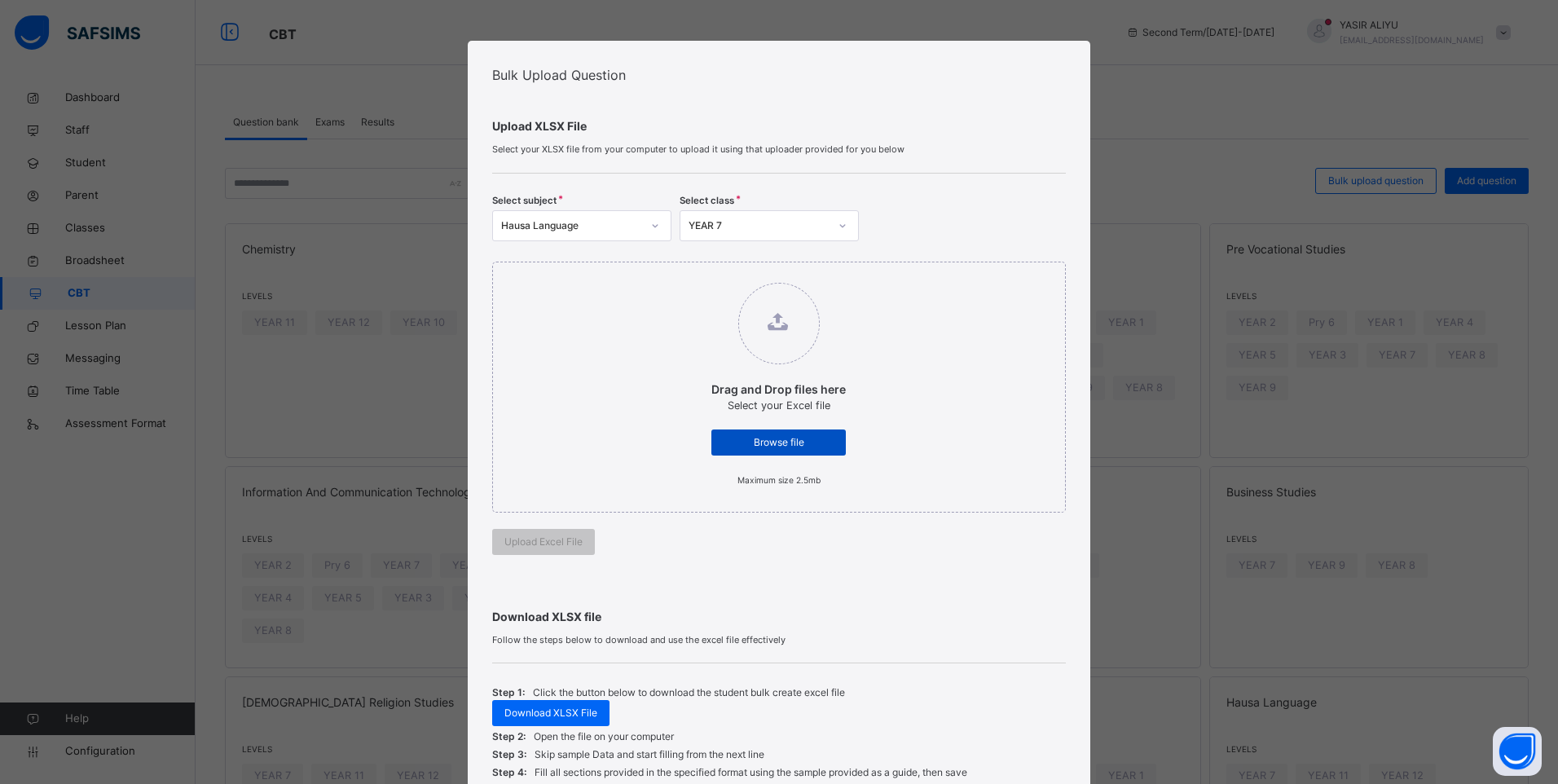
click at [748, 435] on span "Browse file" at bounding box center [779, 442] width 111 height 15
click at [695, 275] on input "Drag and Drop files here Select your Excel file Browse file Maximum size 2.5mb" at bounding box center [695, 275] width 0 height 0
type input "**********"
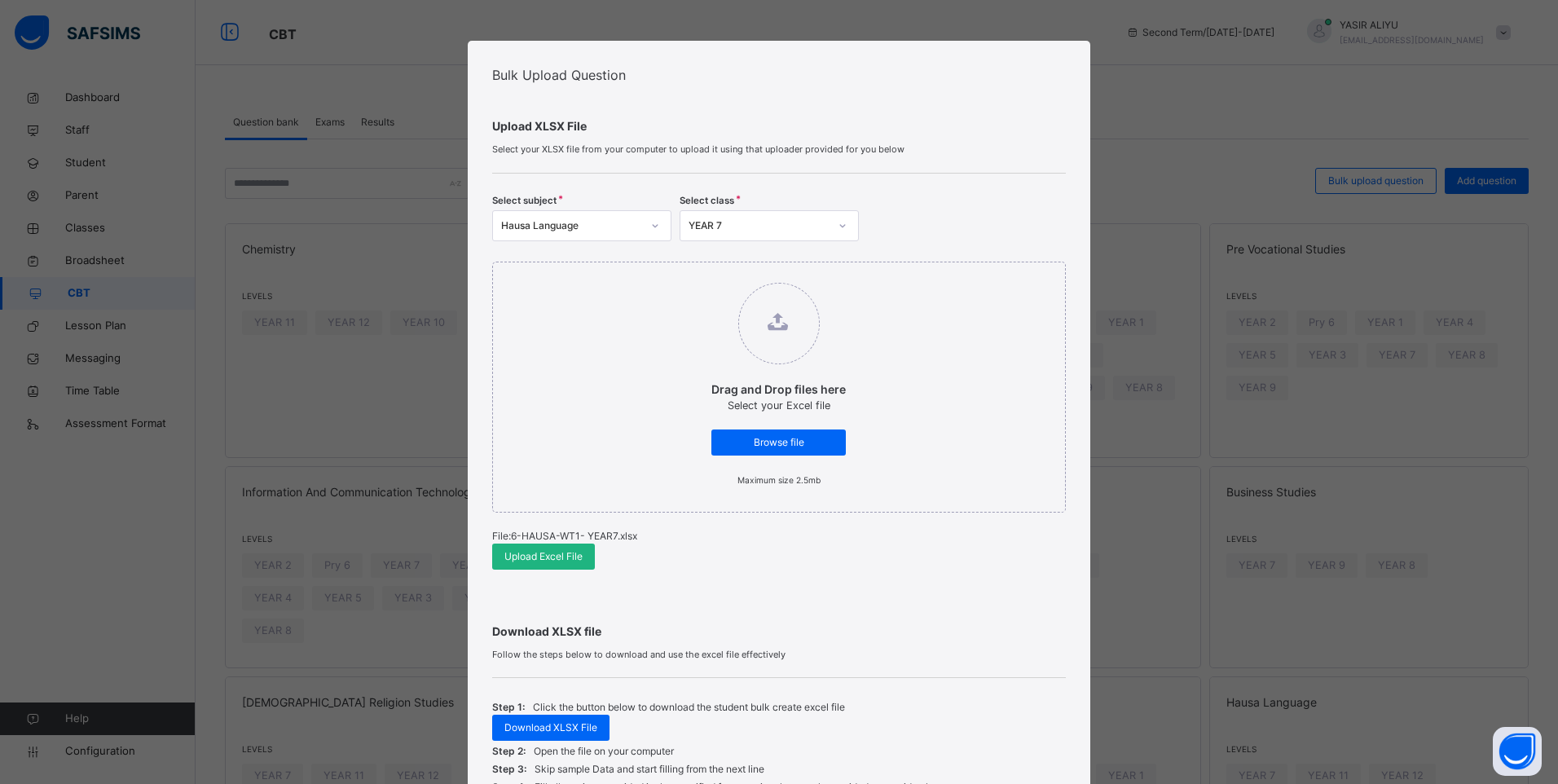
click at [533, 552] on span "Upload Excel File" at bounding box center [544, 556] width 79 height 15
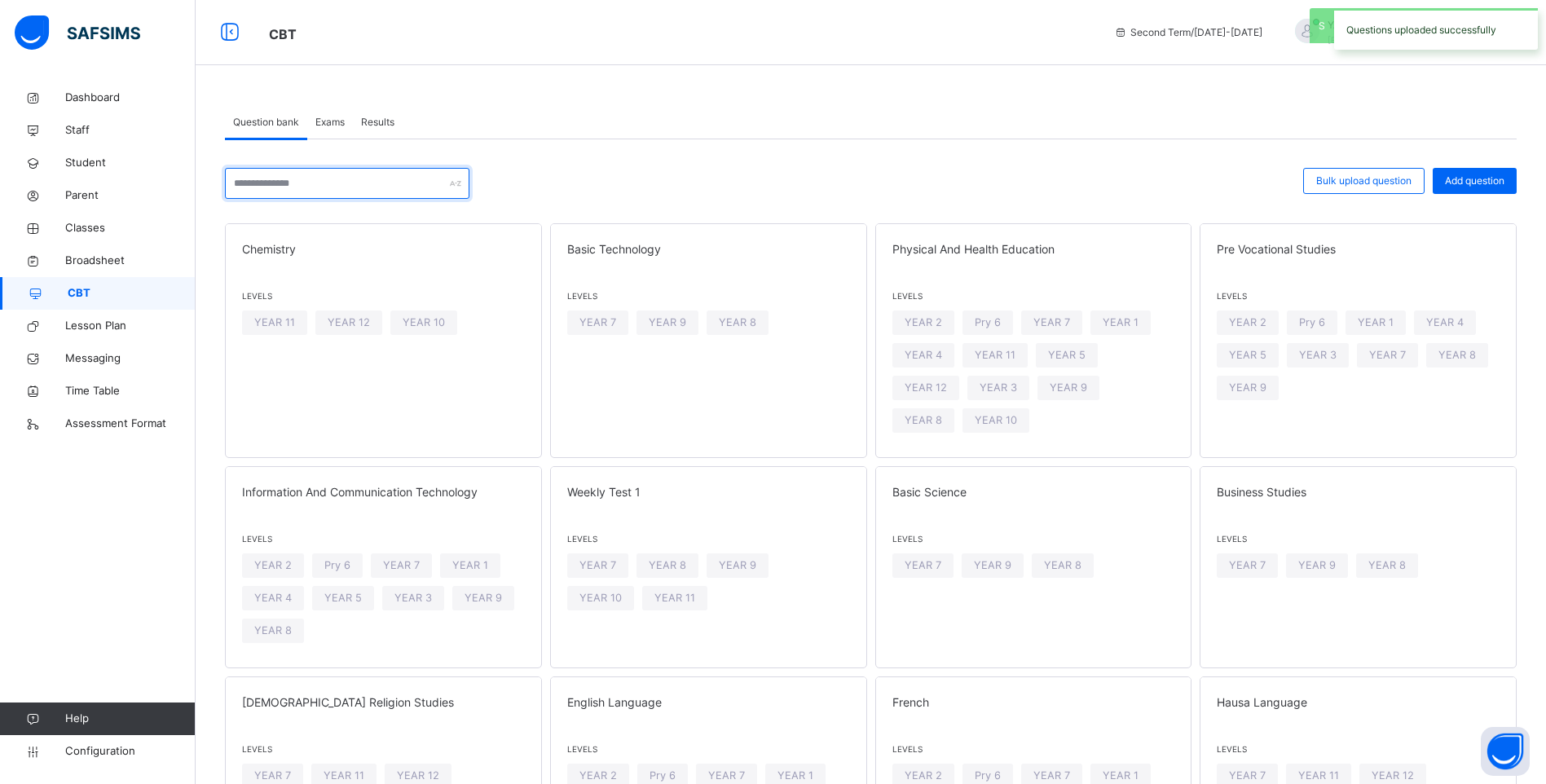
click at [339, 168] on input "text" at bounding box center [347, 183] width 245 height 31
click at [1256, 767] on span "YEAR 7" at bounding box center [1247, 775] width 37 height 16
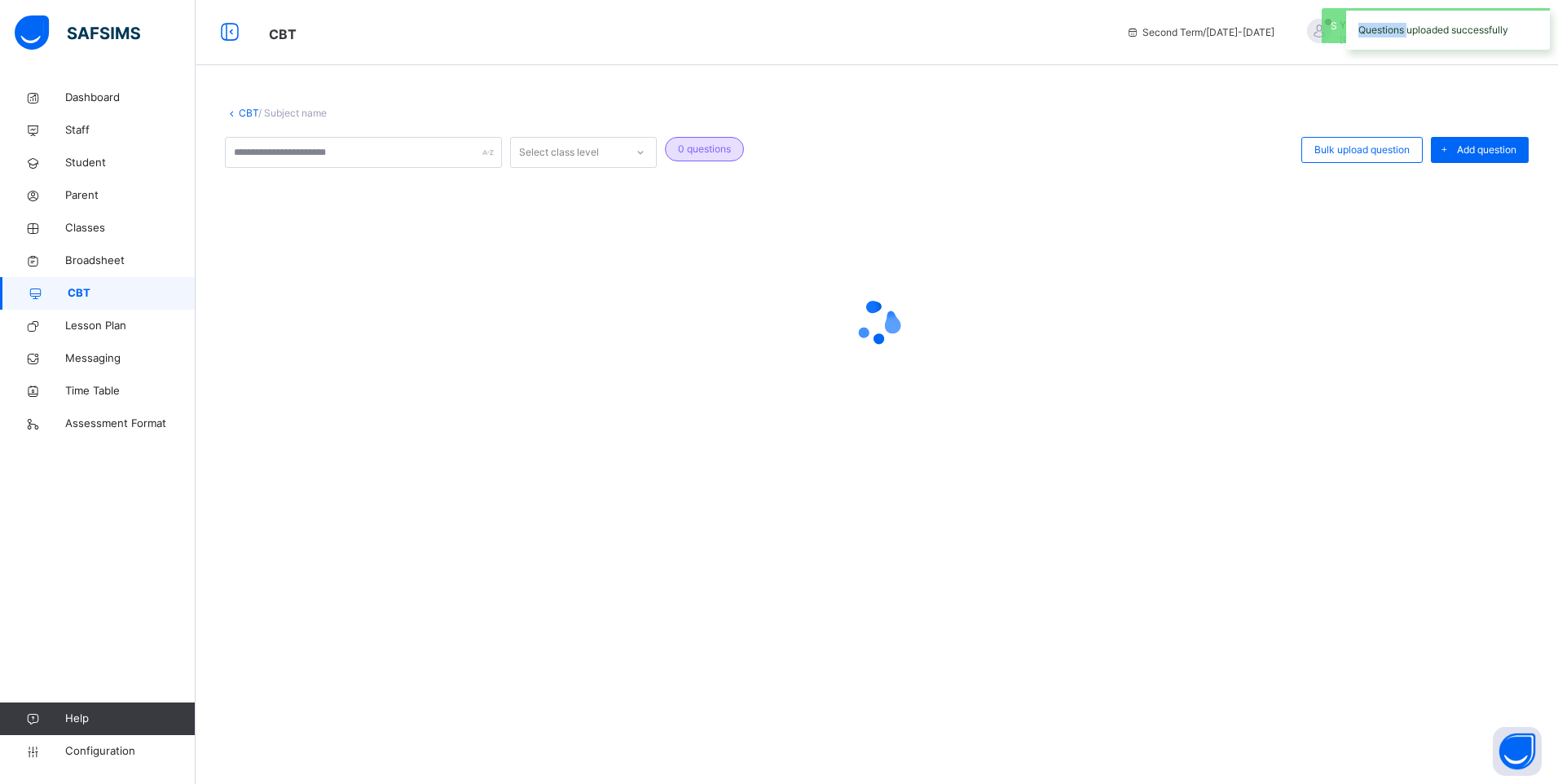
click at [1256, 739] on div "CBT / Subject name Select class level 0 questions Bulk upload question Add ques…" at bounding box center [876, 392] width 1363 height 784
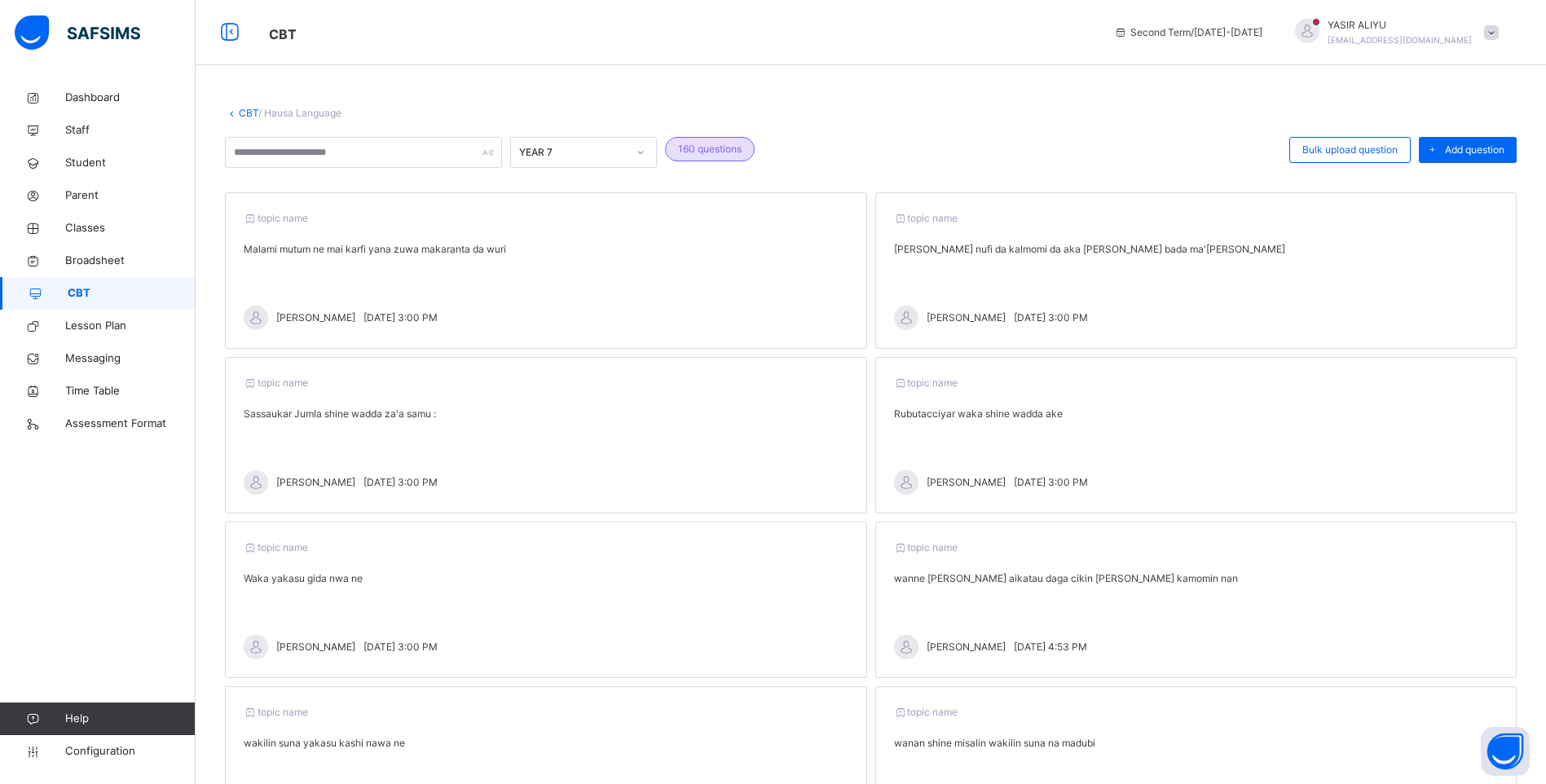
click at [249, 113] on link "CBT" at bounding box center [249, 112] width 20 height 12
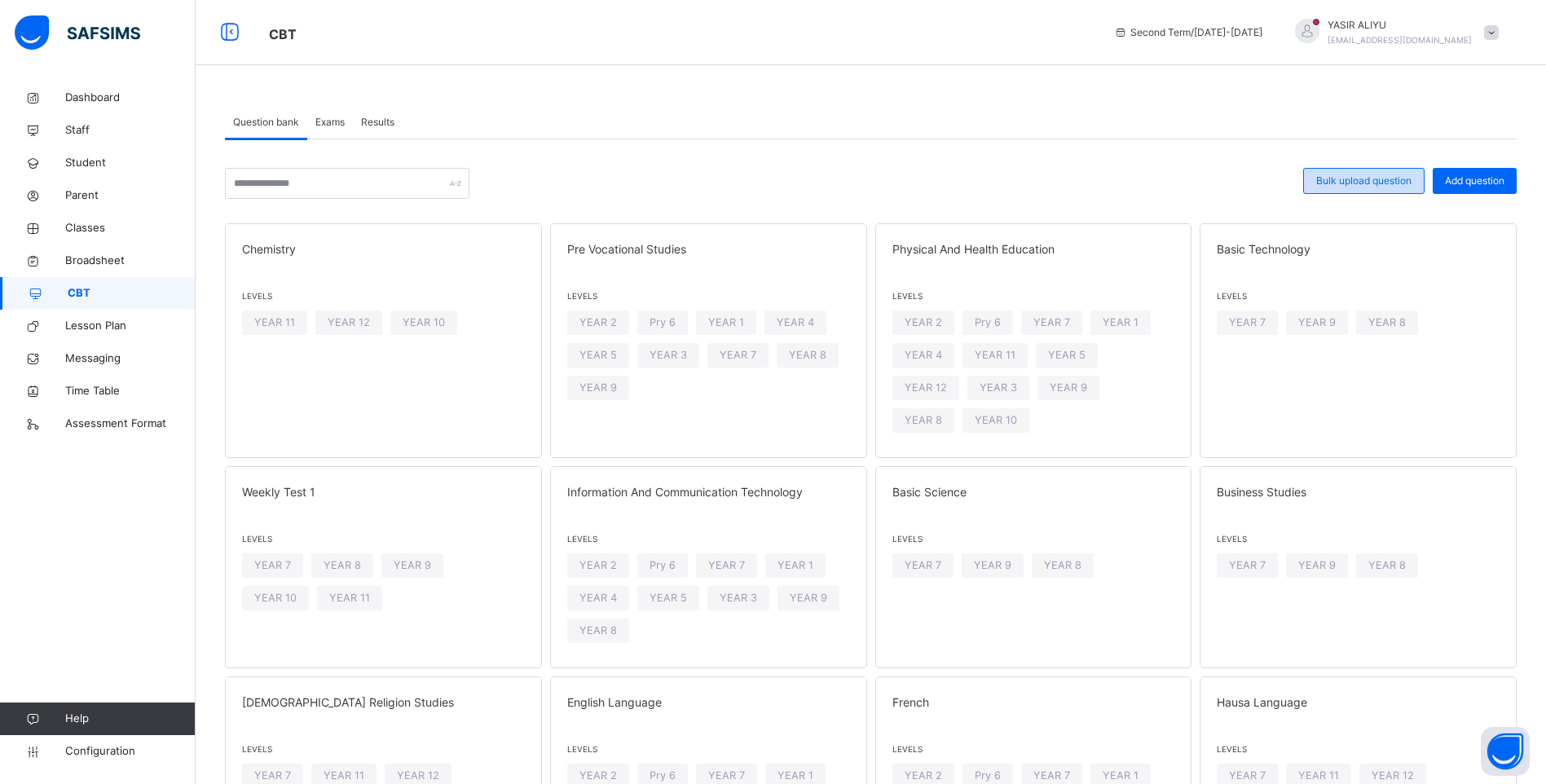
click at [1348, 177] on span "Bulk upload question" at bounding box center [1364, 180] width 96 height 15
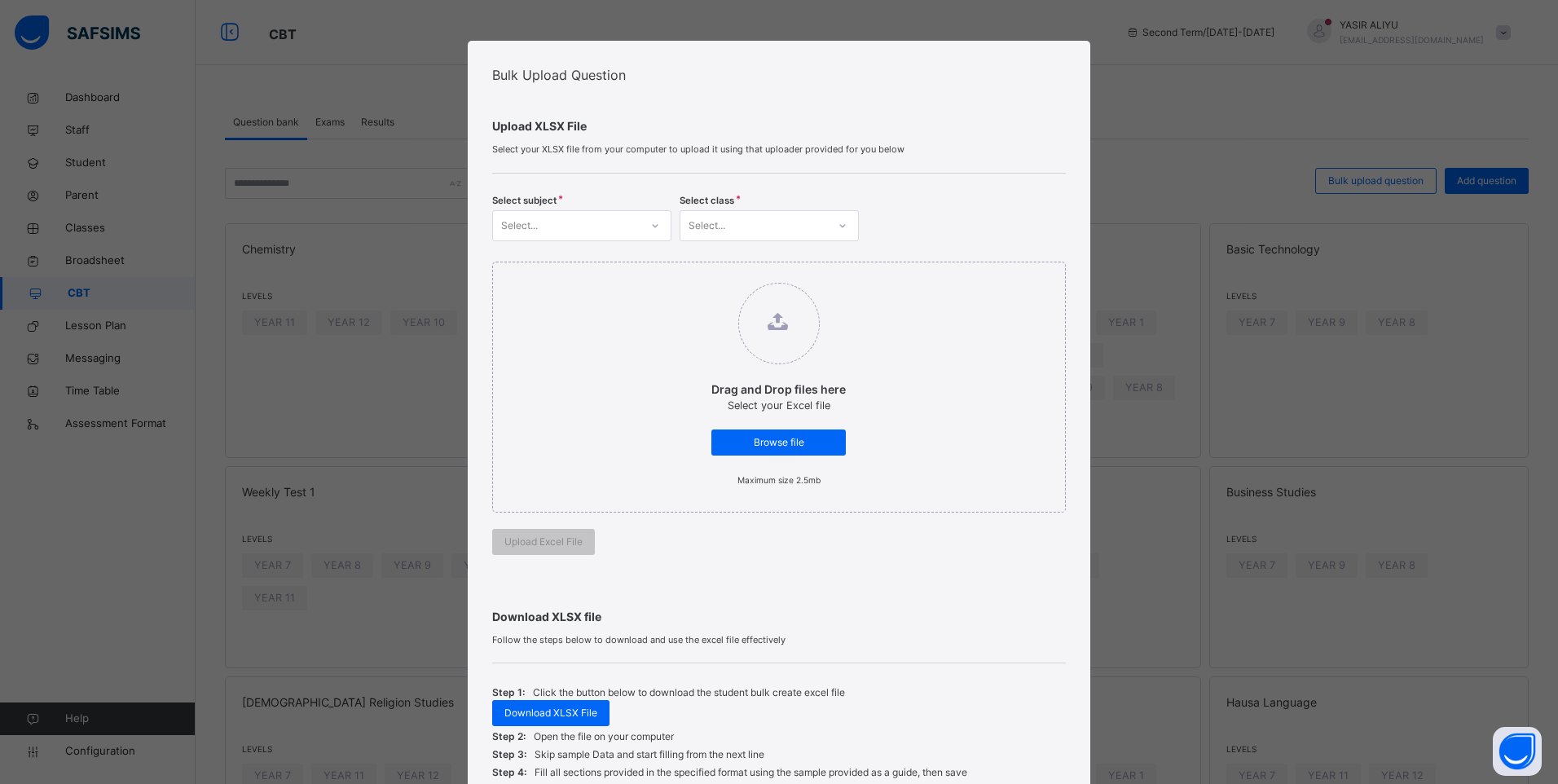
click at [654, 224] on icon at bounding box center [655, 226] width 10 height 16
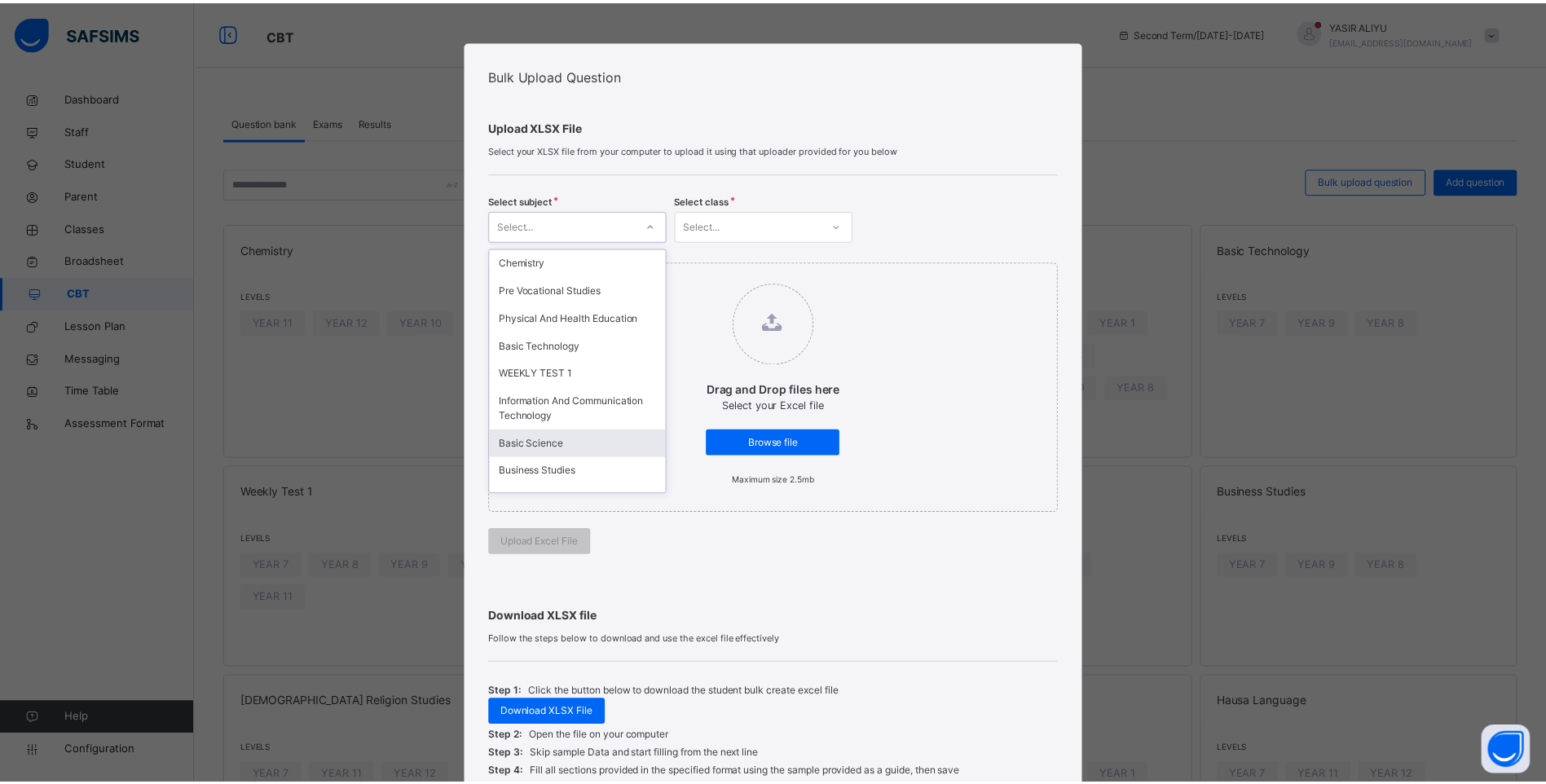
scroll to position [241, 0]
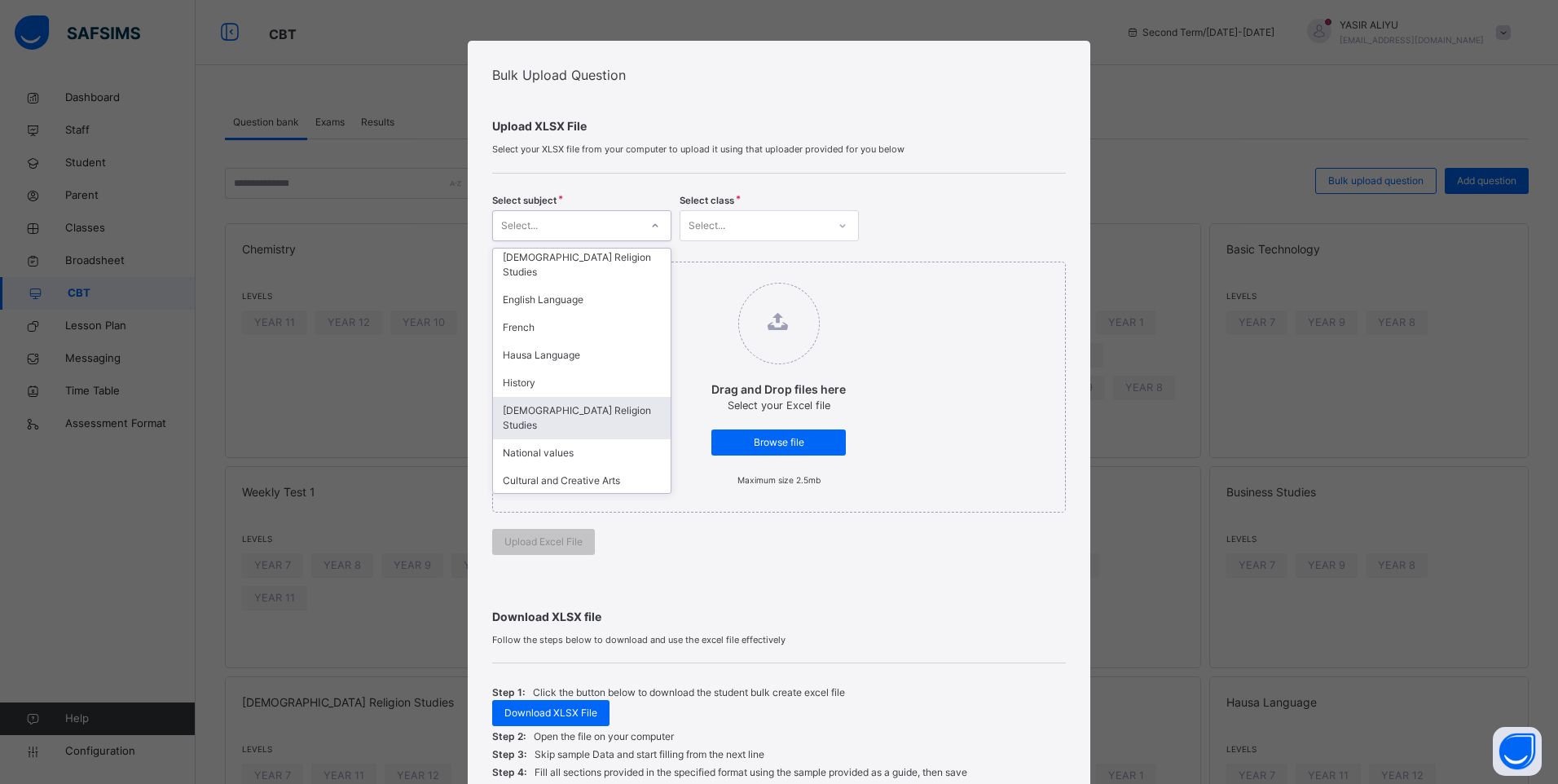
click at [554, 397] on div "[DEMOGRAPHIC_DATA] Religion Studies" at bounding box center [581, 418] width 177 height 43
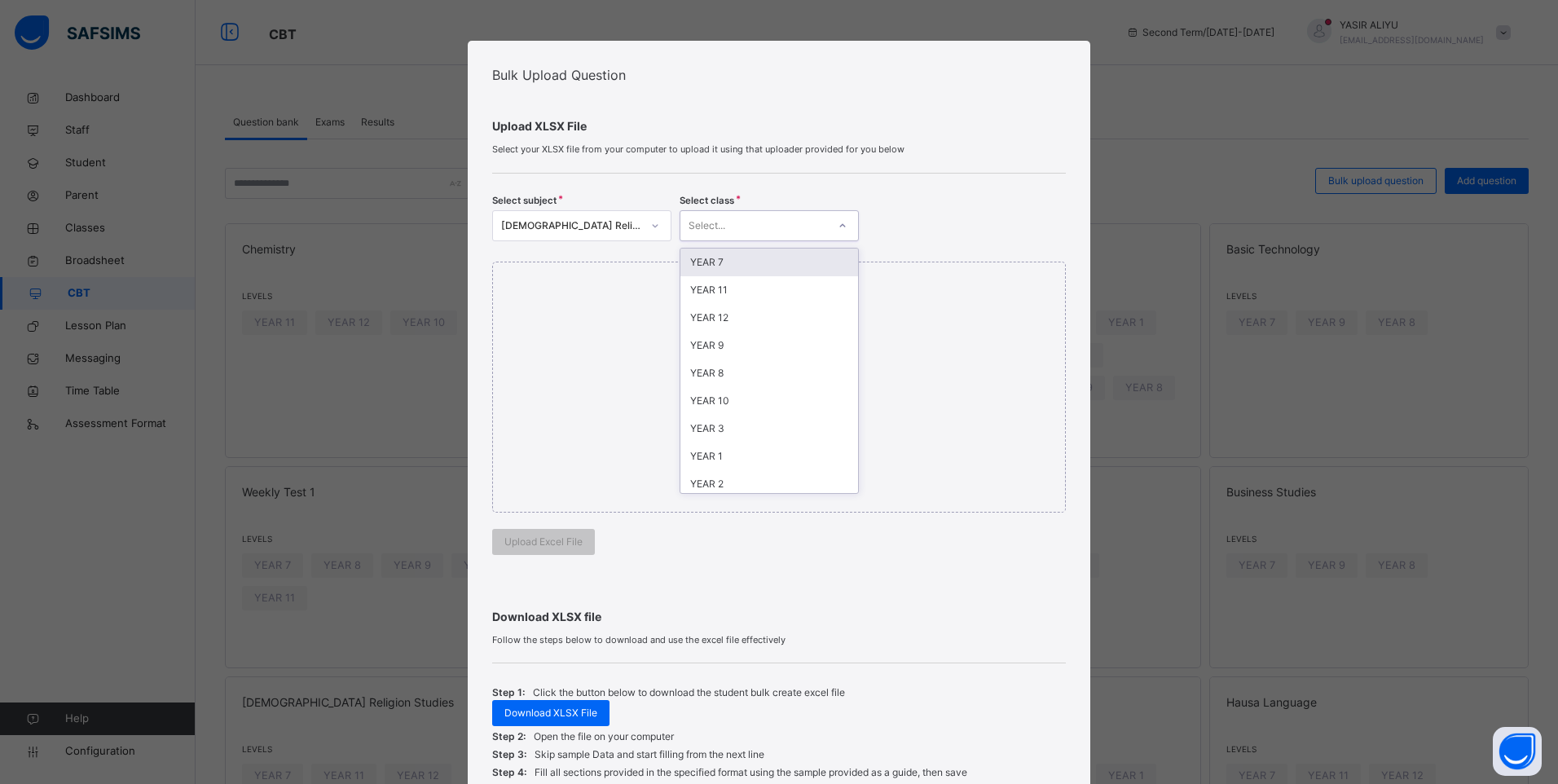
click at [760, 211] on div "Select..." at bounding box center [770, 225] width 179 height 31
click at [732, 257] on div "YEAR 7" at bounding box center [770, 263] width 177 height 28
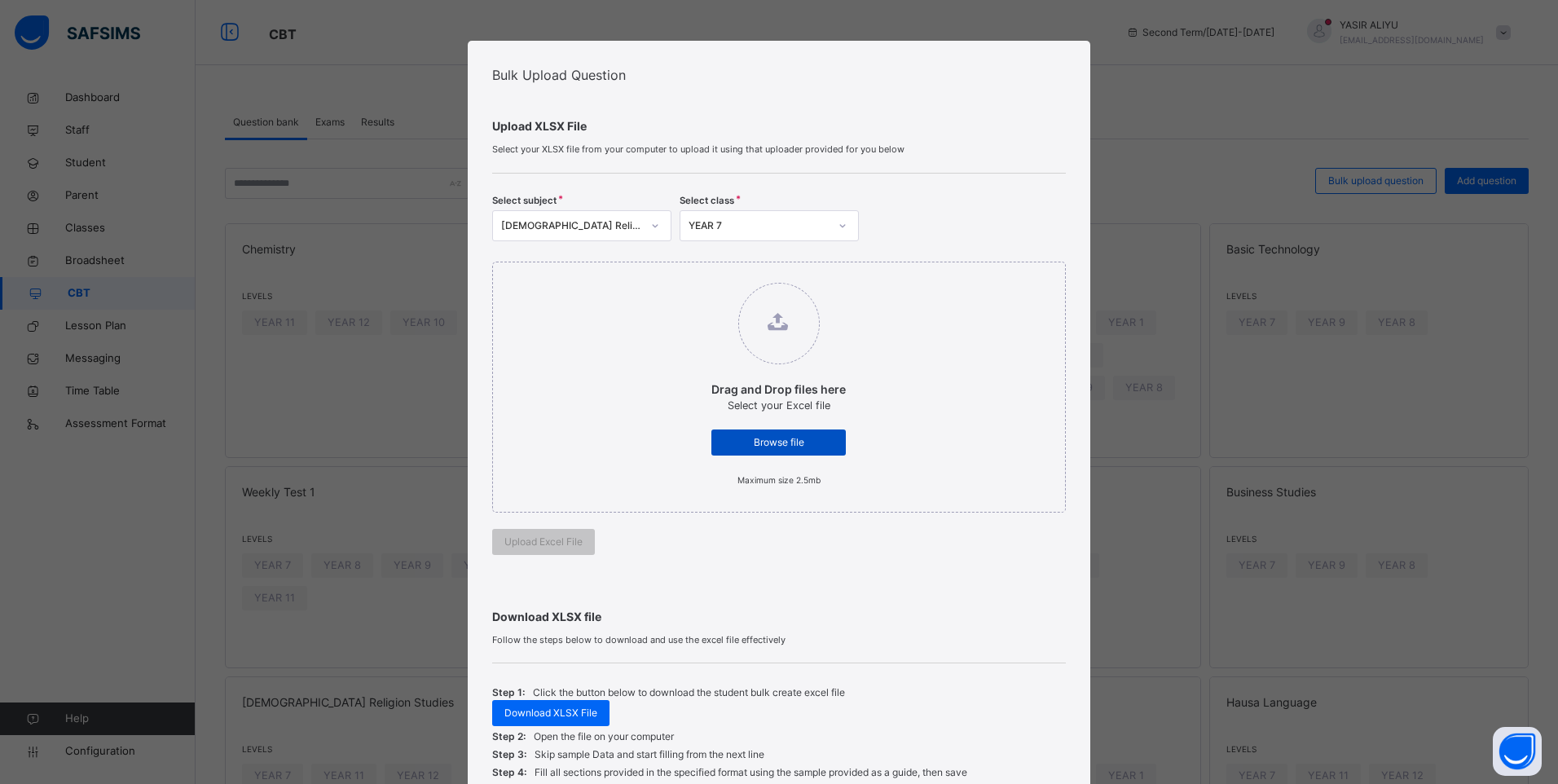
click at [747, 442] on span "Browse file" at bounding box center [779, 442] width 111 height 15
click at [695, 275] on input "Drag and Drop files here Select your Excel file Browse file Maximum size 2.5mb" at bounding box center [695, 275] width 0 height 0
type input "**********"
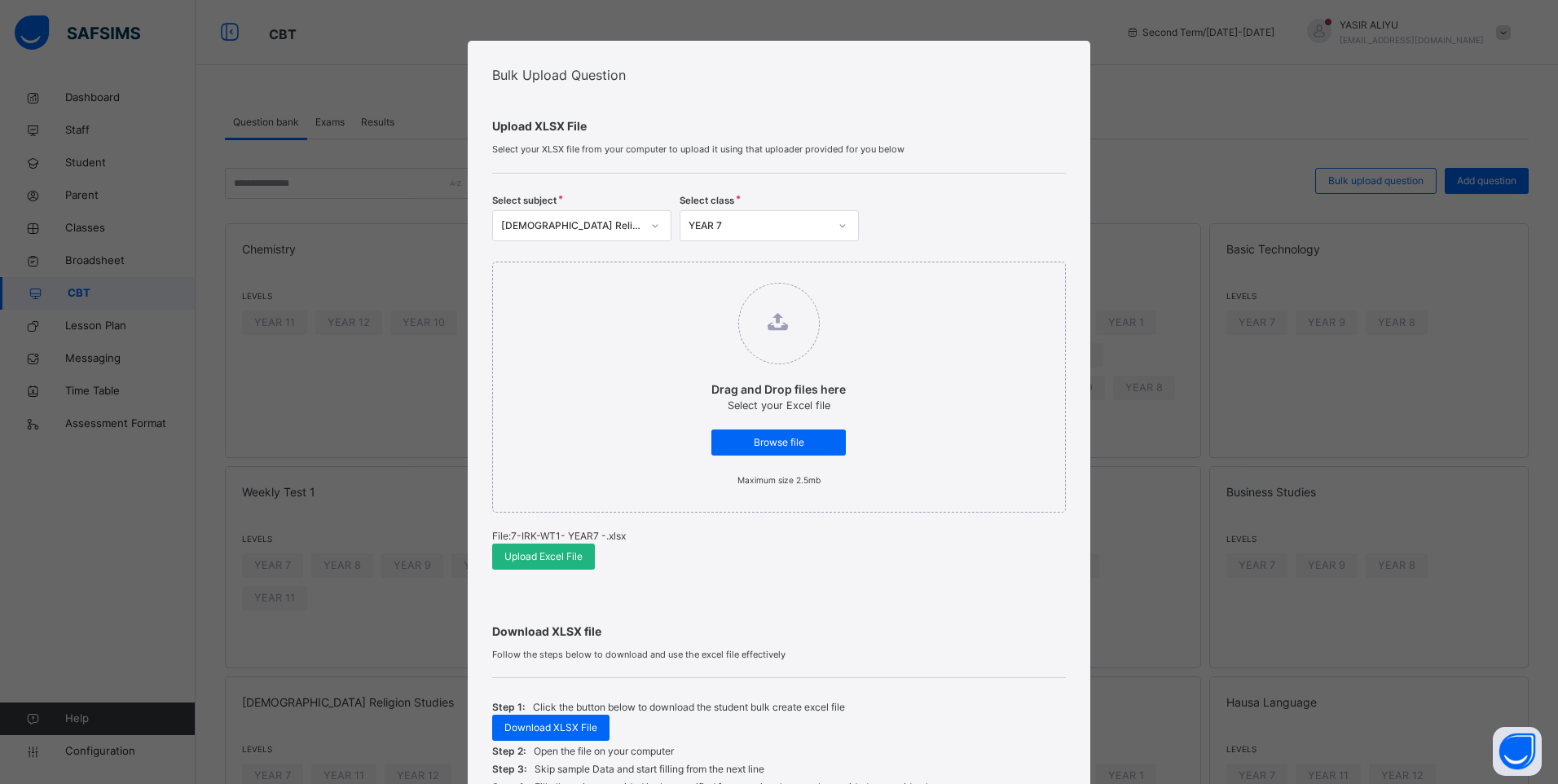
click at [537, 555] on span "Upload Excel File" at bounding box center [544, 556] width 79 height 15
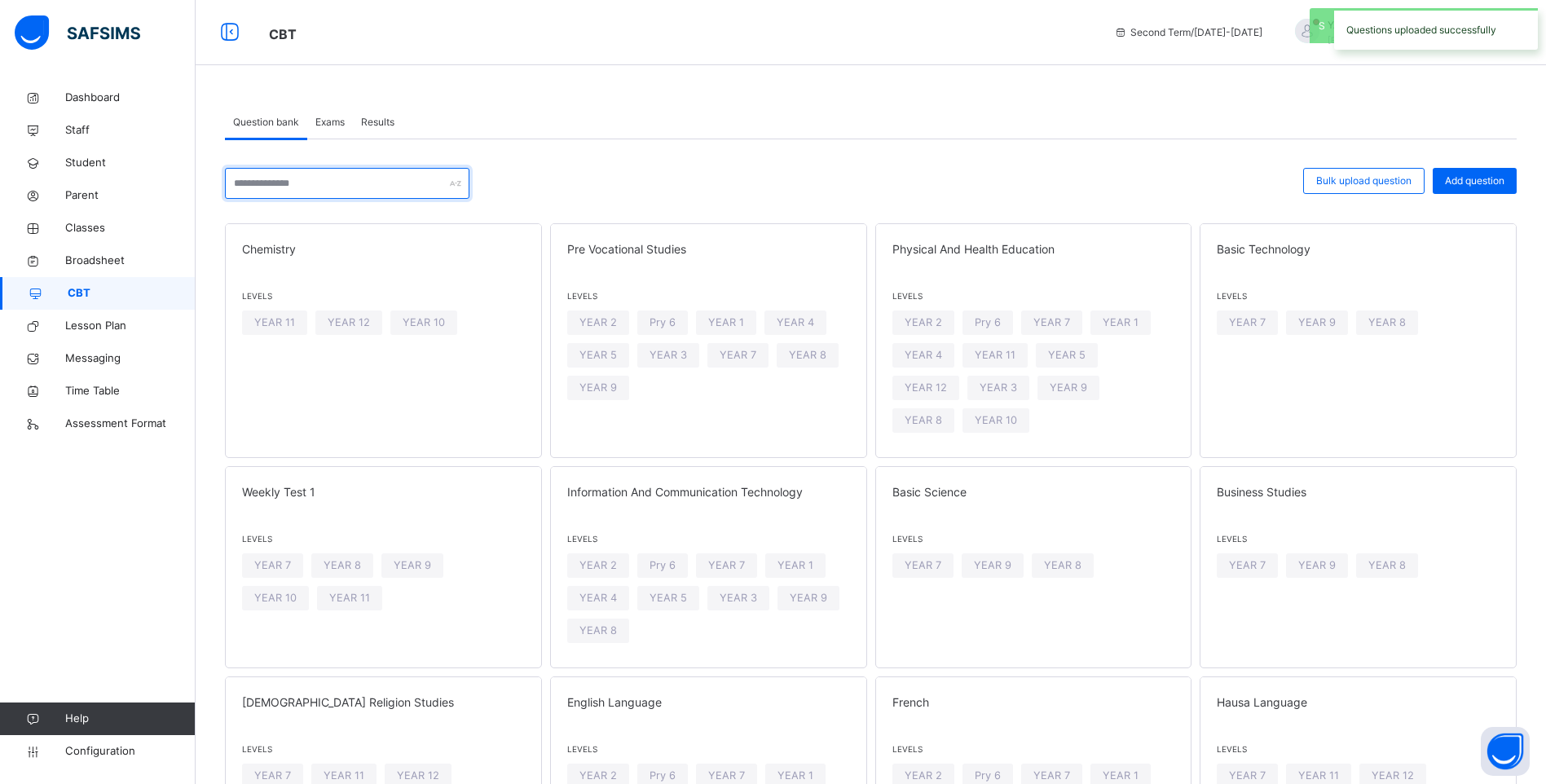
click at [263, 178] on input "text" at bounding box center [347, 183] width 245 height 31
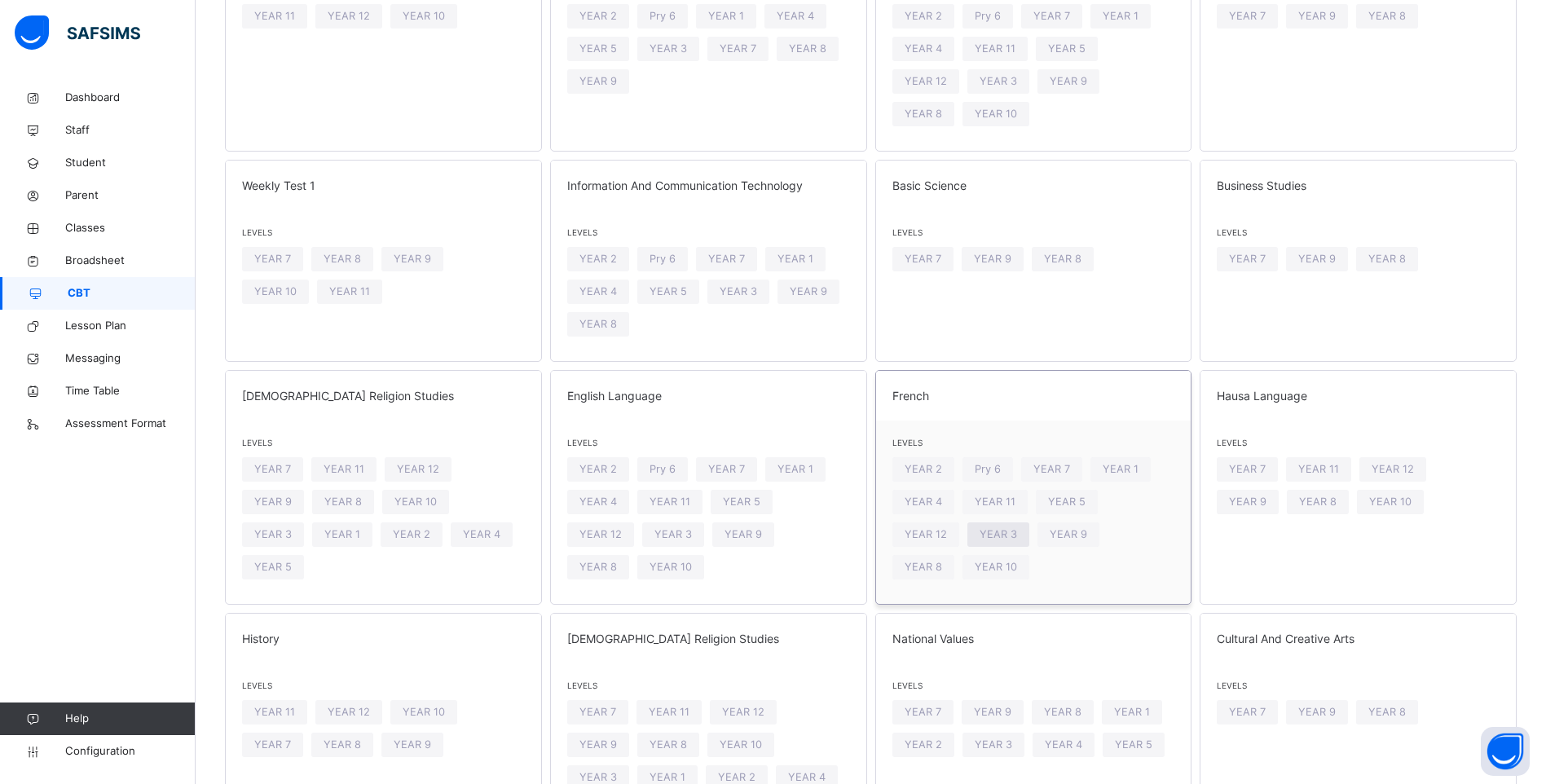
scroll to position [407, 0]
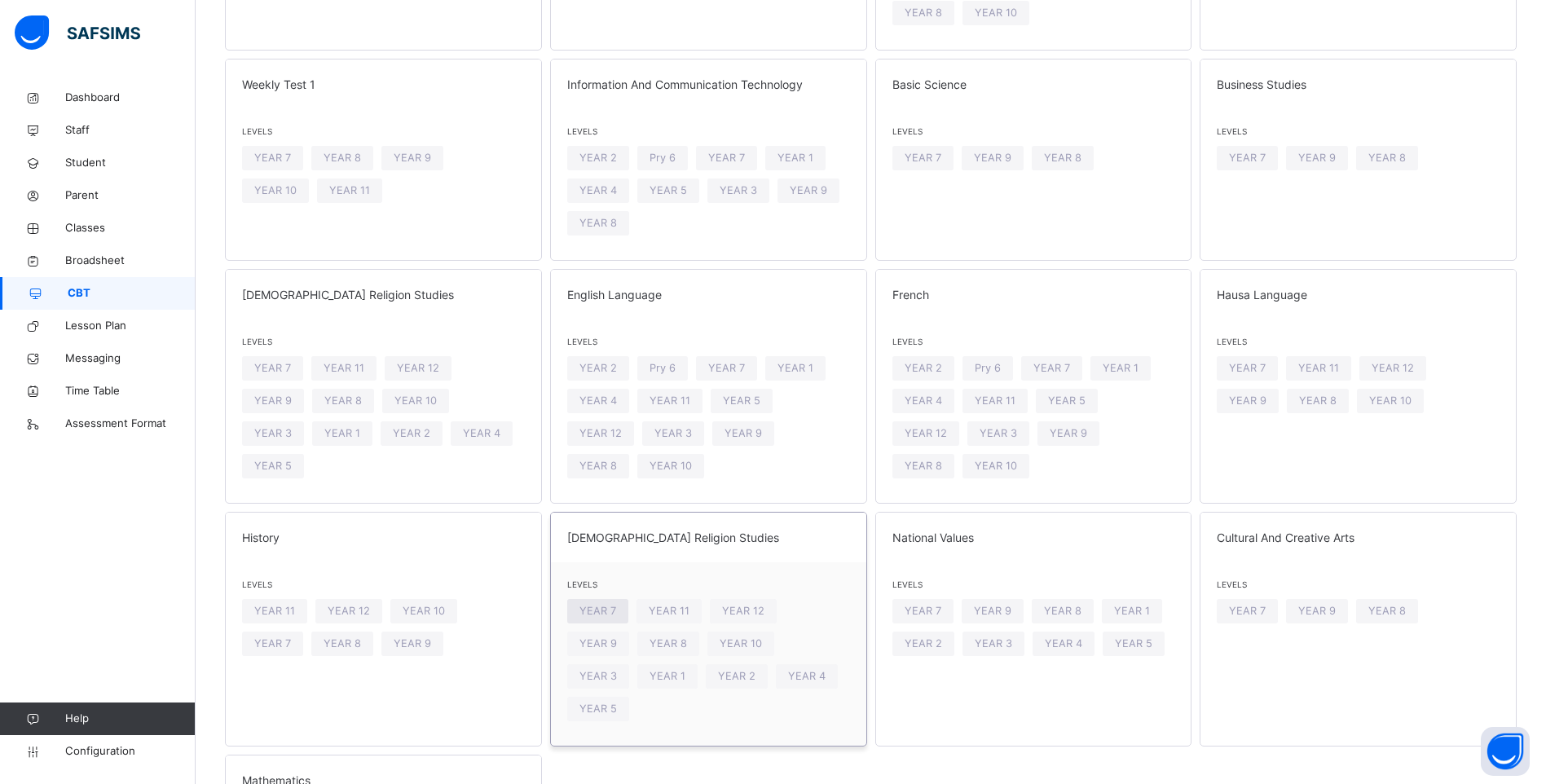
click at [590, 603] on span "YEAR 7" at bounding box center [597, 611] width 37 height 16
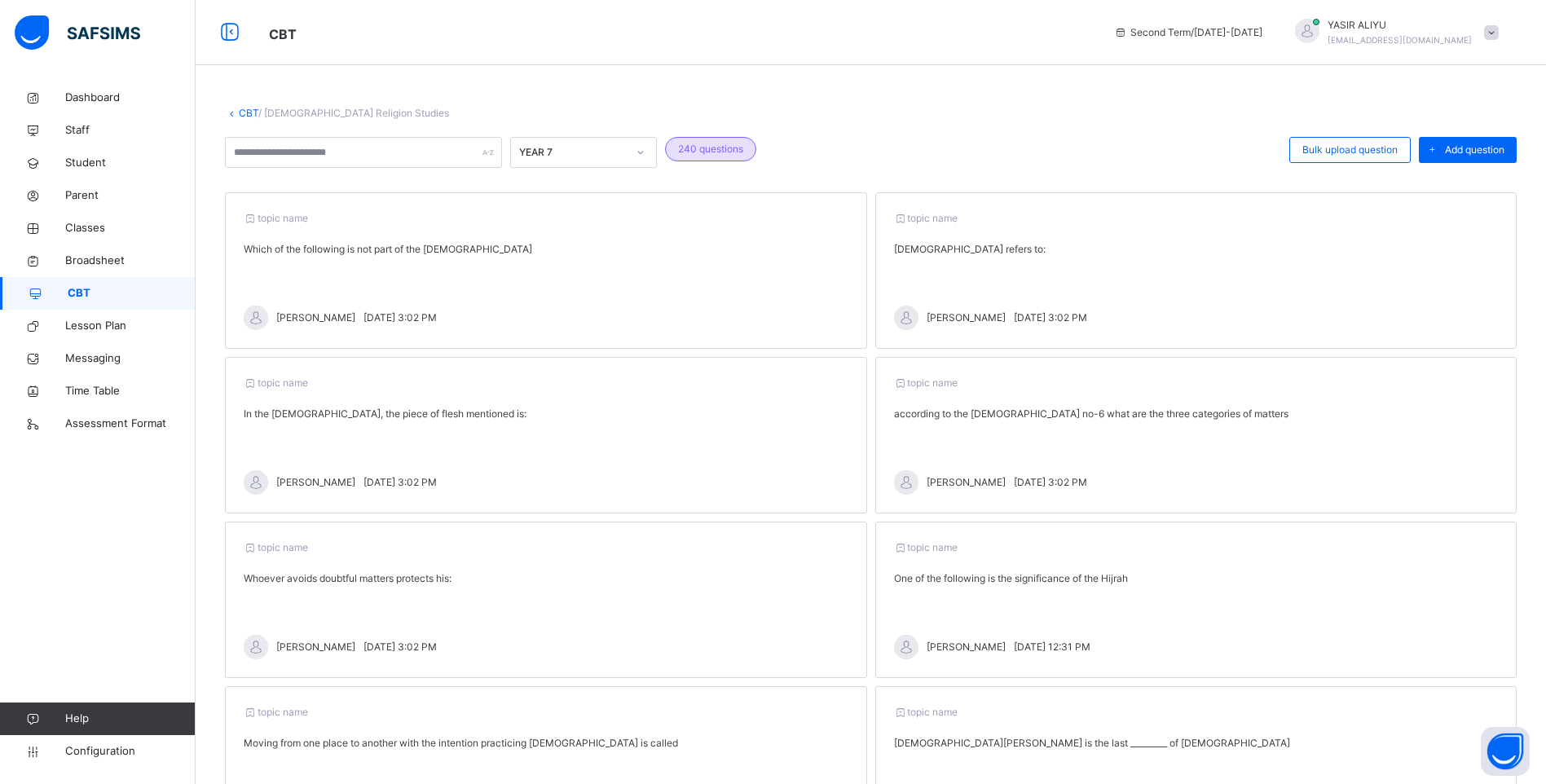
click at [245, 112] on link "CBT" at bounding box center [249, 112] width 20 height 12
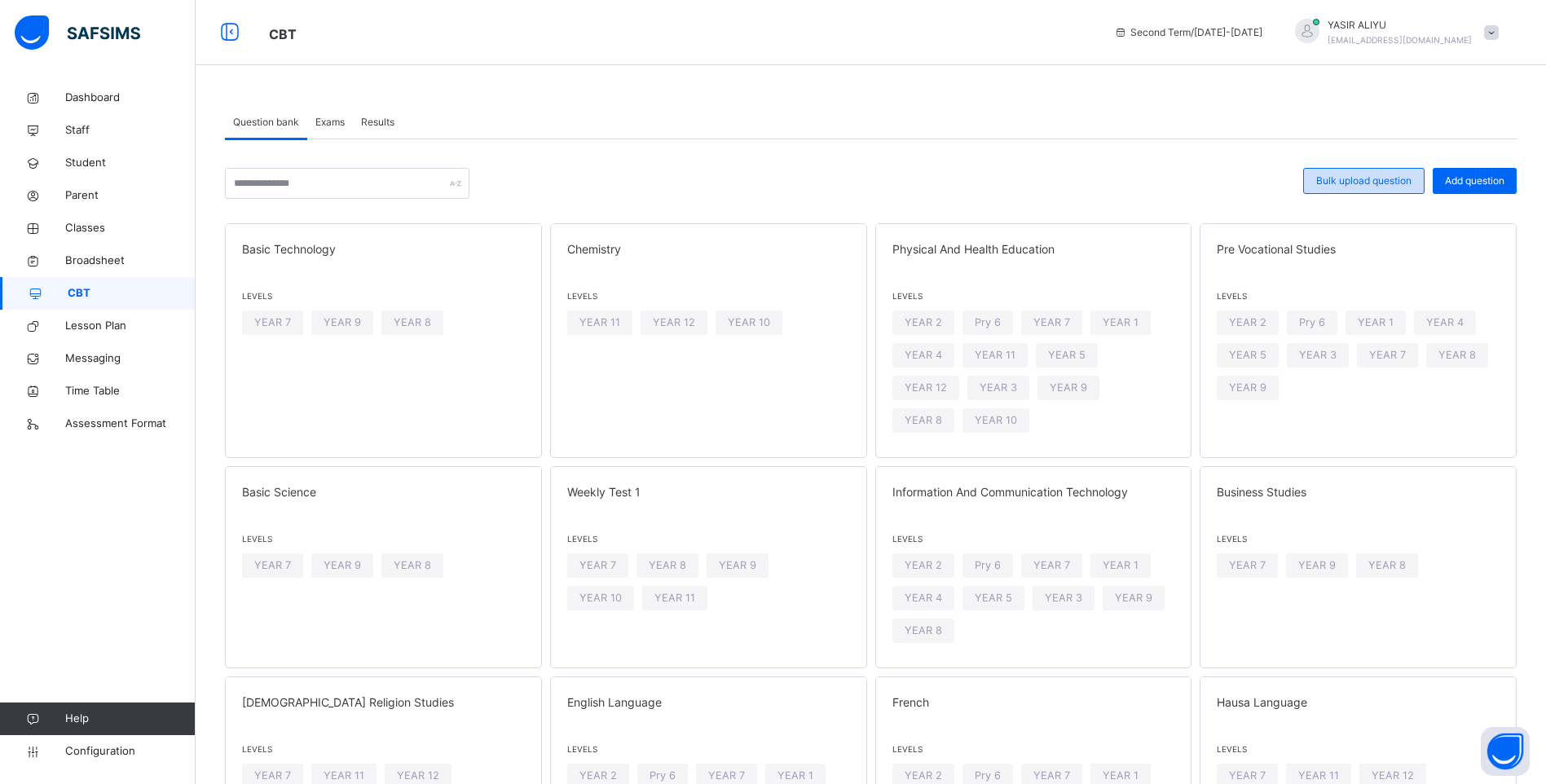
click at [1350, 180] on span "Bulk upload question" at bounding box center [1364, 180] width 96 height 15
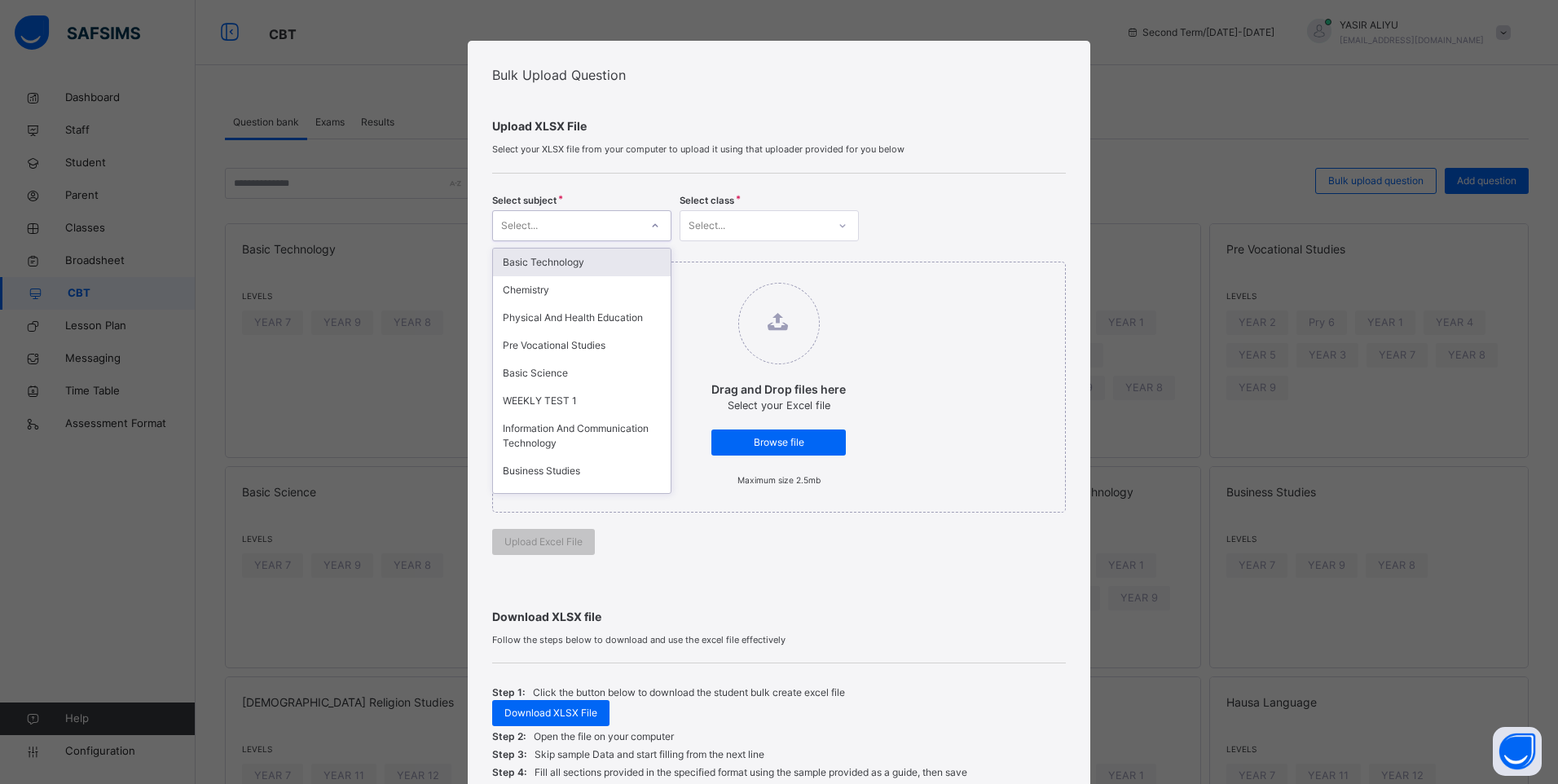
click at [651, 228] on icon at bounding box center [655, 226] width 10 height 16
click at [655, 221] on icon at bounding box center [655, 226] width 10 height 16
click at [587, 465] on div "Business Studies" at bounding box center [581, 471] width 177 height 28
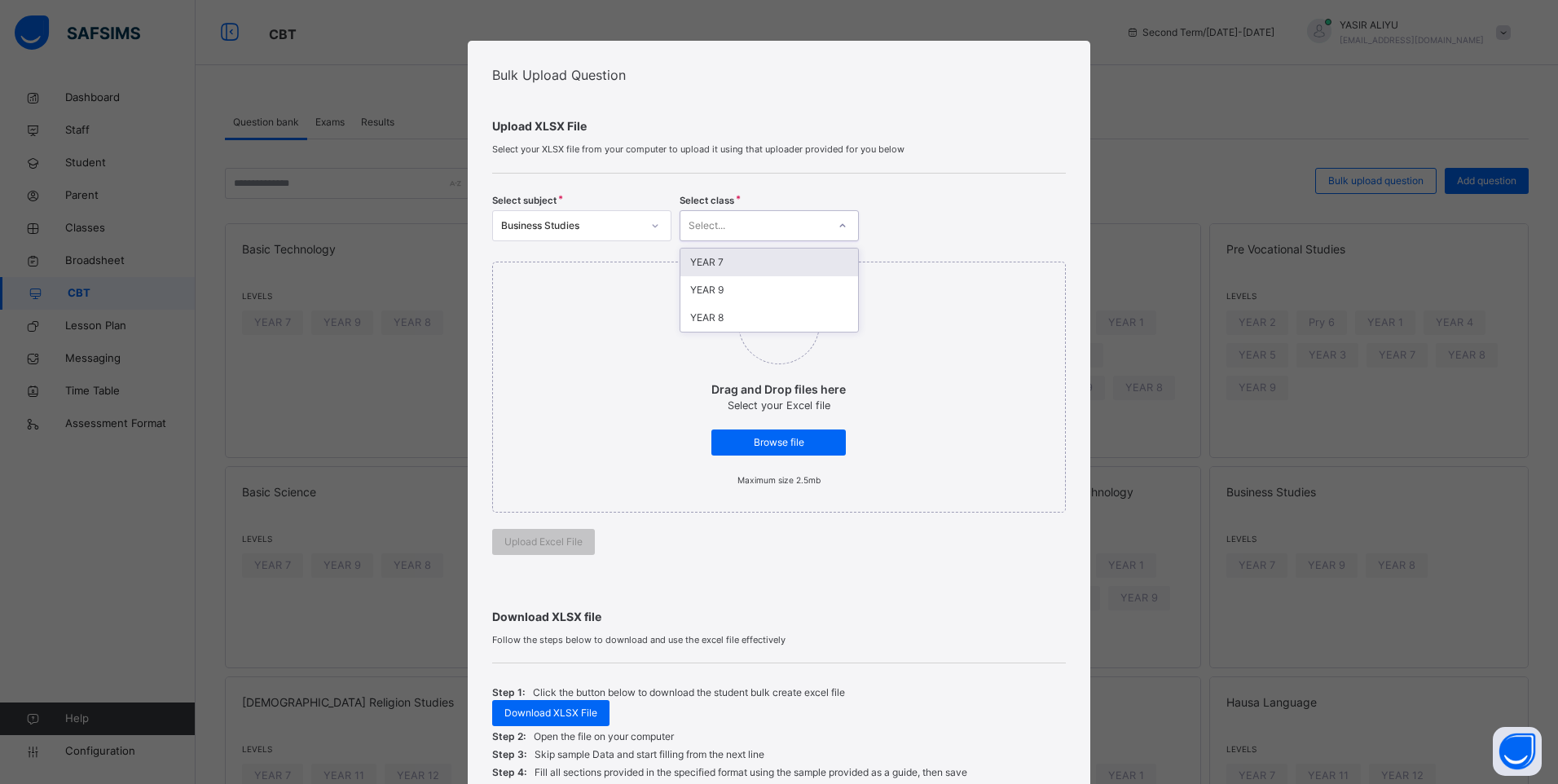
click at [776, 227] on div "Select..." at bounding box center [754, 225] width 146 height 25
click at [772, 257] on div "YEAR 7" at bounding box center [770, 263] width 177 height 28
click at [778, 438] on span "Browse file" at bounding box center [779, 442] width 111 height 15
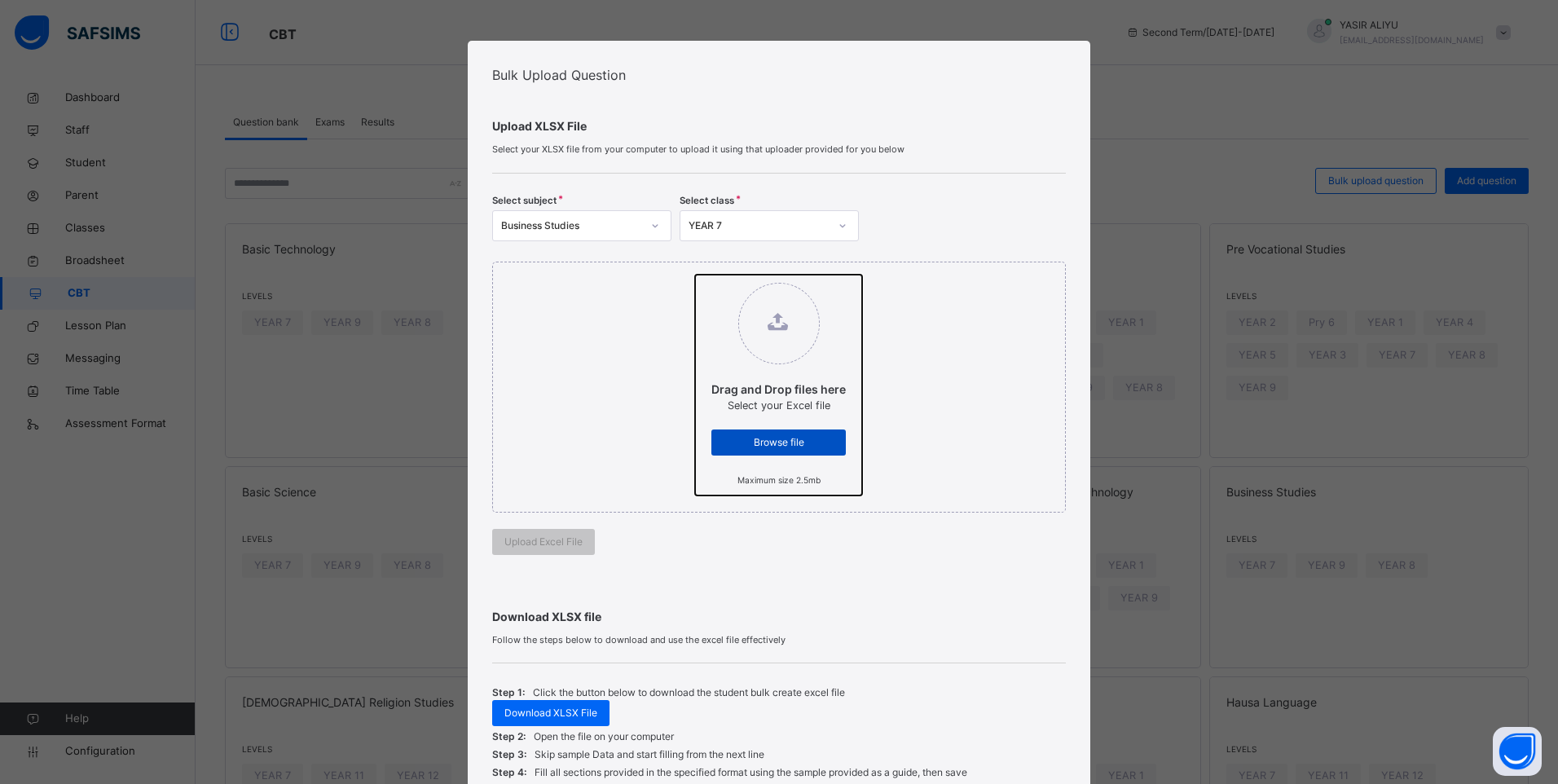
click at [695, 275] on input "Drag and Drop files here Select your Excel file Browse file Maximum size 2.5mb" at bounding box center [695, 275] width 0 height 0
type input "**********"
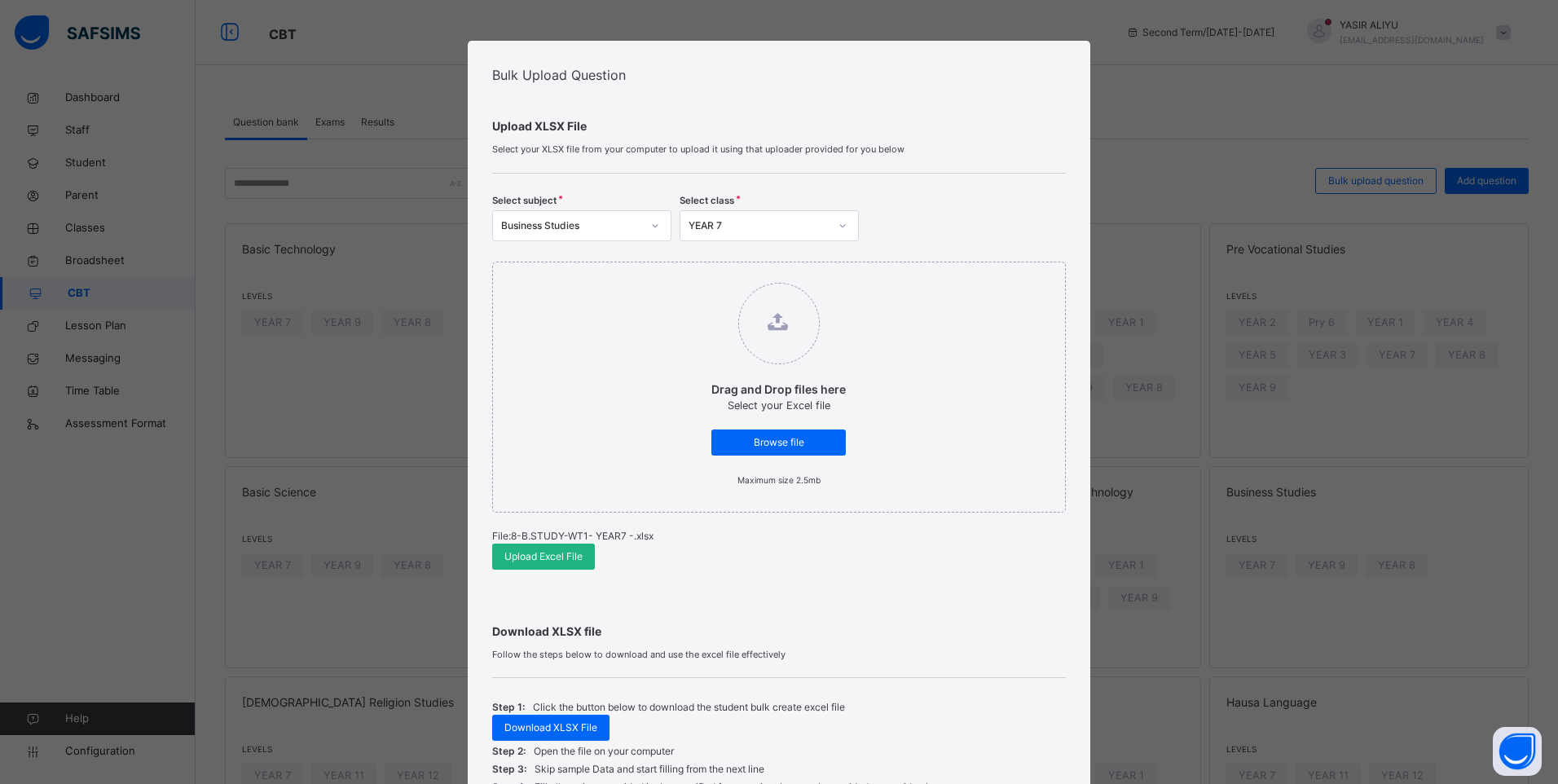
click at [558, 549] on span "Upload Excel File" at bounding box center [544, 556] width 79 height 15
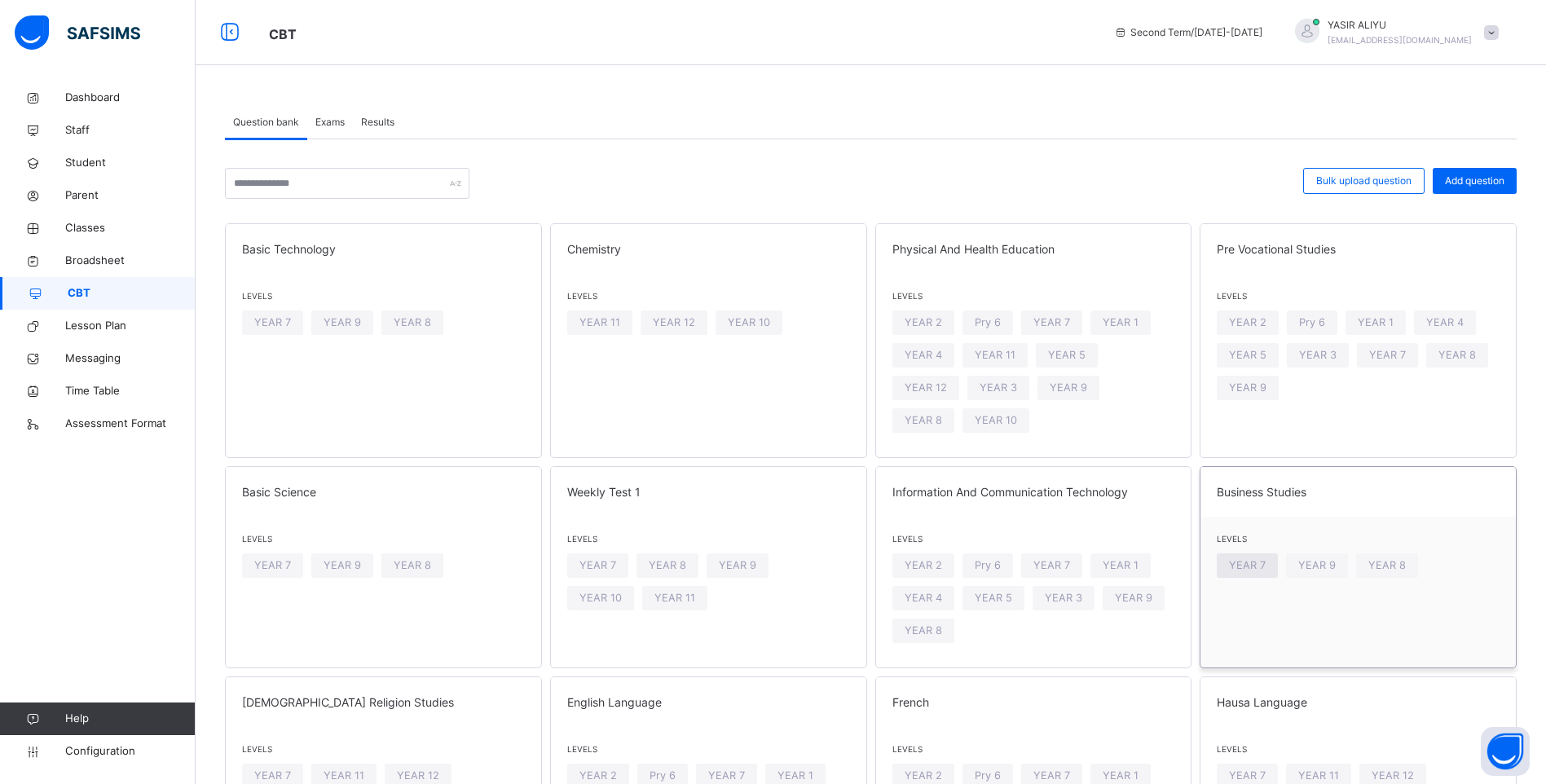
click at [1257, 557] on span "YEAR 7" at bounding box center [1247, 565] width 37 height 16
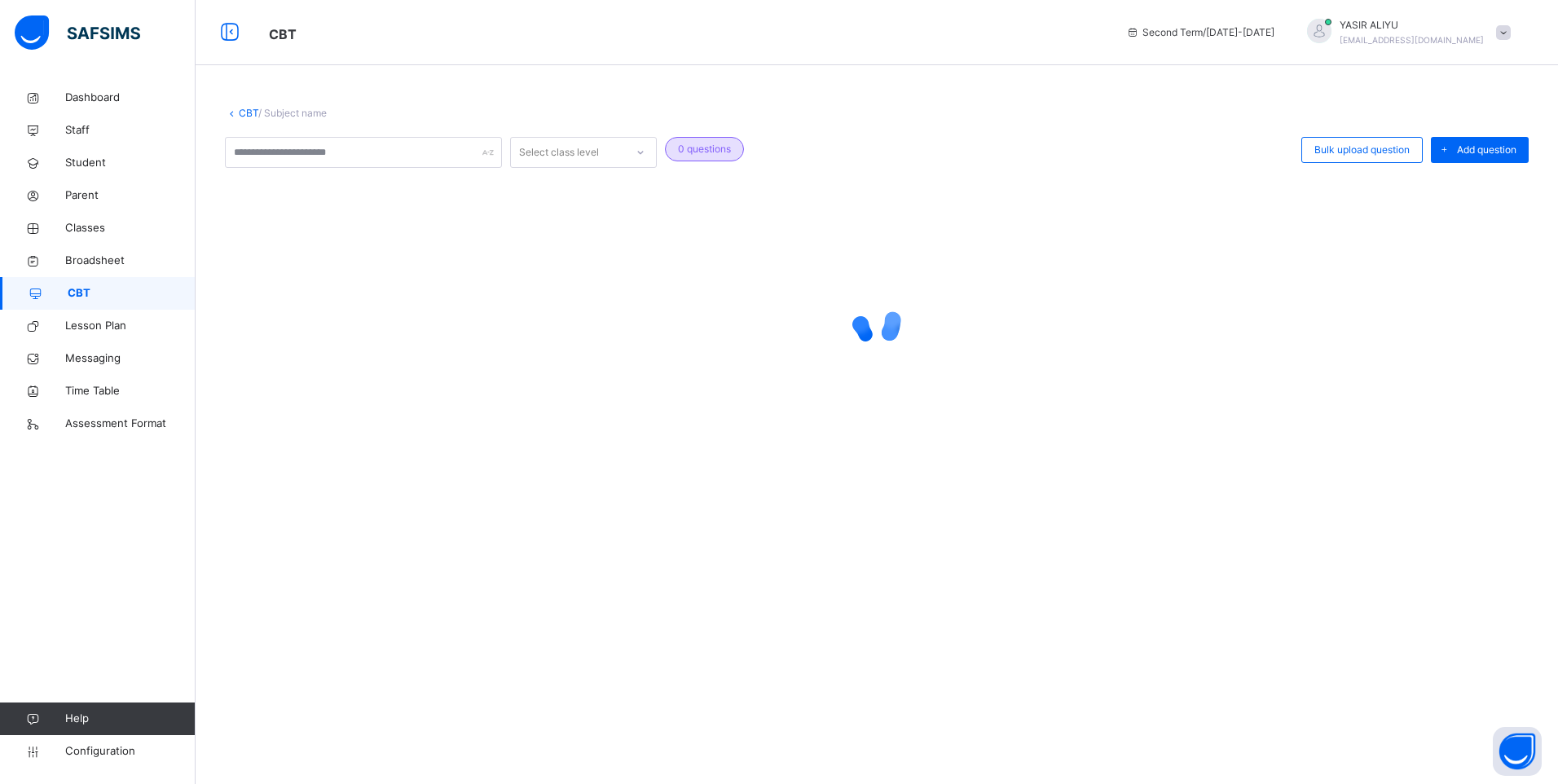
click at [1257, 528] on div "CBT / Subject name Select class level 0 questions Bulk upload question Add ques…" at bounding box center [876, 392] width 1363 height 784
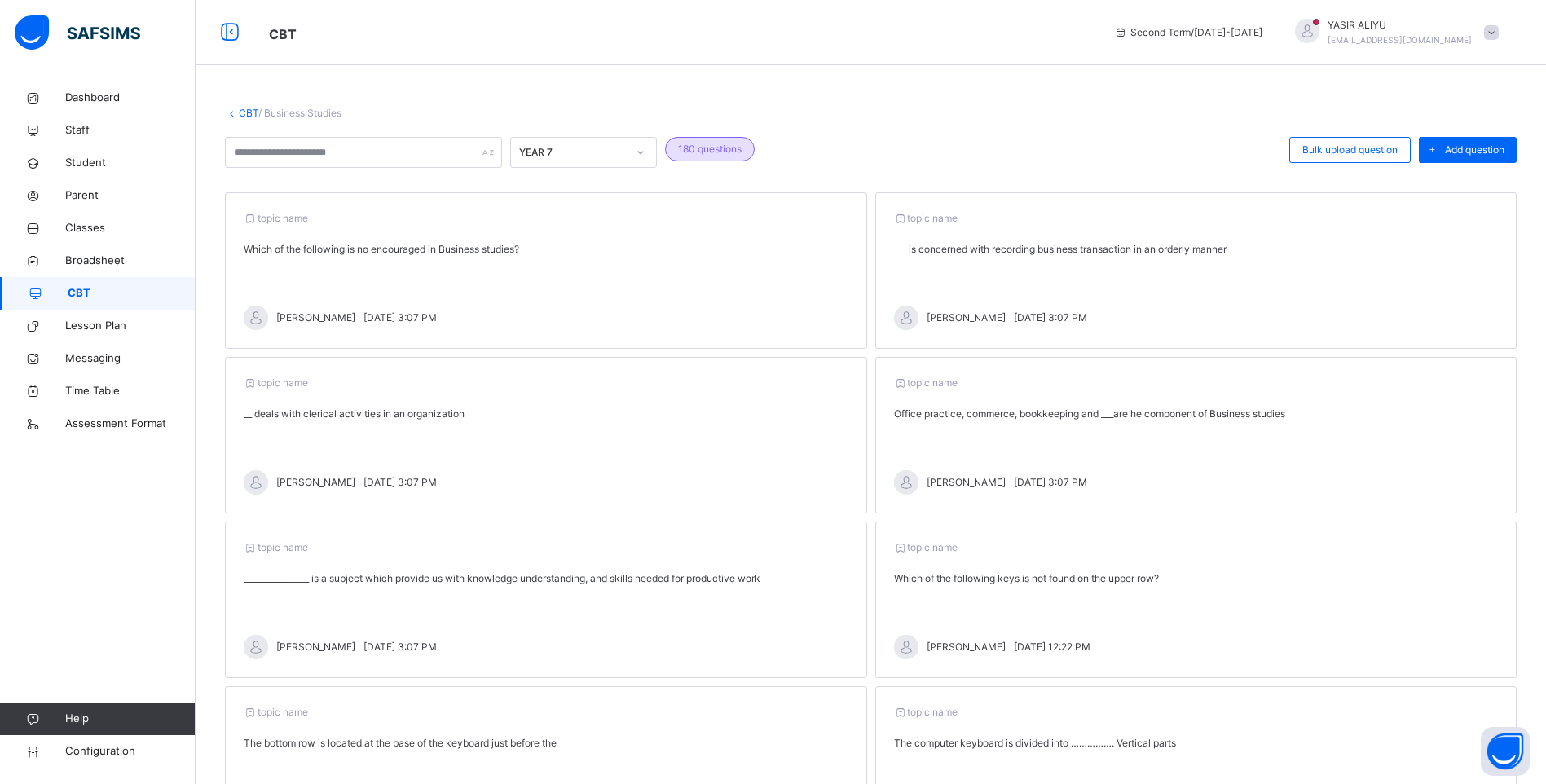
click at [248, 106] on link "CBT" at bounding box center [249, 112] width 20 height 12
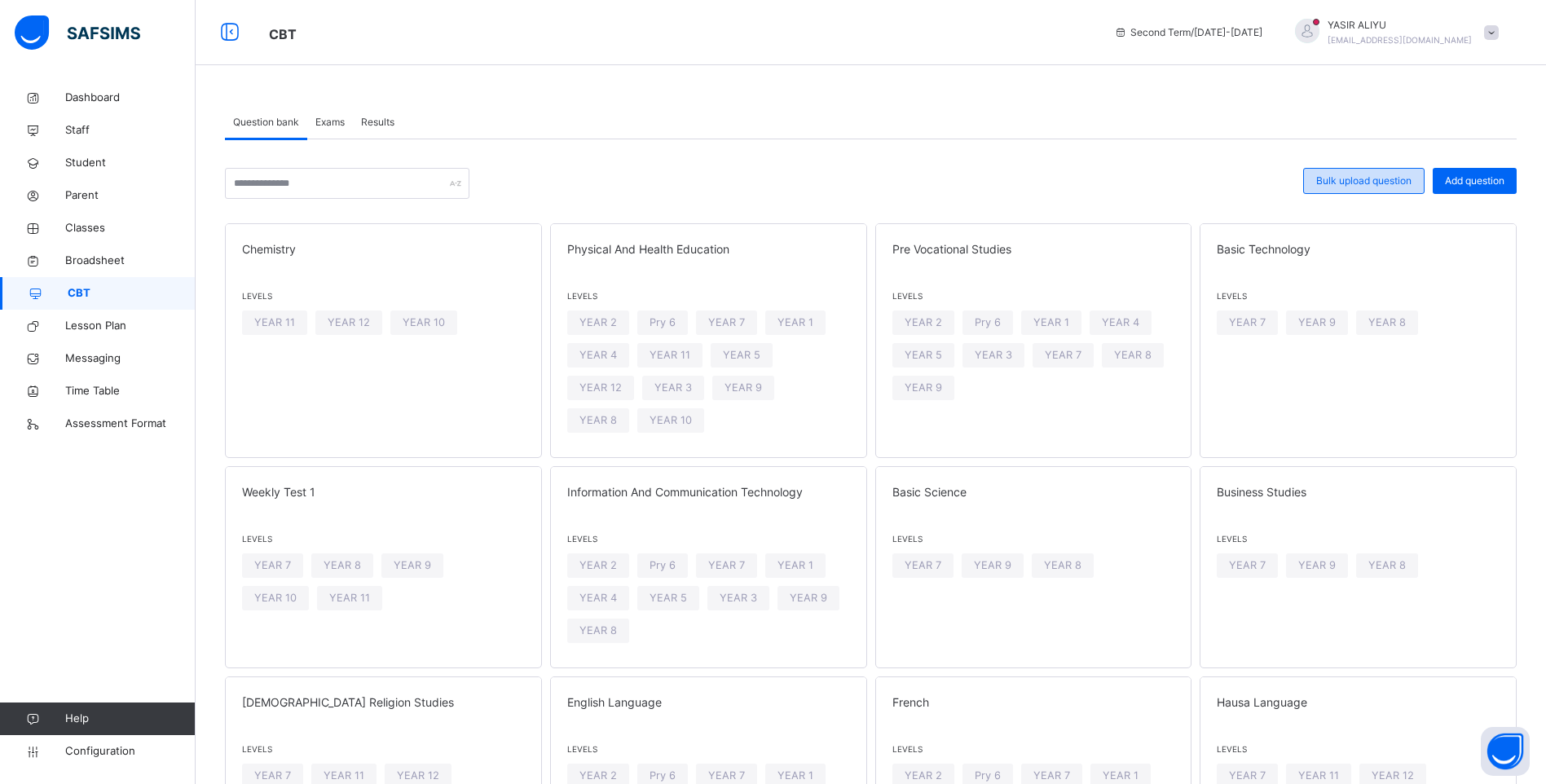
click at [1341, 182] on span "Bulk upload question" at bounding box center [1364, 180] width 96 height 15
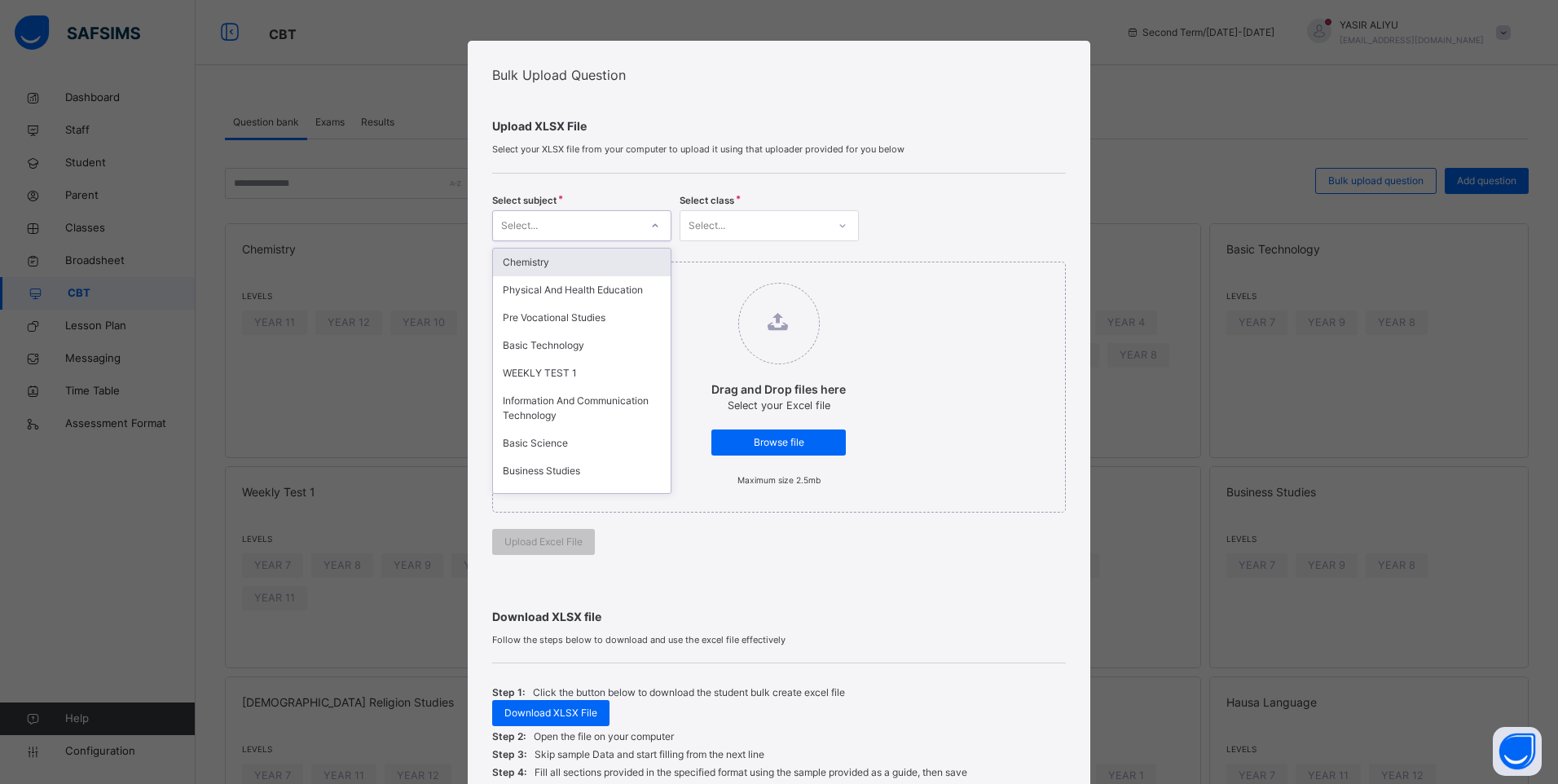
click at [654, 219] on div at bounding box center [655, 226] width 28 height 26
click at [583, 290] on div "Physical And Health Education" at bounding box center [581, 291] width 177 height 28
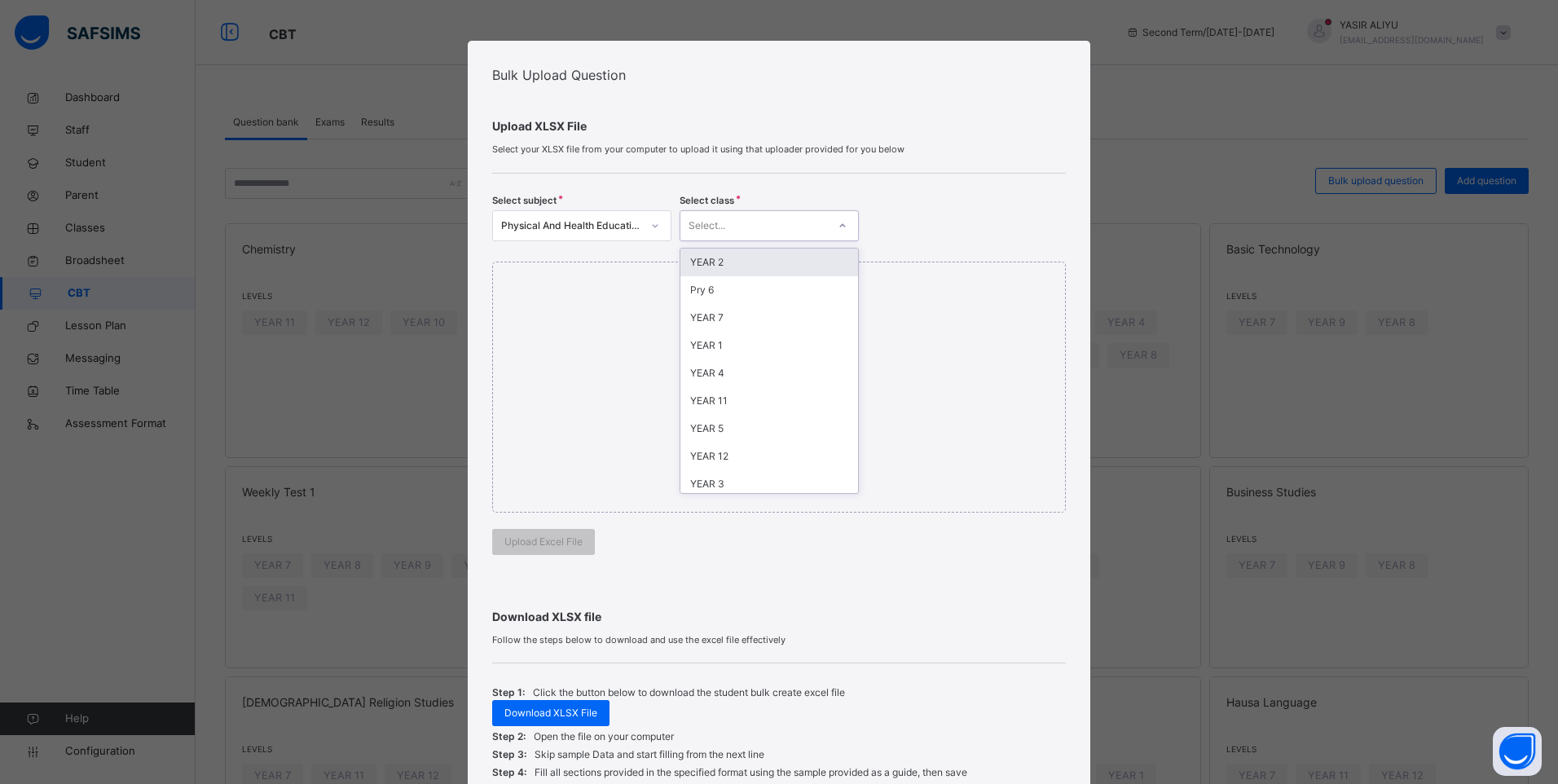
click at [762, 218] on div "Select..." at bounding box center [754, 225] width 146 height 25
click at [719, 318] on div "YEAR 7" at bounding box center [770, 317] width 177 height 28
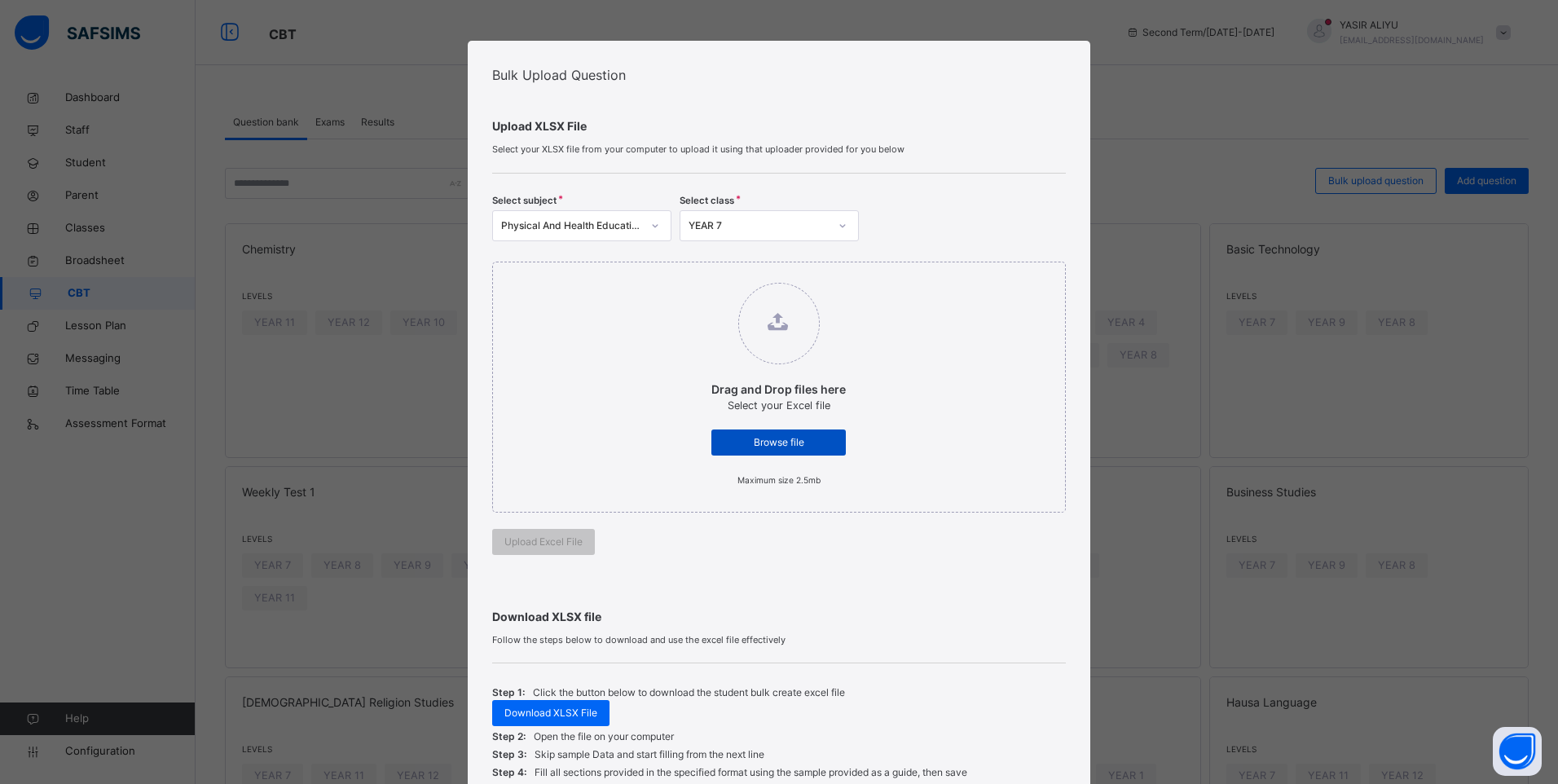
click at [755, 443] on span "Browse file" at bounding box center [779, 442] width 111 height 15
click at [695, 275] on input "Drag and Drop files here Select your Excel file Browse file Maximum size 2.5mb" at bounding box center [695, 275] width 0 height 0
type input "**********"
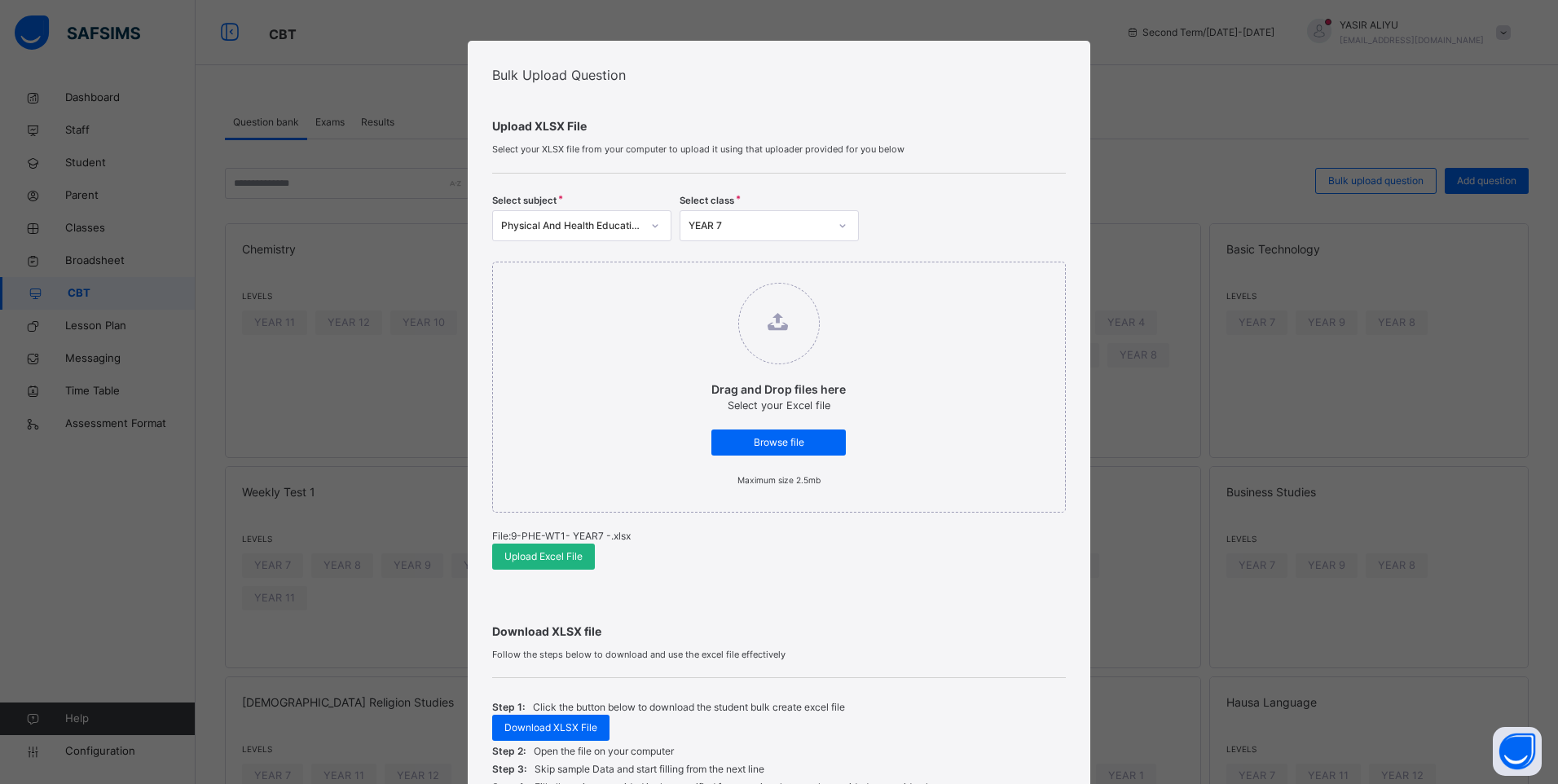
click at [556, 557] on span "Upload Excel File" at bounding box center [544, 556] width 79 height 15
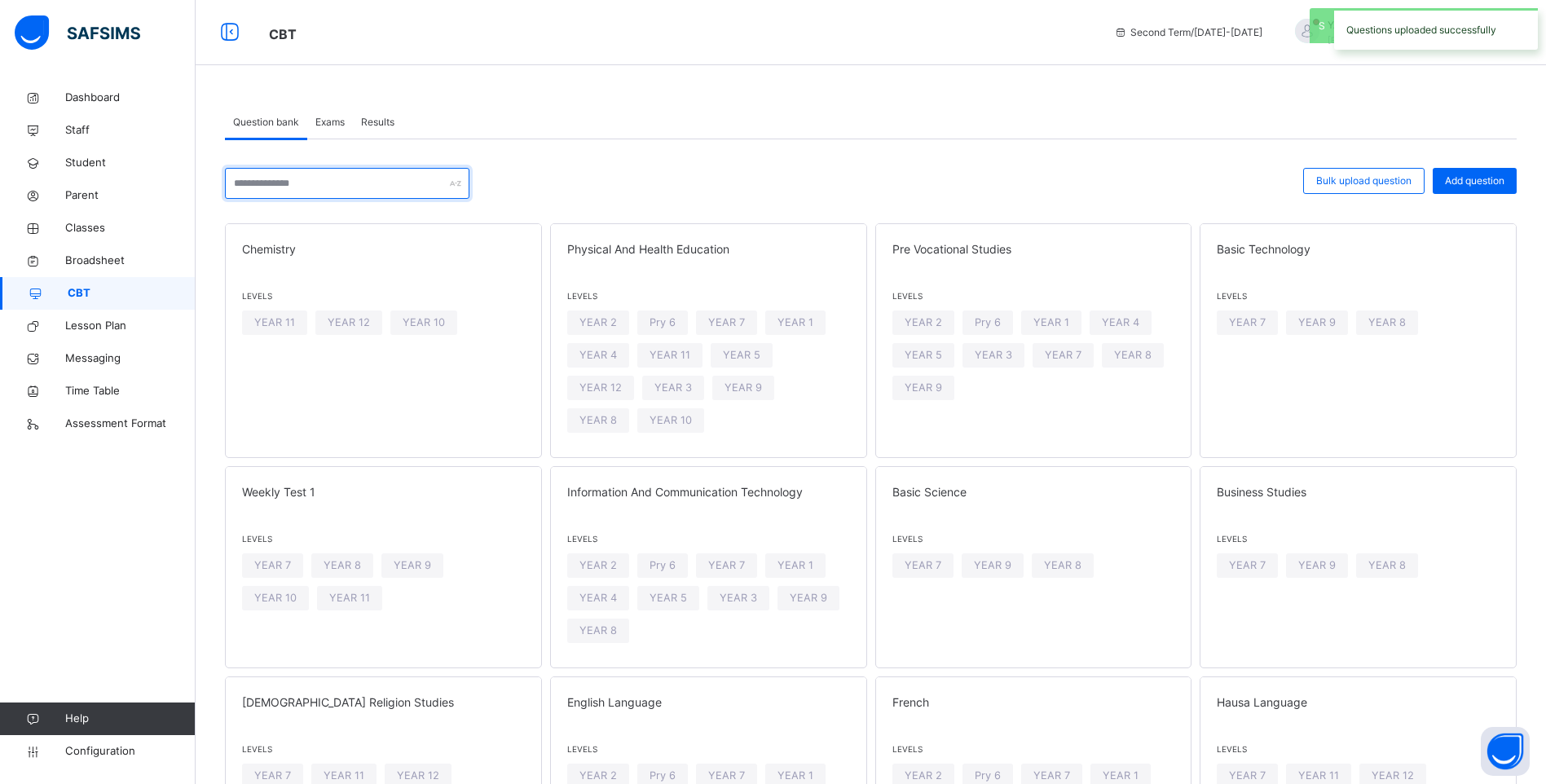
click at [331, 183] on input "text" at bounding box center [347, 183] width 245 height 31
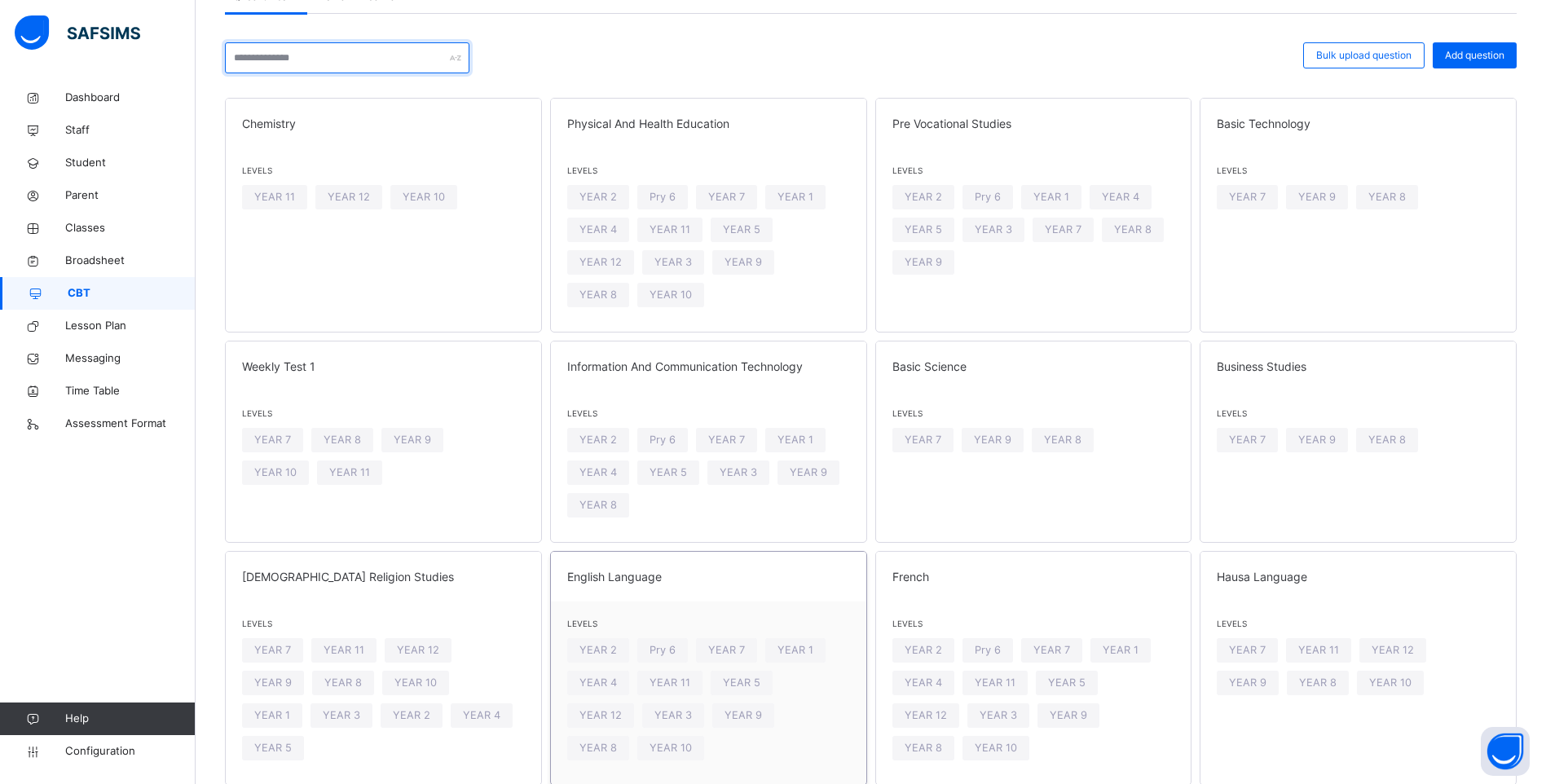
scroll to position [163, 0]
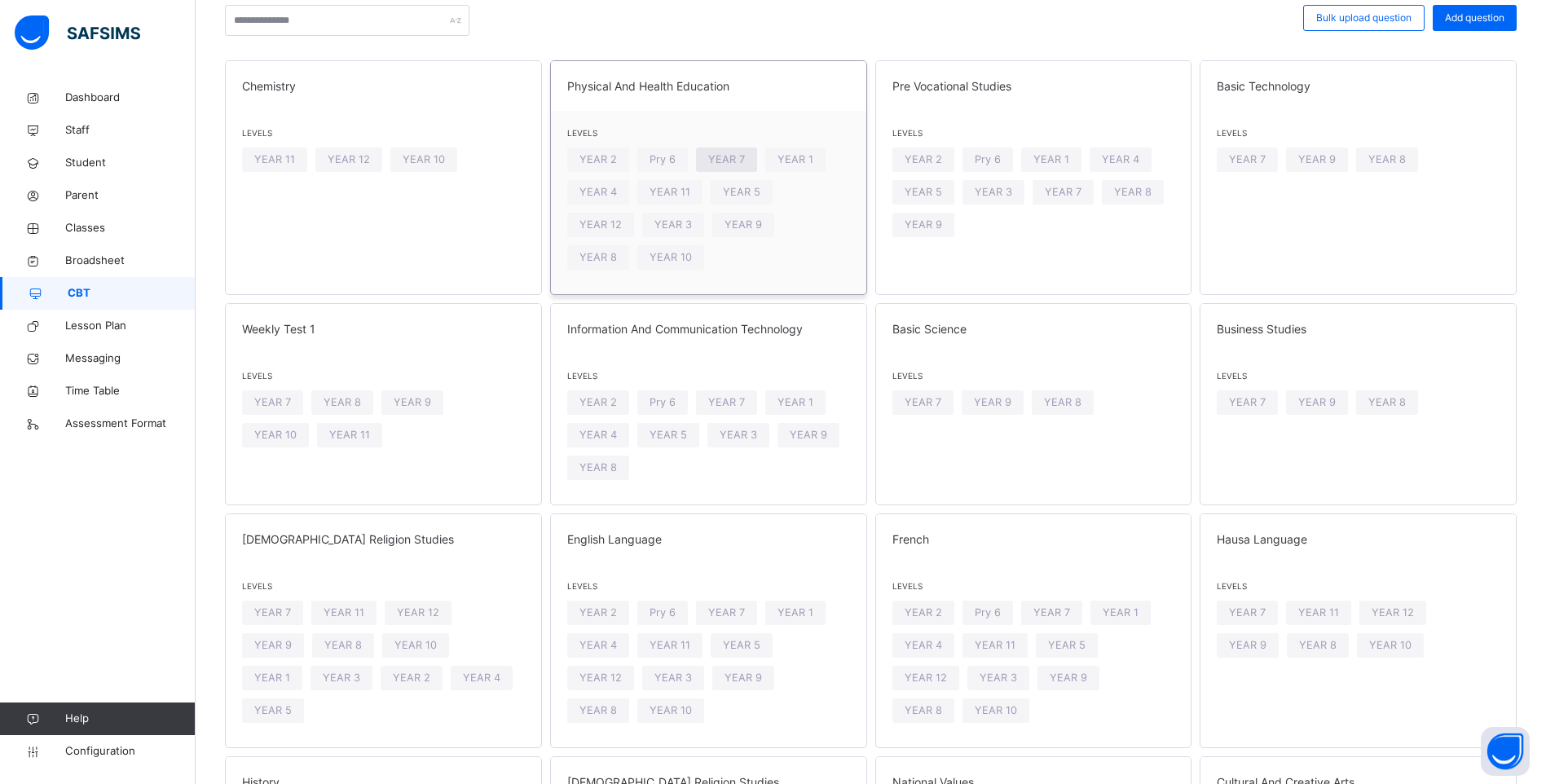
click at [731, 159] on span "YEAR 7" at bounding box center [726, 159] width 37 height 16
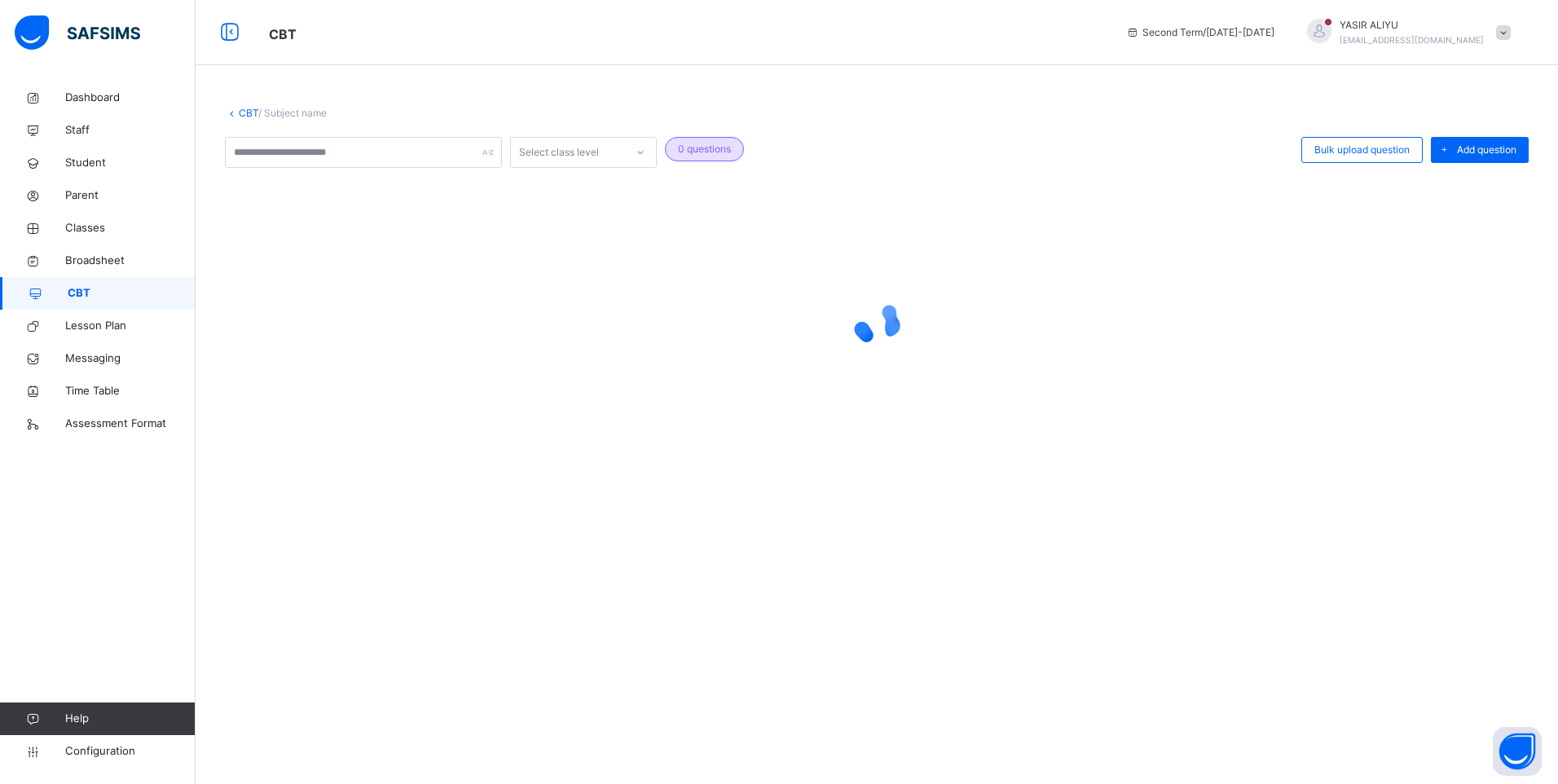
click at [731, 159] on div "0 questions" at bounding box center [704, 149] width 79 height 25
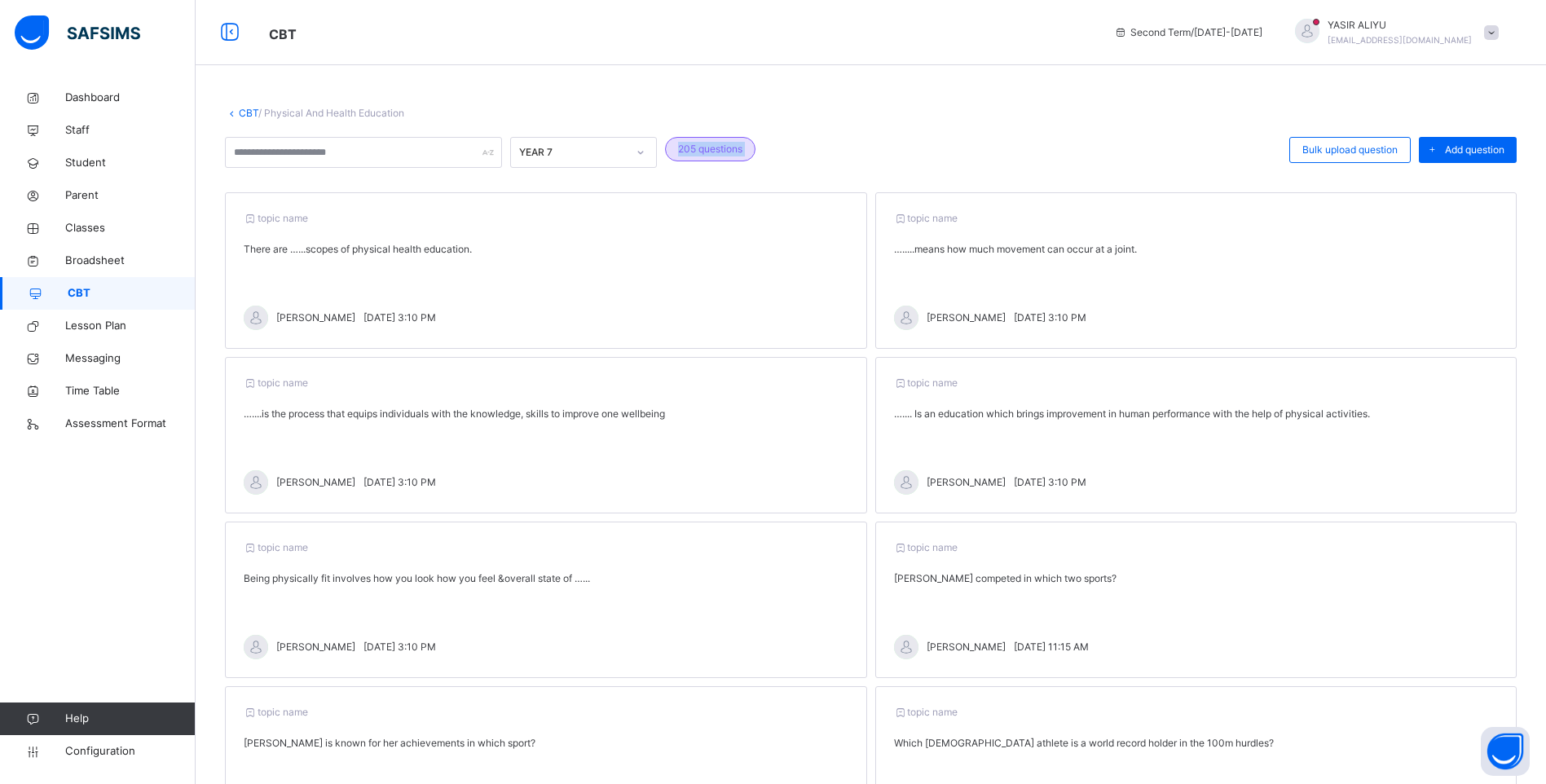
click at [242, 110] on link "CBT" at bounding box center [249, 112] width 20 height 12
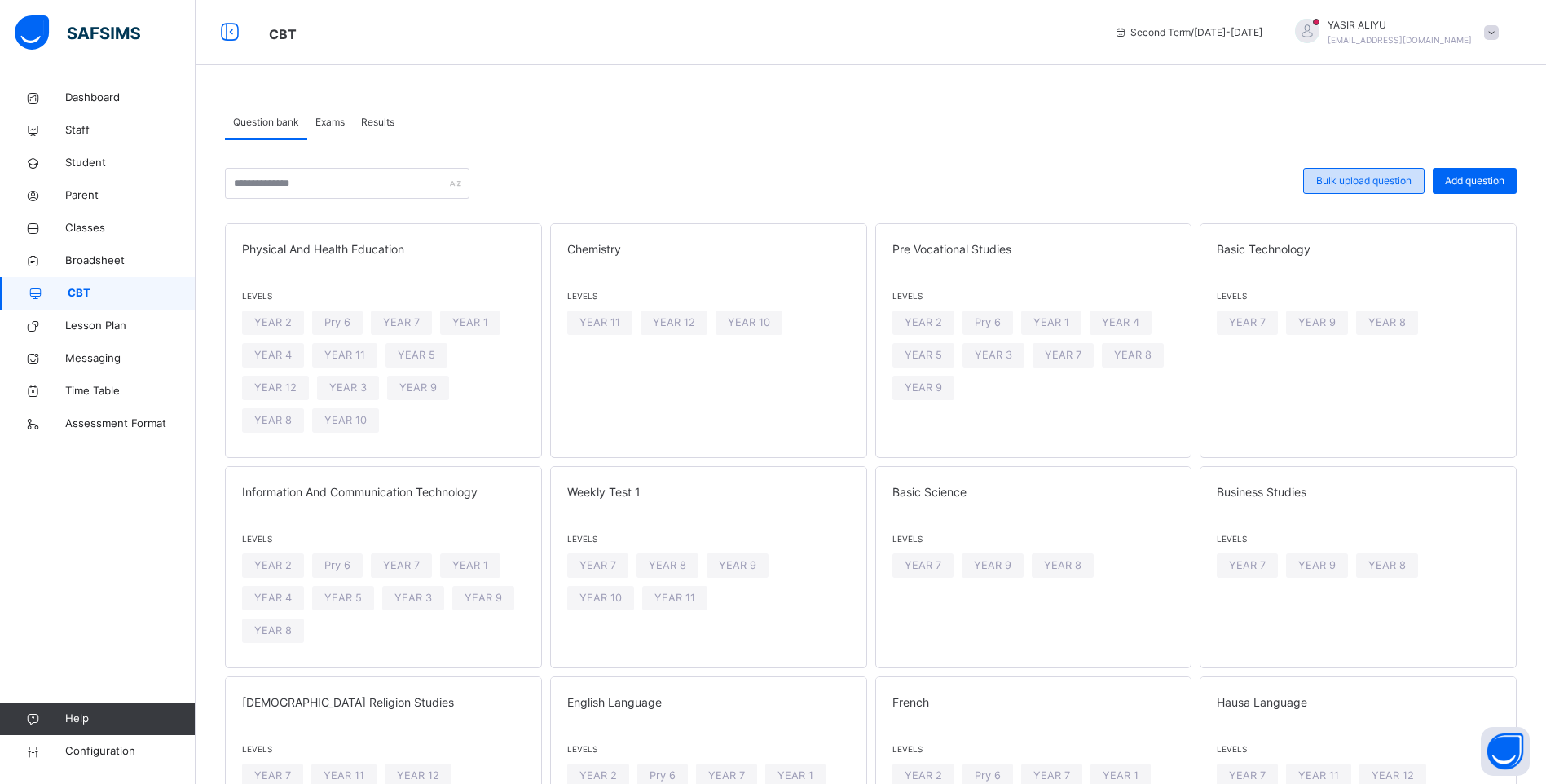
click at [1355, 181] on span "Bulk upload question" at bounding box center [1364, 180] width 96 height 15
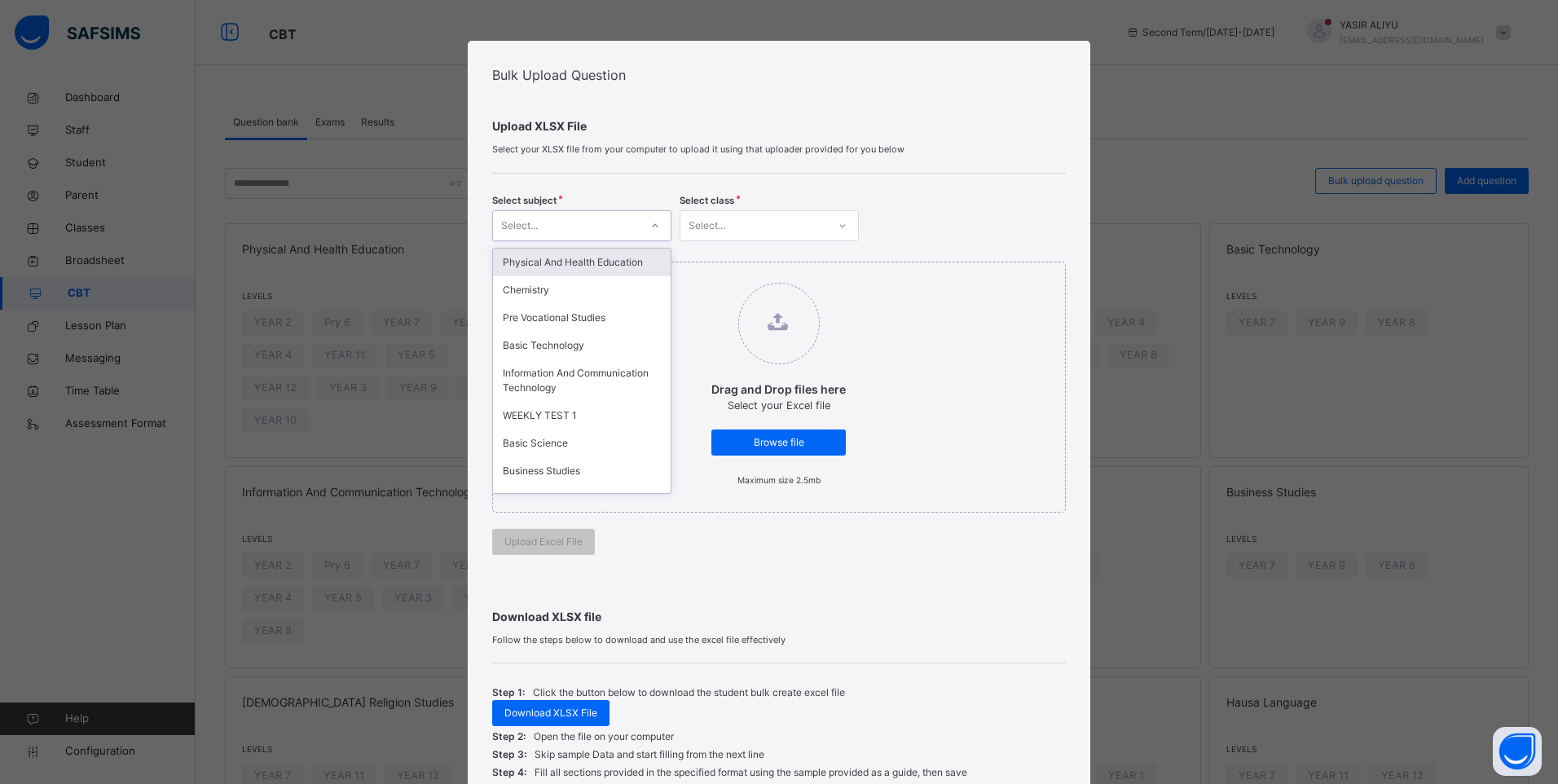
click at [656, 229] on div at bounding box center [655, 226] width 28 height 26
click at [556, 316] on div "Pre Vocational Studies" at bounding box center [581, 317] width 177 height 28
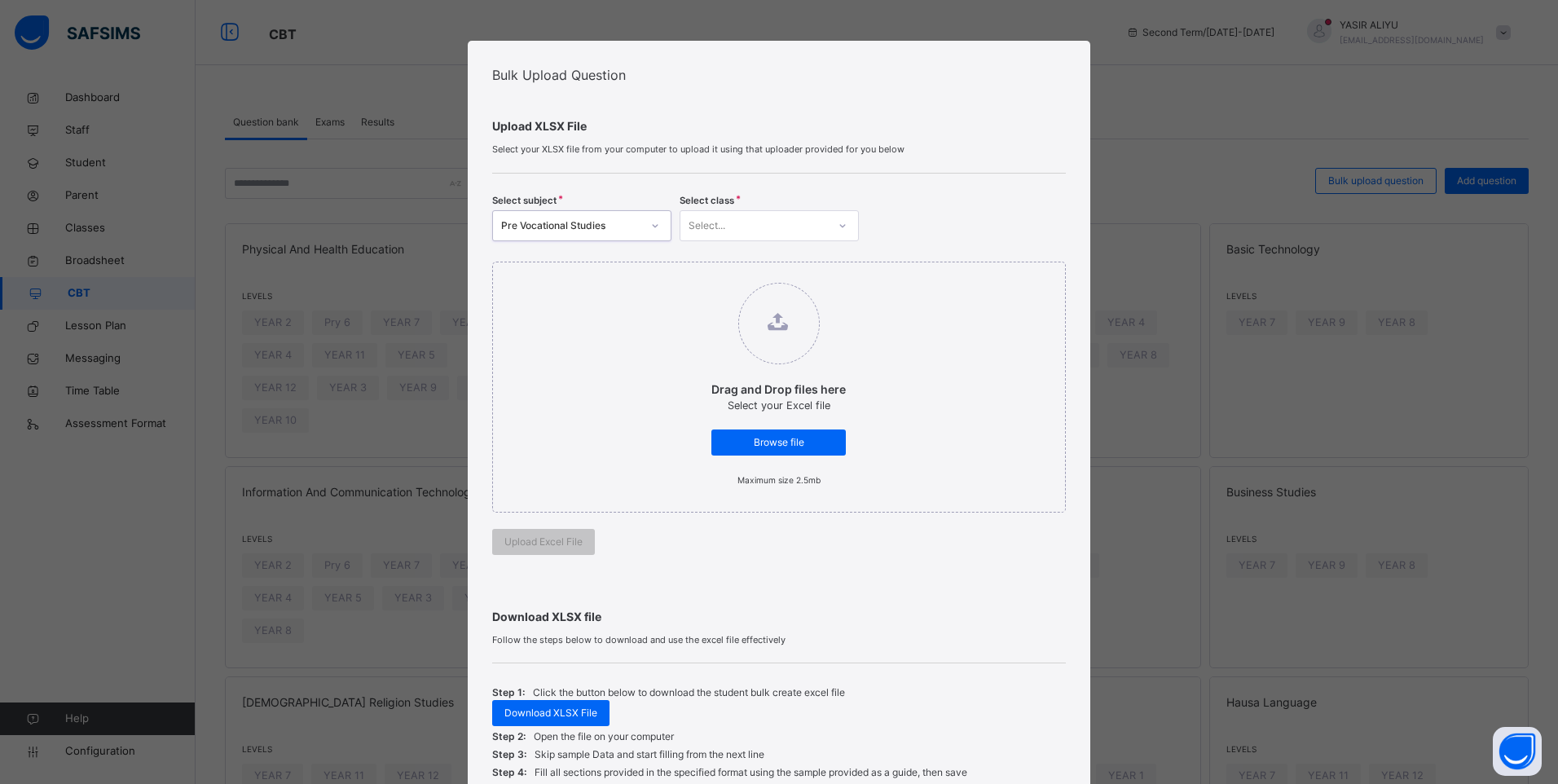
click at [751, 222] on div "Select..." at bounding box center [754, 225] width 146 height 25
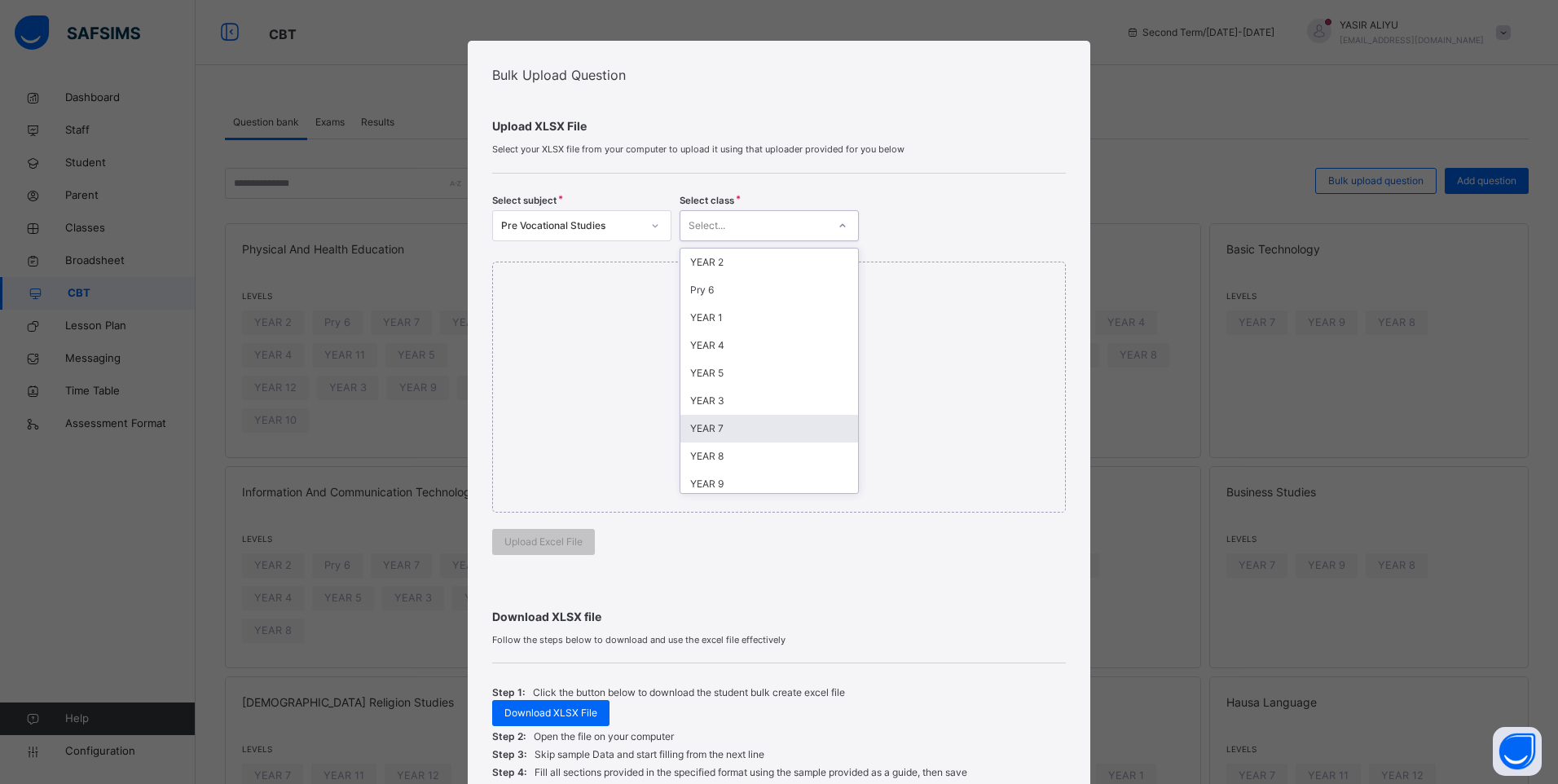
click at [720, 429] on div "YEAR 7" at bounding box center [770, 429] width 177 height 28
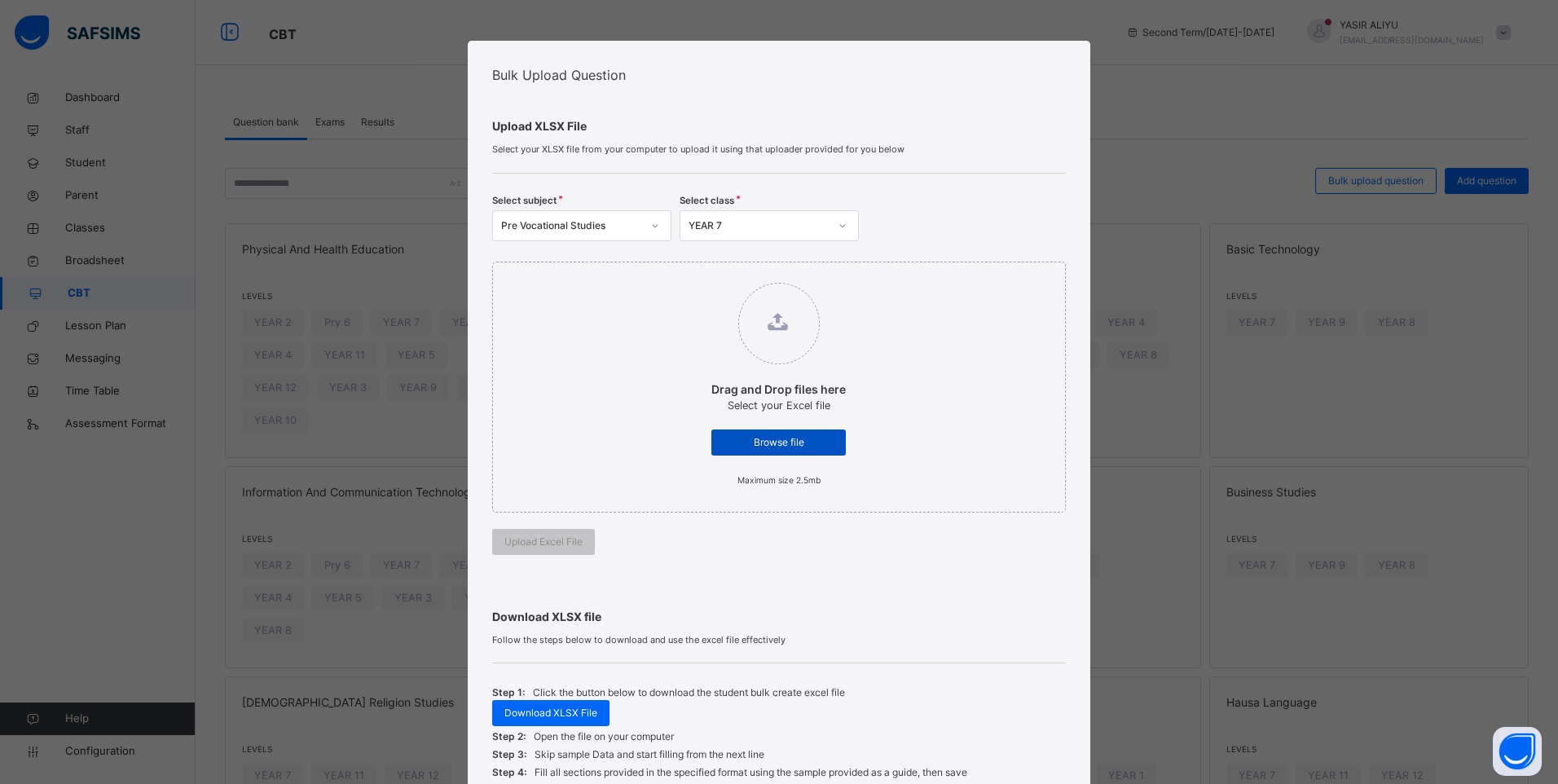
click at [731, 446] on span "Browse file" at bounding box center [779, 442] width 111 height 15
click at [695, 275] on input "Drag and Drop files here Select your Excel file Browse file Maximum size 2.5mb" at bounding box center [695, 275] width 0 height 0
type input "**********"
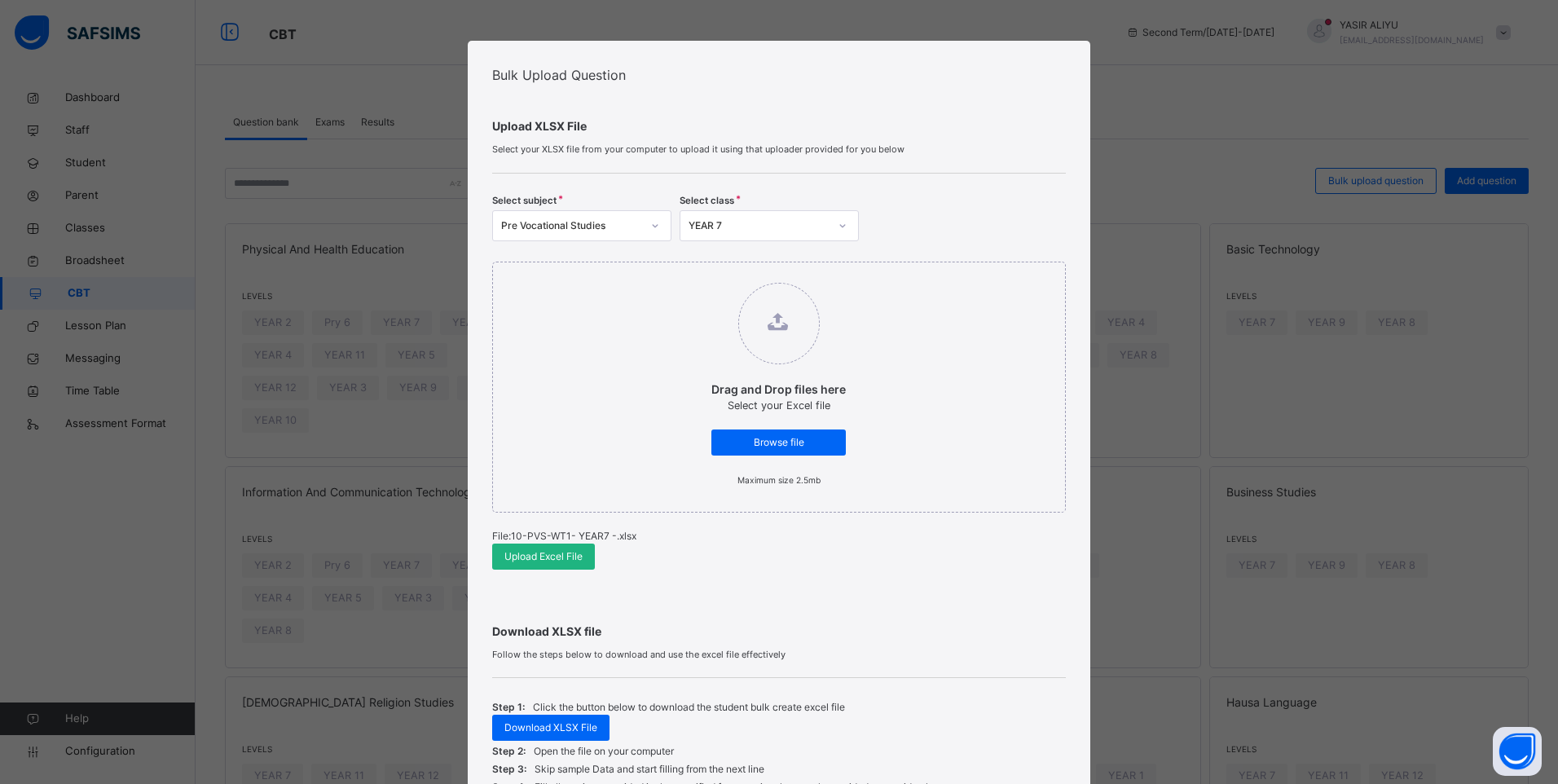
click at [553, 554] on span "Upload Excel File" at bounding box center [544, 556] width 79 height 15
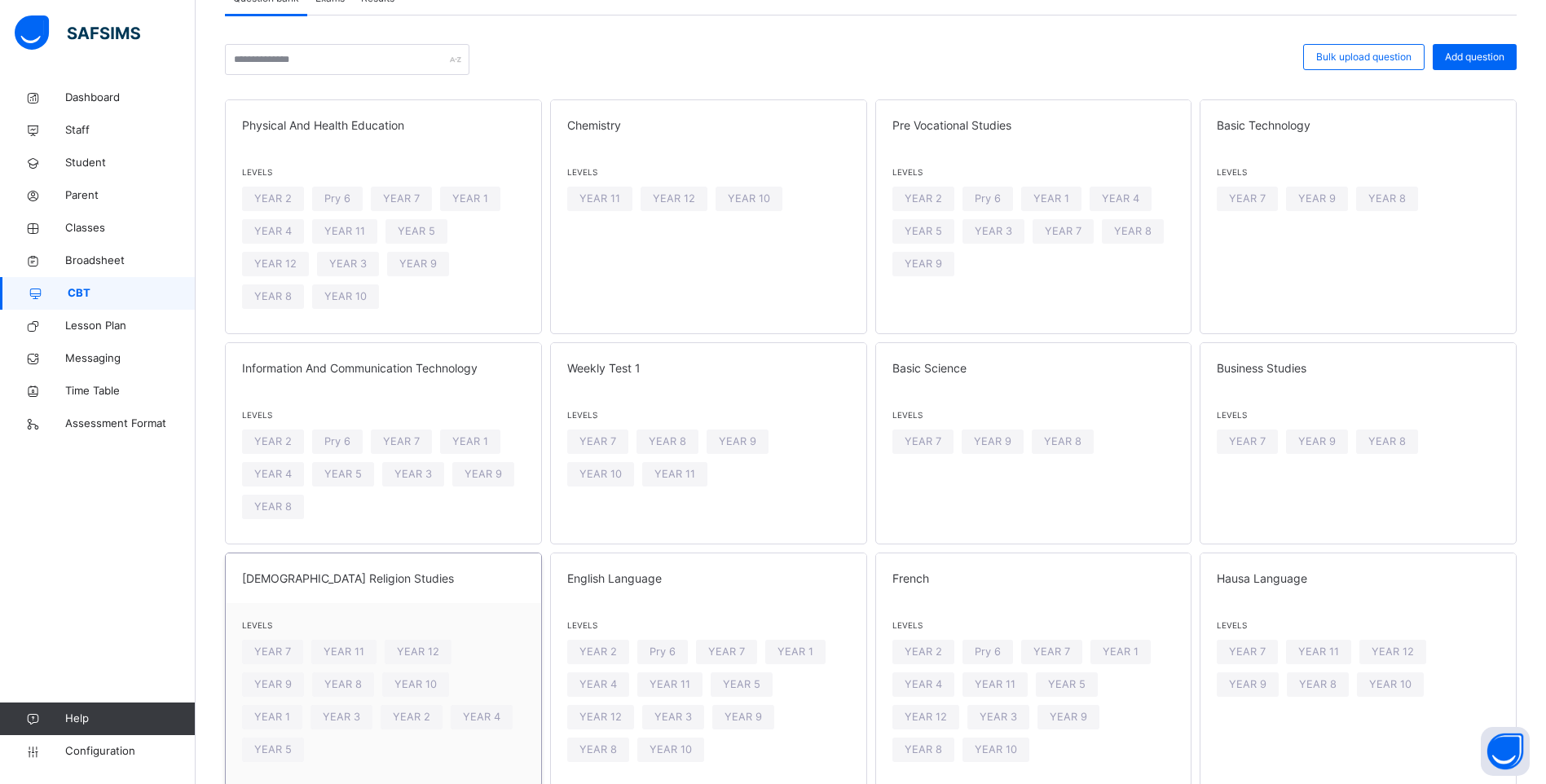
scroll to position [43, 0]
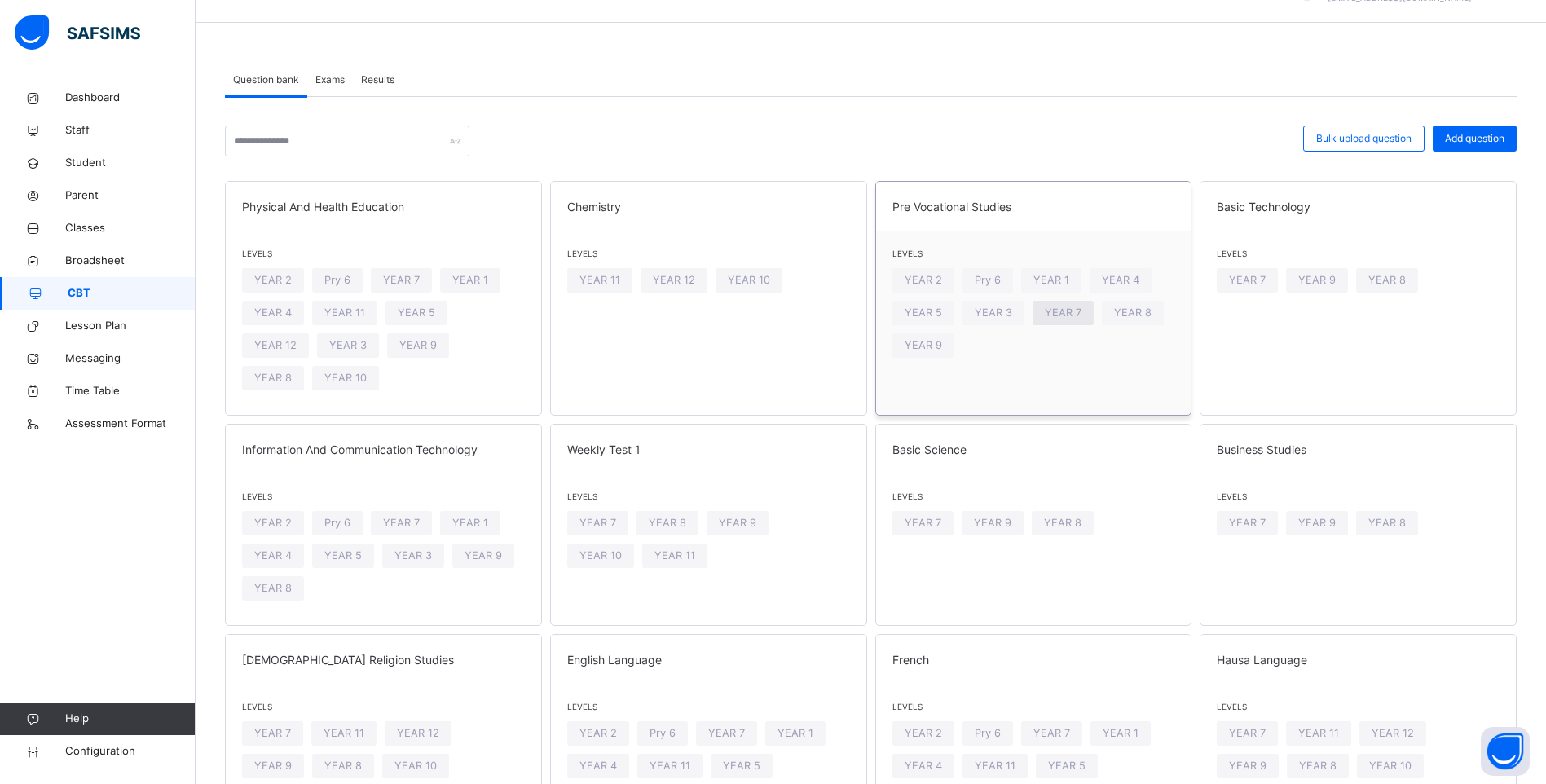
click at [1055, 313] on span "YEAR 7" at bounding box center [1063, 312] width 37 height 16
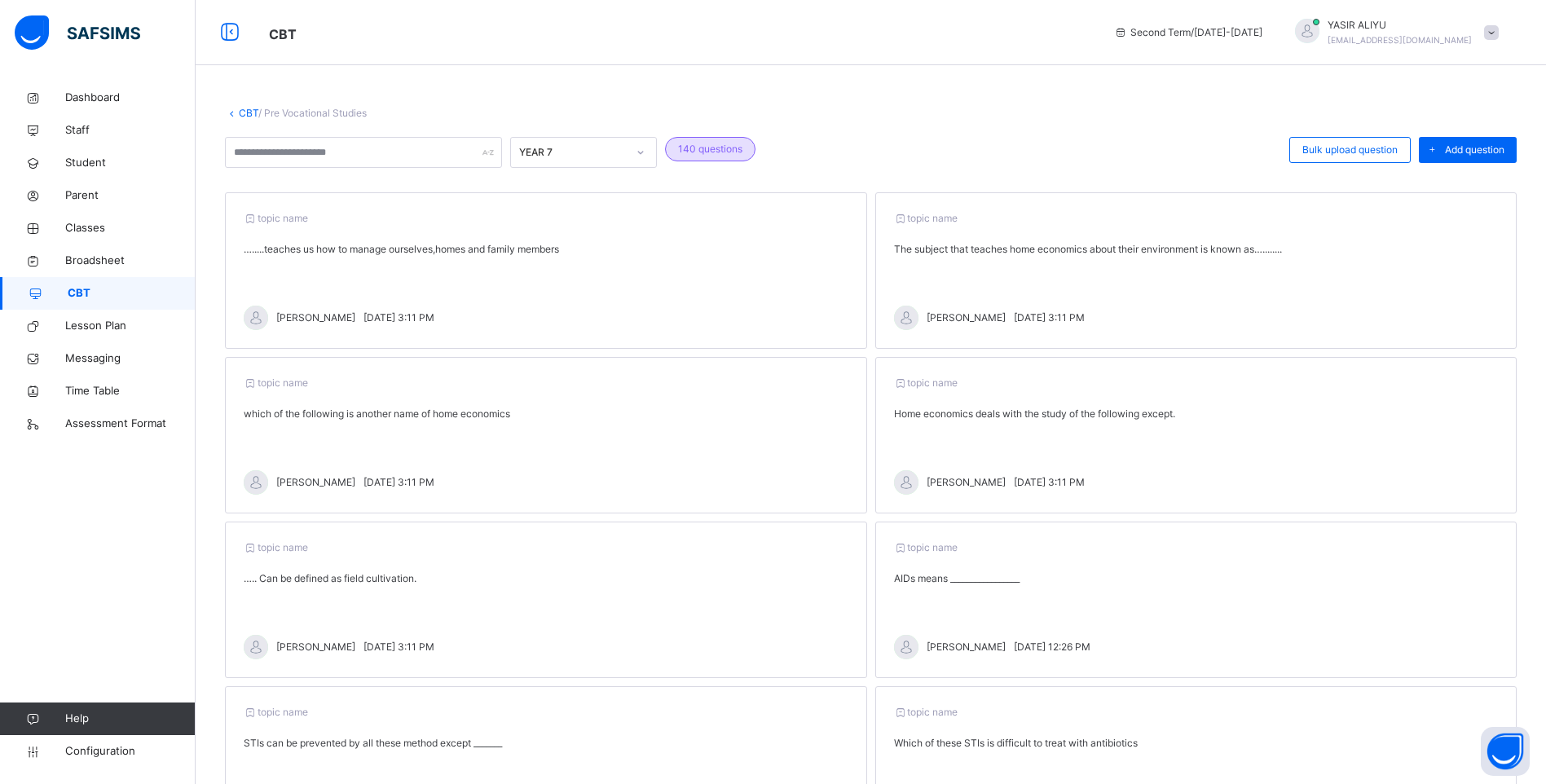
click at [254, 110] on link "CBT" at bounding box center [249, 112] width 20 height 12
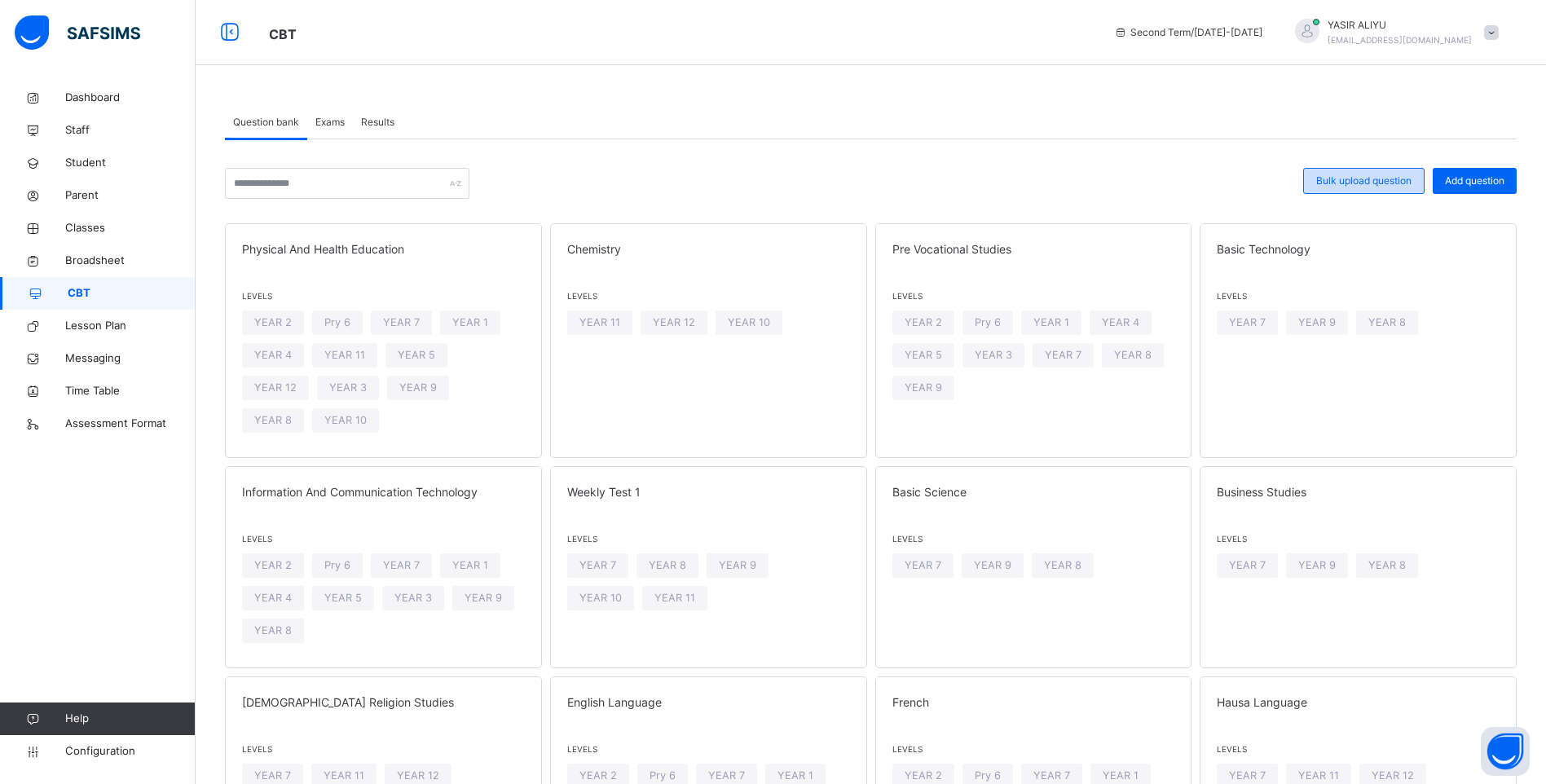
click at [1340, 179] on span "Bulk upload question" at bounding box center [1364, 180] width 96 height 15
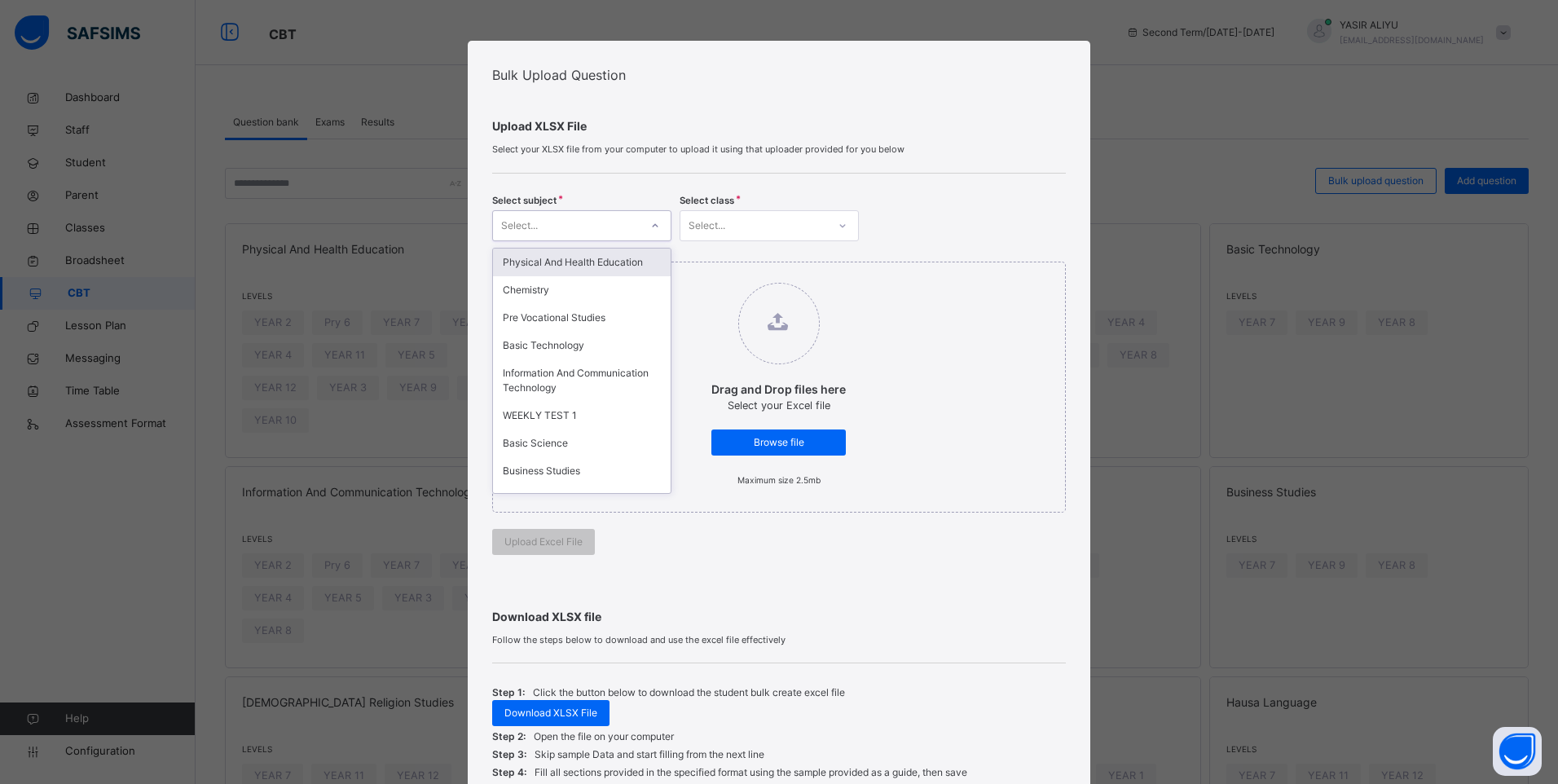
click at [651, 226] on icon at bounding box center [655, 226] width 10 height 16
click at [553, 347] on div "Basic Technology" at bounding box center [581, 345] width 177 height 28
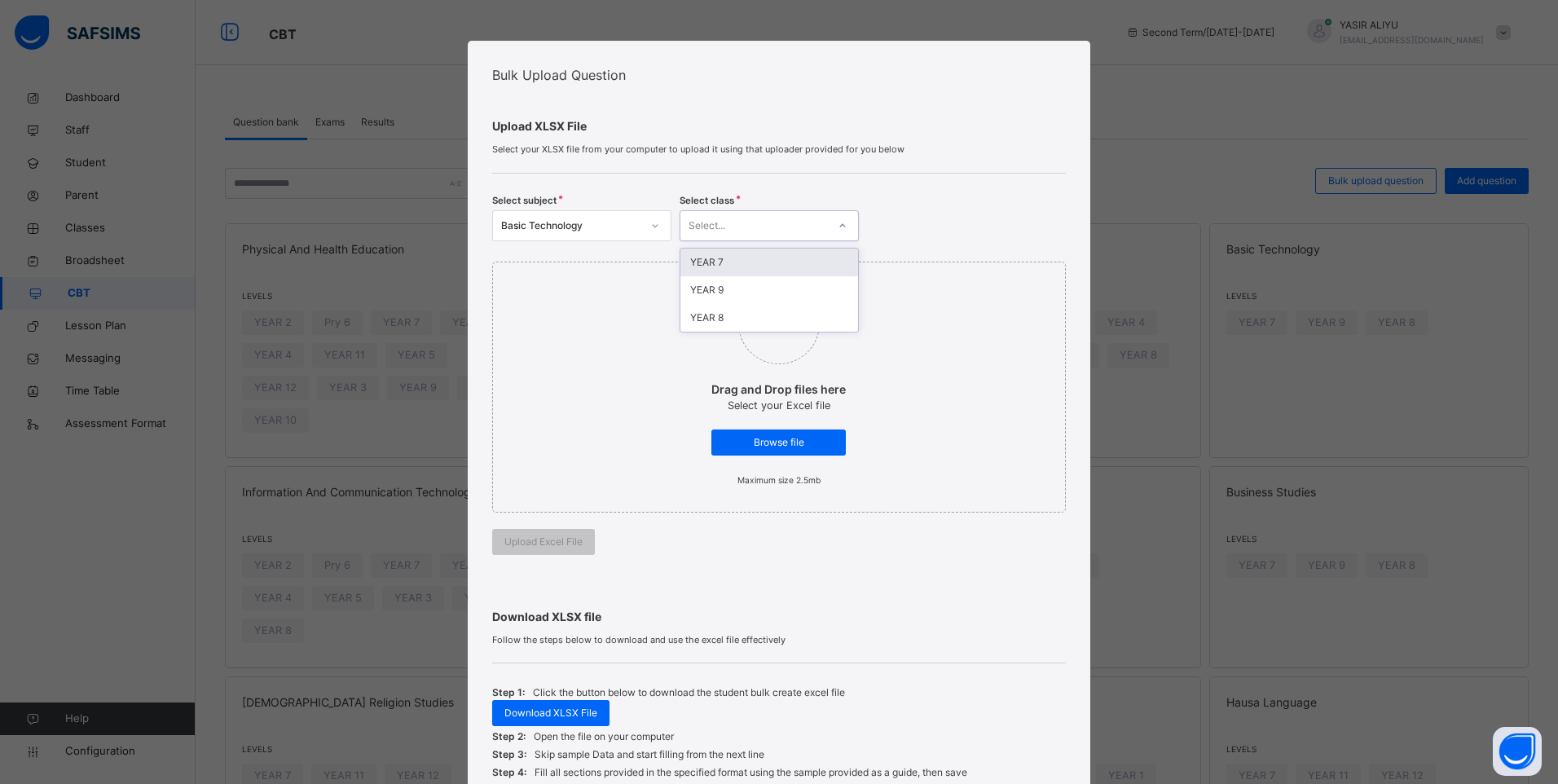
click at [808, 218] on div "Select..." at bounding box center [754, 225] width 146 height 25
click at [770, 260] on div "YEAR 7" at bounding box center [770, 263] width 177 height 28
click at [783, 439] on span "Browse file" at bounding box center [779, 442] width 111 height 15
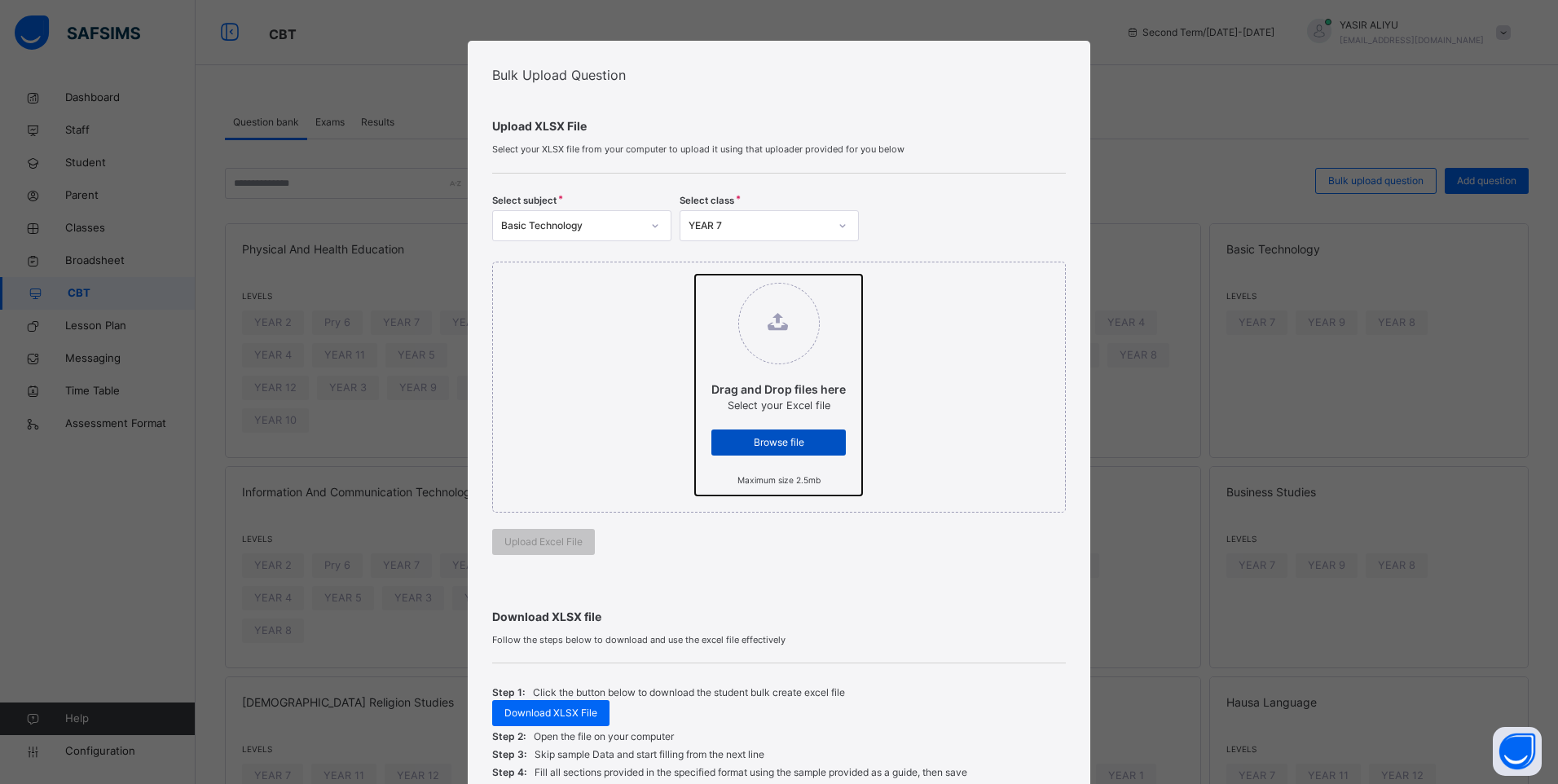
click at [695, 275] on input "Drag and Drop files here Select your Excel file Browse file Maximum size 2.5mb" at bounding box center [695, 275] width 0 height 0
type input "**********"
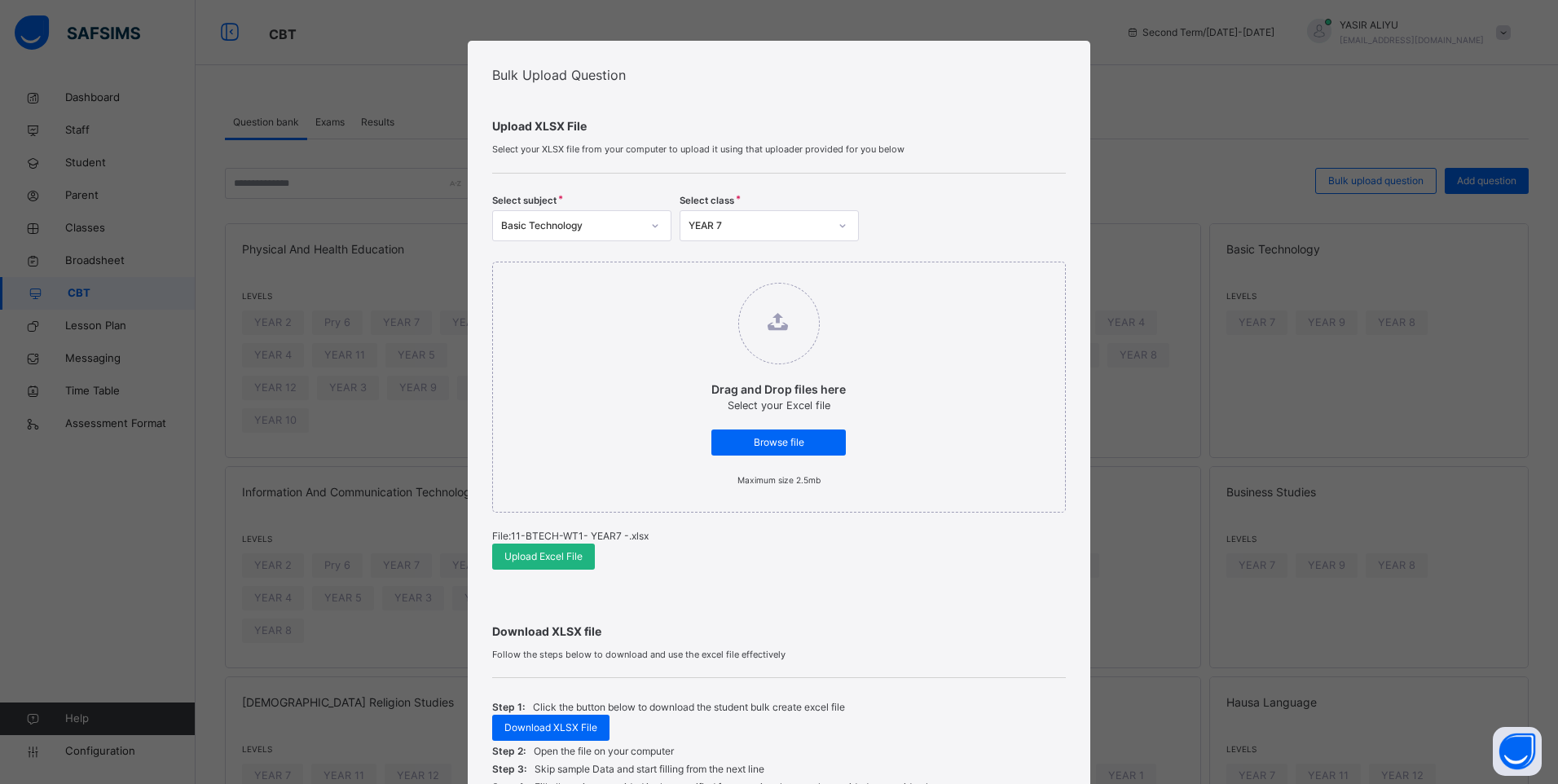
click at [553, 559] on span "Upload Excel File" at bounding box center [544, 556] width 79 height 15
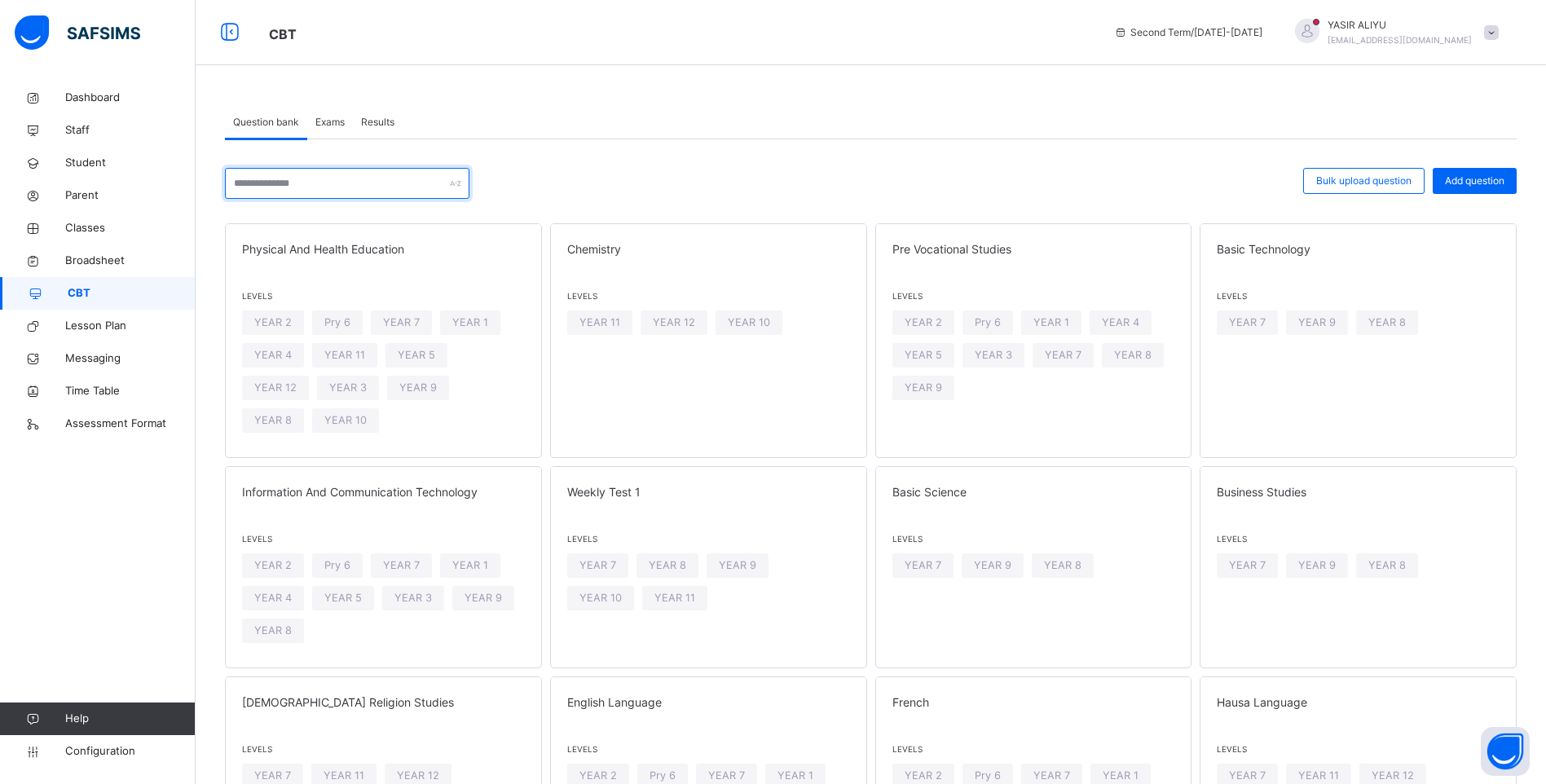
click at [245, 185] on input "text" at bounding box center [347, 183] width 245 height 31
click at [1263, 319] on span "YEAR 7" at bounding box center [1247, 322] width 37 height 16
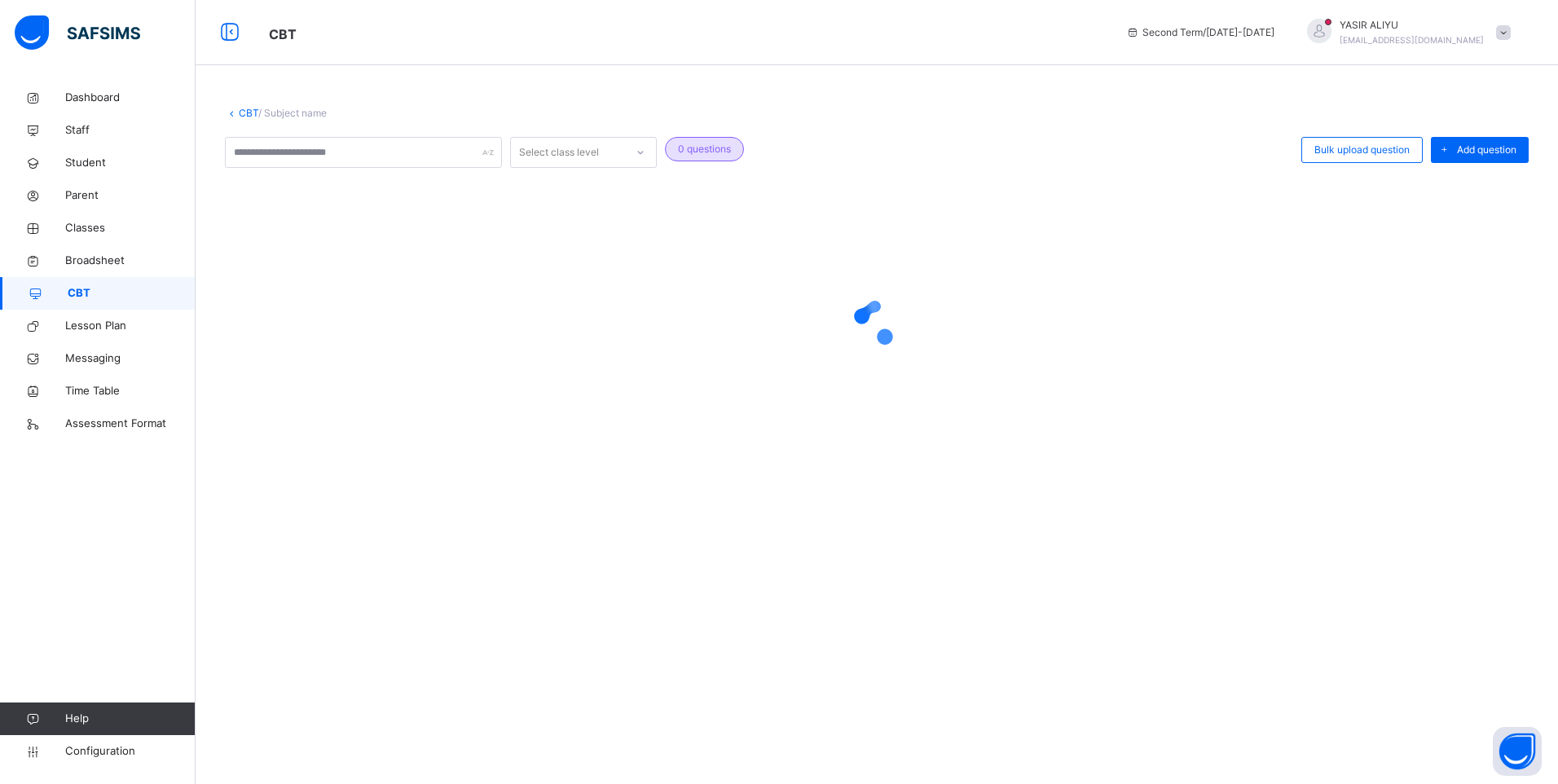
click at [1263, 319] on div at bounding box center [877, 321] width 1304 height 65
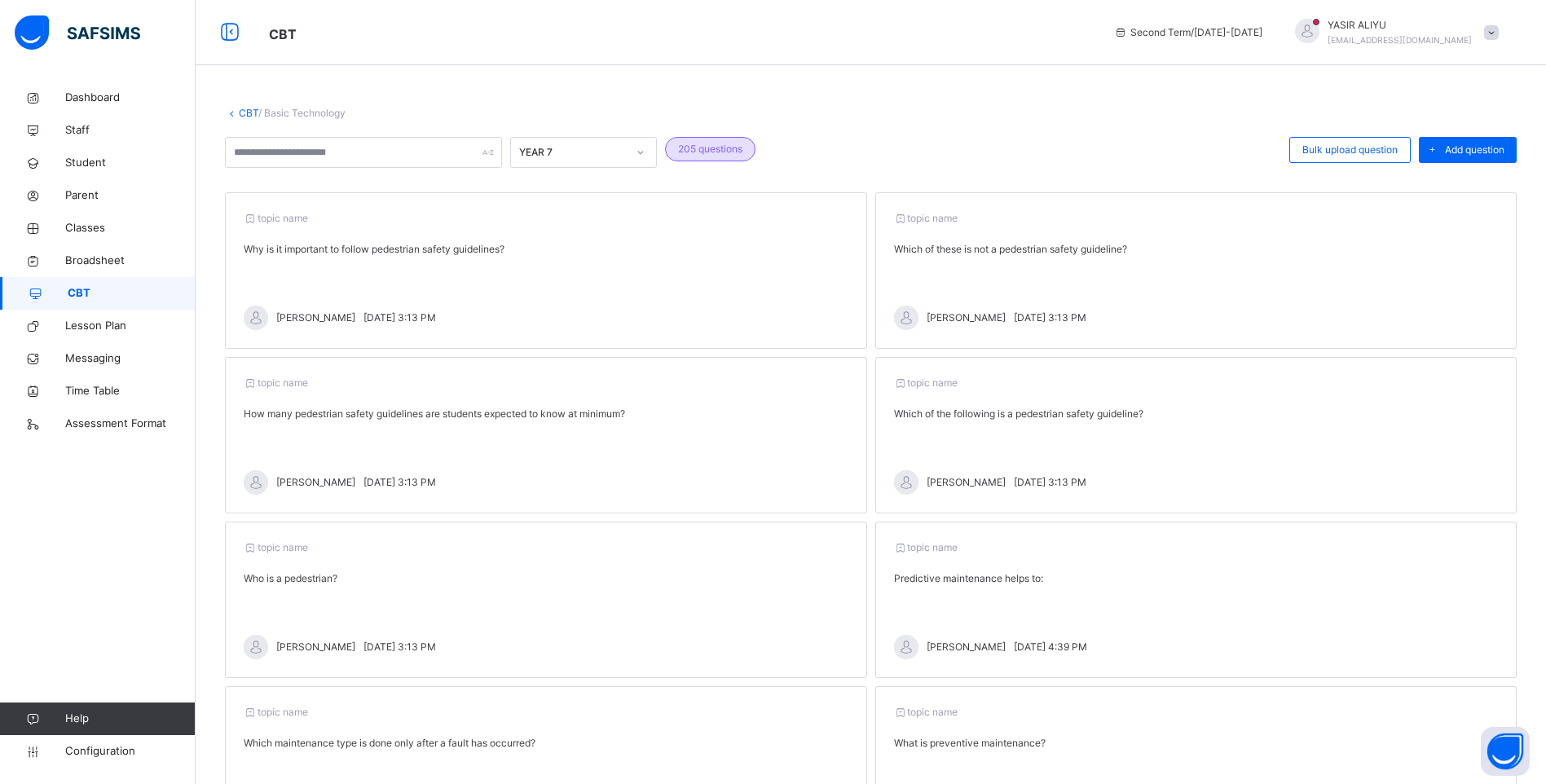
click at [248, 113] on link "CBT" at bounding box center [249, 112] width 20 height 12
